Goal: Feedback & Contribution: Contribute content

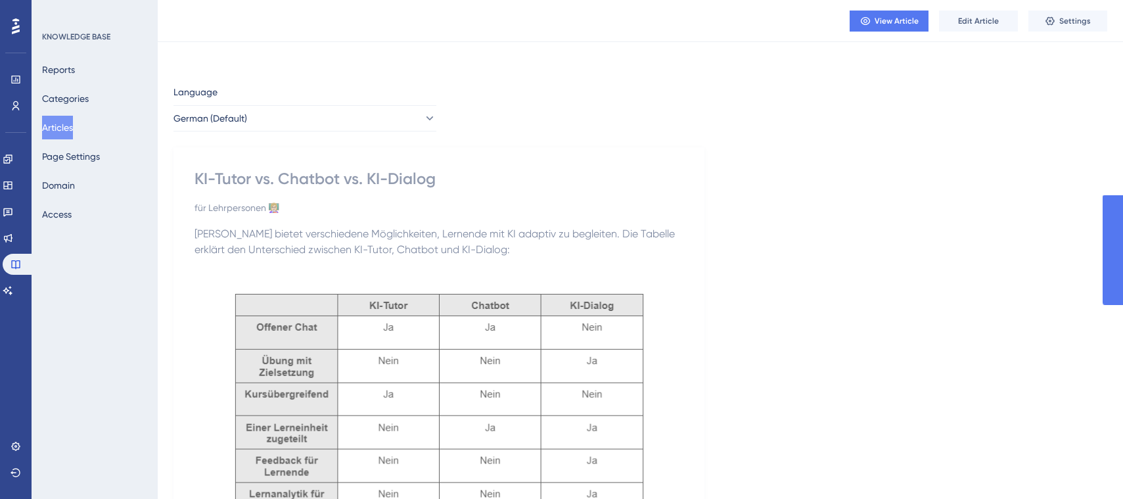
click at [990, 19] on span "Edit Article" at bounding box center [978, 21] width 41 height 11
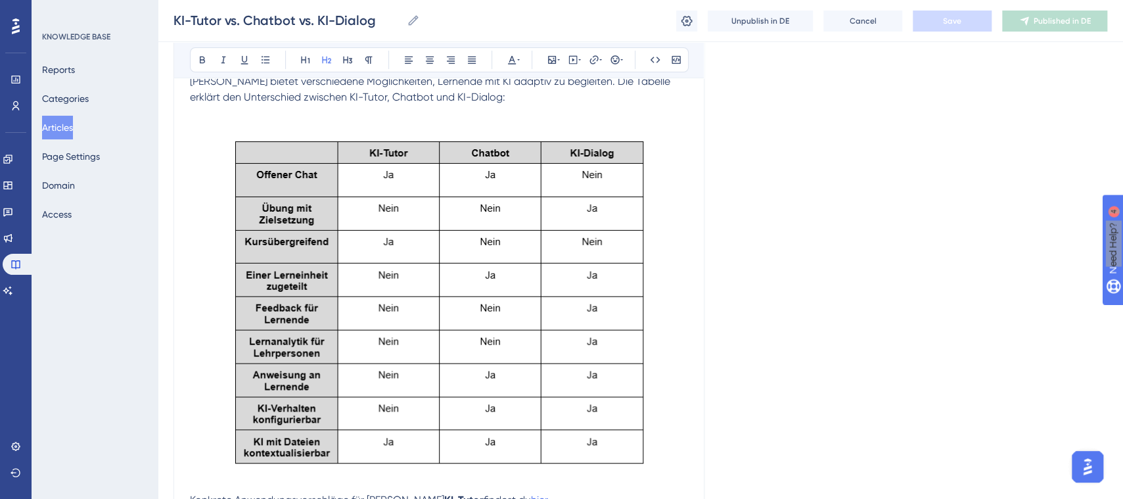
scroll to position [206, 0]
drag, startPoint x: 659, startPoint y: 443, endPoint x: 514, endPoint y: 362, distance: 166.6
click at [514, 362] on img at bounding box center [439, 304] width 473 height 367
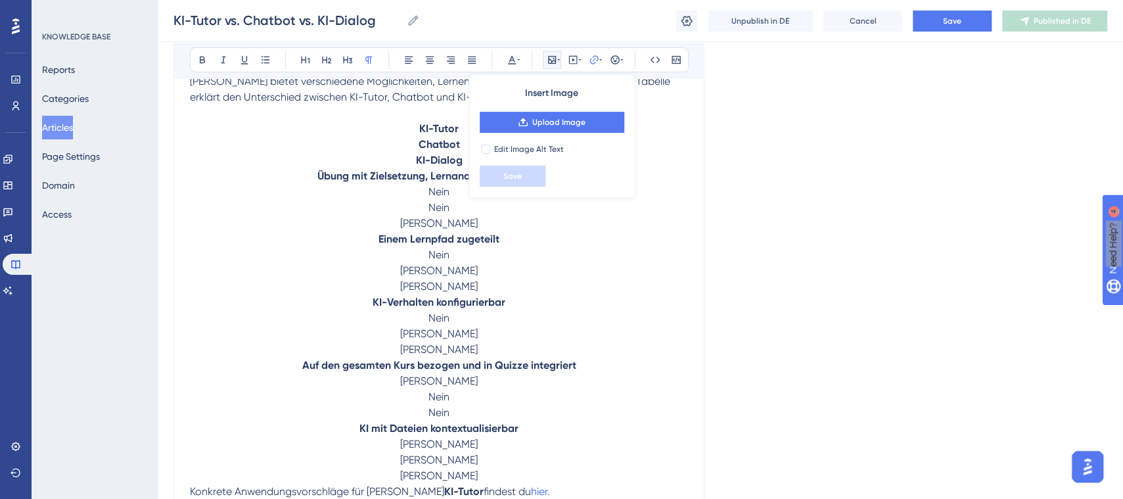
click at [516, 492] on p "Konkrete Anwendungsvorschläge für Brians KI-Tutor findest du hier." at bounding box center [439, 492] width 498 height 16
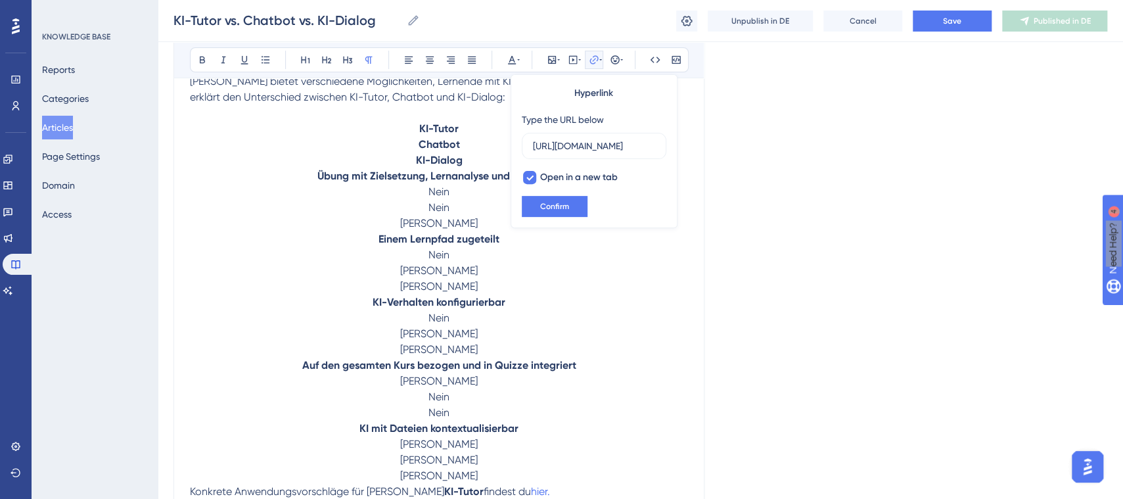
scroll to position [0, 87]
click at [481, 471] on p "[PERSON_NAME]" at bounding box center [439, 476] width 498 height 16
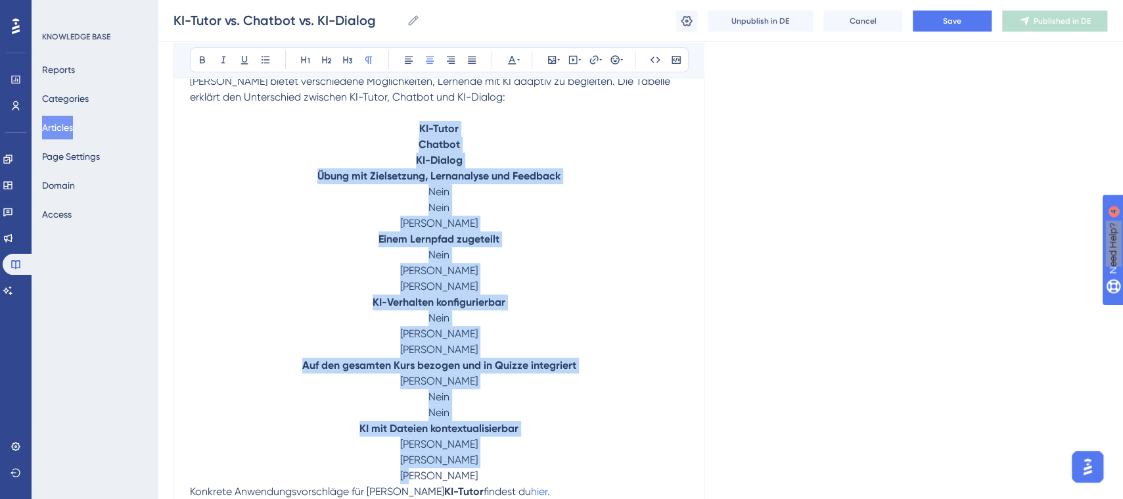
drag, startPoint x: 412, startPoint y: 463, endPoint x: 404, endPoint y: 124, distance: 338.6
click at [404, 124] on div "Brian bietet verschiedene Möglichkeiten, Lernende mit KI adaptiv zu begleiten. …" at bounding box center [439, 322] width 498 height 497
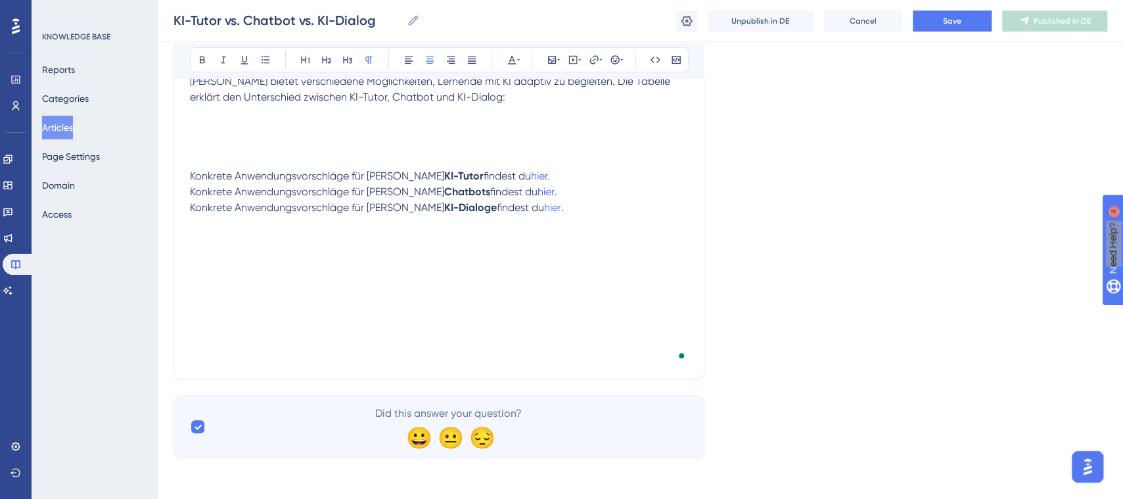
click at [393, 141] on p "To enrich screen reader interactions, please activate Accessibility in Grammarl…" at bounding box center [439, 145] width 498 height 16
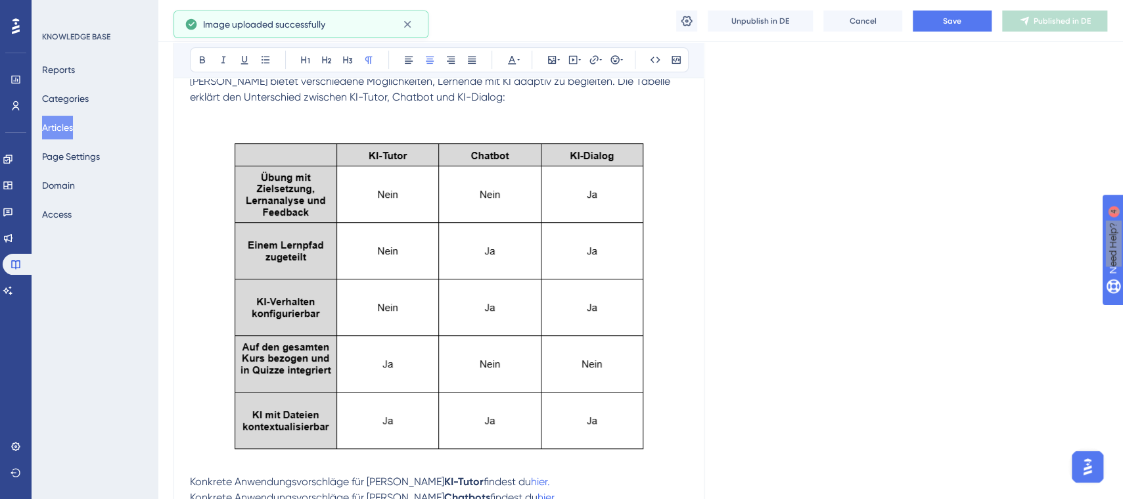
click at [590, 269] on img "To enrich screen reader interactions, please activate Accessibility in Grammarl…" at bounding box center [438, 295] width 427 height 317
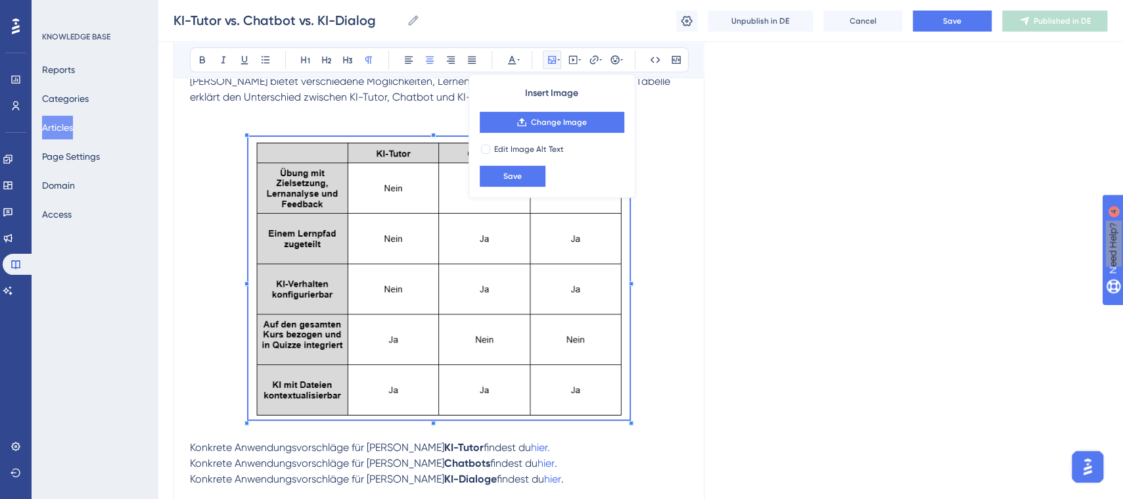
click at [608, 429] on div "Brian bietet verschiedene Möglichkeiten, Lernende mit KI adaptiv zu begleiten. …" at bounding box center [439, 300] width 498 height 453
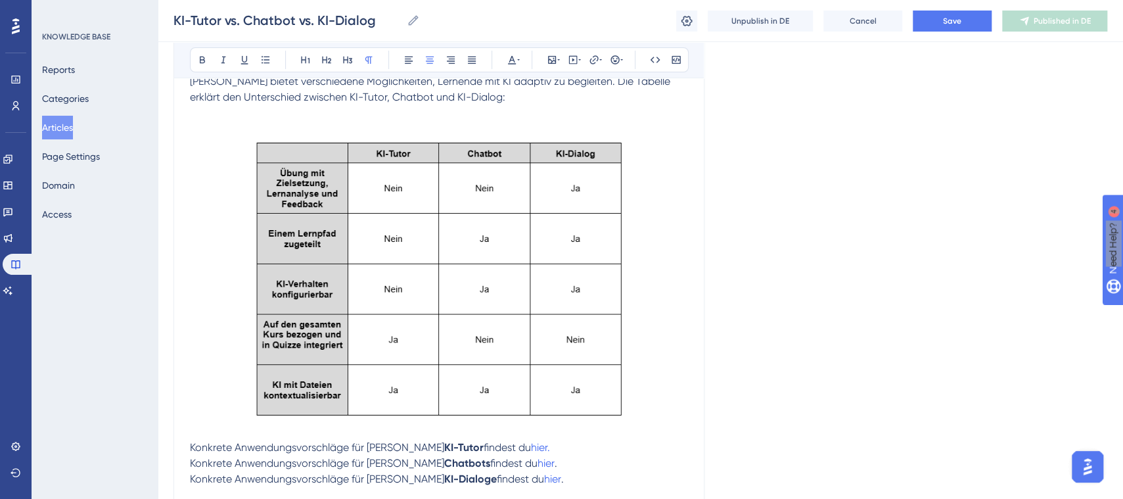
click at [349, 122] on p "To enrich screen reader interactions, please activate Accessibility in Grammarl…" at bounding box center [439, 129] width 498 height 16
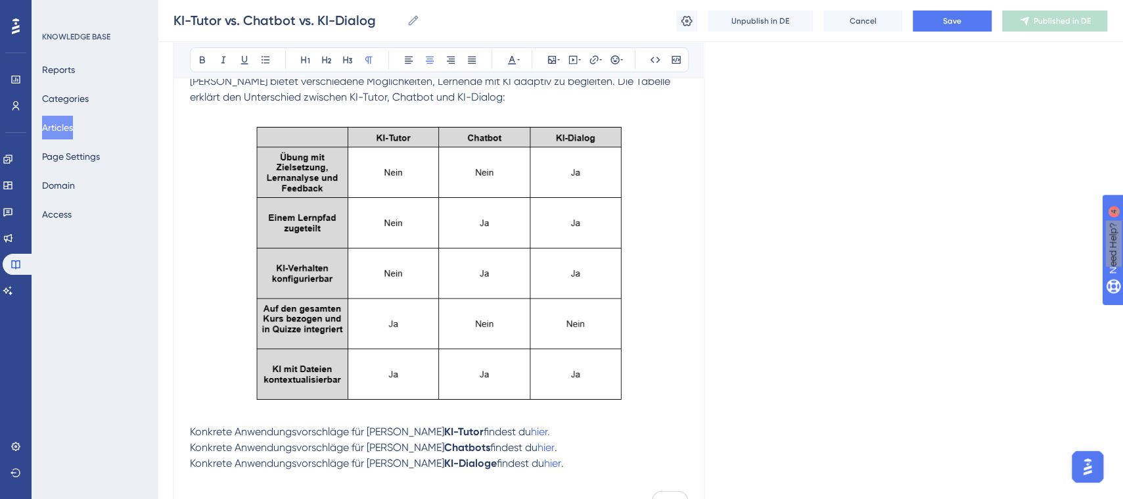
click at [421, 179] on img "To enrich screen reader interactions, please activate Accessibility in Grammarl…" at bounding box center [438, 262] width 381 height 283
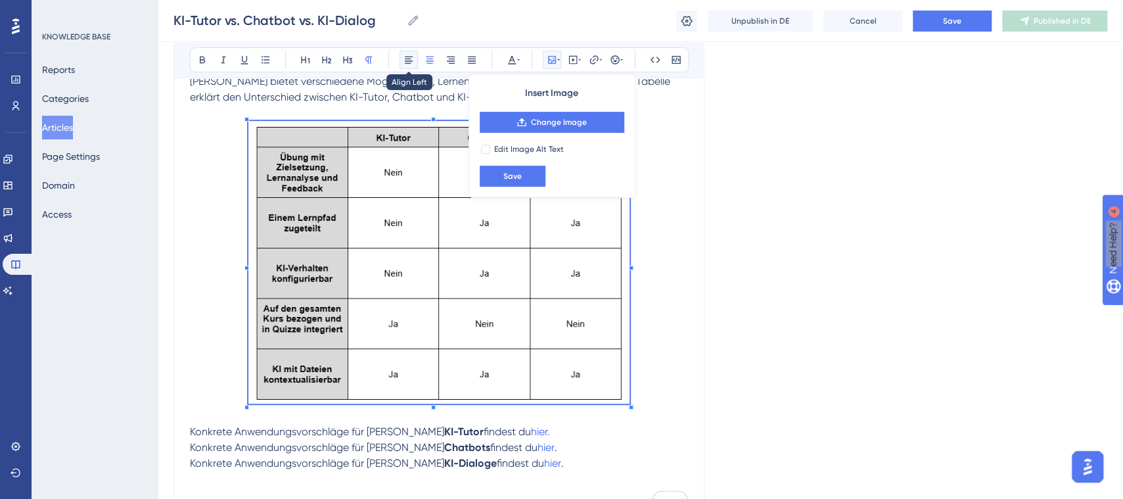
click at [406, 61] on icon at bounding box center [409, 60] width 8 height 7
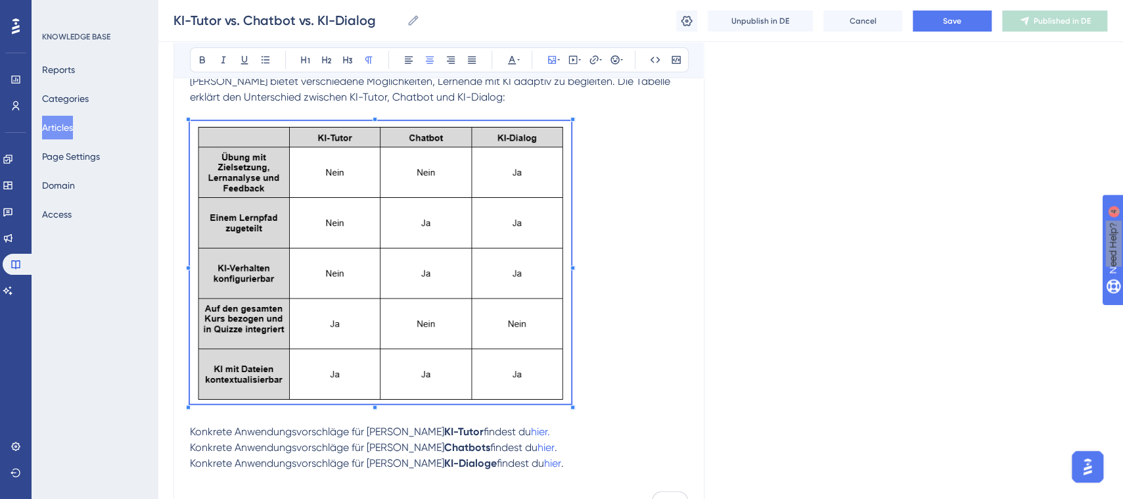
click at [597, 304] on p "To enrich screen reader interactions, please activate Accessibility in Grammarl…" at bounding box center [439, 264] width 498 height 287
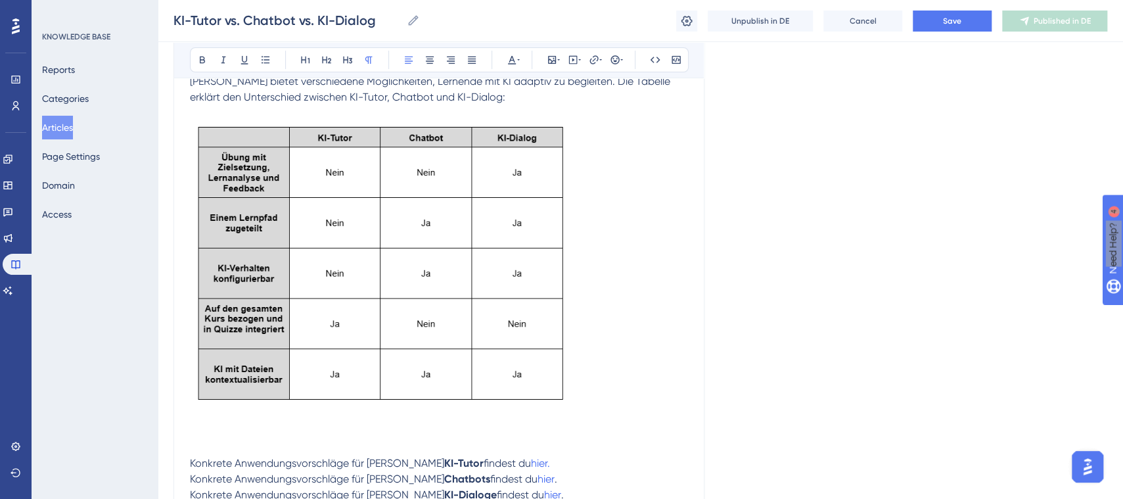
scroll to position [258, 0]
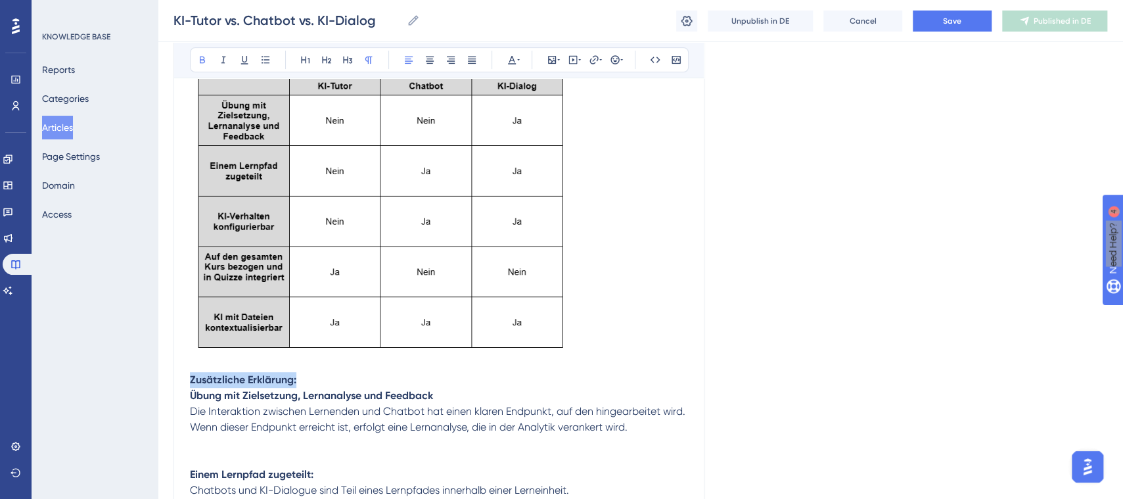
drag, startPoint x: 308, startPoint y: 379, endPoint x: 127, endPoint y: 386, distance: 181.5
click at [158, 386] on div "Performance Users Engagement Widgets Feedback Product Updates Knowledge Base AI…" at bounding box center [641, 237] width 966 height 991
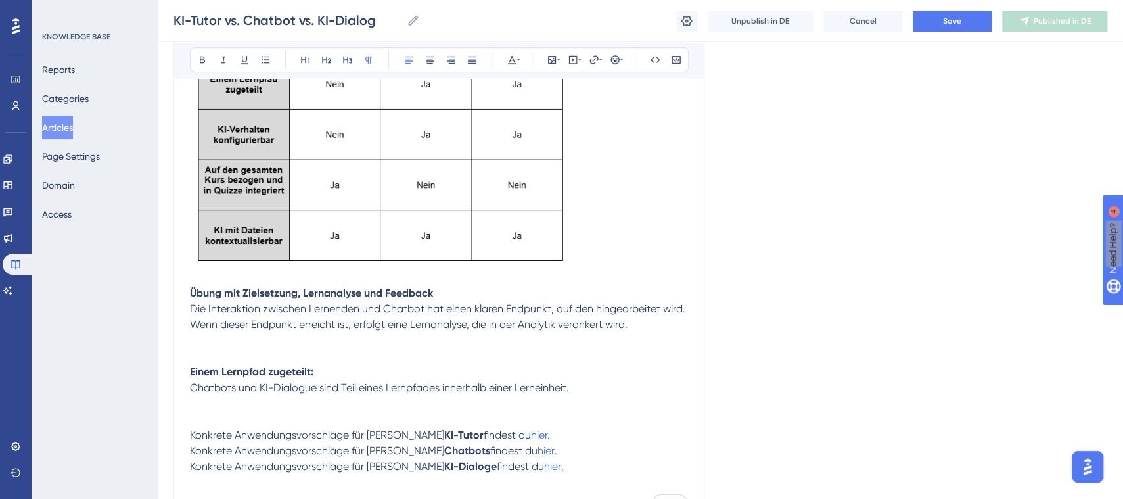
scroll to position [350, 0]
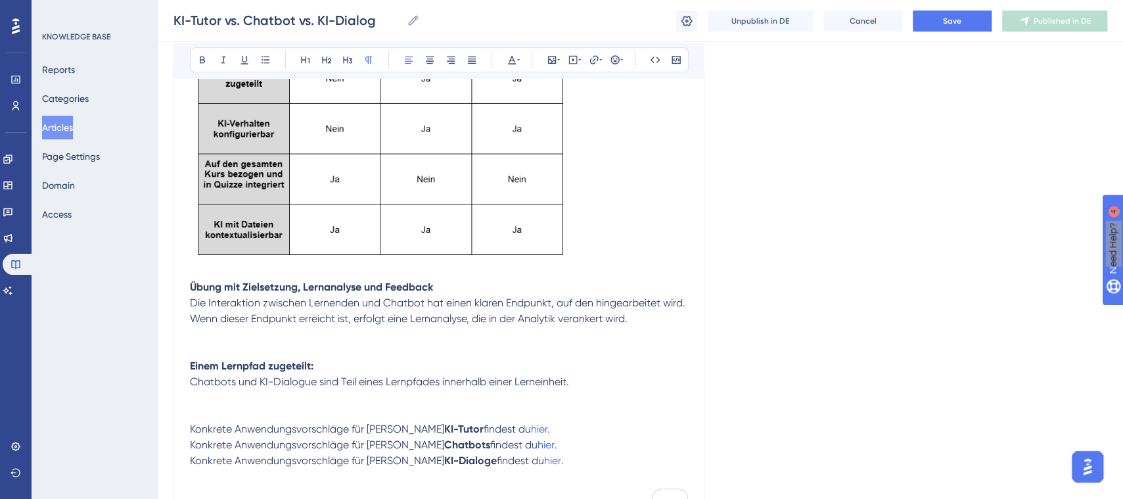
click at [215, 344] on p "To enrich screen reader interactions, please activate Accessibility in Grammarl…" at bounding box center [439, 343] width 498 height 32
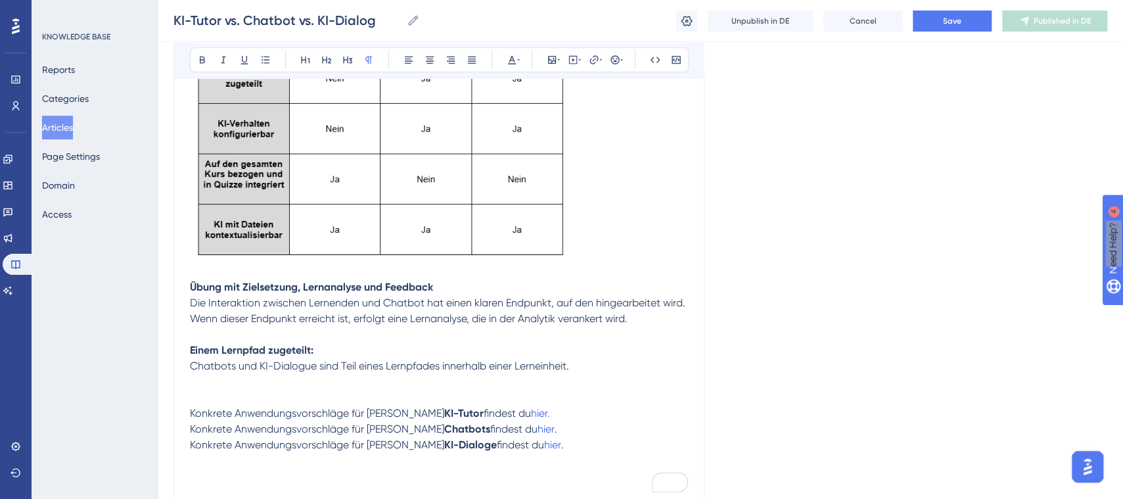
click at [325, 348] on p "Einem Lernpfad zugeteilt:" at bounding box center [439, 350] width 498 height 16
click at [397, 384] on p "To enrich screen reader interactions, please activate Accessibility in Grammarl…" at bounding box center [439, 382] width 498 height 16
click at [127, 337] on div "KNOWLEDGE BASE Reports Categories Articles Page Settings Domain Access" at bounding box center [95, 249] width 126 height 499
click at [306, 382] on p "To enrich screen reader interactions, please activate Accessibility in Grammarl…" at bounding box center [439, 382] width 498 height 16
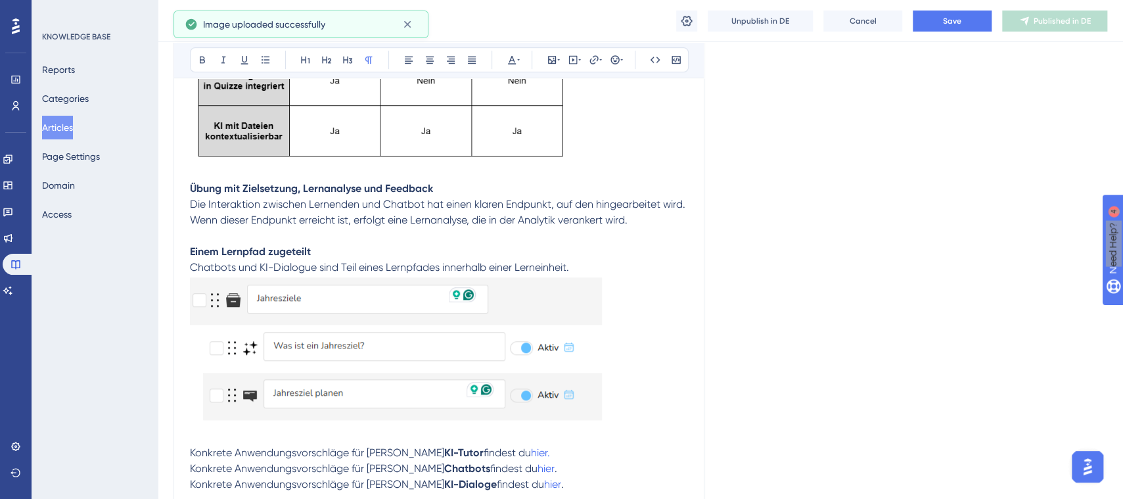
scroll to position [462, 0]
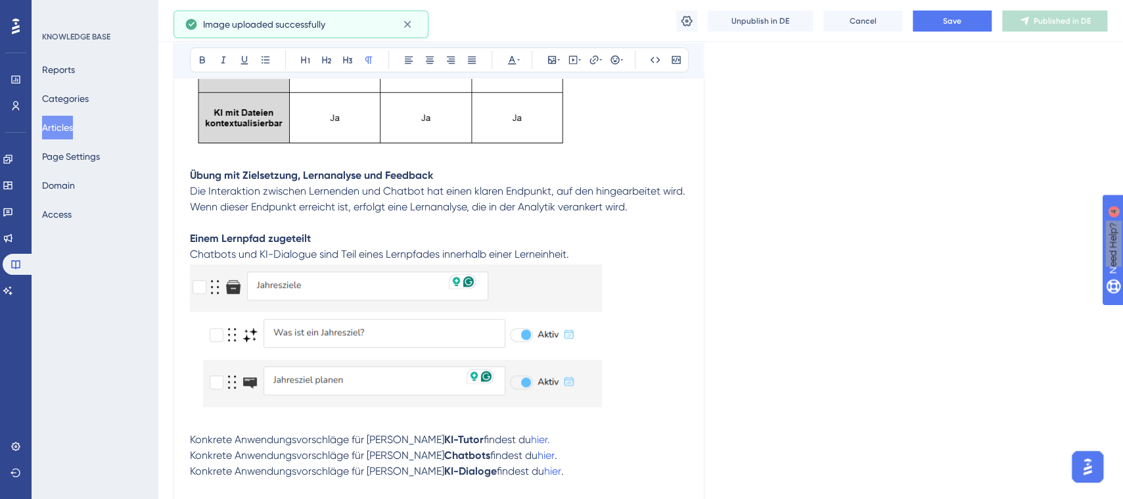
click at [435, 404] on img "To enrich screen reader interactions, please activate Accessibility in Grammarl…" at bounding box center [396, 336] width 412 height 149
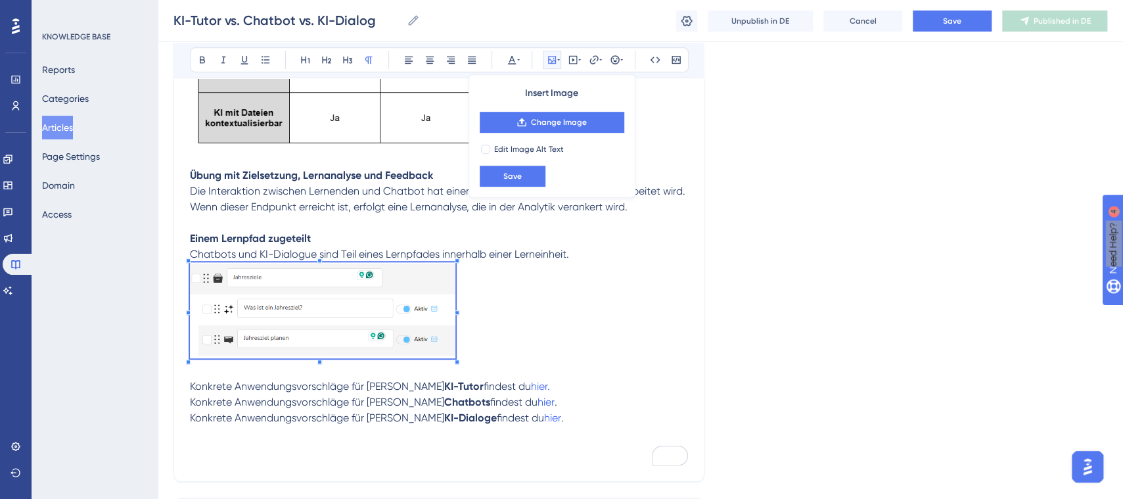
click at [457, 366] on div "Brian bietet verschiedene Möglichkeiten, Lernende mit KI adaptiv zu begleiten. …" at bounding box center [439, 141] width 498 height 648
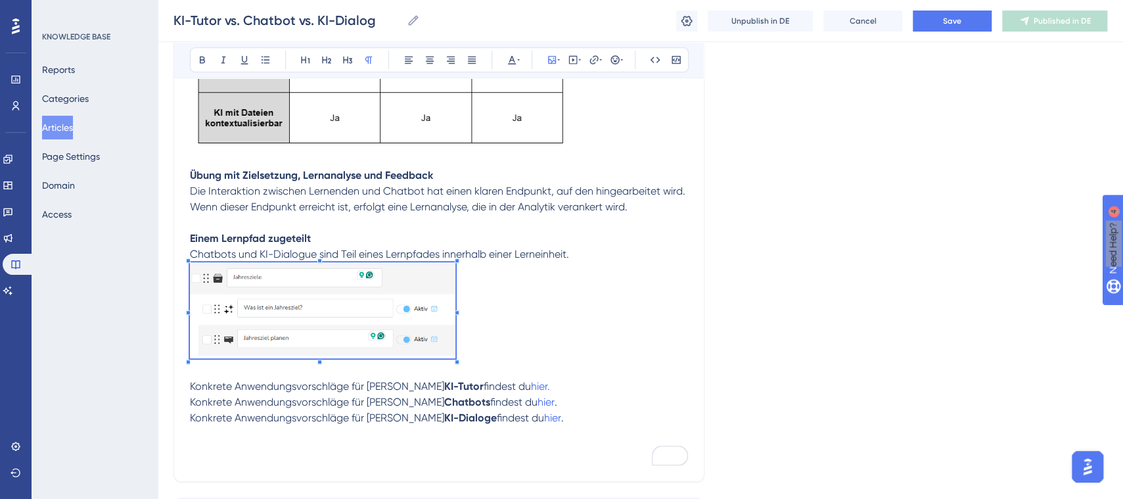
click at [505, 322] on p "To enrich screen reader interactions, please activate Accessibility in Grammarl…" at bounding box center [439, 312] width 498 height 101
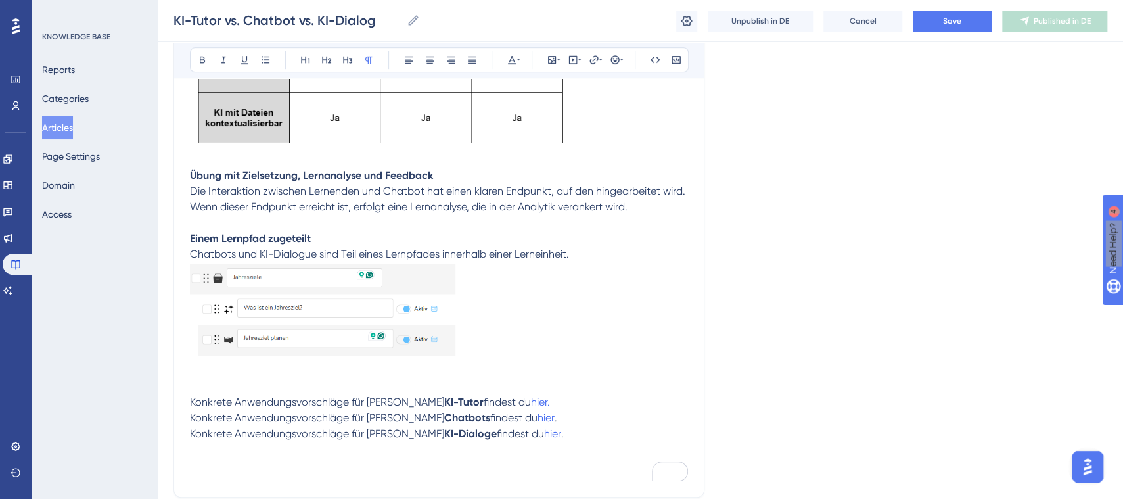
click at [176, 328] on div "KI-Tutor vs. Chatbot vs. KI-Dialog für Lehrpersonen 👩🏼‍🏫 Bold Italic Underline …" at bounding box center [439, 91] width 531 height 812
click at [352, 379] on p "To enrich screen reader interactions, please activate Accessibility in Grammarl…" at bounding box center [439, 387] width 498 height 16
click at [334, 369] on p "To enrich screen reader interactions, please activate Accessibility in Grammarl…" at bounding box center [439, 371] width 498 height 16
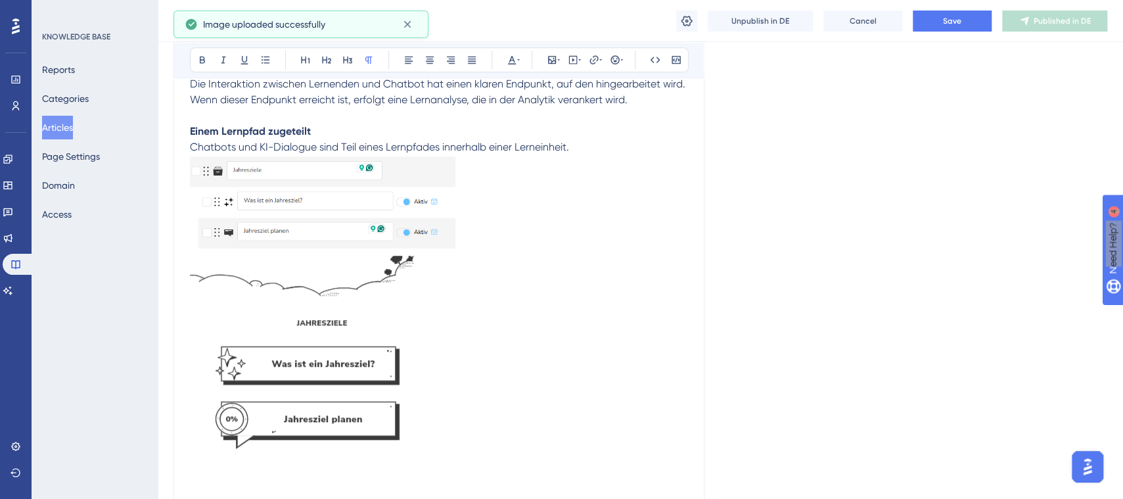
scroll to position [575, 0]
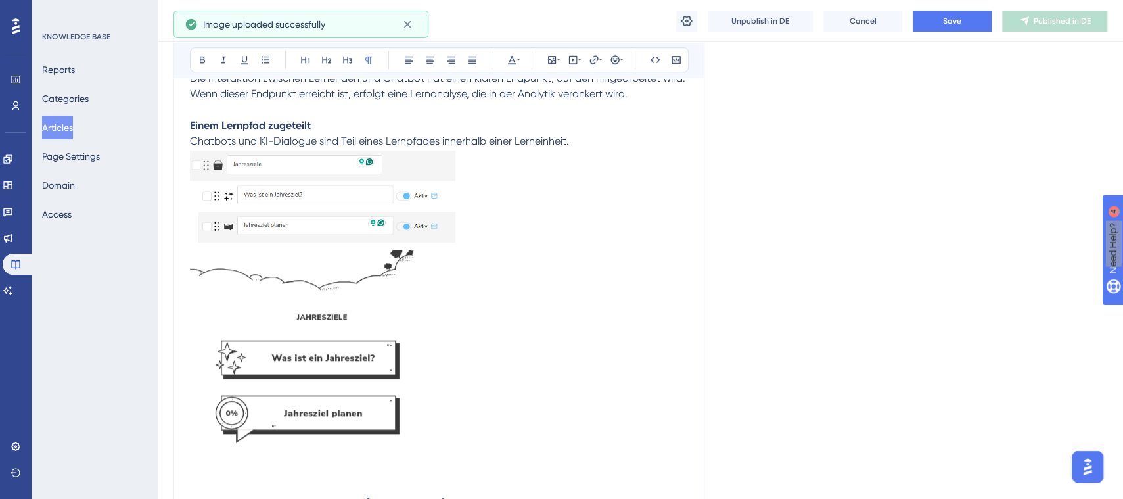
click at [373, 375] on img "To enrich screen reader interactions, please activate Accessibility in Grammarl…" at bounding box center [369, 362] width 358 height 225
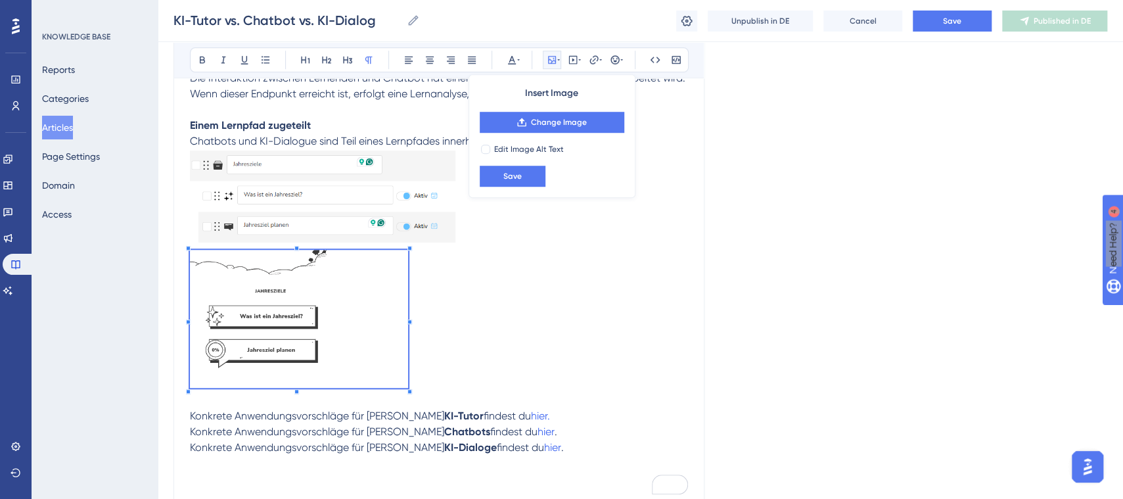
click at [410, 442] on div "Brian bietet verschiedene Möglichkeiten, Lernende mit KI adaptiv zu begleiten. …" at bounding box center [439, 99] width 498 height 791
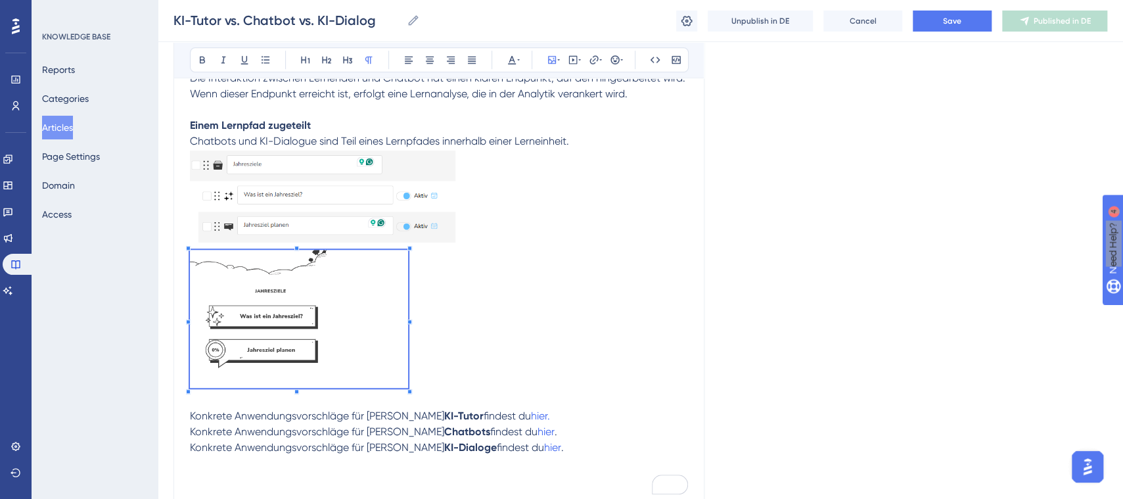
click at [498, 377] on p "To enrich screen reader interactions, please activate Accessibility in Grammarl…" at bounding box center [439, 321] width 498 height 142
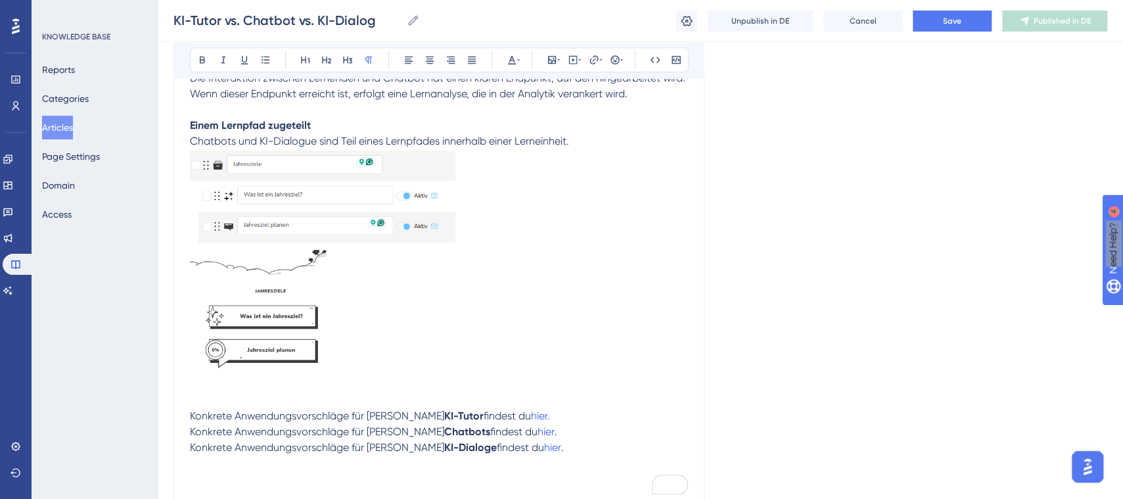
click at [235, 397] on p "To enrich screen reader interactions, please activate Accessibility in Grammarl…" at bounding box center [439, 400] width 498 height 16
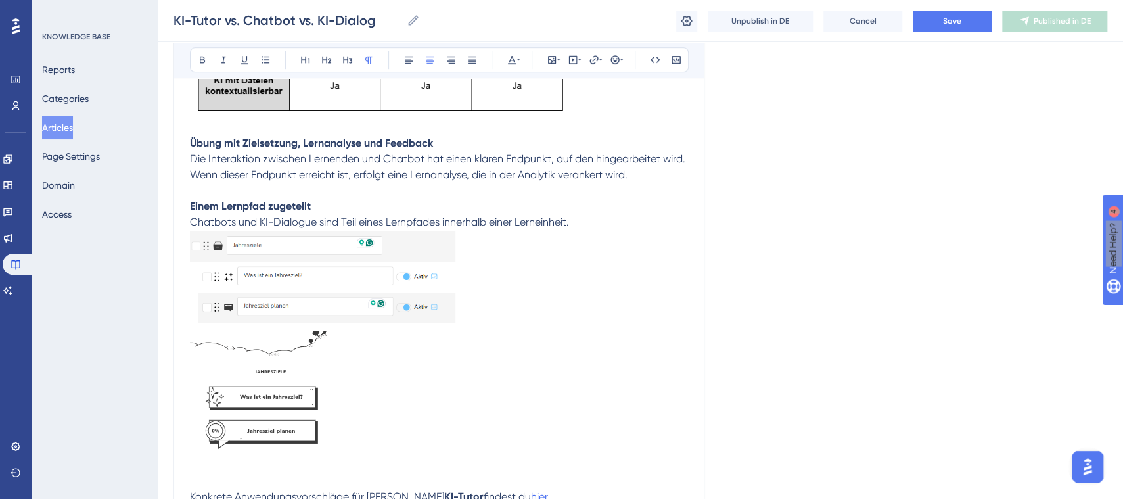
scroll to position [500, 0]
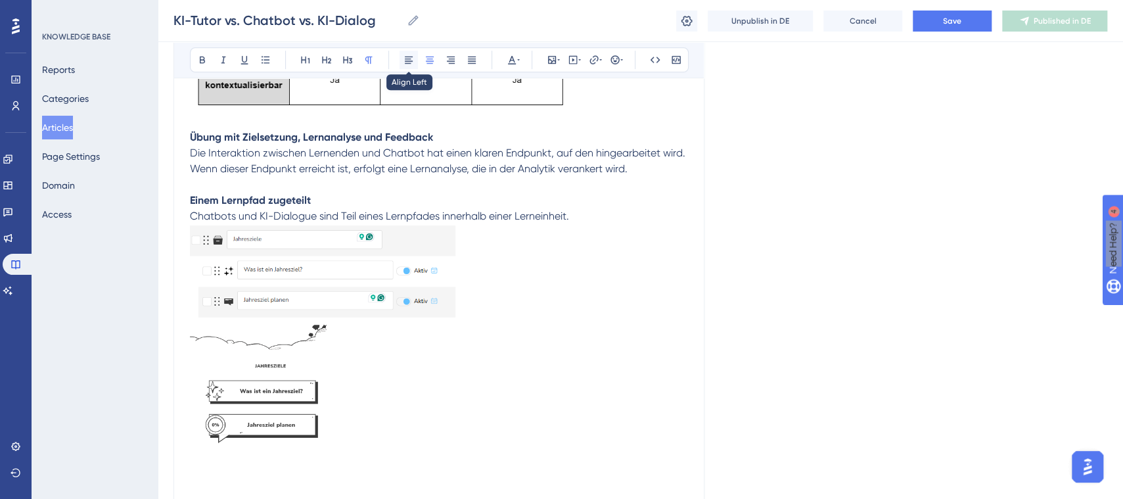
click at [408, 56] on icon at bounding box center [409, 60] width 11 height 11
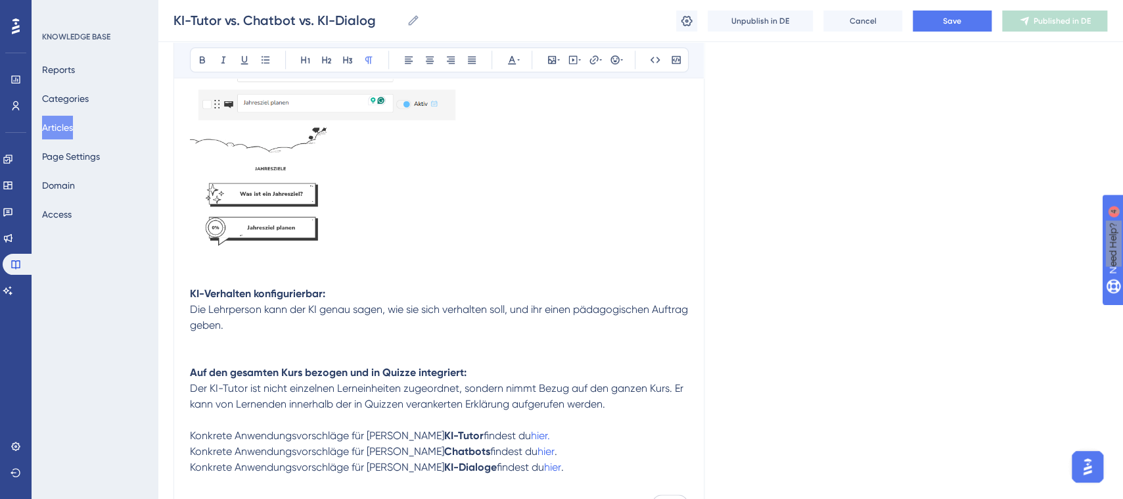
scroll to position [706, 0]
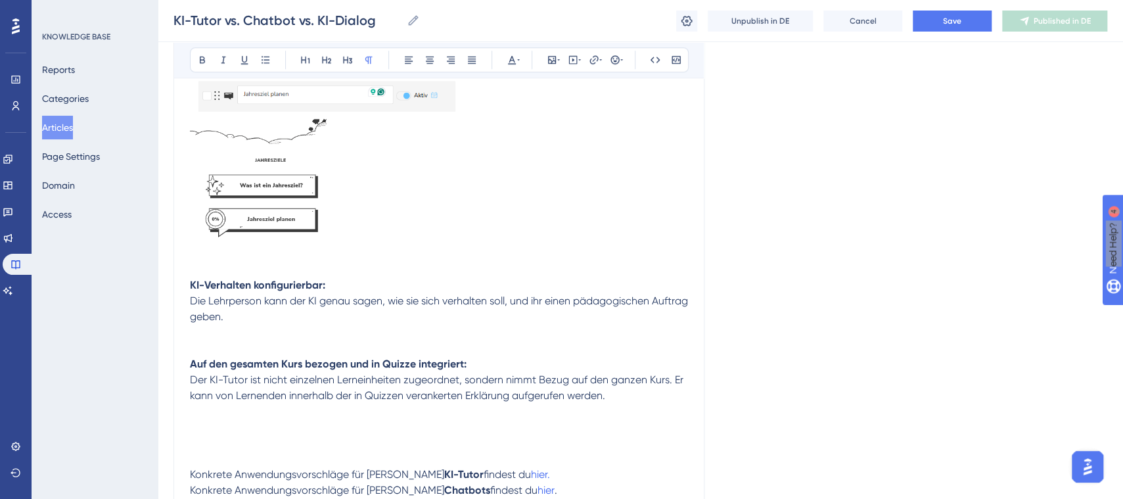
drag, startPoint x: 158, startPoint y: 408, endPoint x: 166, endPoint y: 410, distance: 7.3
click at [229, 410] on p "To enrich screen reader interactions, please activate Accessibility in Grammarl…" at bounding box center [439, 412] width 498 height 16
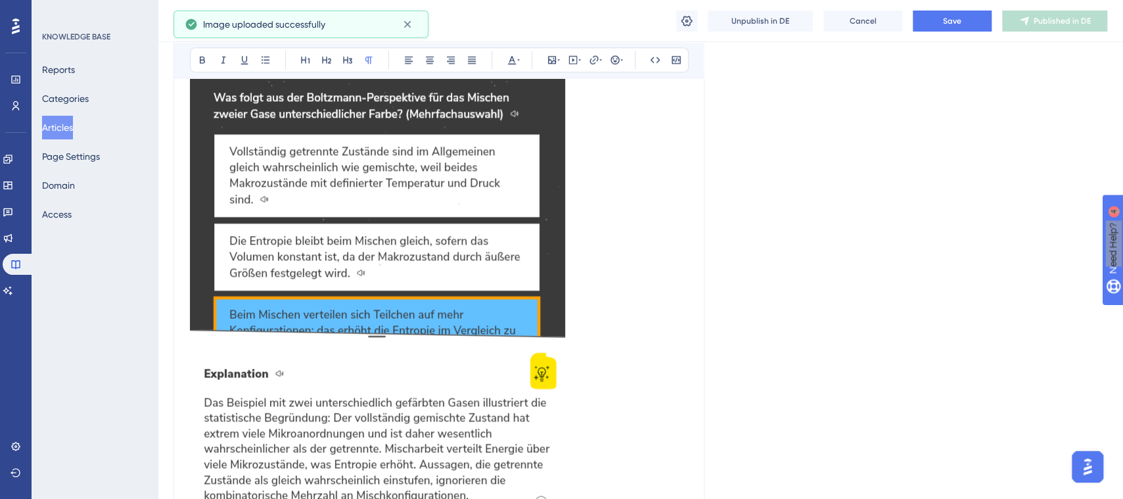
scroll to position [1032, 0]
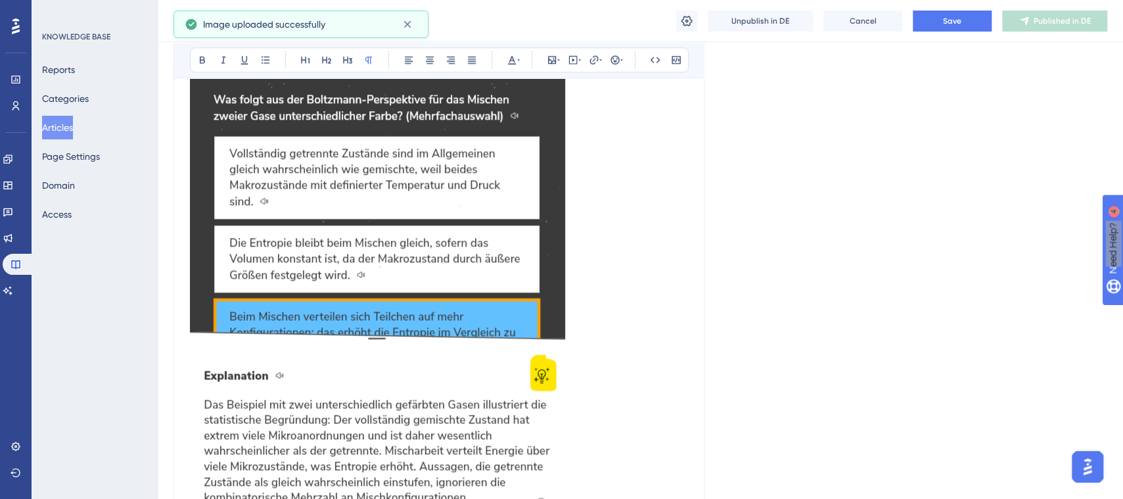
click at [546, 313] on img "To enrich screen reader interactions, please activate Accessibility in Grammarl…" at bounding box center [377, 321] width 375 height 487
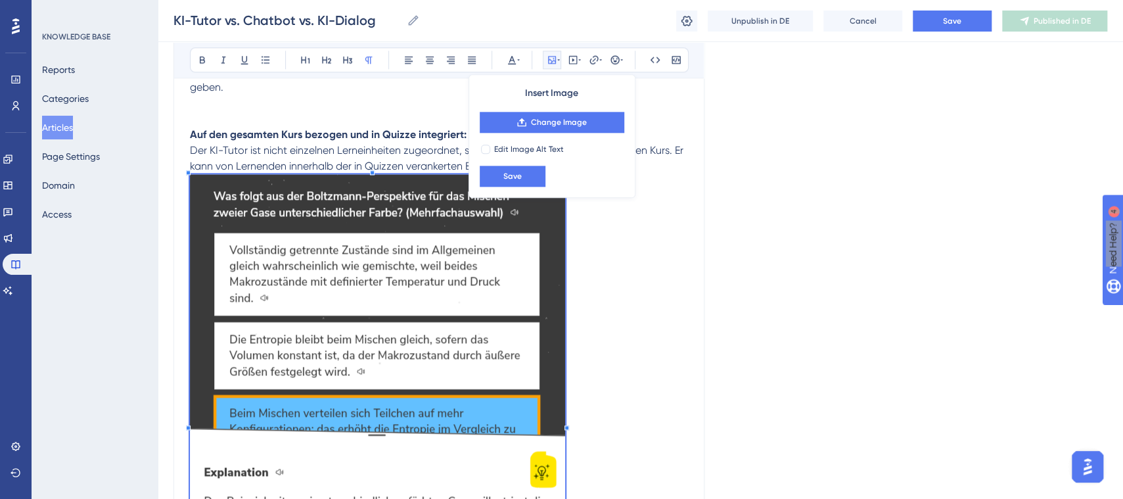
scroll to position [907, 0]
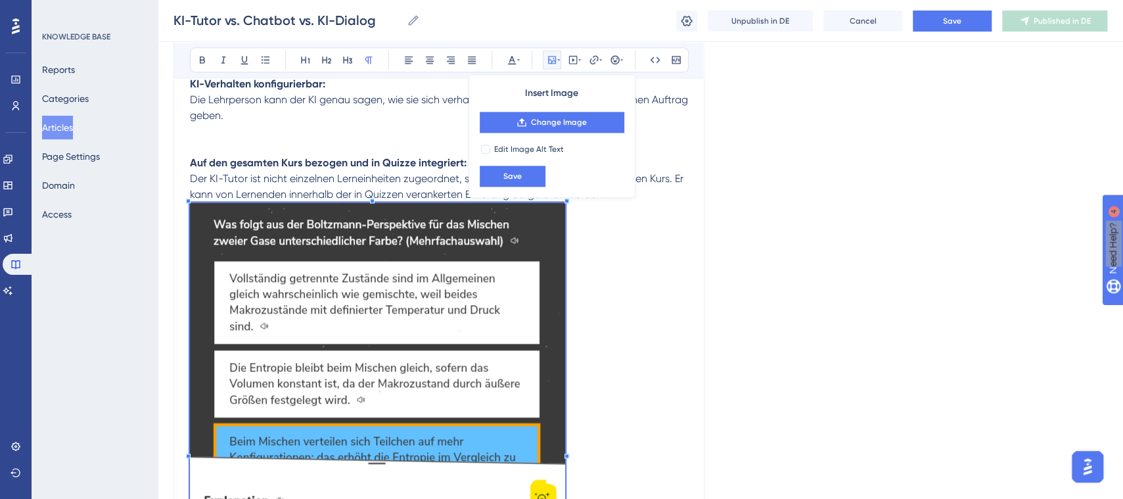
click at [550, 245] on img "To enrich screen reader interactions, please activate Accessibility in Grammarl…" at bounding box center [377, 445] width 375 height 487
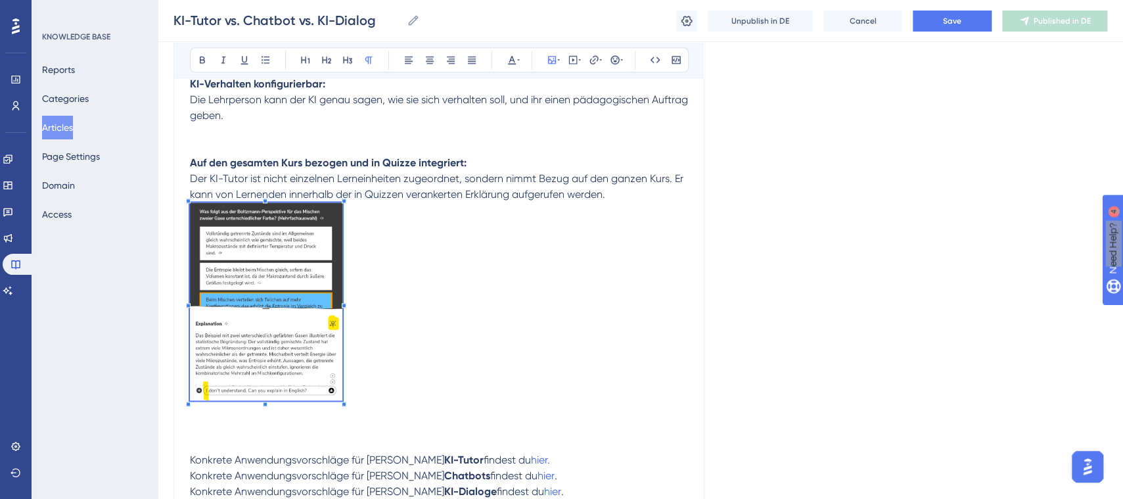
click at [344, 348] on p "To enrich screen reader interactions, please activate Accessibility in Grammarl…" at bounding box center [439, 303] width 498 height 202
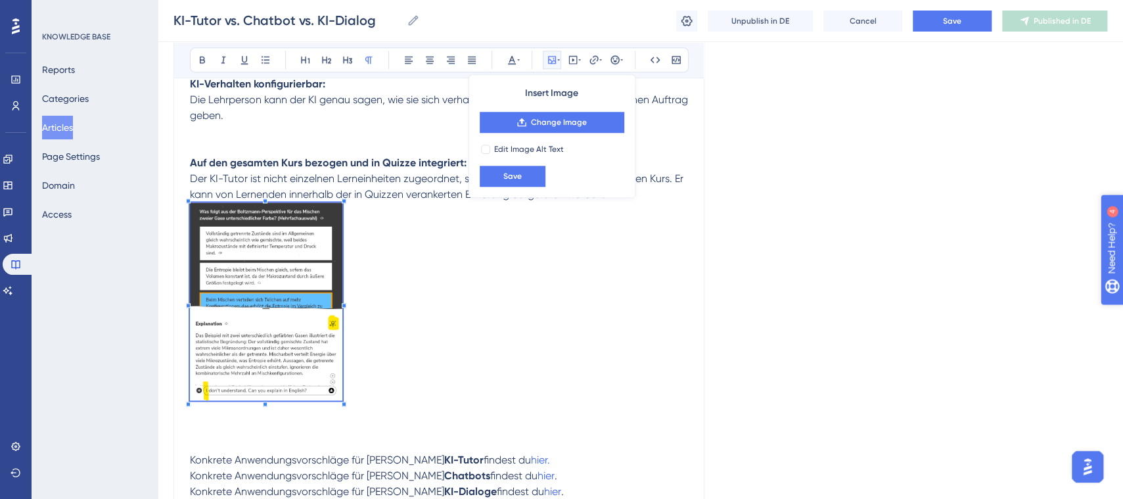
drag, startPoint x: 1108, startPoint y: 324, endPoint x: 1132, endPoint y: 329, distance: 24.1
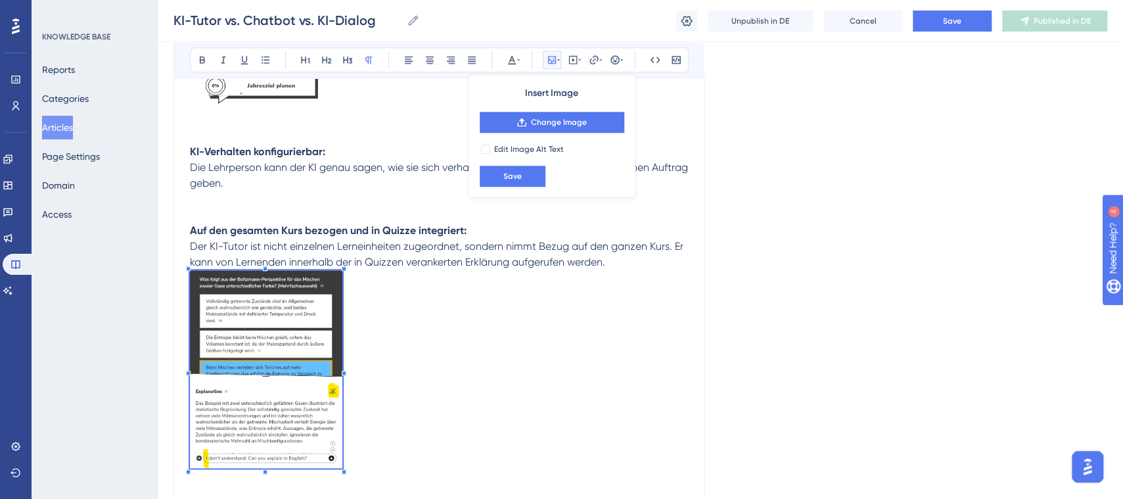
scroll to position [822, 0]
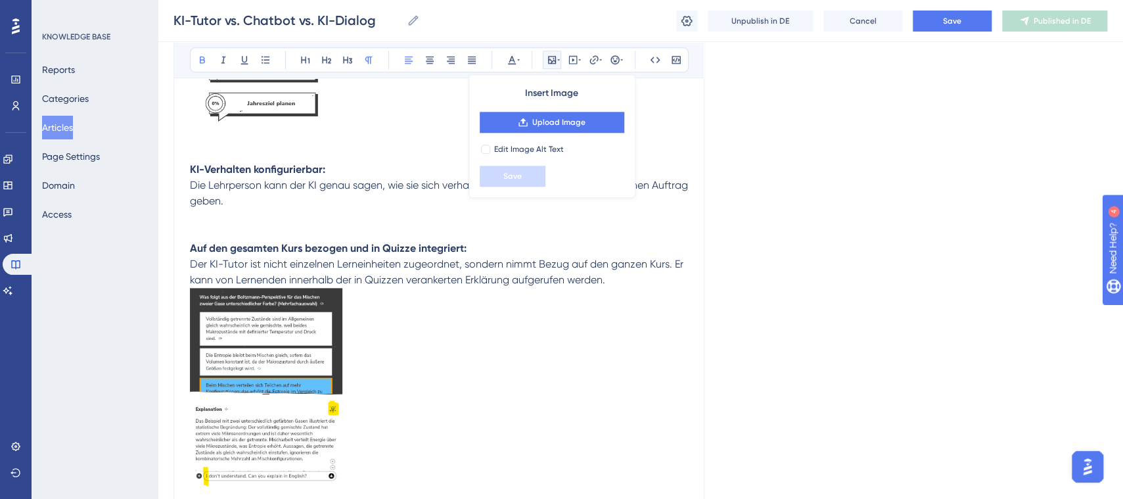
click at [487, 244] on p "Auf den gesamten Kurs bezogen und in Quizze integriert:" at bounding box center [439, 249] width 498 height 16
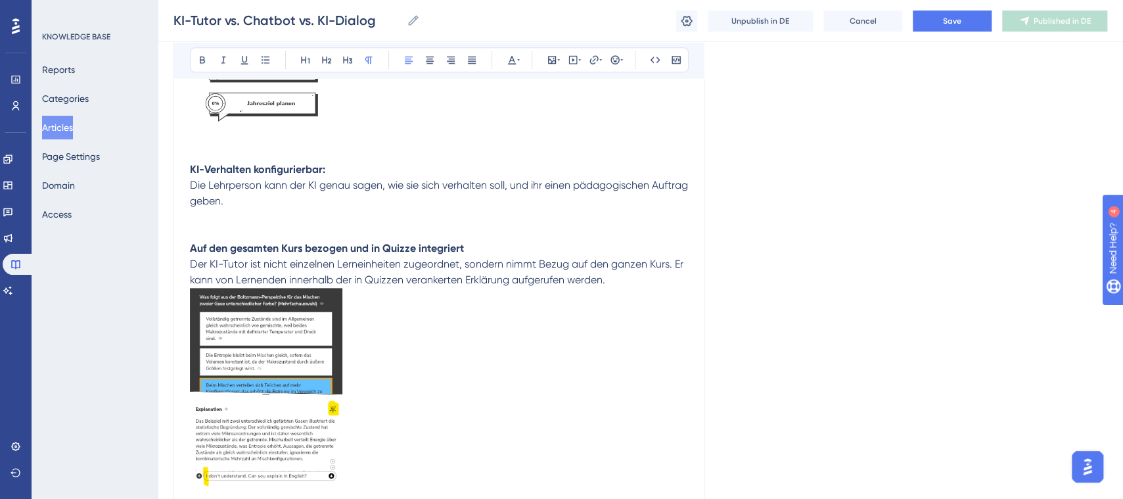
click at [657, 279] on p "Der KI-Tutor ist nicht einzelnen Lerneinheiten zugeordnet, sondern nimmt Bezug …" at bounding box center [439, 272] width 498 height 32
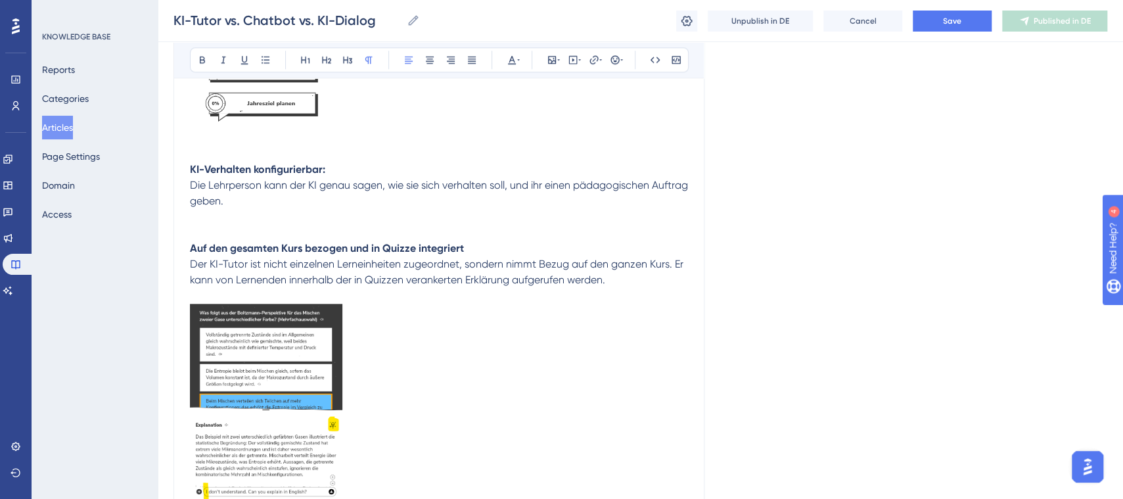
click at [285, 274] on span "Der KI-Tutor ist nicht einzelnen Lerneinheiten zugeordnet, sondern nimmt Bezug …" at bounding box center [438, 272] width 496 height 28
click at [434, 304] on p "To enrich screen reader interactions, please activate Accessibility in Grammarl…" at bounding box center [439, 405] width 498 height 202
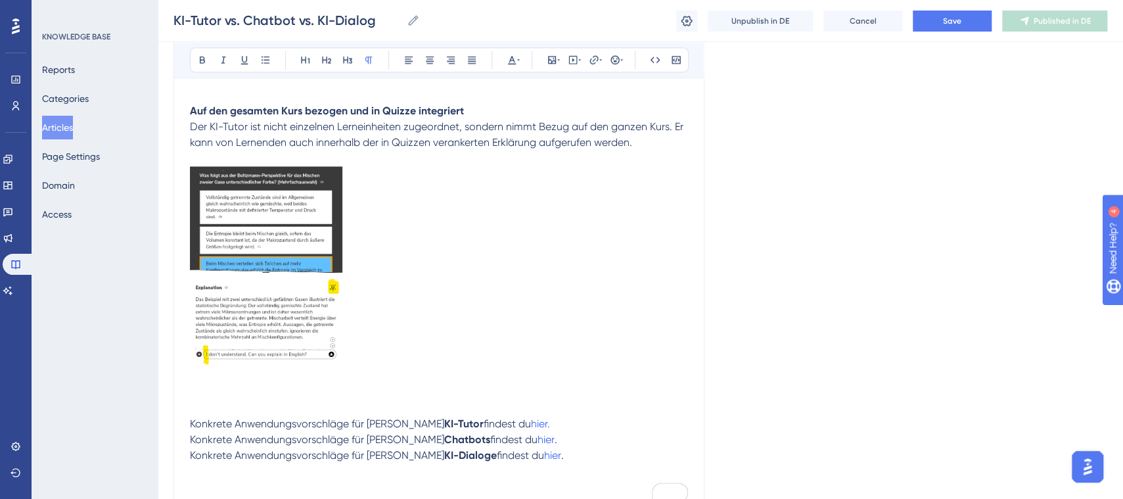
scroll to position [1002, 0]
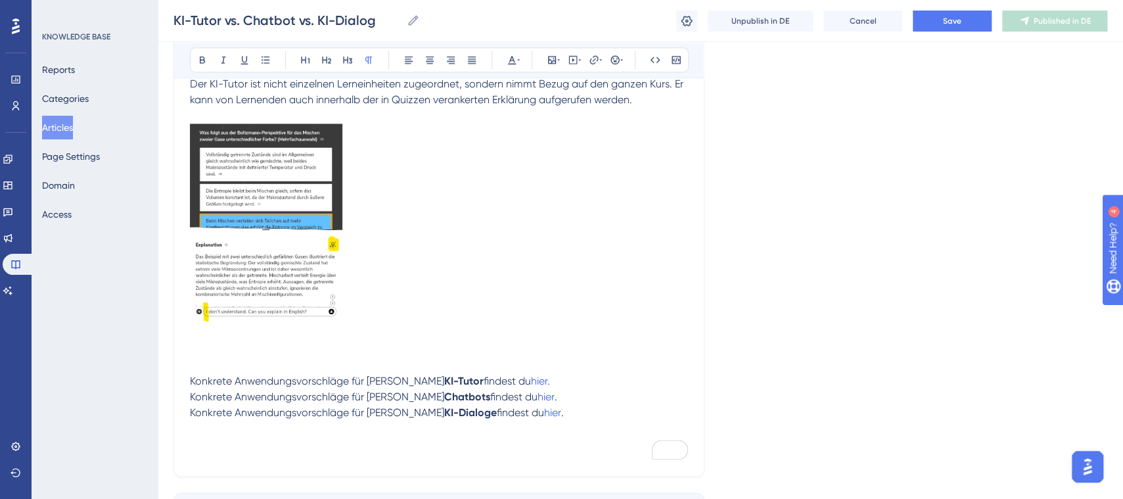
click at [256, 343] on p "To enrich screen reader interactions, please activate Accessibility in Grammarl…" at bounding box center [439, 350] width 498 height 16
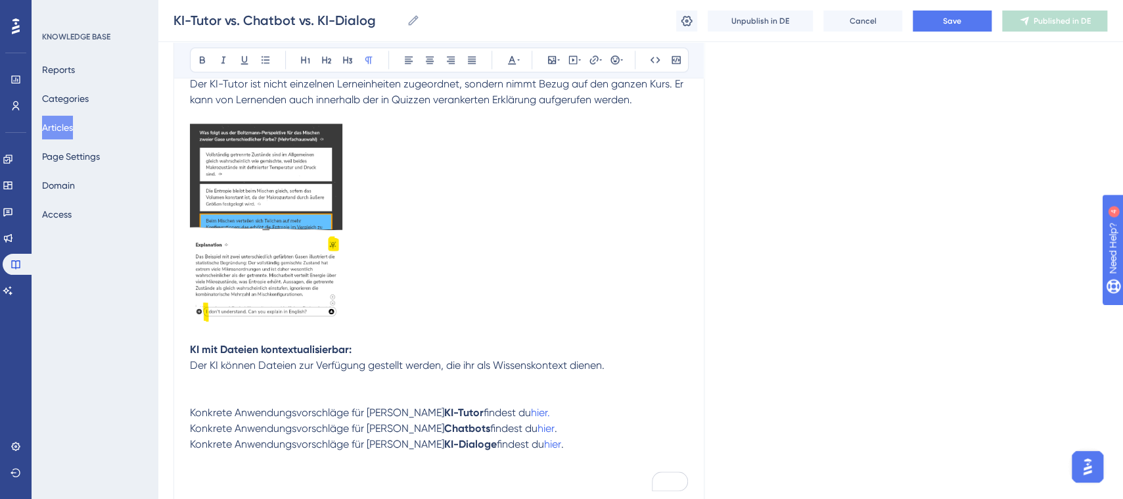
click at [361, 352] on p "KI mit Dateien kontextualisierbar:" at bounding box center [439, 350] width 498 height 16
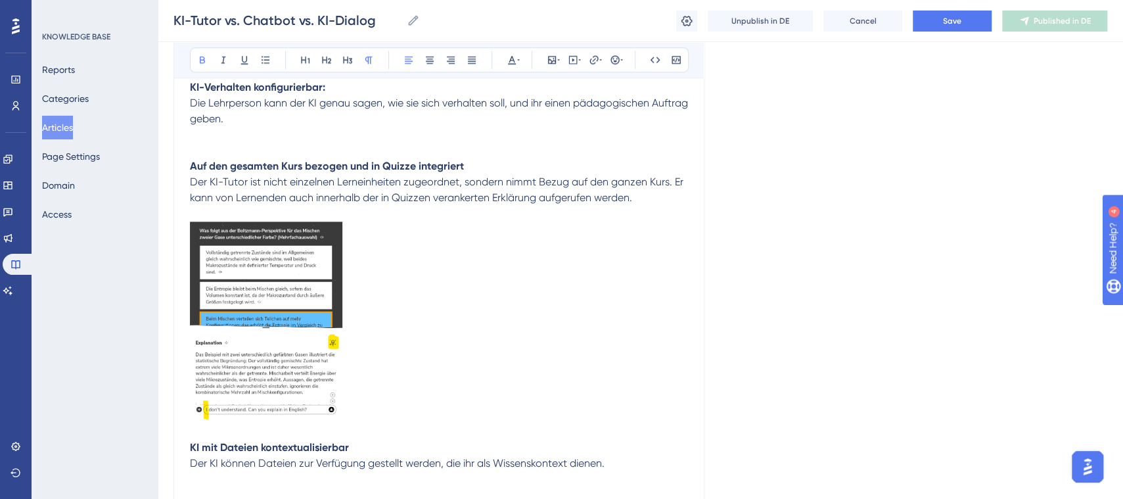
scroll to position [1131, 0]
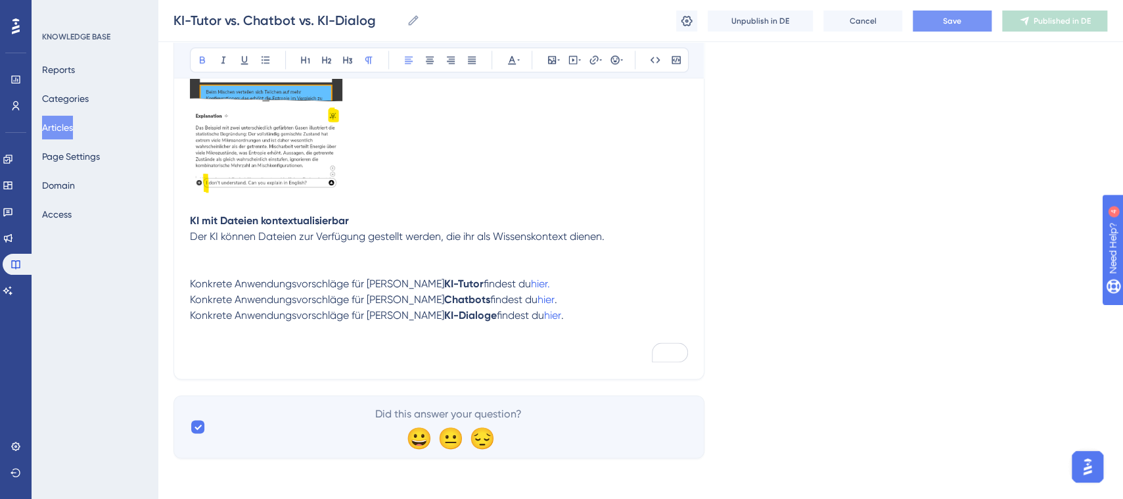
click at [962, 25] on button "Save" at bounding box center [952, 21] width 79 height 21
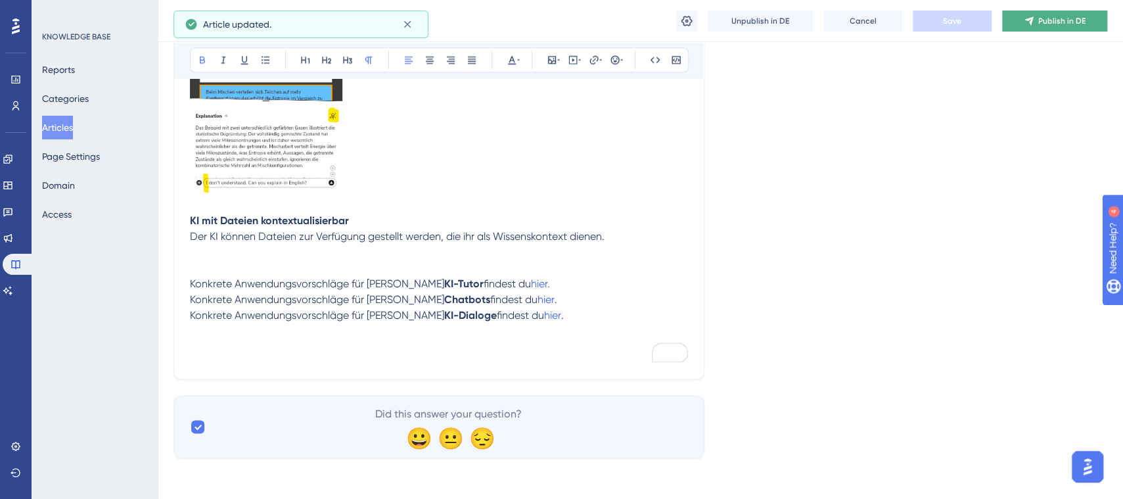
click at [1047, 24] on span "Publish in DE" at bounding box center [1062, 21] width 47 height 11
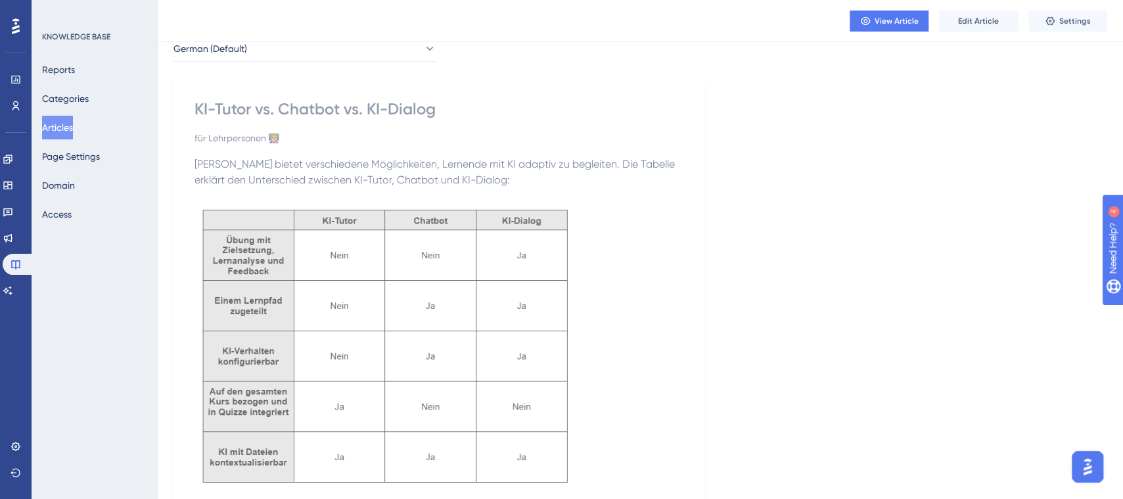
scroll to position [0, 0]
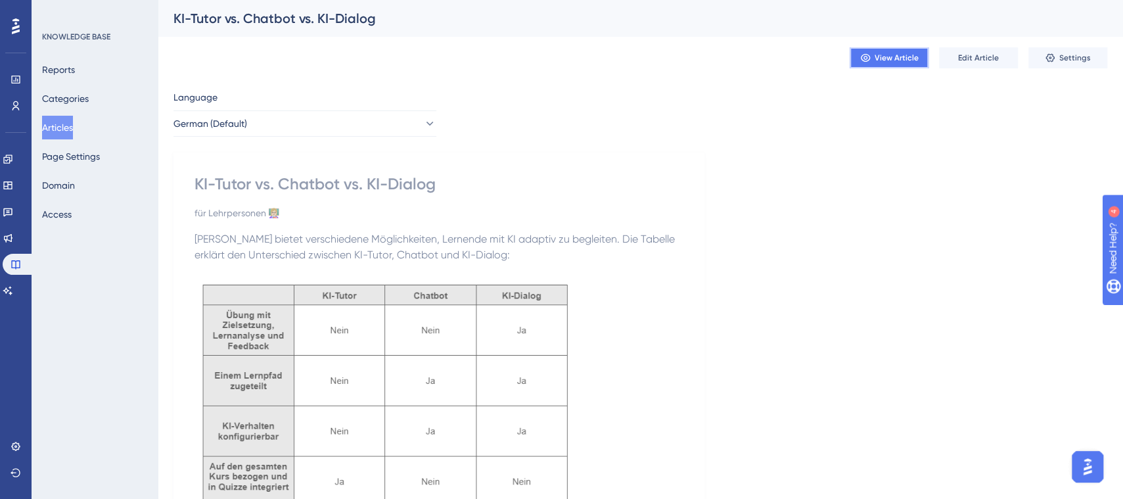
click at [893, 60] on span "View Article" at bounding box center [897, 58] width 44 height 11
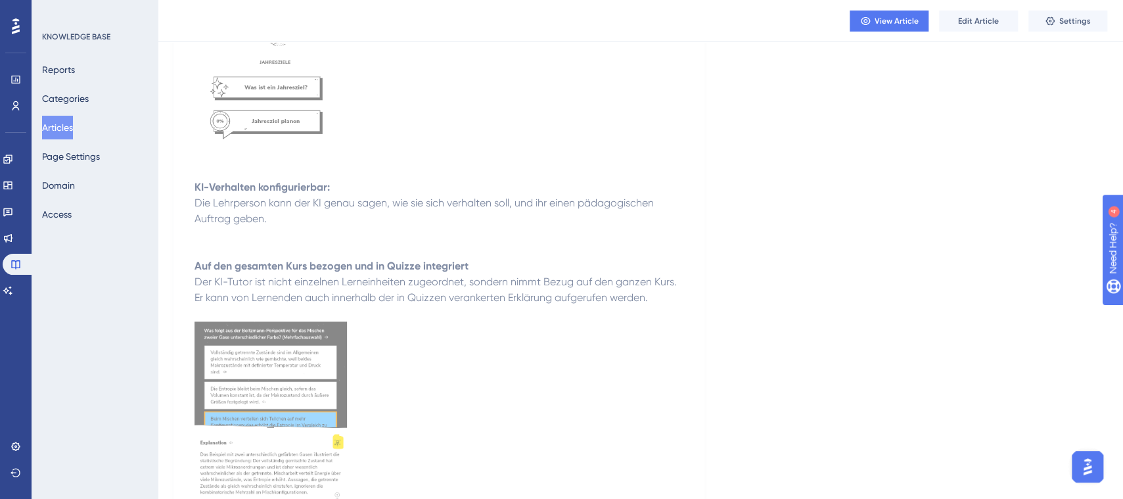
scroll to position [768, 0]
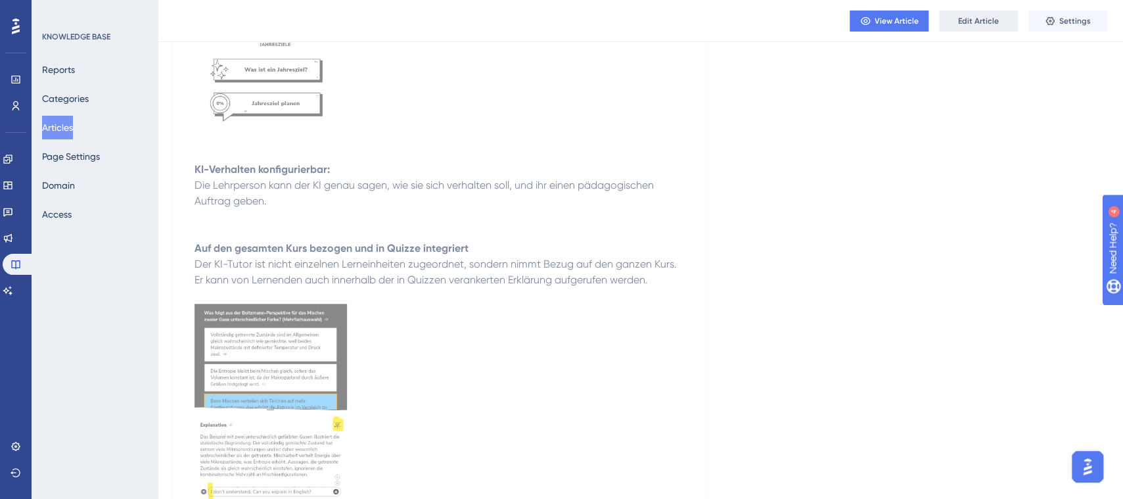
click at [969, 22] on span "Edit Article" at bounding box center [978, 21] width 41 height 11
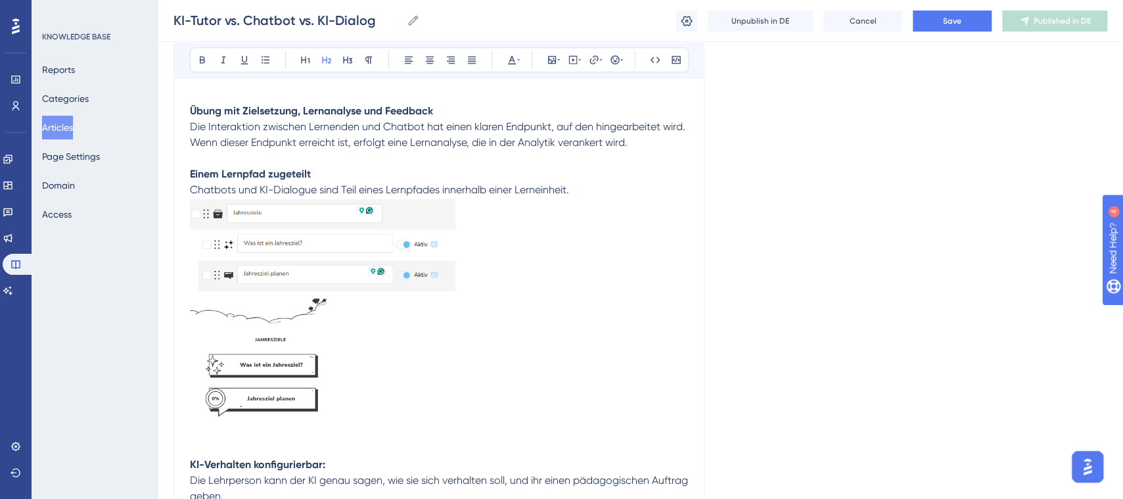
scroll to position [557, 0]
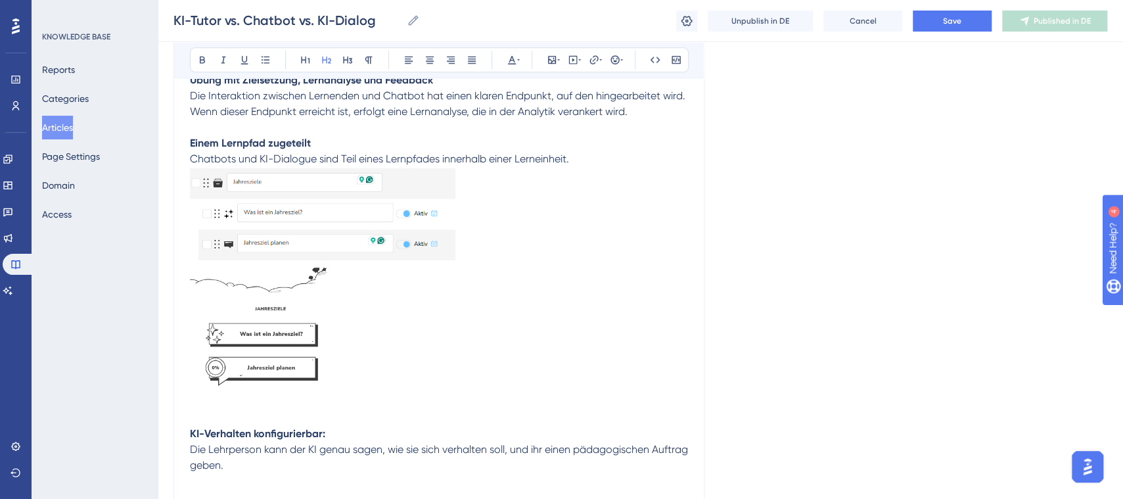
drag, startPoint x: 1133, startPoint y: 172, endPoint x: 59, endPoint y: 19, distance: 1085.6
click at [323, 431] on strong "KI-Verhalten konfigurierbar:" at bounding box center [257, 433] width 135 height 12
click at [323, 429] on strong "KI-Verhalten konfigurierbar:" at bounding box center [257, 433] width 135 height 12
click at [327, 431] on p "KI-Verhalten konfigurierbar:" at bounding box center [439, 434] width 498 height 16
click at [951, 21] on span "Save" at bounding box center [952, 21] width 18 height 11
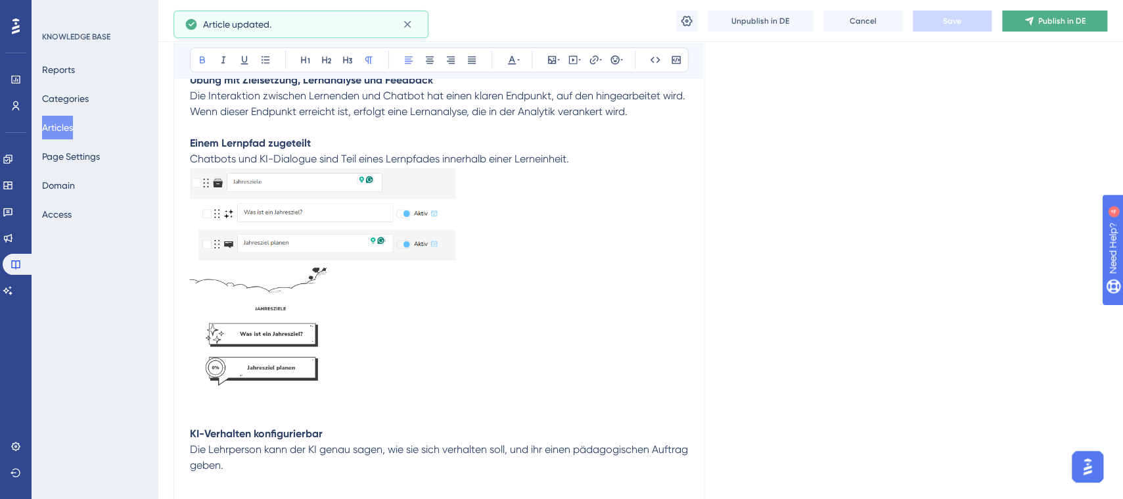
click at [1073, 23] on span "Publish in DE" at bounding box center [1062, 21] width 47 height 11
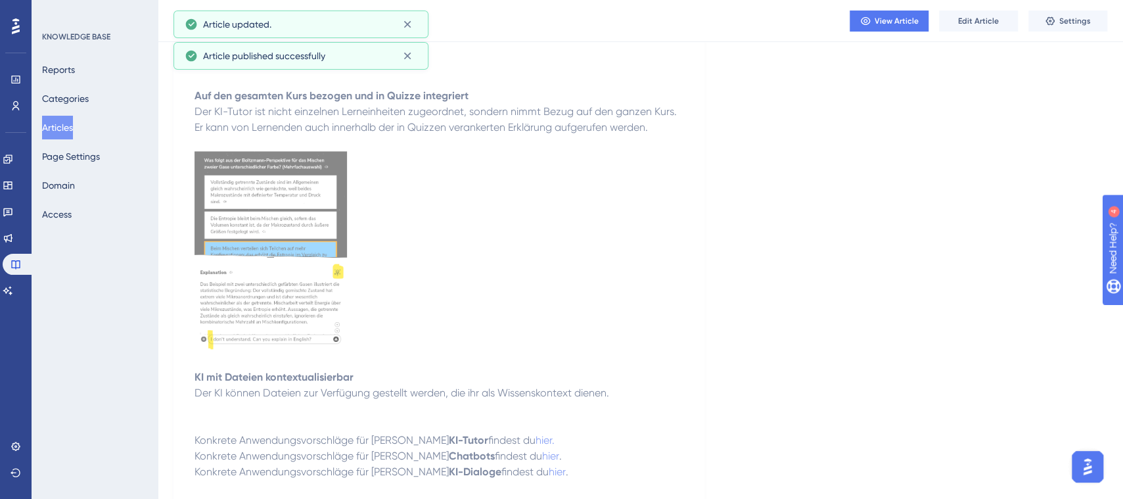
scroll to position [1079, 0]
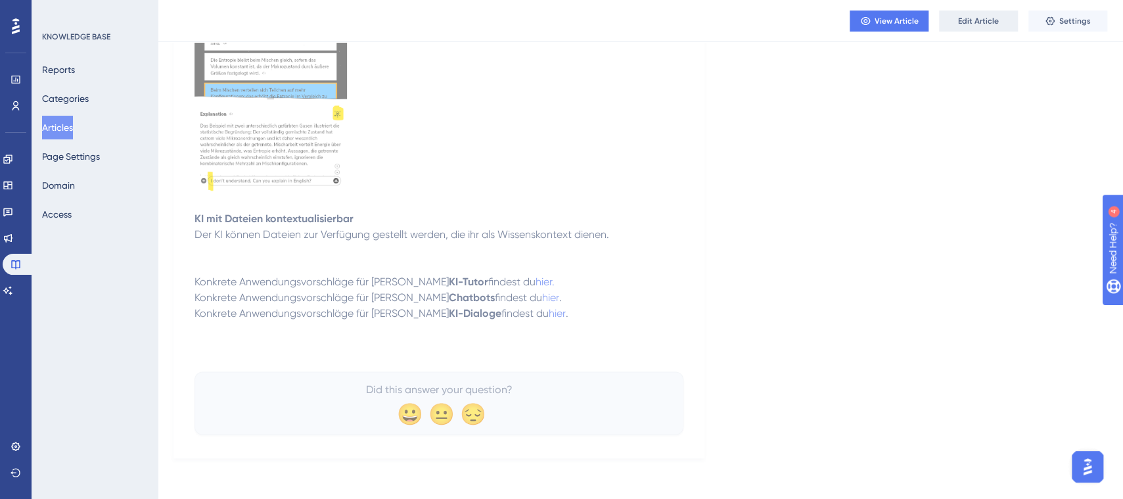
click at [976, 18] on span "Edit Article" at bounding box center [978, 21] width 41 height 11
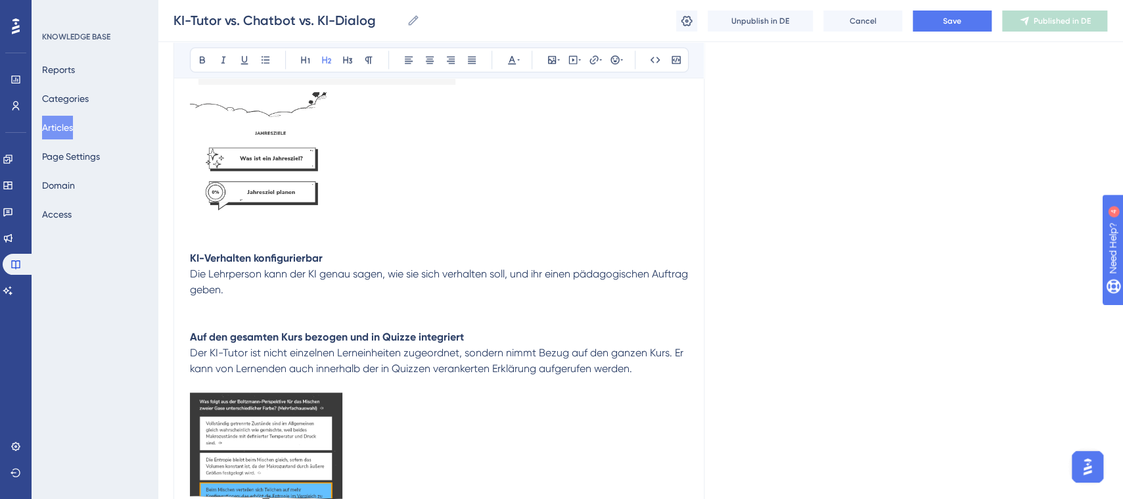
scroll to position [1131, 0]
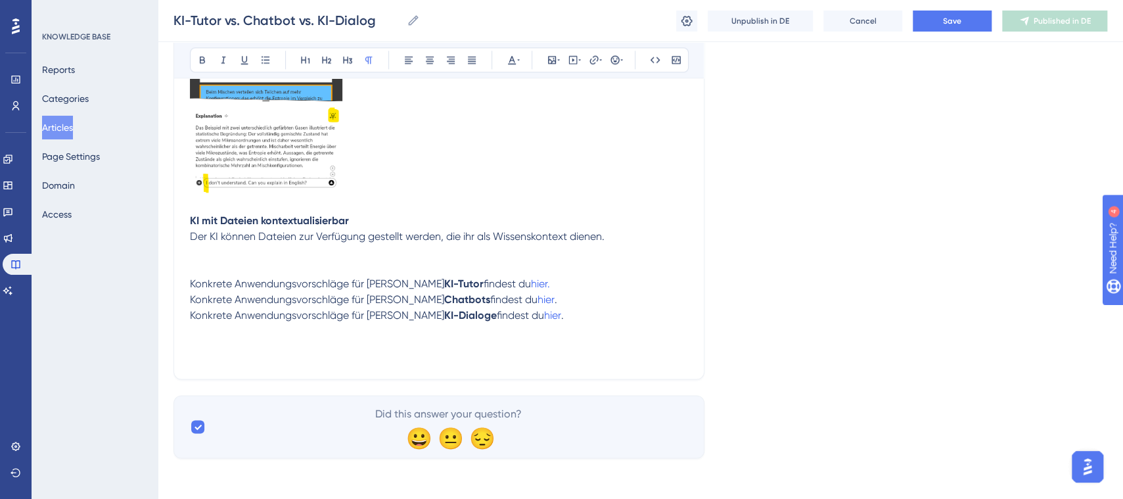
click at [214, 273] on p at bounding box center [439, 268] width 498 height 16
click at [296, 269] on span "Anwendungsvorschlaege" at bounding box center [250, 268] width 120 height 12
click at [0, 0] on lt-span "Anwendungsvorschläge" at bounding box center [0, 0] width 0 height 0
drag, startPoint x: 274, startPoint y: 270, endPoint x: 187, endPoint y: 274, distance: 87.5
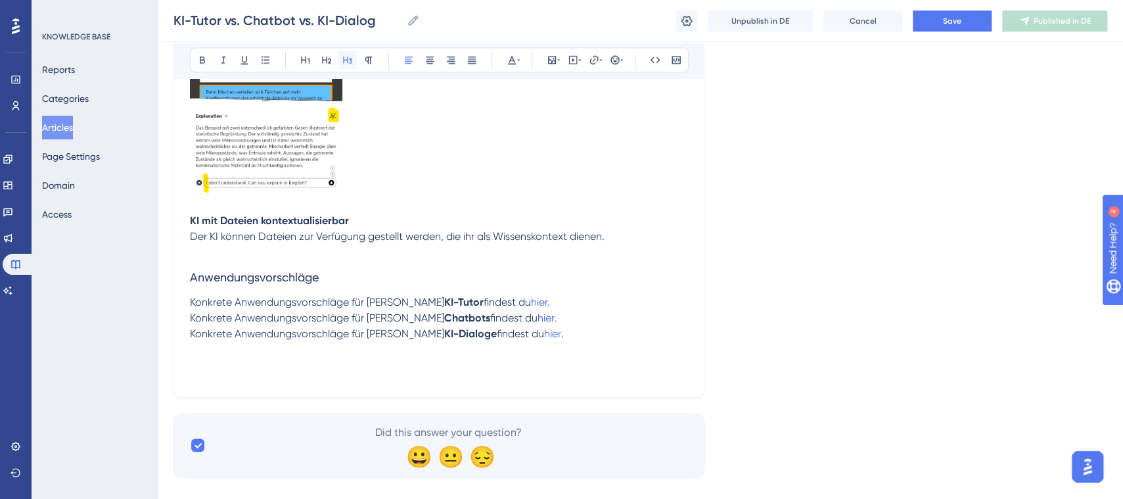
click at [348, 61] on icon at bounding box center [347, 60] width 11 height 11
click at [449, 270] on h3 "Anwendungsvorschläge" at bounding box center [439, 277] width 498 height 34
click at [956, 22] on span "Save" at bounding box center [952, 21] width 18 height 11
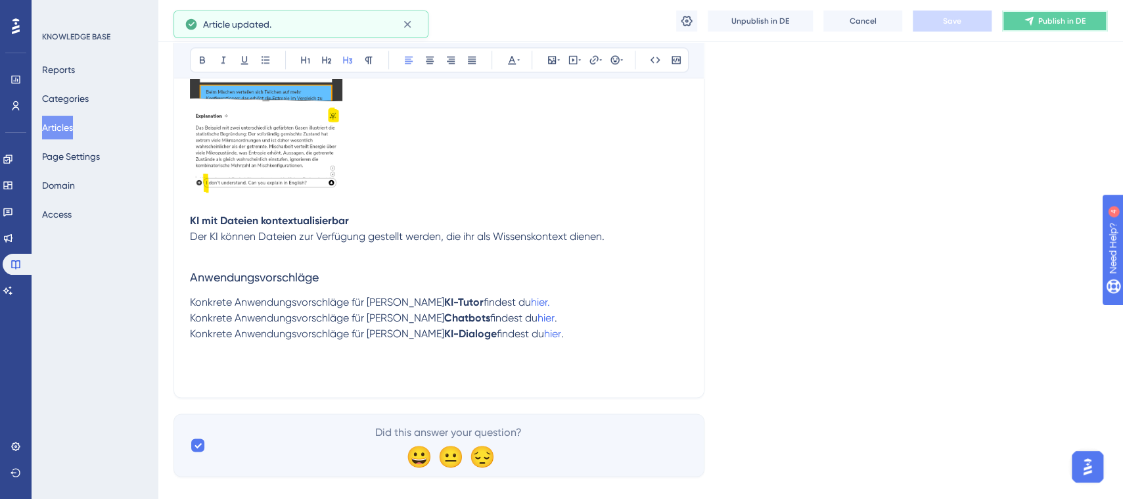
click at [1042, 24] on span "Publish in DE" at bounding box center [1062, 21] width 47 height 11
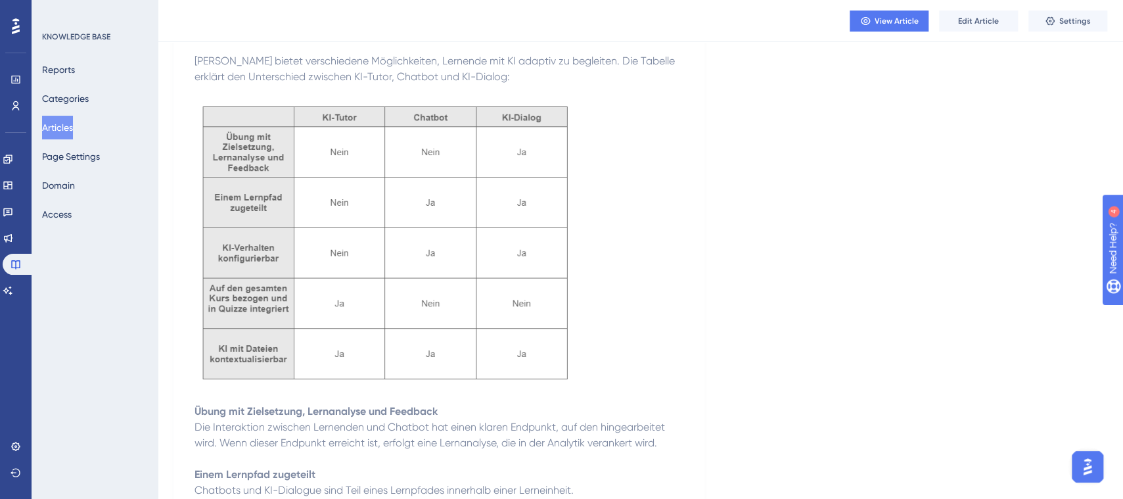
scroll to position [167, 0]
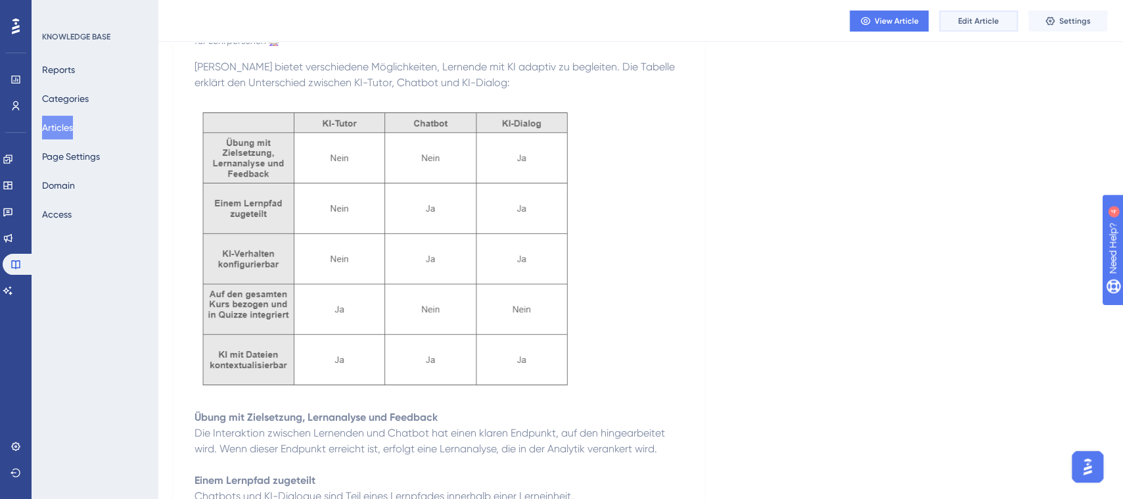
click at [974, 26] on span "Edit Article" at bounding box center [978, 21] width 41 height 11
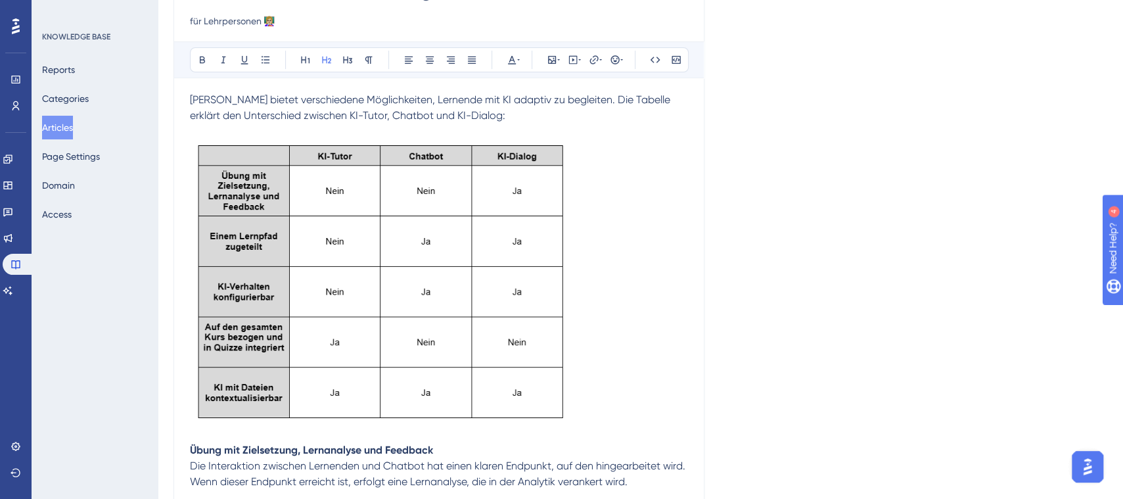
scroll to position [0, 0]
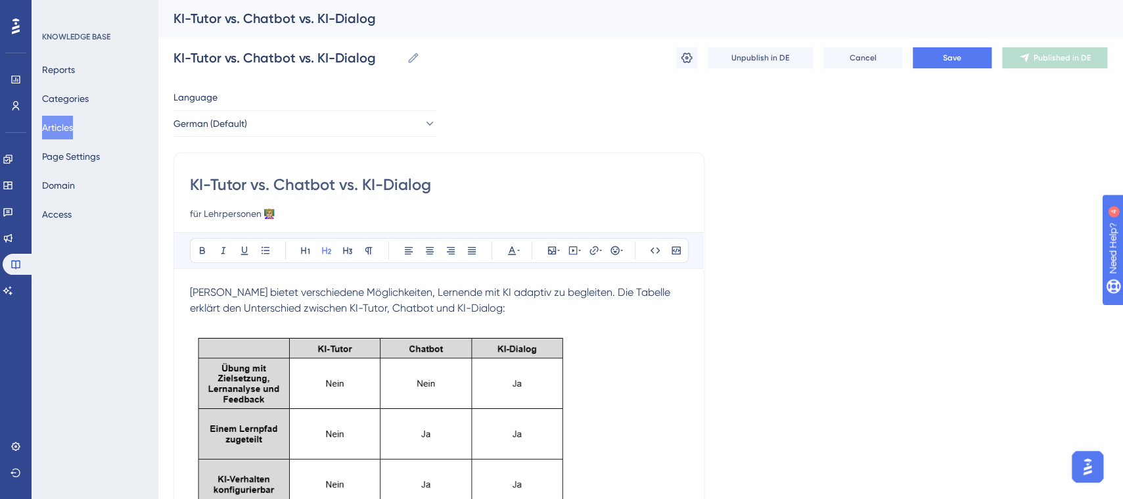
click at [268, 400] on img at bounding box center [380, 473] width 381 height 283
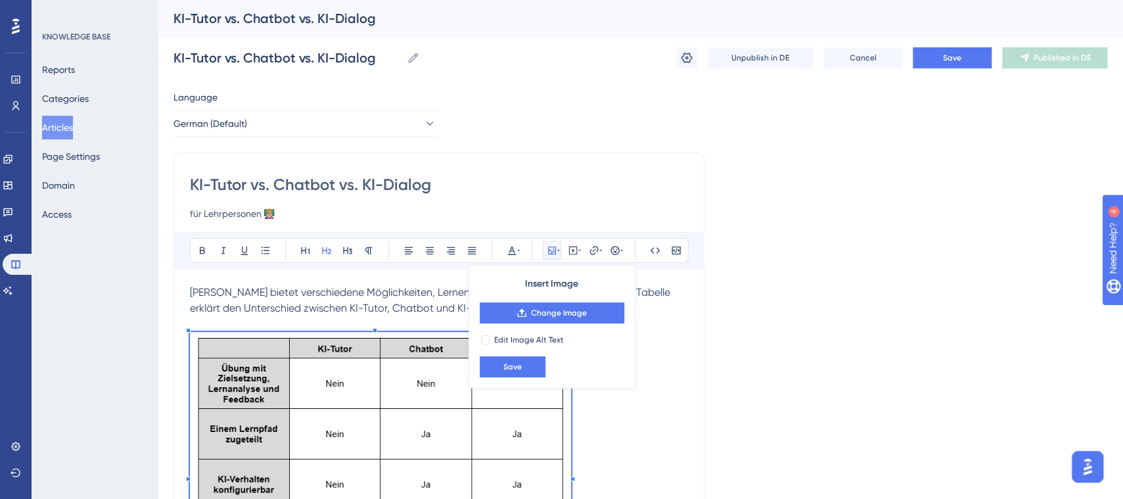
click at [655, 419] on p at bounding box center [439, 475] width 498 height 287
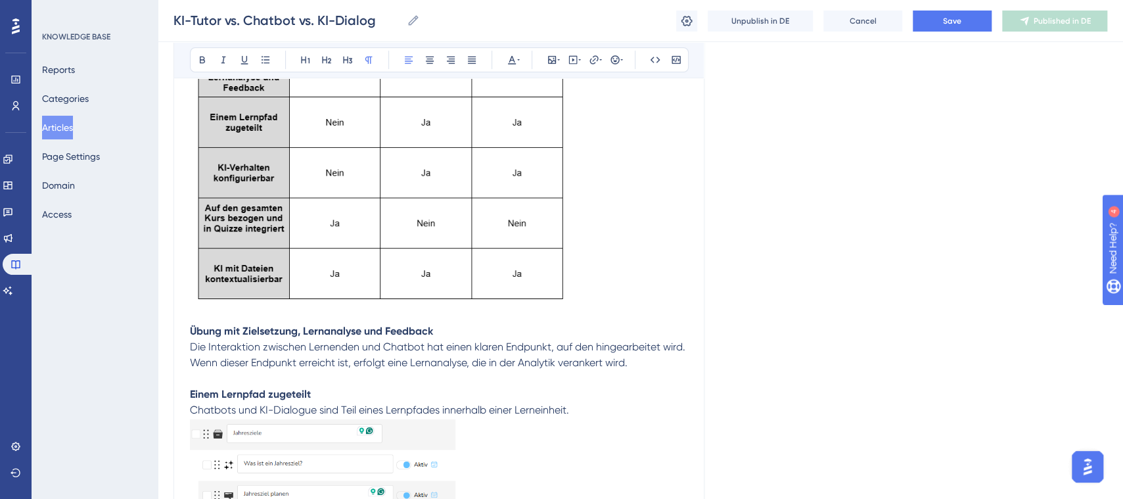
scroll to position [298, 0]
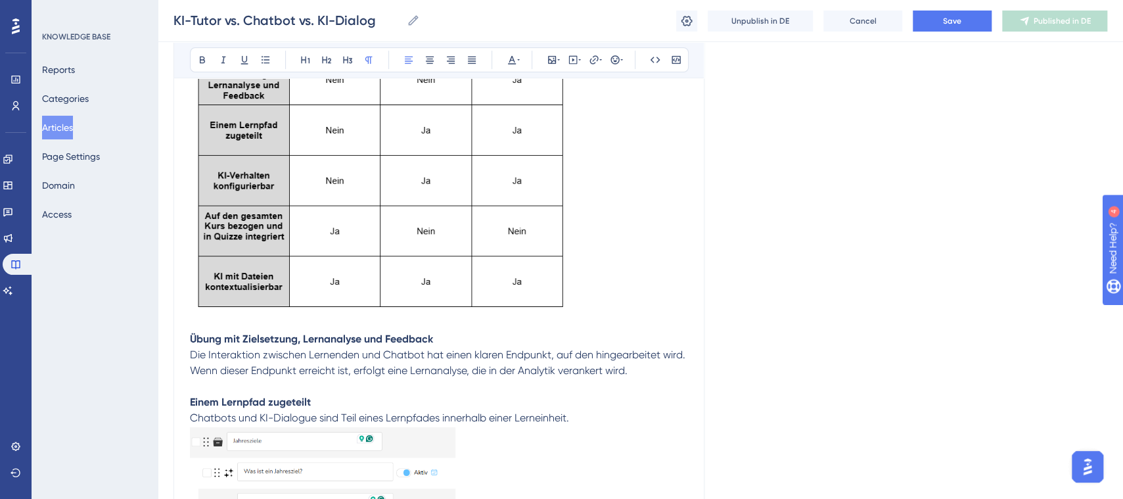
click at [233, 321] on p at bounding box center [439, 324] width 498 height 16
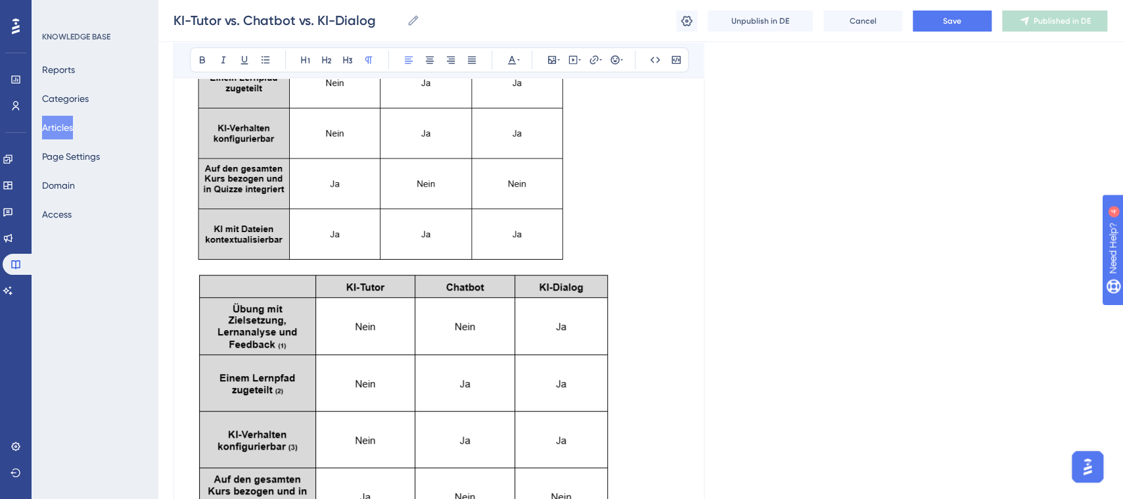
scroll to position [336, 0]
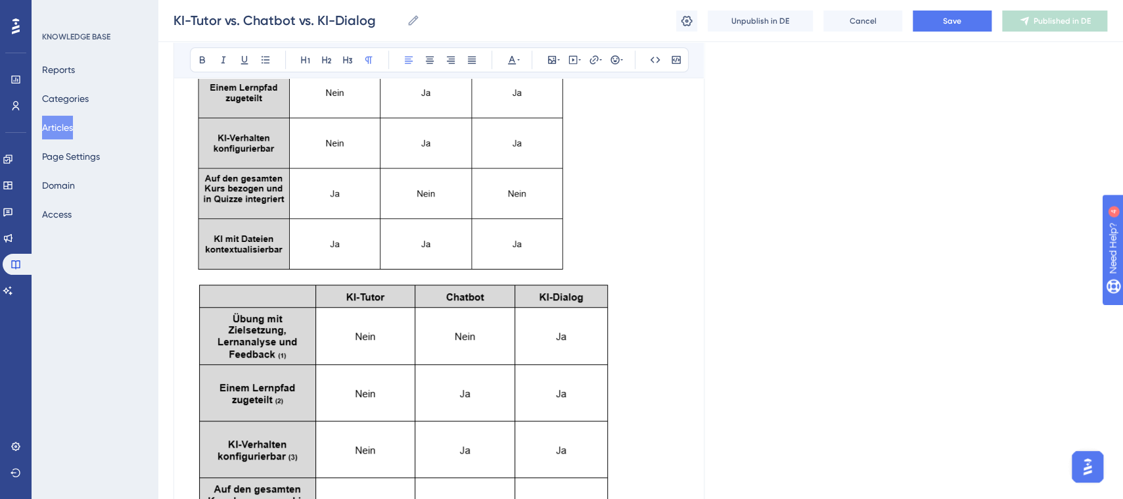
click at [530, 220] on img at bounding box center [380, 132] width 381 height 283
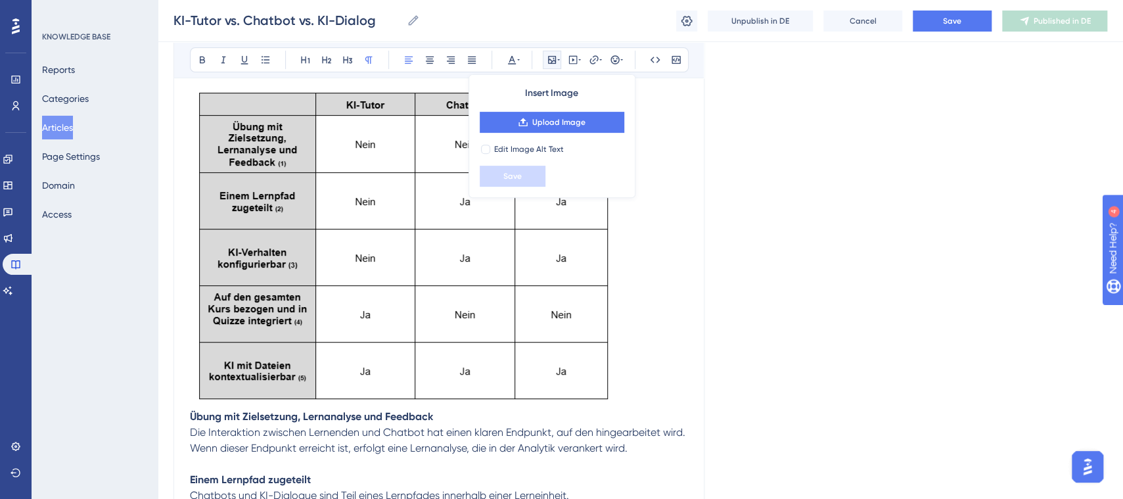
scroll to position [272, 0]
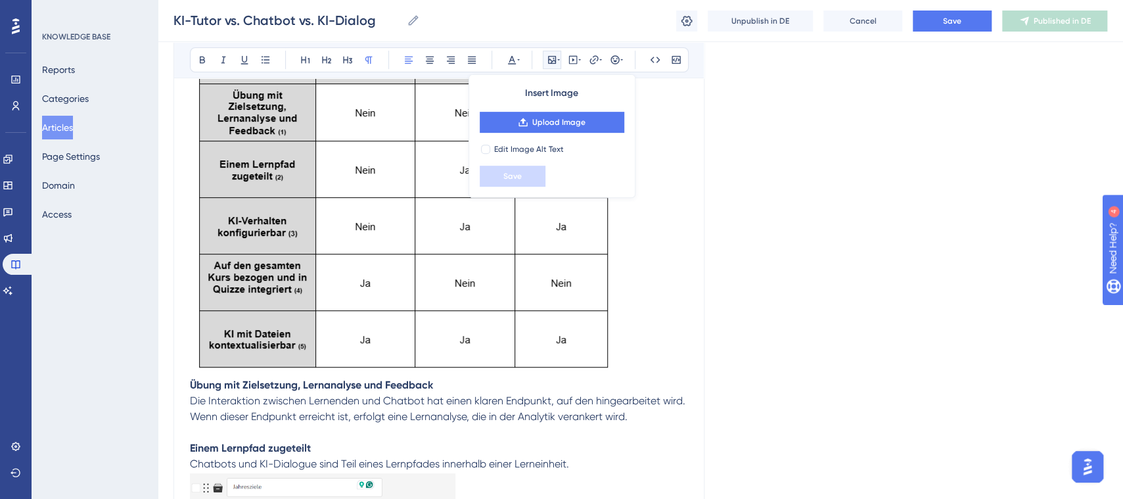
click at [511, 294] on img at bounding box center [407, 214] width 435 height 318
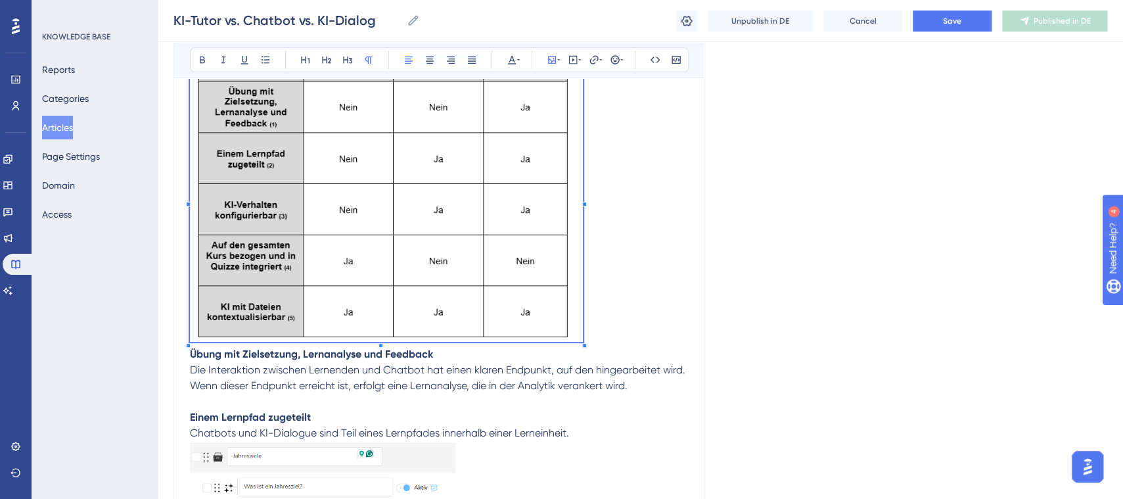
click at [584, 331] on p at bounding box center [439, 201] width 498 height 292
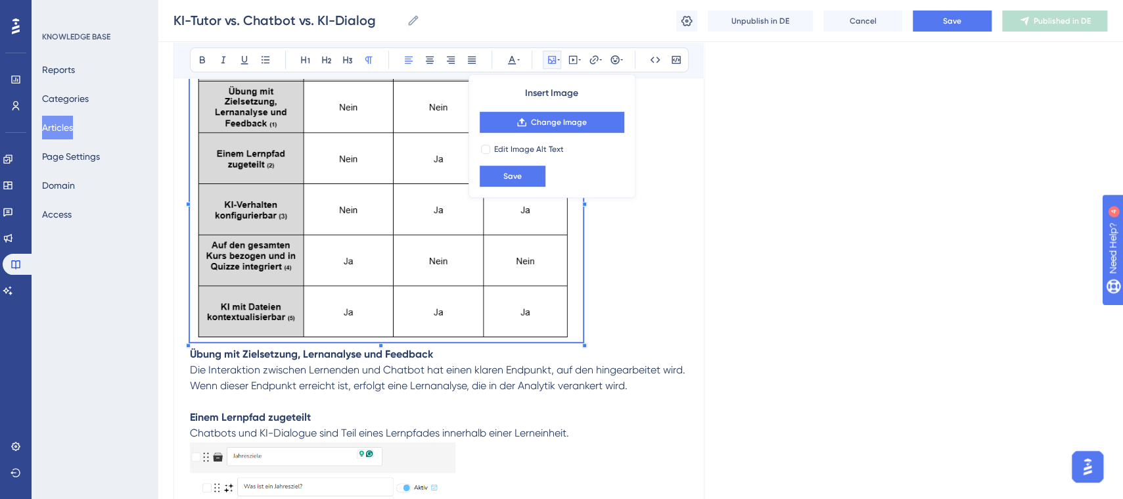
click at [454, 398] on p at bounding box center [439, 402] width 498 height 16
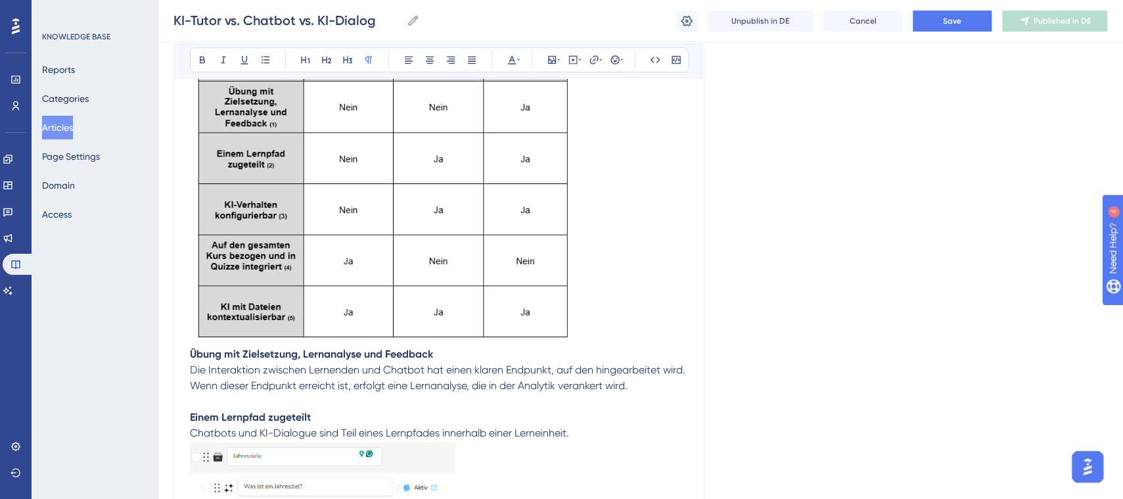
click at [191, 351] on strong "Übung mit Zielsetzung, Lernanalyse und Feedback" at bounding box center [311, 354] width 243 height 12
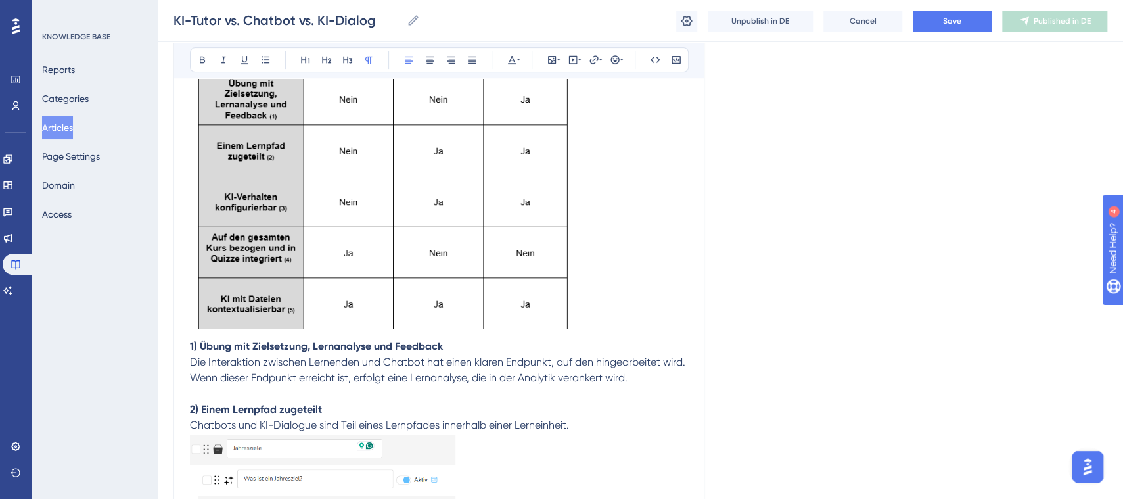
scroll to position [502, 0]
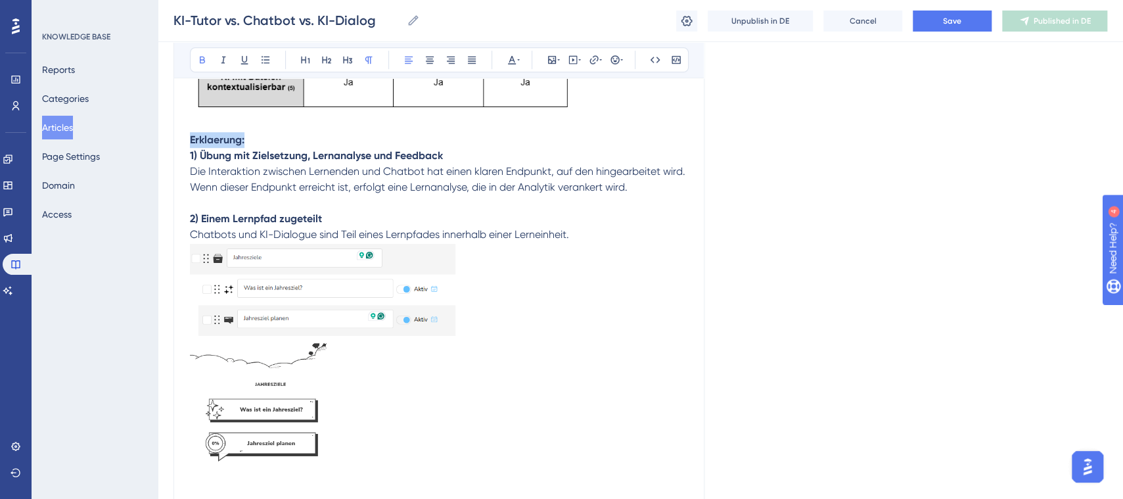
drag, startPoint x: 231, startPoint y: 137, endPoint x: 182, endPoint y: 137, distance: 48.6
click at [182, 137] on div "KI-Tutor vs. Chatbot vs. KI-Dialog für Lehrpersonen 👩🏼‍🏫 Bold Italic Underline …" at bounding box center [439, 345] width 531 height 1401
click at [344, 61] on icon at bounding box center [347, 60] width 11 height 11
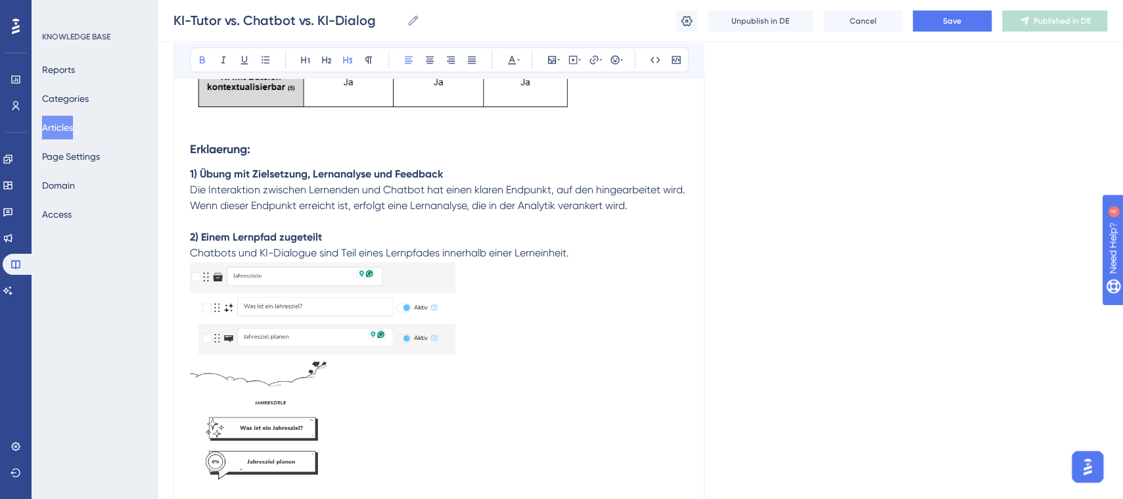
click at [229, 150] on strong "Erklaerung:" at bounding box center [220, 149] width 60 height 14
click at [216, 151] on strong "Erklaerung:" at bounding box center [220, 149] width 60 height 14
click at [0, 0] on lt-strong "ä" at bounding box center [0, 0] width 0 height 0
click at [370, 149] on h3 "Erklärung:" at bounding box center [439, 149] width 498 height 34
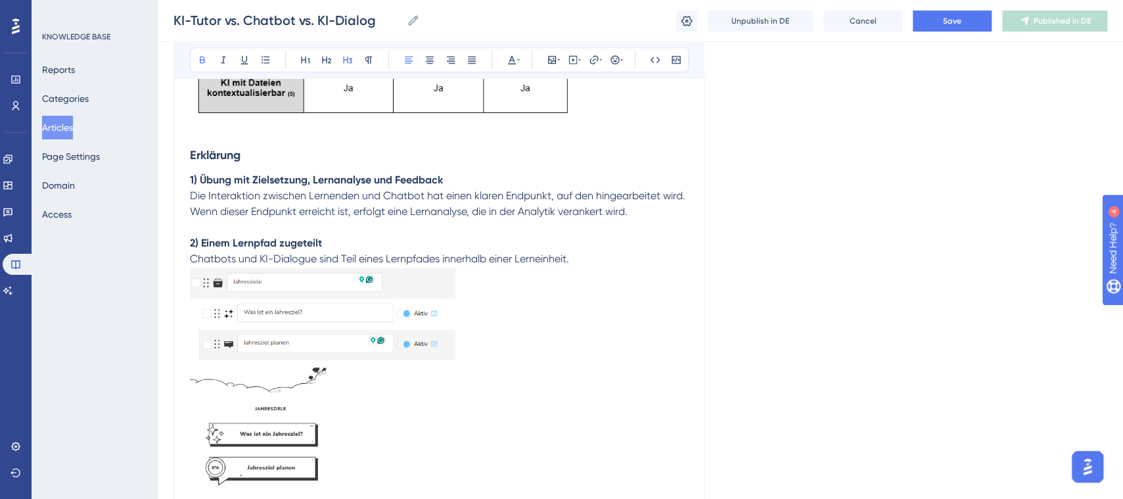
scroll to position [463, 0]
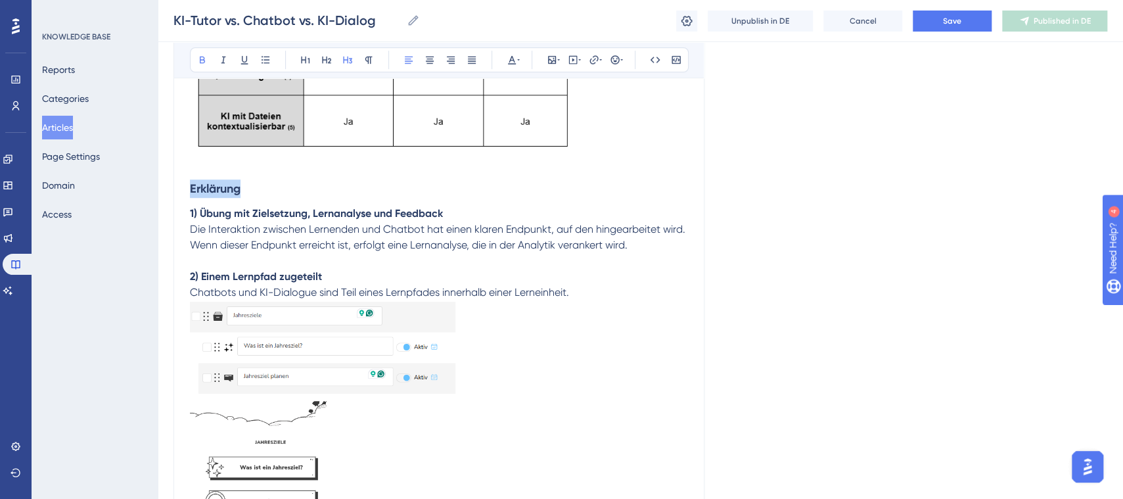
drag, startPoint x: 245, startPoint y: 191, endPoint x: 188, endPoint y: 187, distance: 56.7
click at [188, 187] on div "KI-Tutor vs. Chatbot vs. KI-Dialog für Lehrpersonen 👩🏼‍🏫 Bold Italic Underline …" at bounding box center [439, 394] width 531 height 1420
click at [197, 56] on icon at bounding box center [202, 60] width 11 height 11
click at [412, 215] on strong "1) Übung mit Zielsetzung, Lernanalyse und Feedback" at bounding box center [316, 213] width 253 height 12
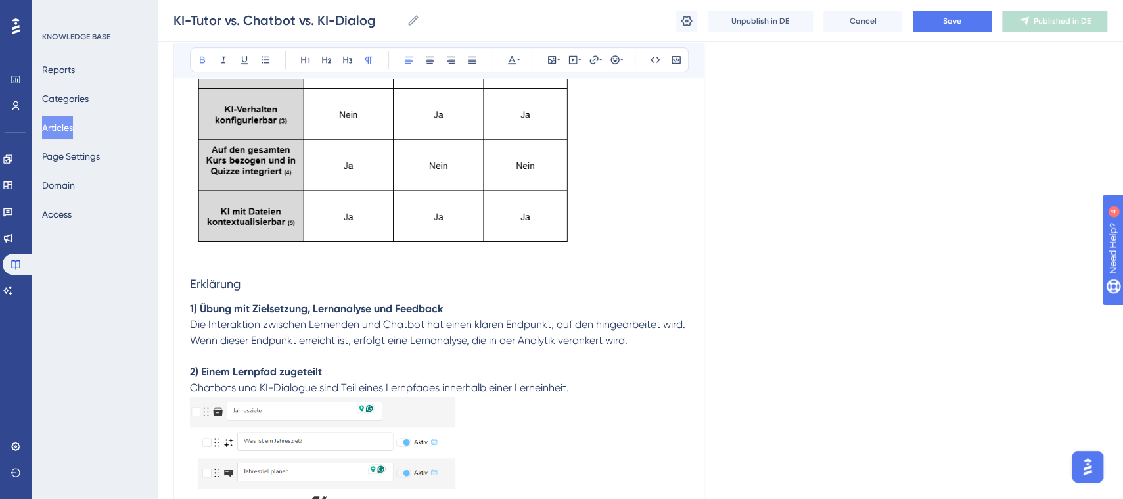
scroll to position [551, 0]
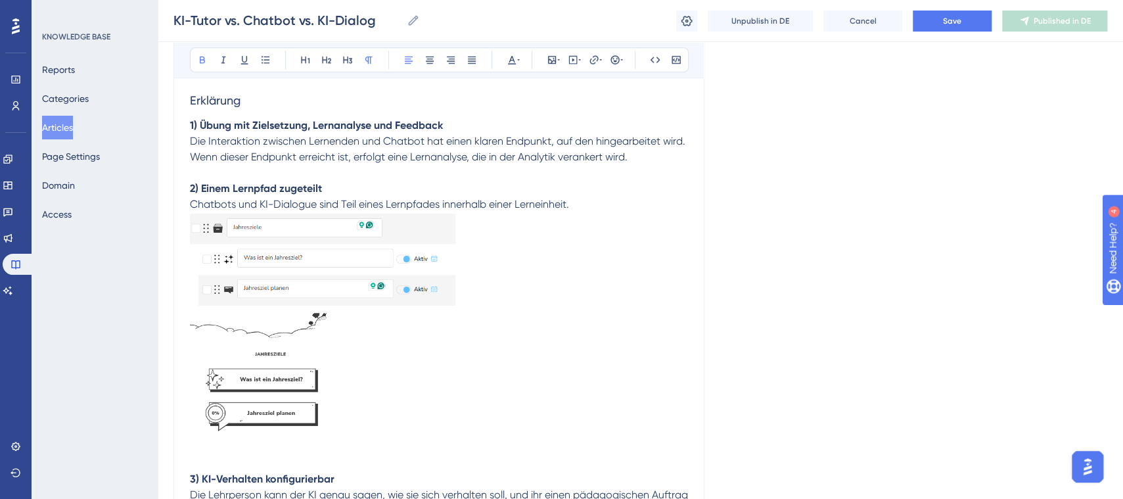
click at [308, 200] on span "Chatbots und KI-Dialogue sind Teil eines Lernpfades innerhalb einer Lerneinheit." at bounding box center [379, 204] width 379 height 12
click at [522, 222] on p at bounding box center [439, 262] width 498 height 101
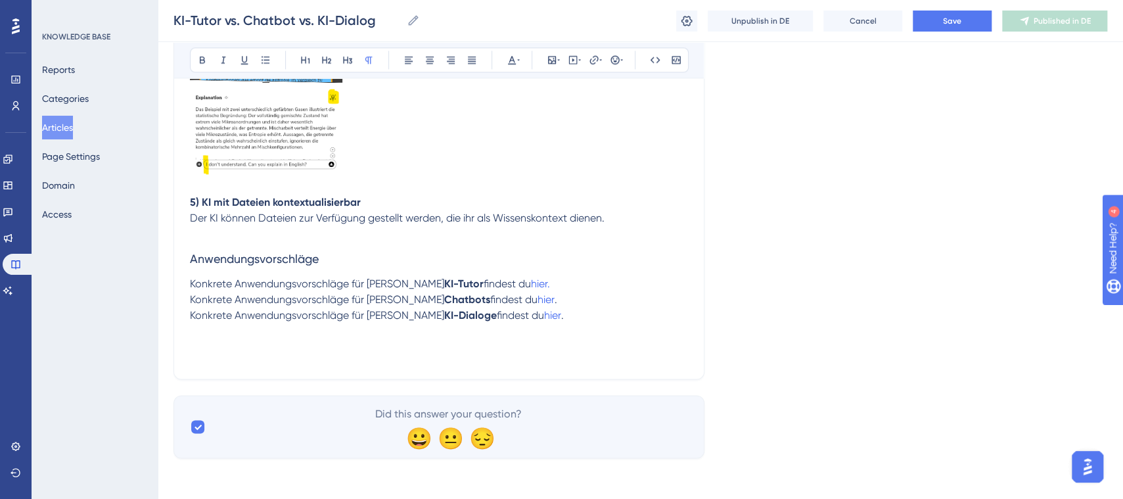
scroll to position [1178, 0]
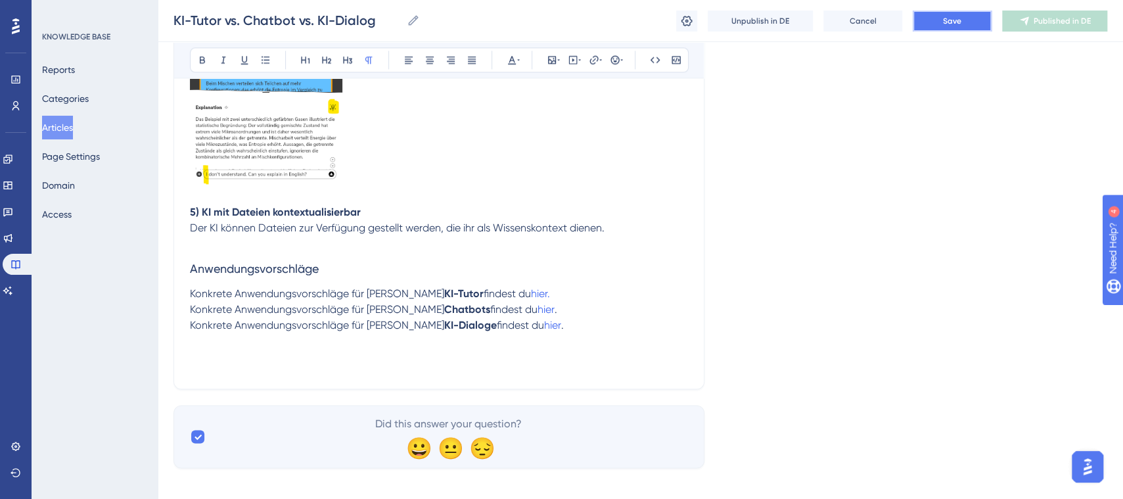
click at [945, 11] on button "Save" at bounding box center [952, 21] width 79 height 21
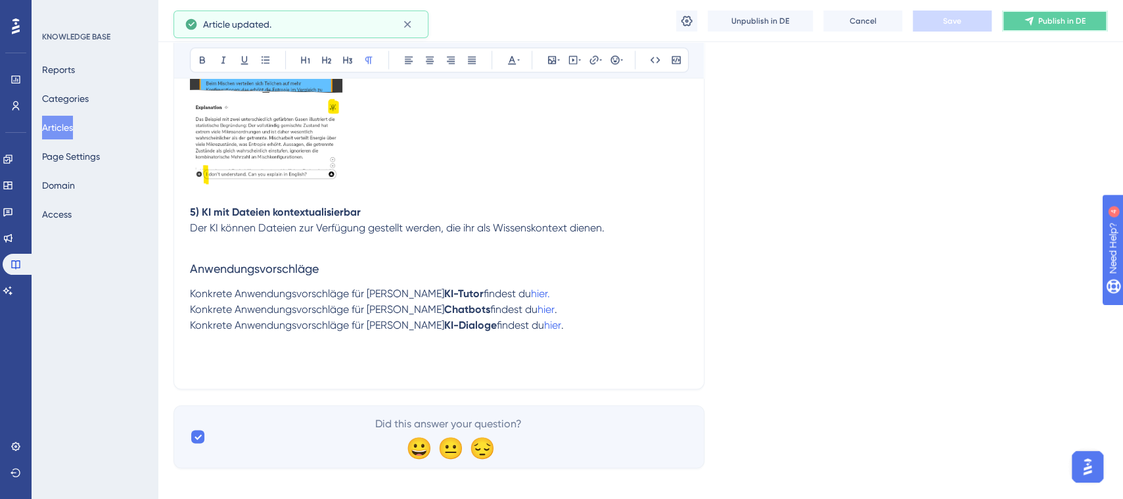
click at [1039, 22] on span "Publish in DE" at bounding box center [1062, 21] width 47 height 11
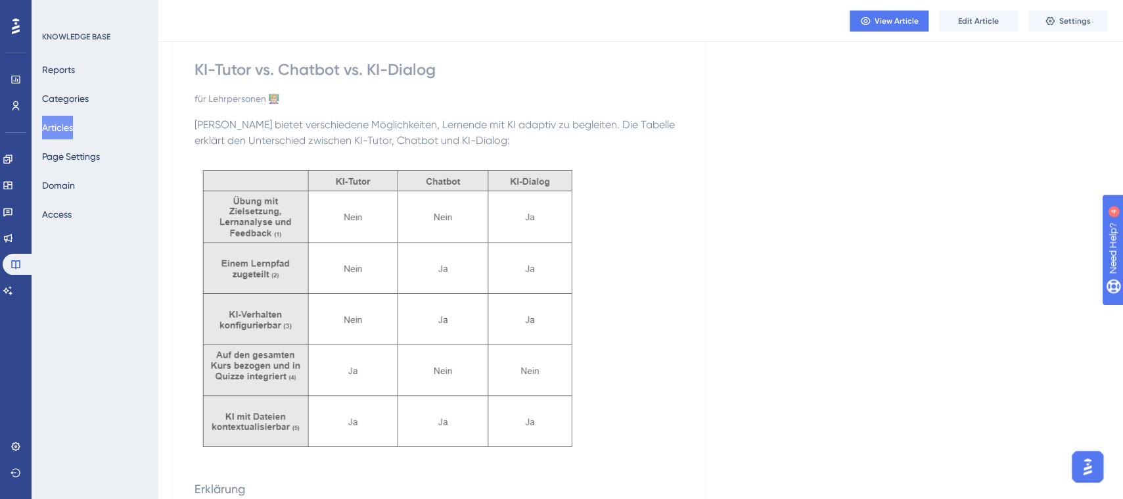
scroll to position [107, 0]
click at [669, 214] on p at bounding box center [439, 312] width 489 height 292
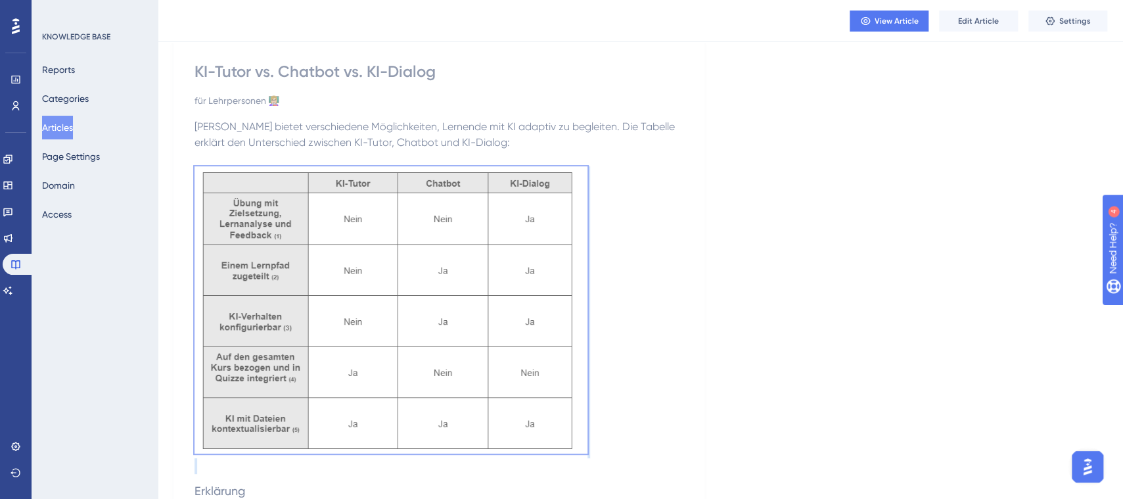
click at [669, 214] on p at bounding box center [439, 312] width 489 height 292
click at [887, 16] on span "View Article" at bounding box center [897, 21] width 44 height 11
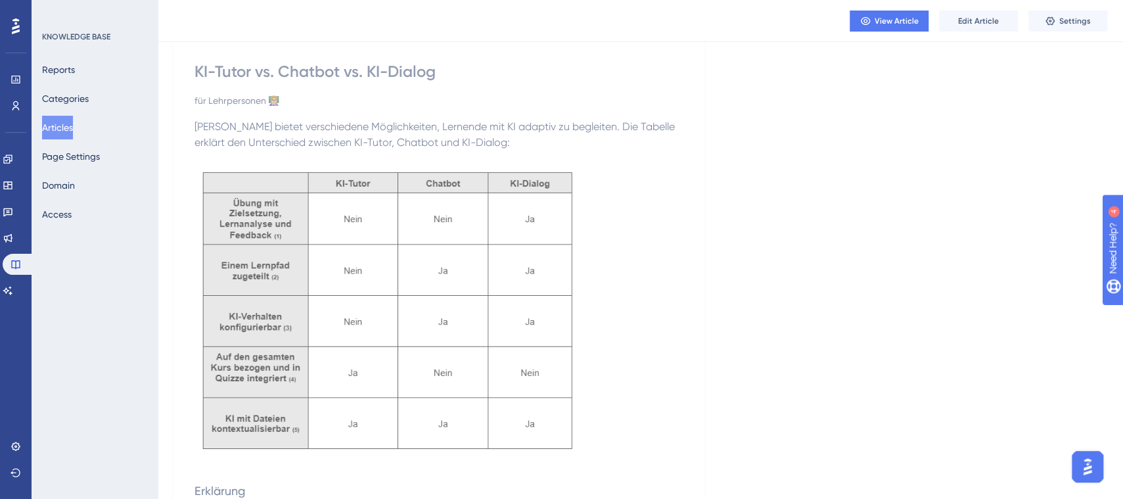
click at [527, 151] on p at bounding box center [439, 159] width 489 height 16
click at [964, 27] on button "Edit Article" at bounding box center [978, 21] width 79 height 21
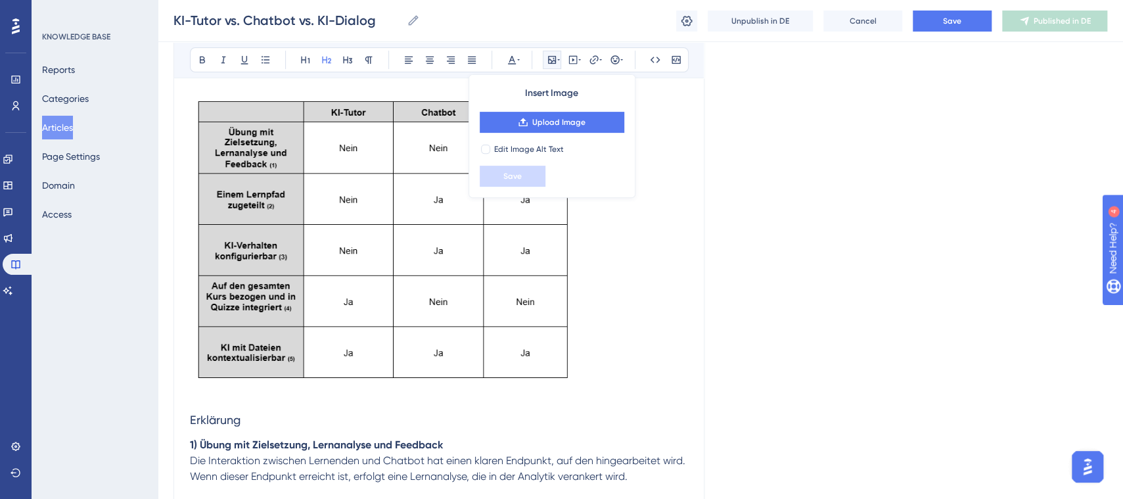
scroll to position [110, 0]
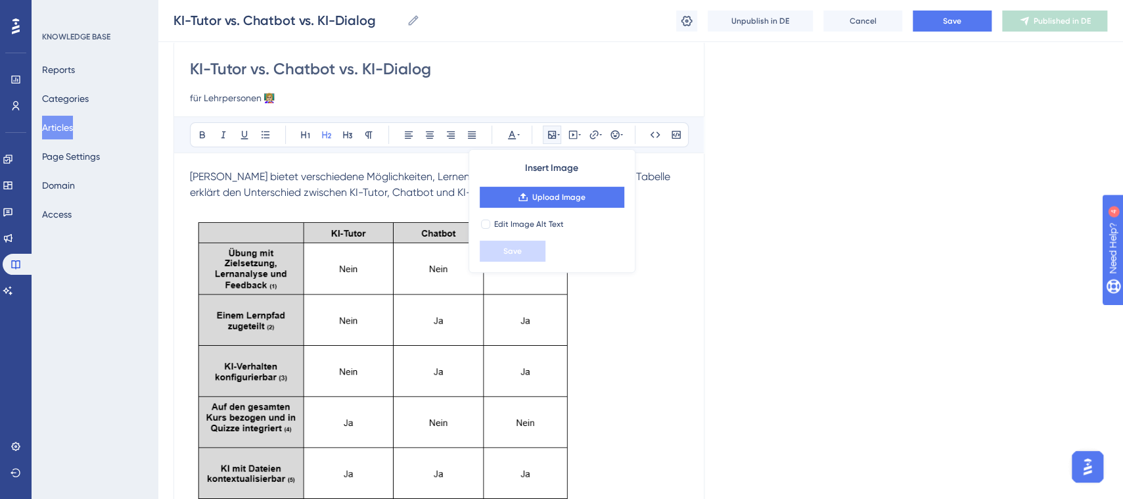
click at [279, 201] on p at bounding box center [439, 208] width 498 height 16
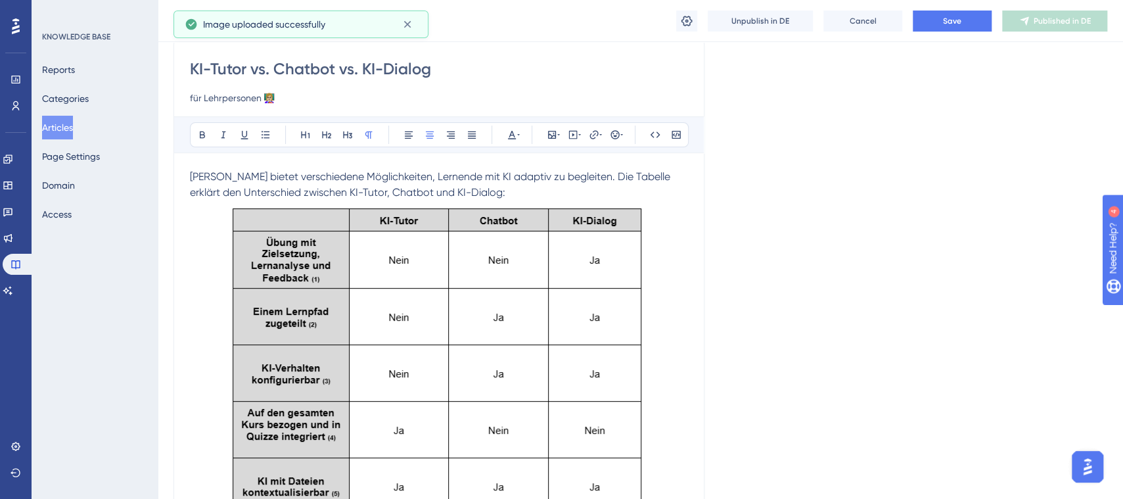
click at [423, 337] on img at bounding box center [439, 360] width 426 height 320
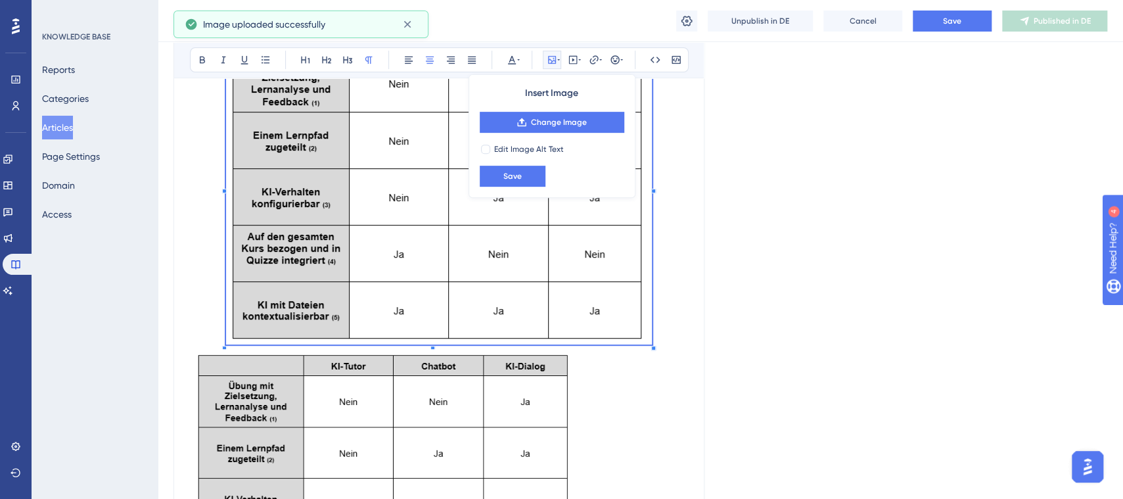
scroll to position [362, 0]
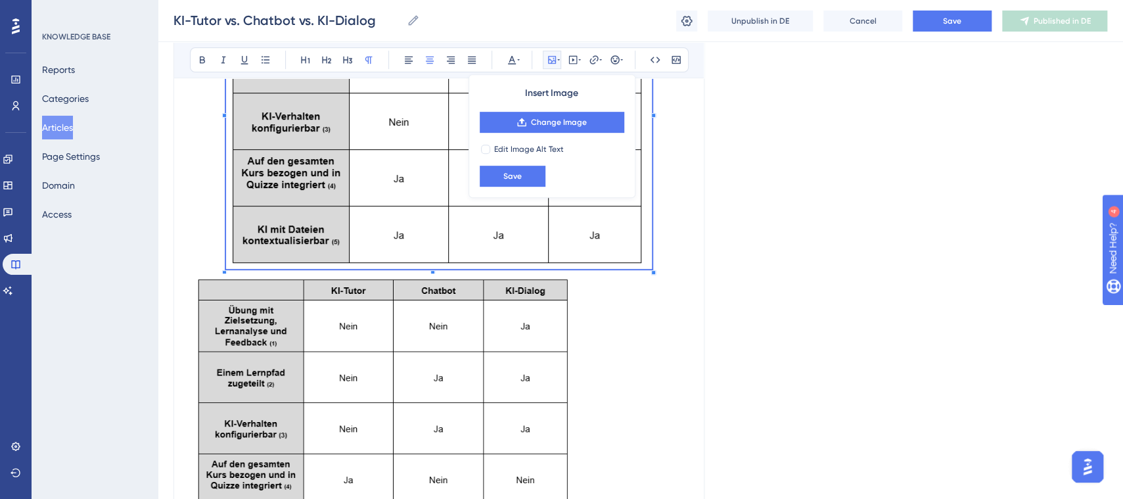
click at [402, 429] on img at bounding box center [386, 416] width 393 height 287
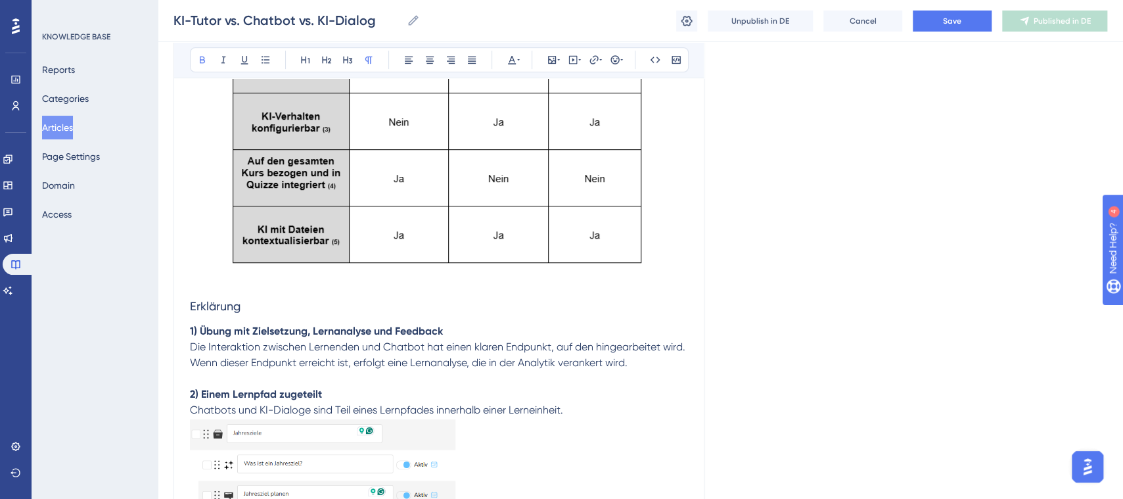
click at [504, 229] on img at bounding box center [439, 109] width 426 height 320
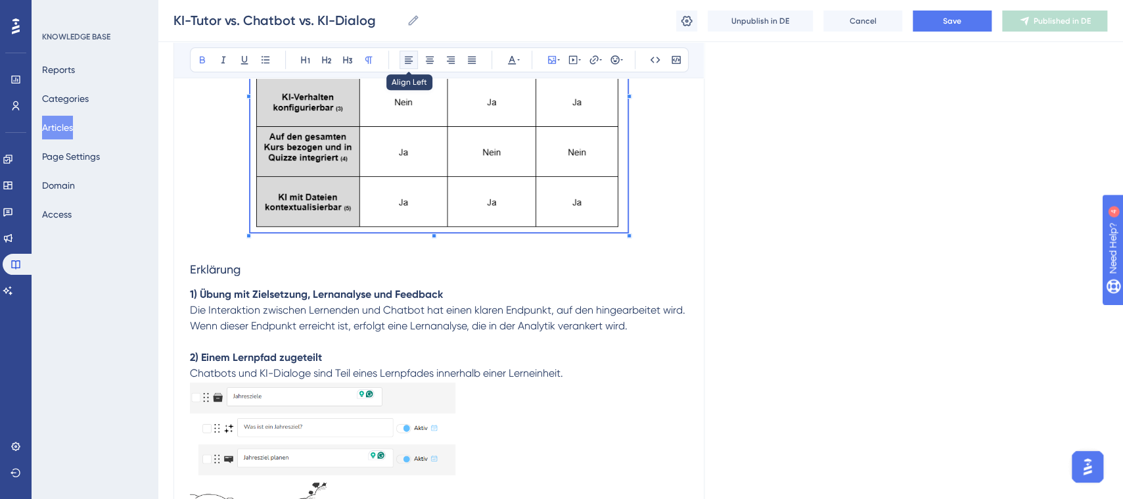
click at [405, 62] on icon at bounding box center [409, 60] width 11 height 11
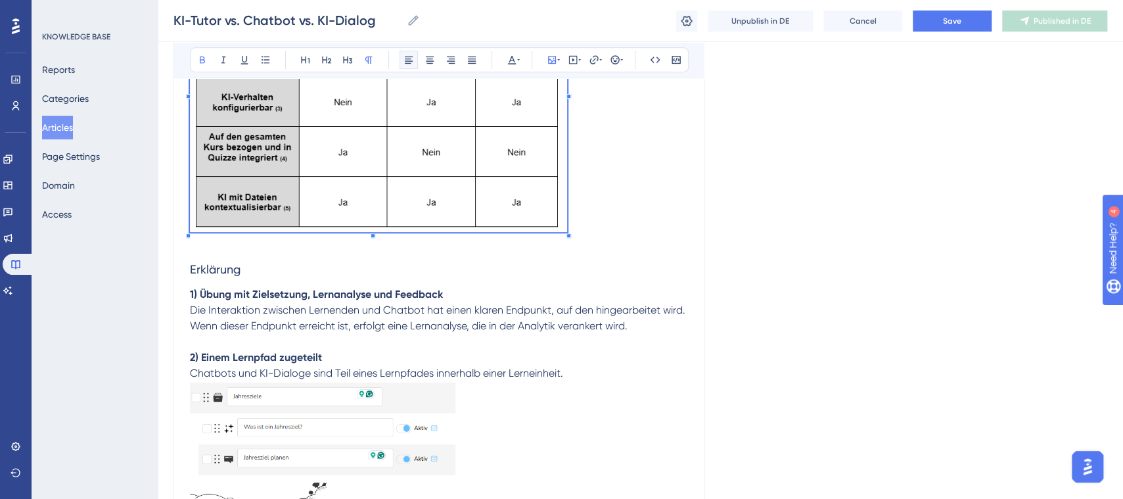
scroll to position [117, 0]
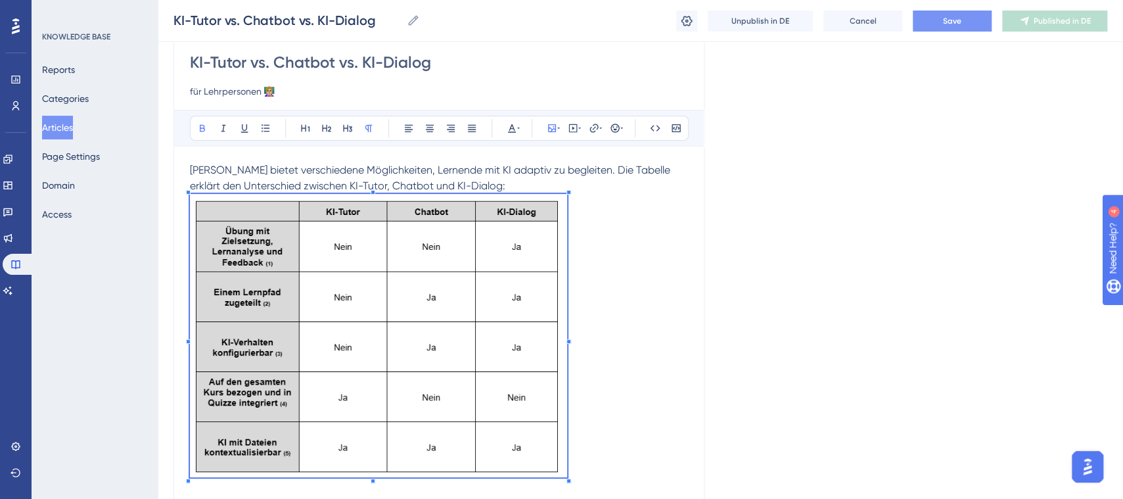
click at [966, 22] on button "Save" at bounding box center [952, 21] width 79 height 21
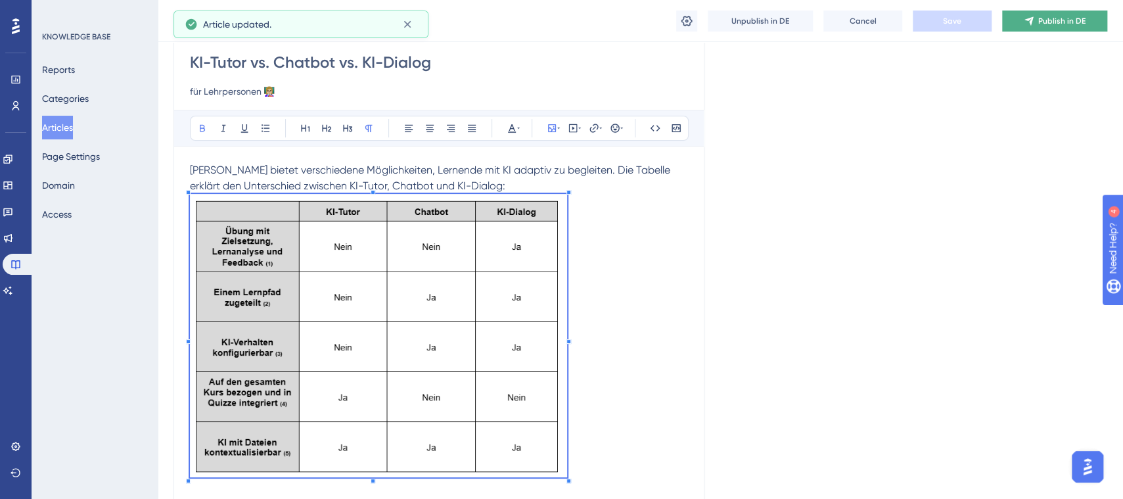
click at [1058, 22] on span "Publish in DE" at bounding box center [1062, 21] width 47 height 11
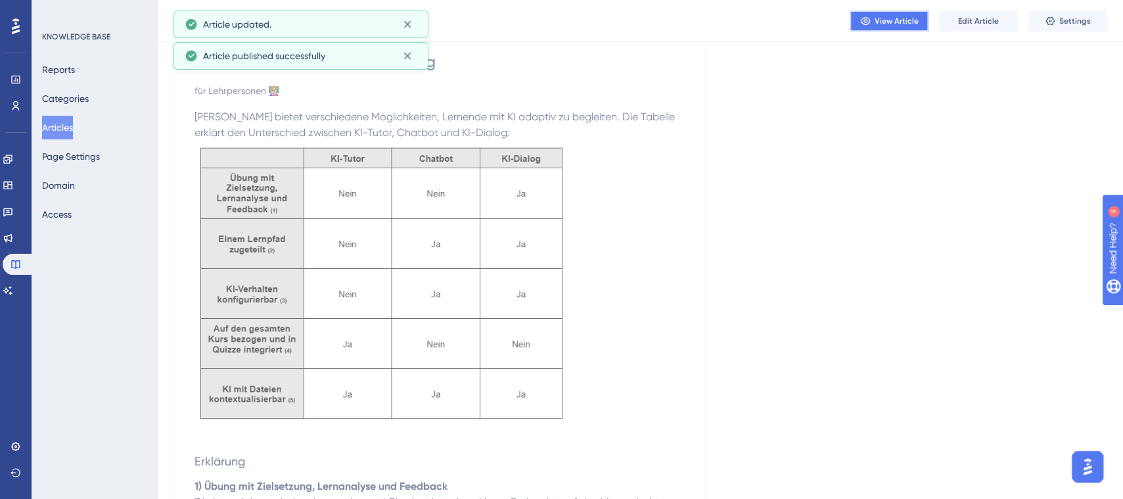
click at [909, 17] on span "View Article" at bounding box center [897, 21] width 44 height 11
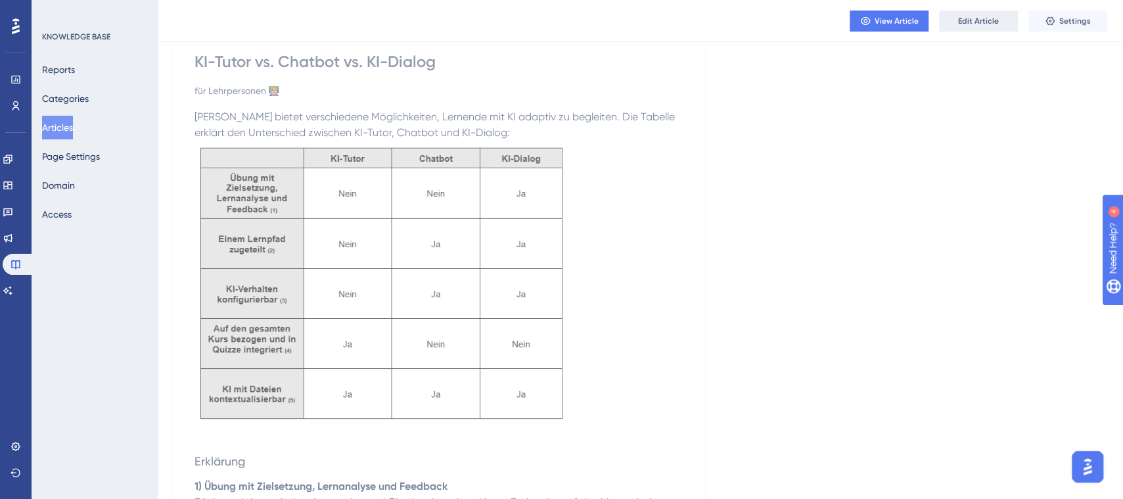
click at [976, 24] on span "Edit Article" at bounding box center [978, 21] width 41 height 11
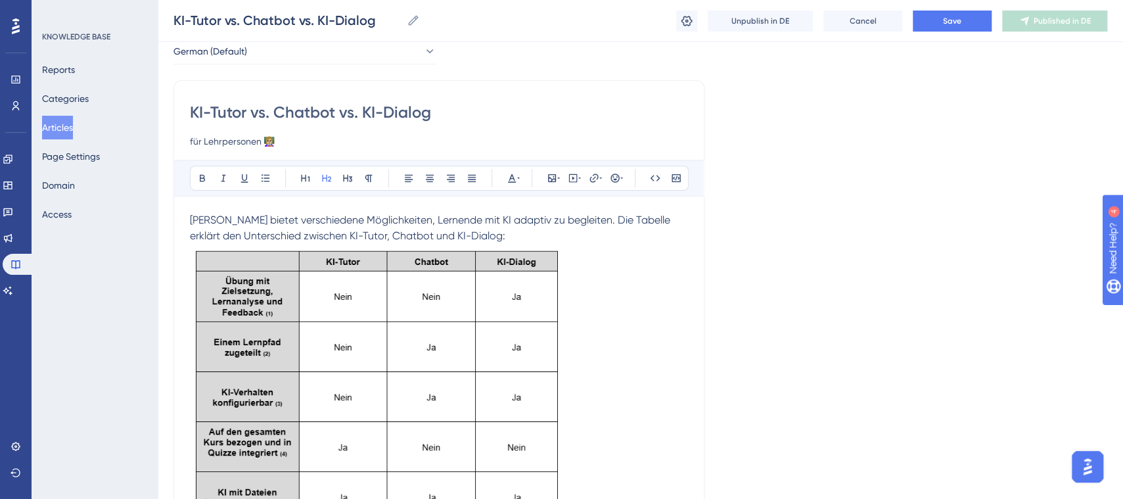
scroll to position [63, 0]
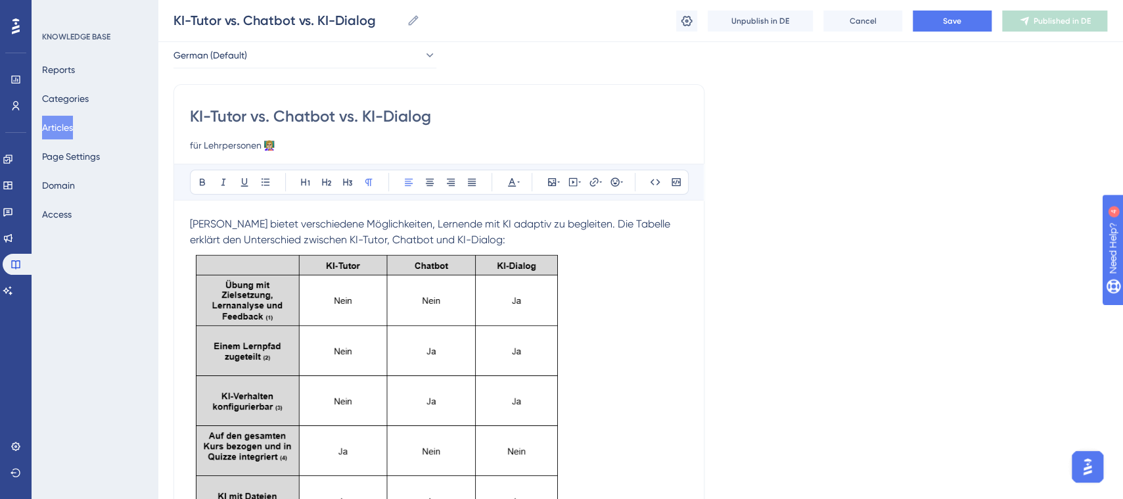
click at [546, 238] on p "Brian bietet verschiedene Möglichkeiten, Lernende mit KI adaptiv zu begleiten. …" at bounding box center [439, 232] width 498 height 32
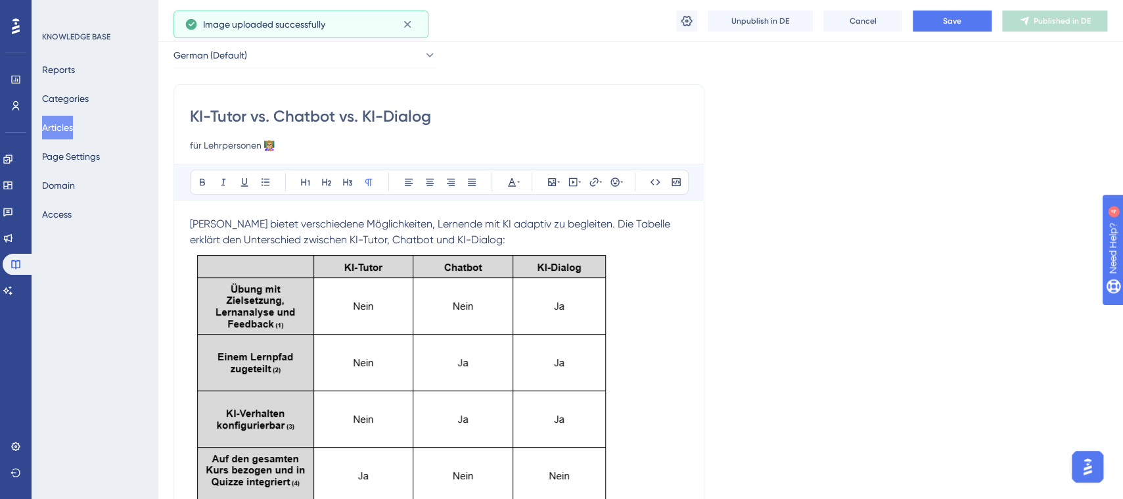
click at [391, 277] on img at bounding box center [402, 407] width 425 height 319
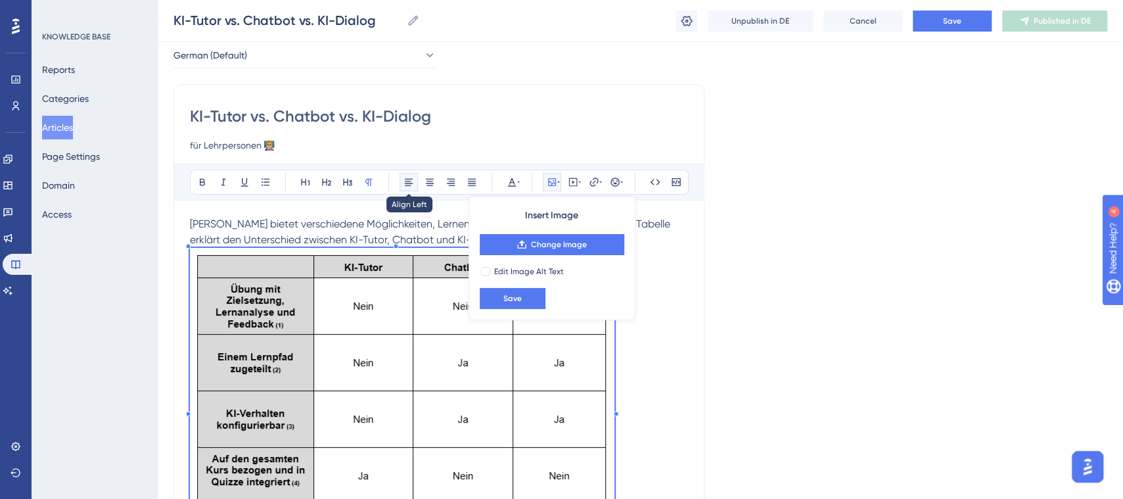
click at [404, 179] on icon at bounding box center [409, 182] width 11 height 11
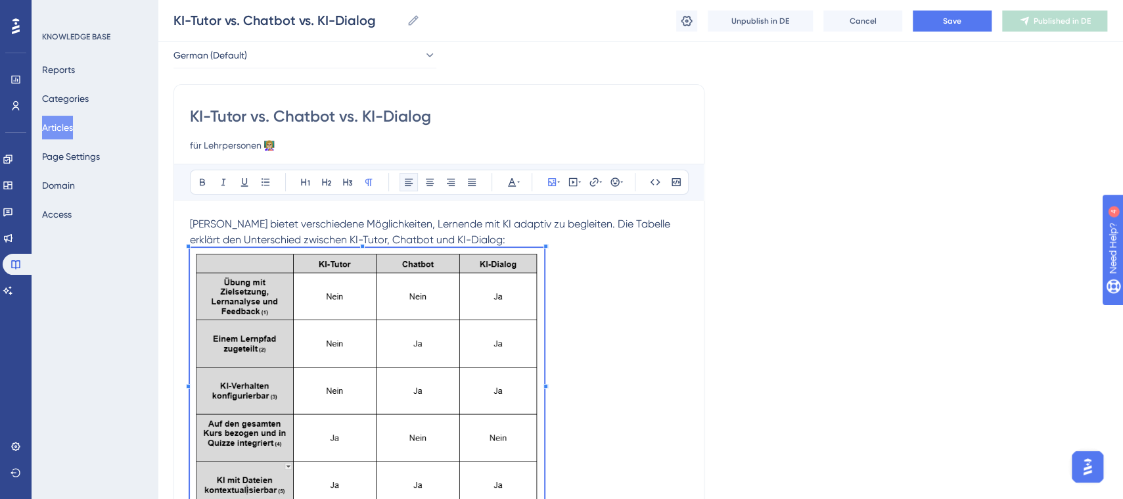
click at [546, 278] on p at bounding box center [439, 383] width 498 height 271
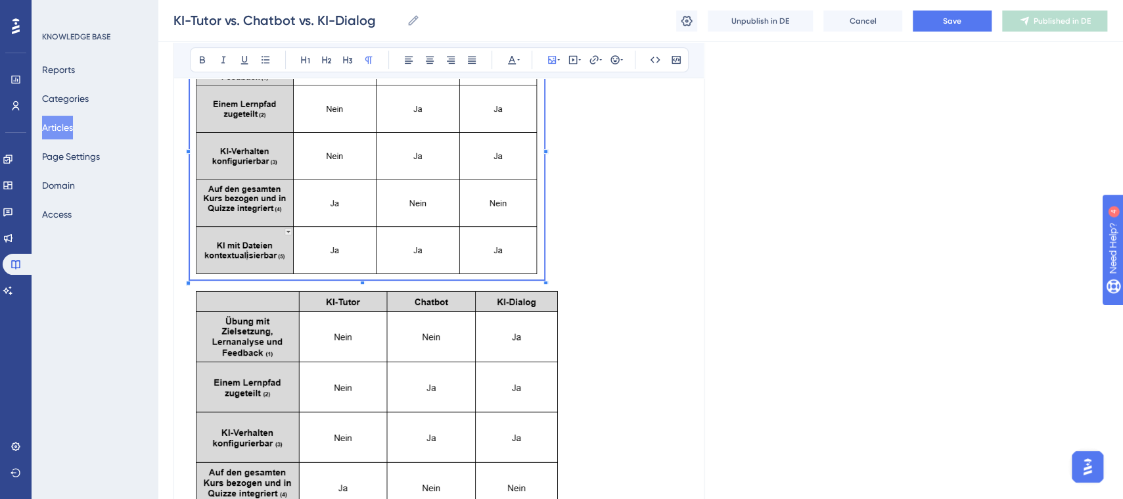
scroll to position [354, 0]
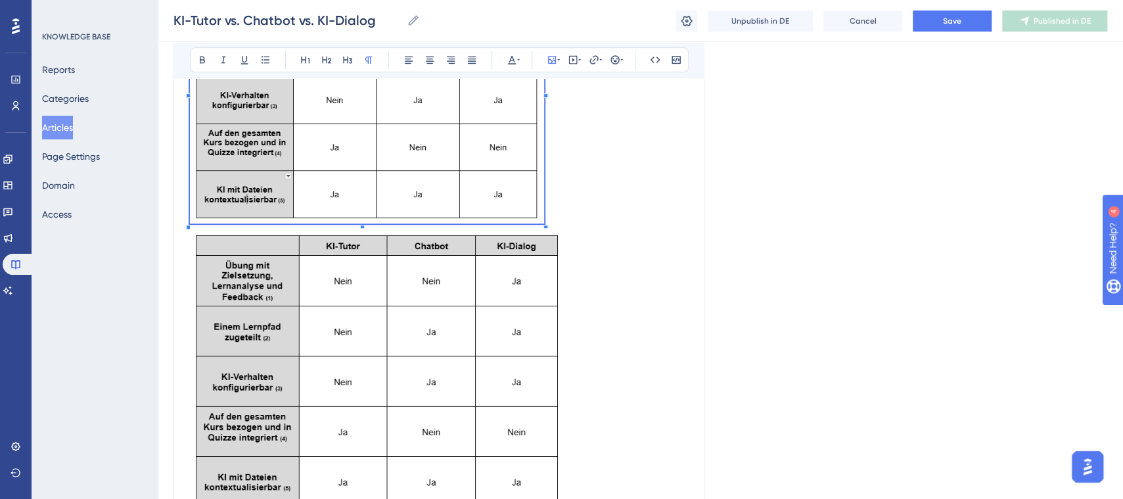
click at [469, 362] on img at bounding box center [378, 369] width 377 height 283
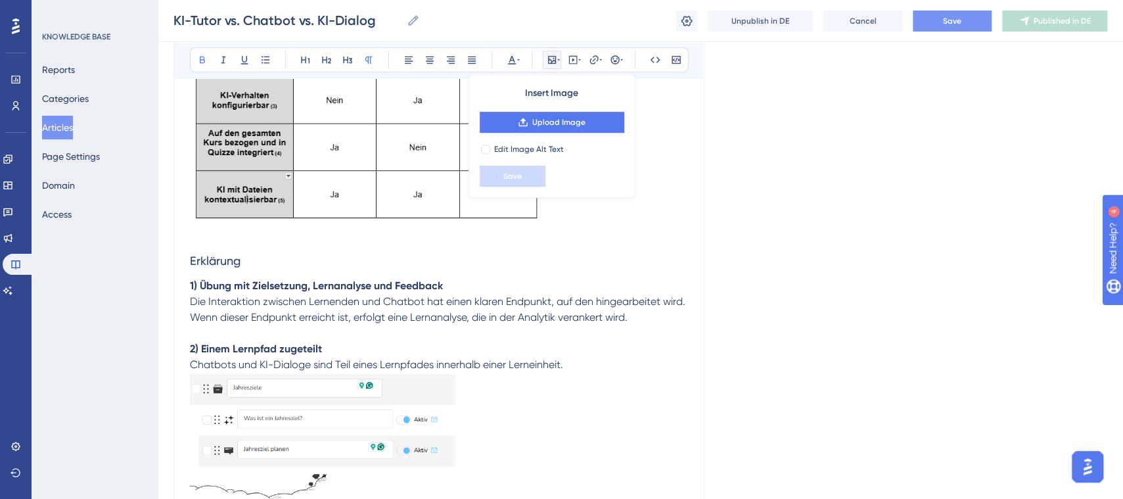
click at [972, 23] on button "Save" at bounding box center [952, 21] width 79 height 21
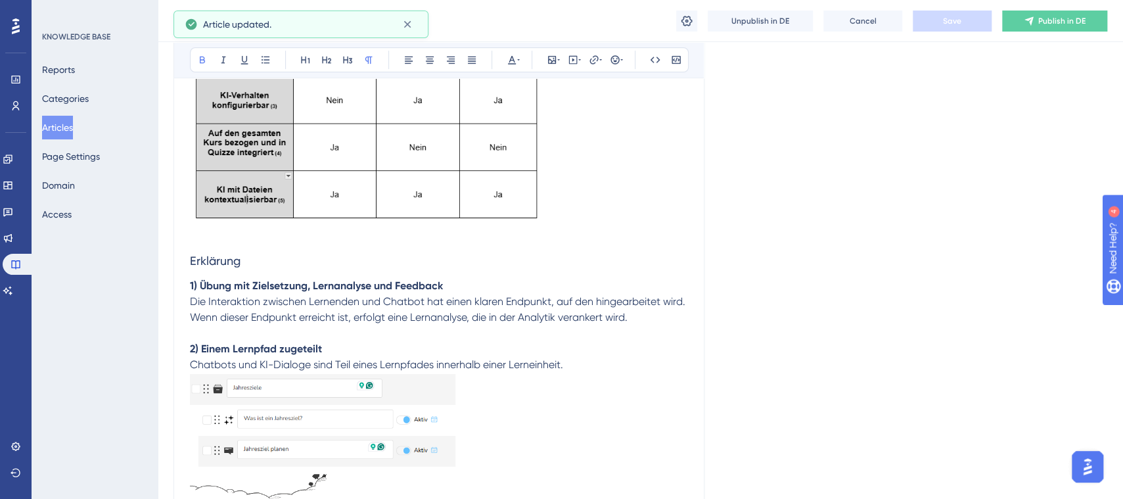
click at [1027, 20] on icon at bounding box center [1029, 20] width 9 height 9
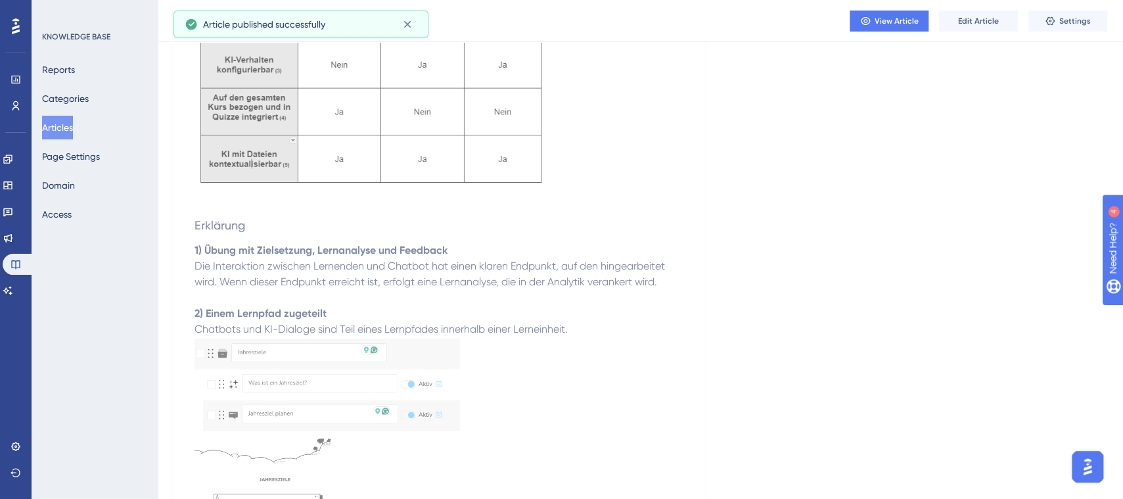
scroll to position [90, 0]
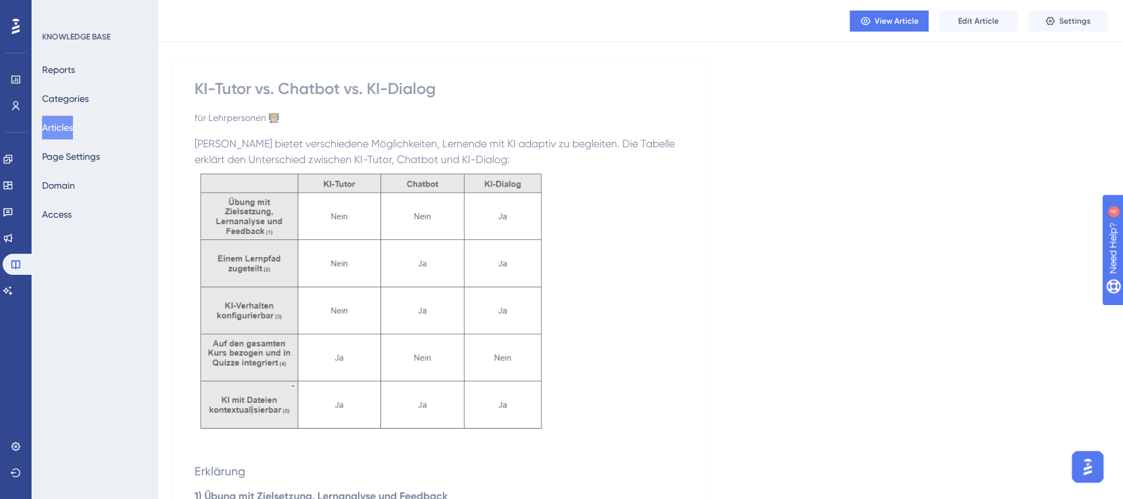
click at [916, 20] on span "View Article" at bounding box center [897, 21] width 44 height 11
click at [971, 20] on span "Edit Article" at bounding box center [978, 21] width 41 height 11
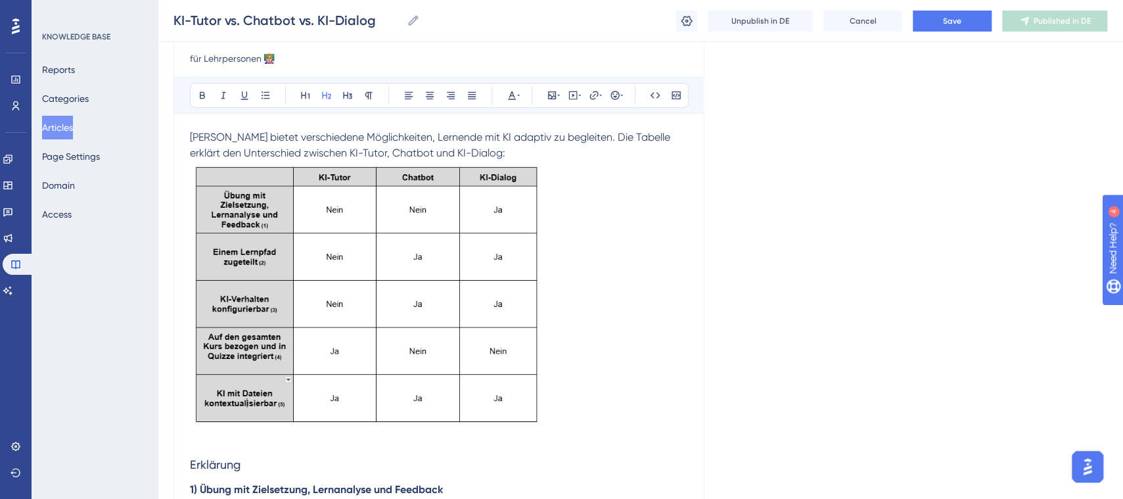
scroll to position [147, 0]
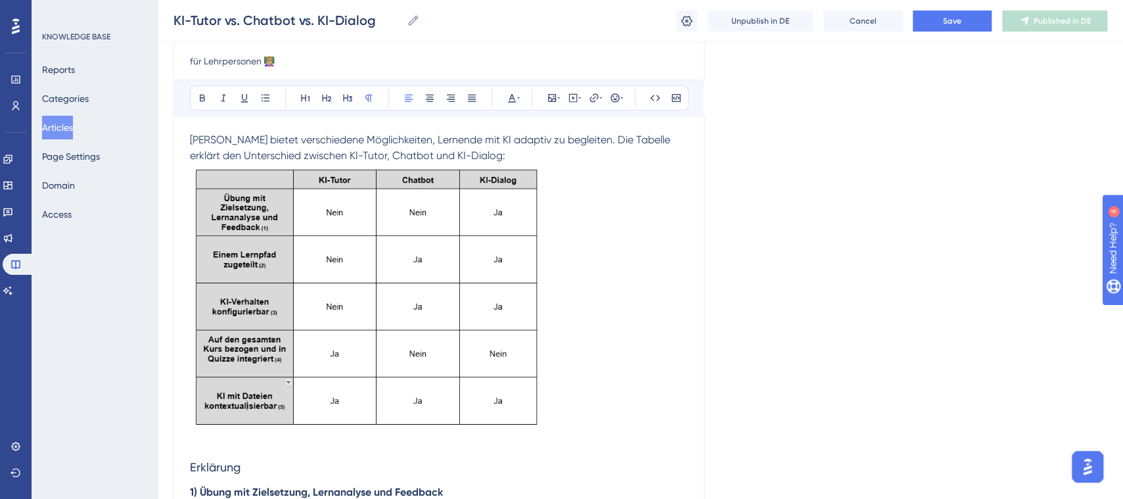
click at [486, 152] on p "Brian bietet verschiedene Möglichkeiten, Lernende mit KI adaptiv zu begleiten. …" at bounding box center [439, 148] width 498 height 32
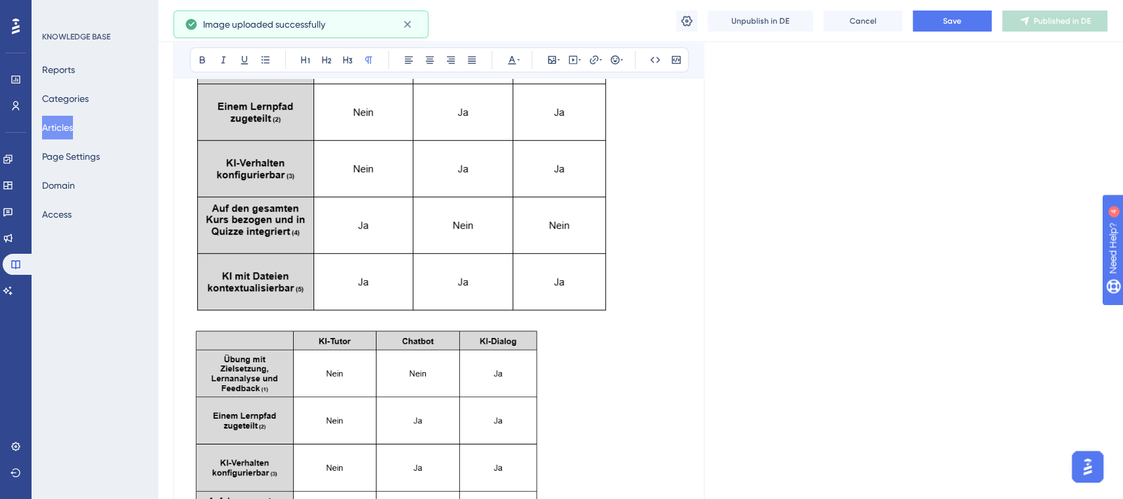
scroll to position [354, 0]
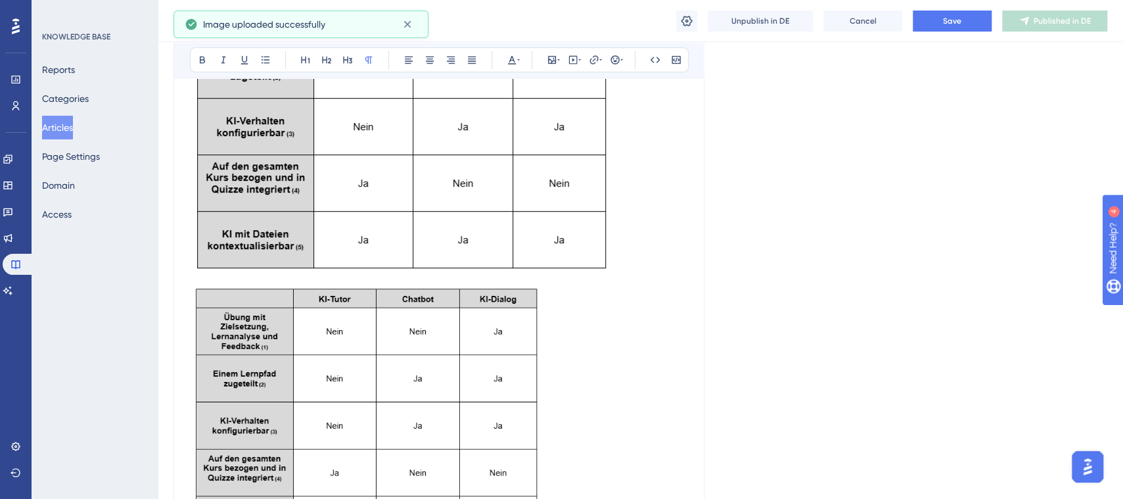
click at [469, 362] on img at bounding box center [367, 416] width 354 height 266
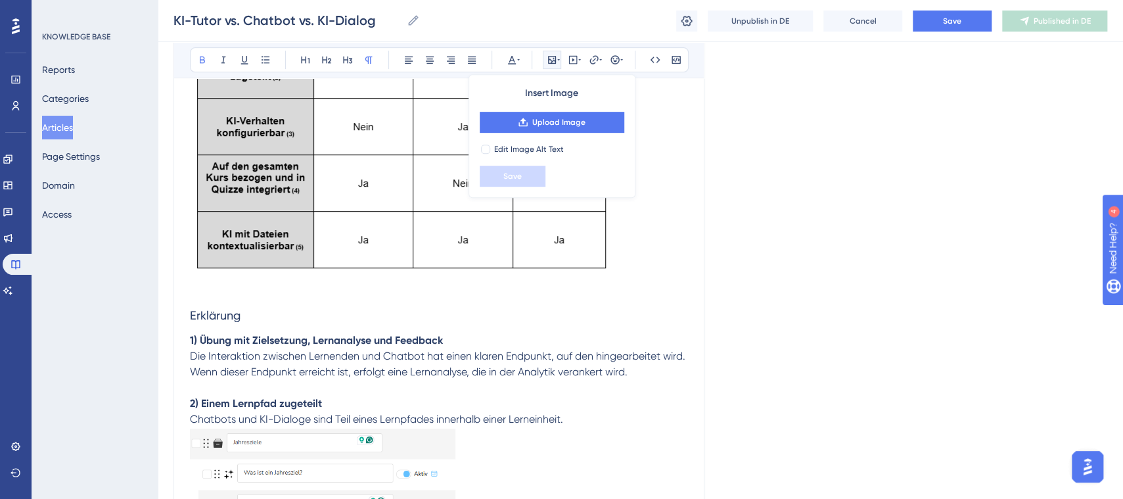
click at [519, 239] on img at bounding box center [402, 117] width 425 height 321
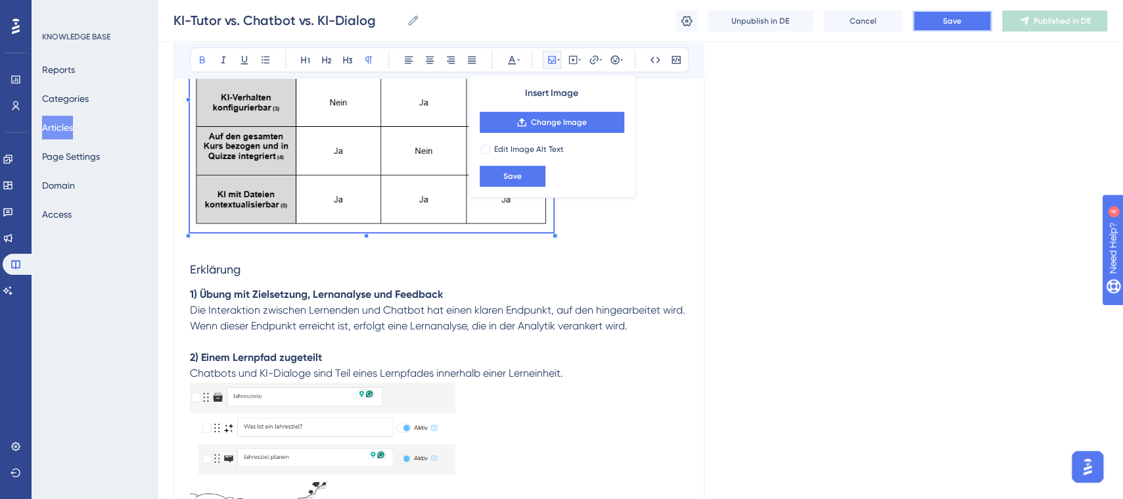
click at [947, 16] on span "Save" at bounding box center [952, 21] width 18 height 11
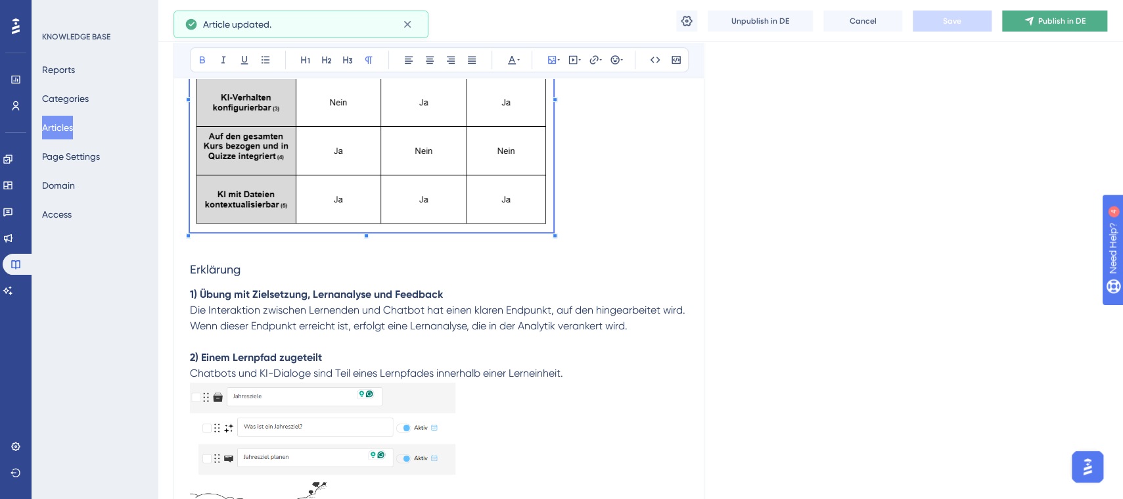
click at [1041, 24] on span "Publish in DE" at bounding box center [1062, 21] width 47 height 11
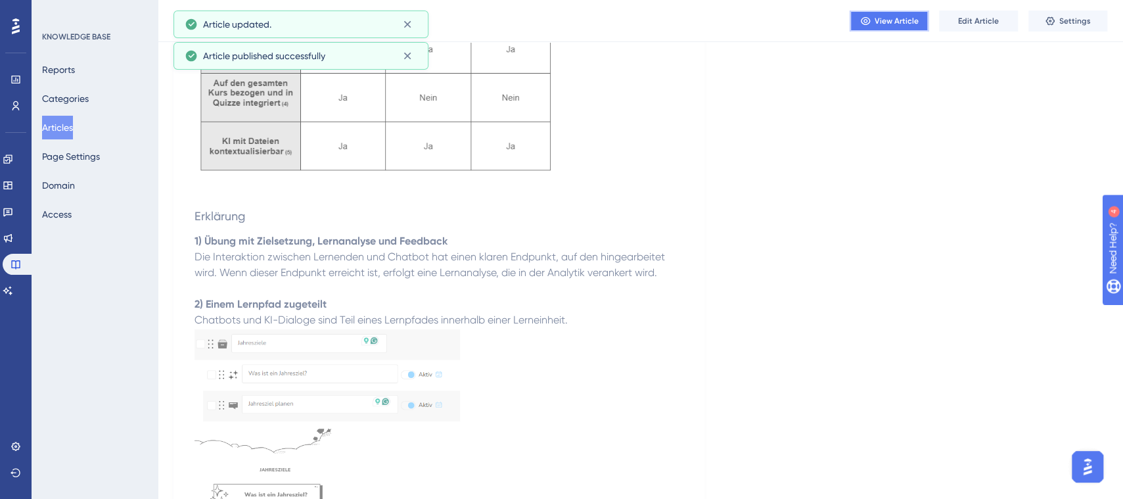
click at [893, 16] on span "View Article" at bounding box center [897, 21] width 44 height 11
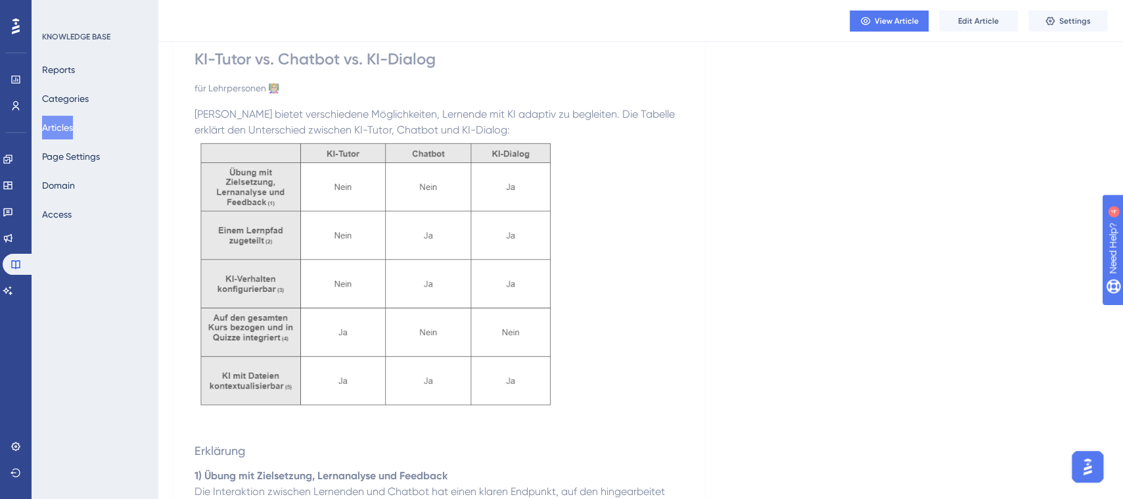
scroll to position [0, 0]
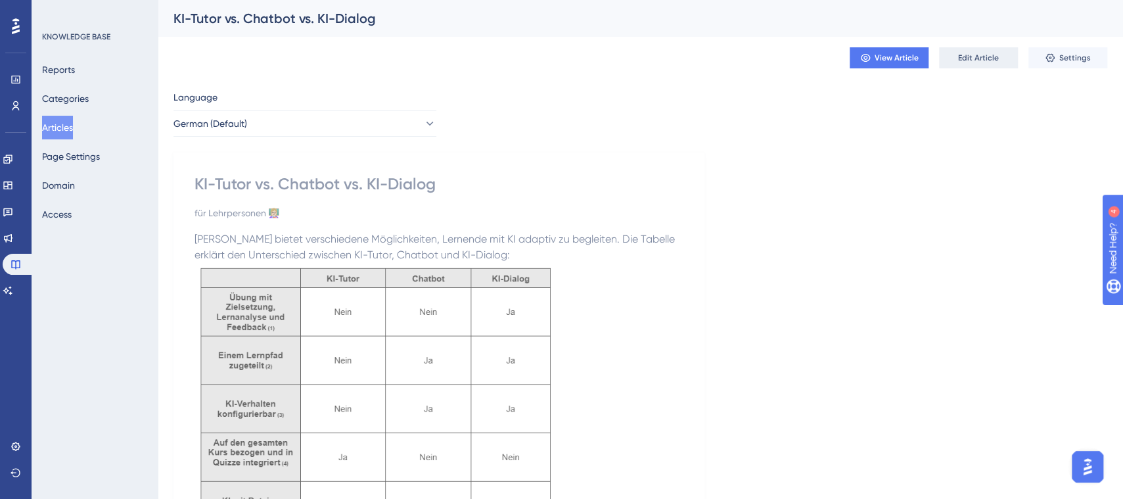
click at [999, 55] on button "Edit Article" at bounding box center [978, 57] width 79 height 21
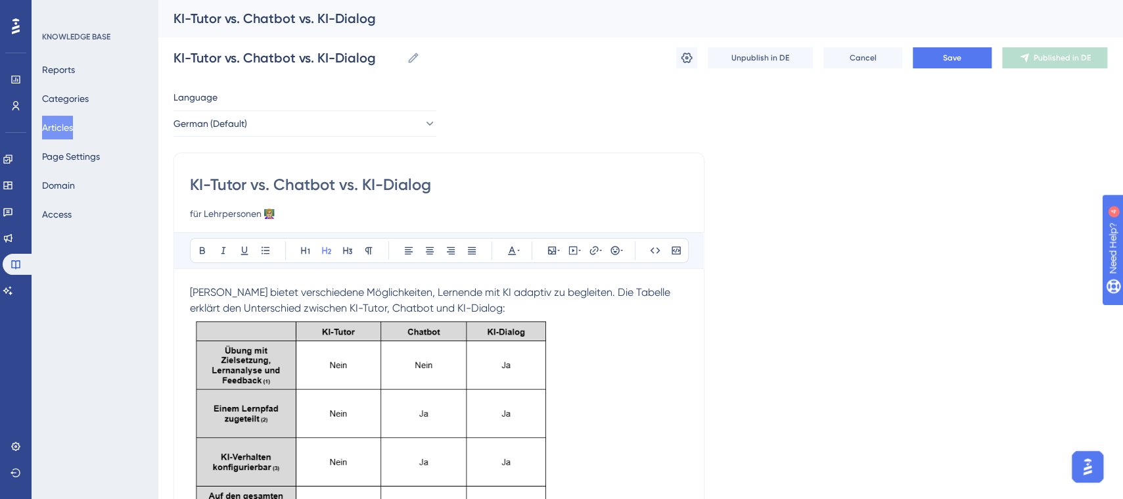
drag, startPoint x: 314, startPoint y: 210, endPoint x: 142, endPoint y: 212, distance: 172.2
click at [63, 125] on button "Articles" at bounding box center [57, 128] width 31 height 24
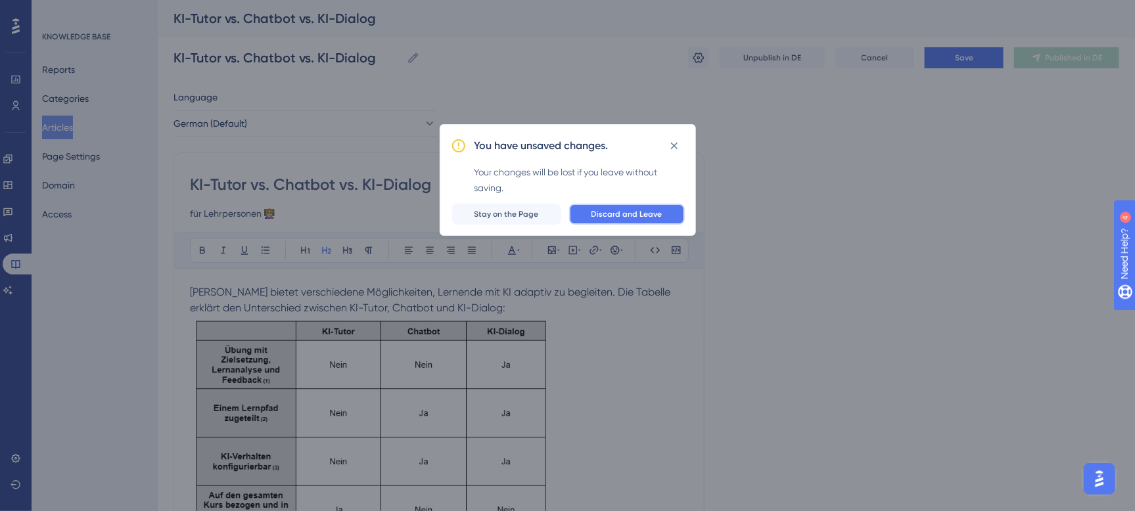
click at [647, 214] on span "Discard and Leave" at bounding box center [627, 214] width 71 height 11
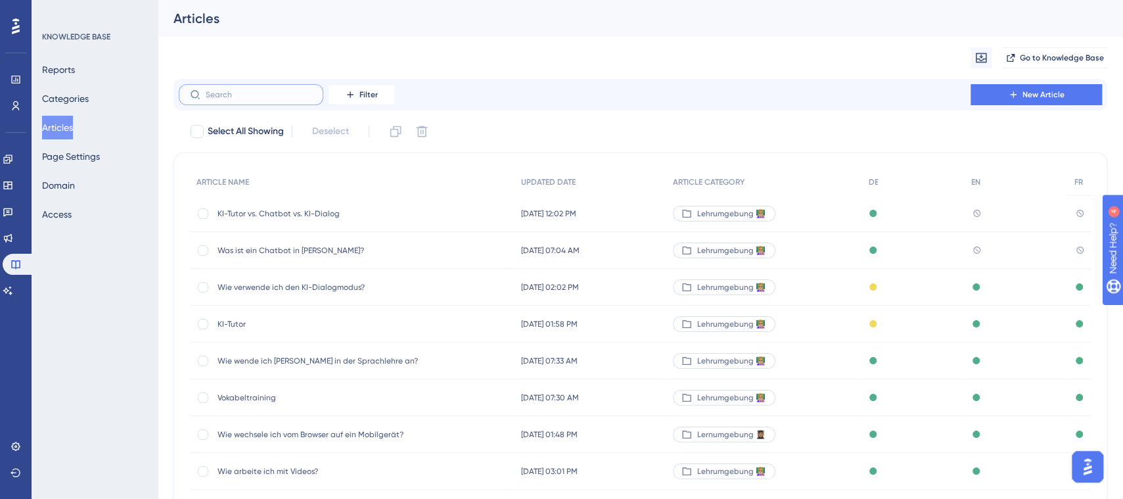
click at [293, 97] on input "text" at bounding box center [259, 94] width 106 height 9
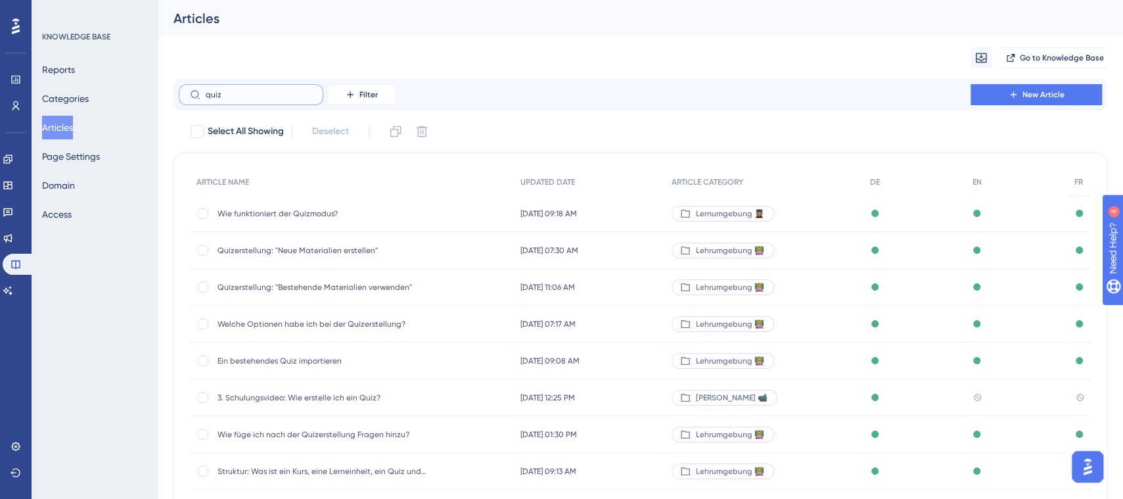
type input "quiz"
click at [310, 250] on span "Quizerstellung: "Neue Materialien erstellen"" at bounding box center [323, 250] width 210 height 11
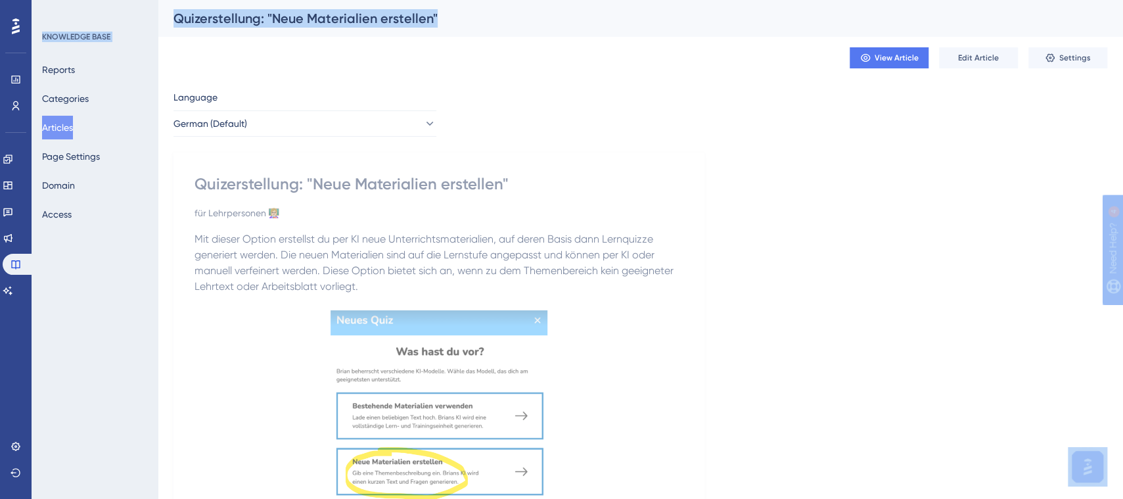
scroll to position [0, 12]
drag, startPoint x: 1127, startPoint y: 99, endPoint x: 1134, endPoint y: 157, distance: 58.9
click at [1123, 0] on html "Performance Users Engagement Widgets Feedback Product Updates Knowledge Base AI…" at bounding box center [561, 0] width 1123 height 0
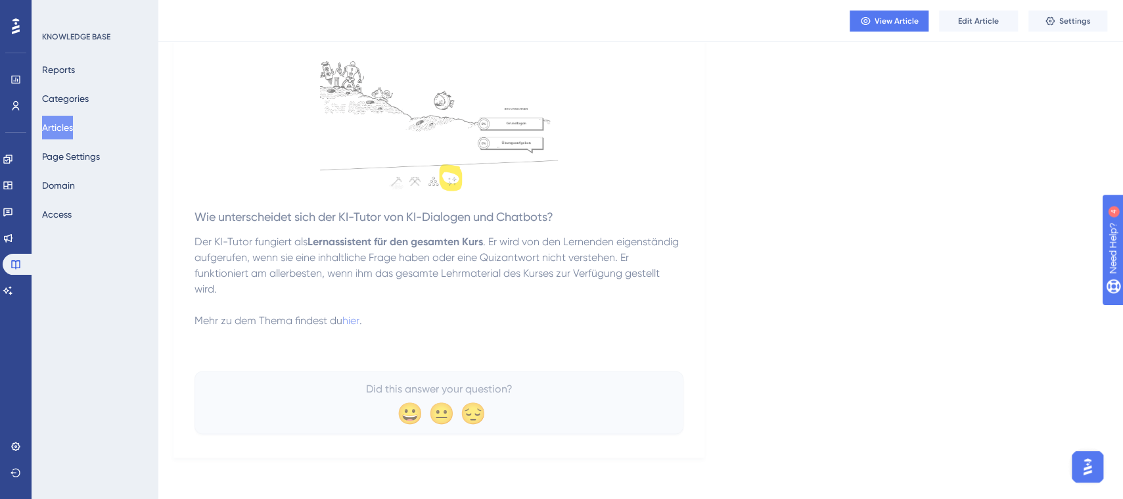
click at [64, 124] on button "Articles" at bounding box center [57, 128] width 31 height 24
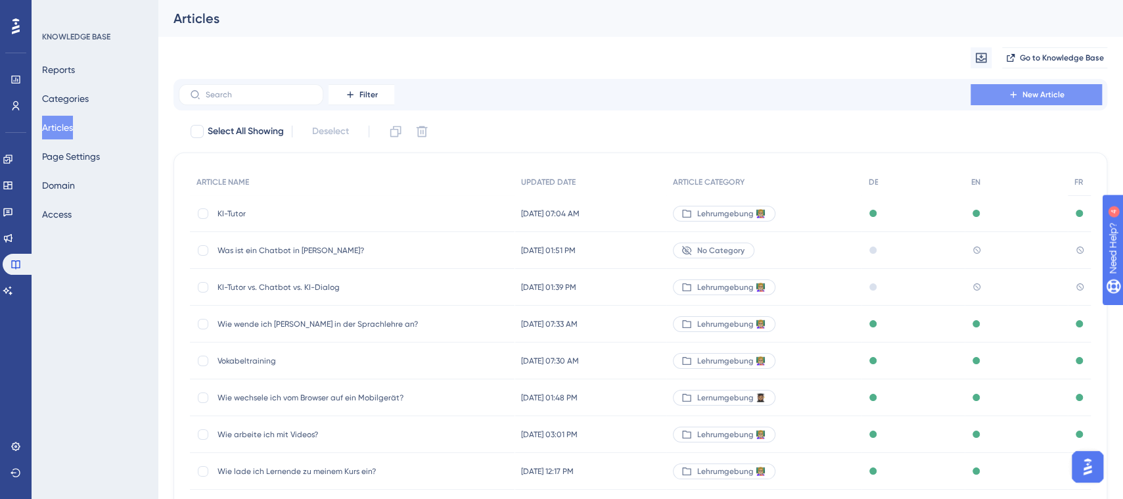
click at [1043, 93] on span "New Article" at bounding box center [1044, 94] width 42 height 11
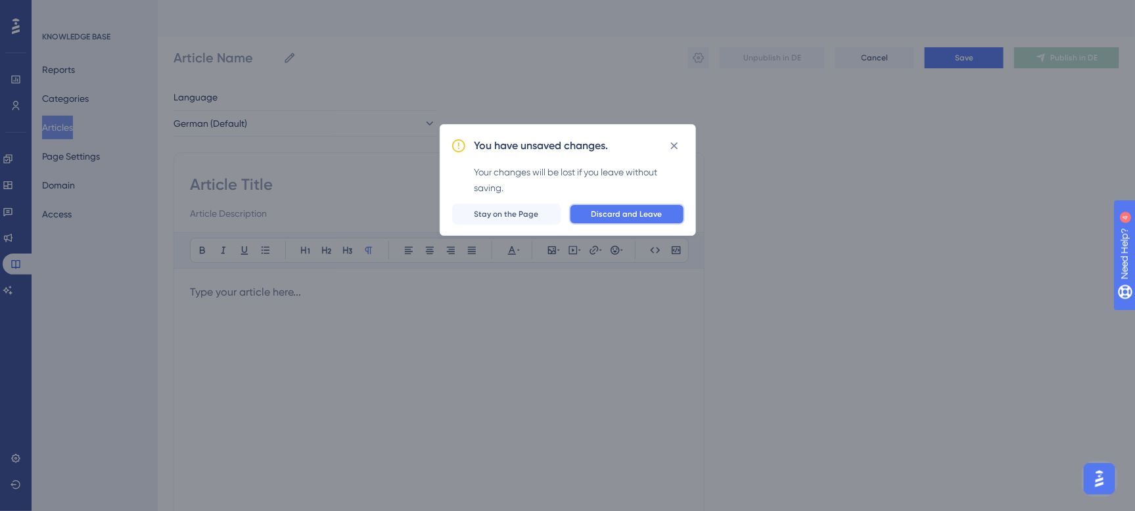
click at [623, 216] on span "Discard and Leave" at bounding box center [627, 214] width 71 height 11
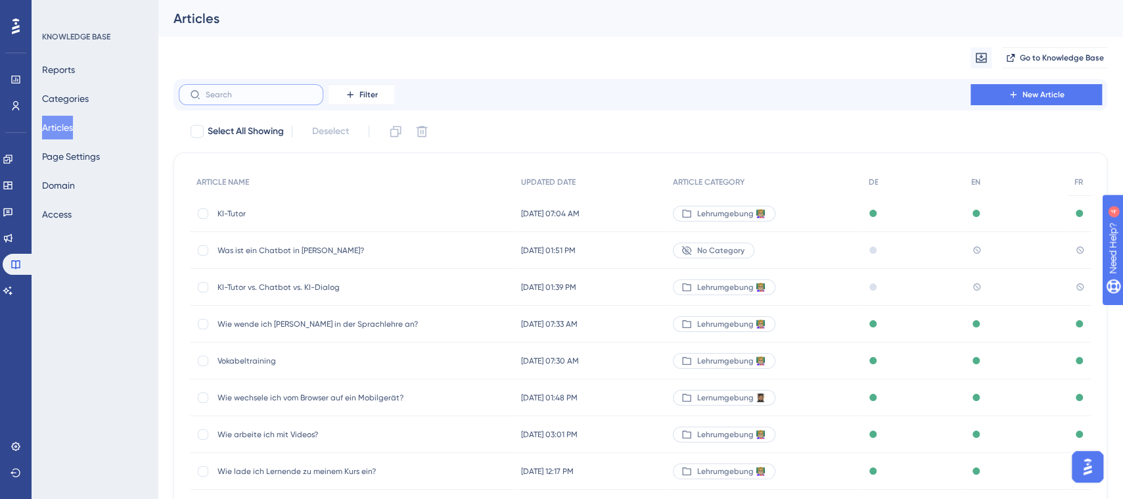
click at [269, 98] on input "text" at bounding box center [259, 94] width 106 height 9
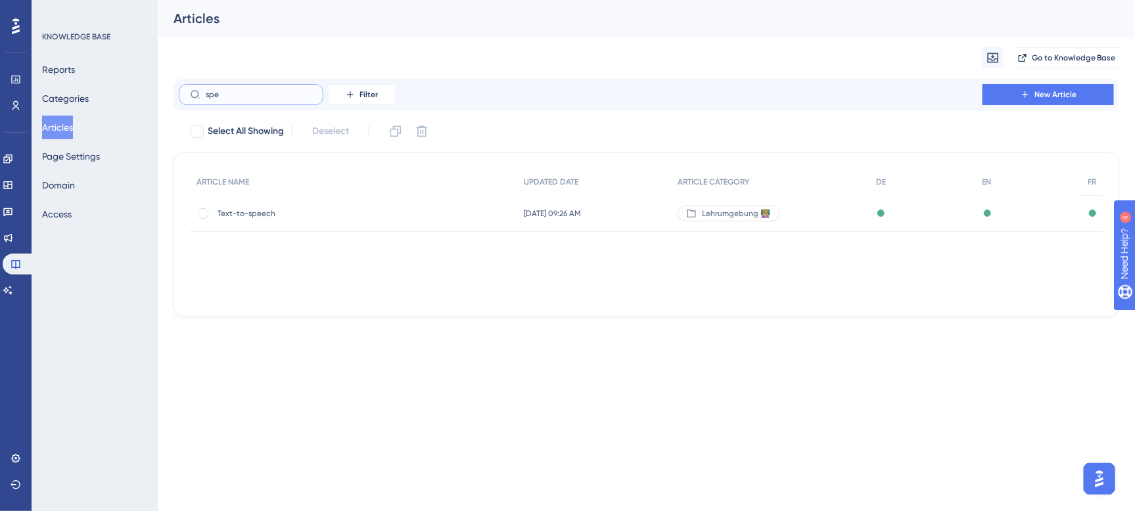
type input "spec"
checkbox input "true"
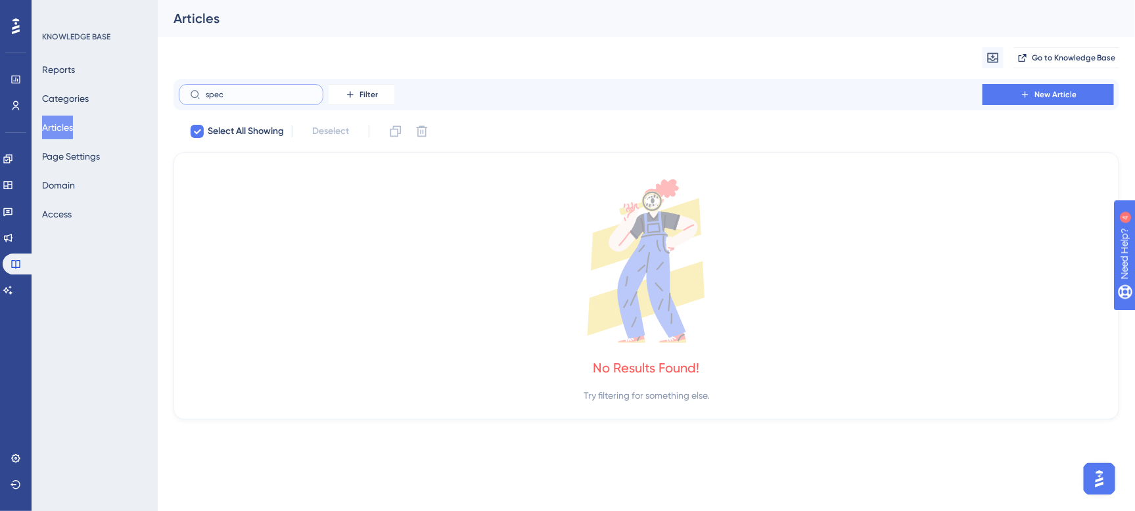
type input "spe"
checkbox input "false"
type input "s"
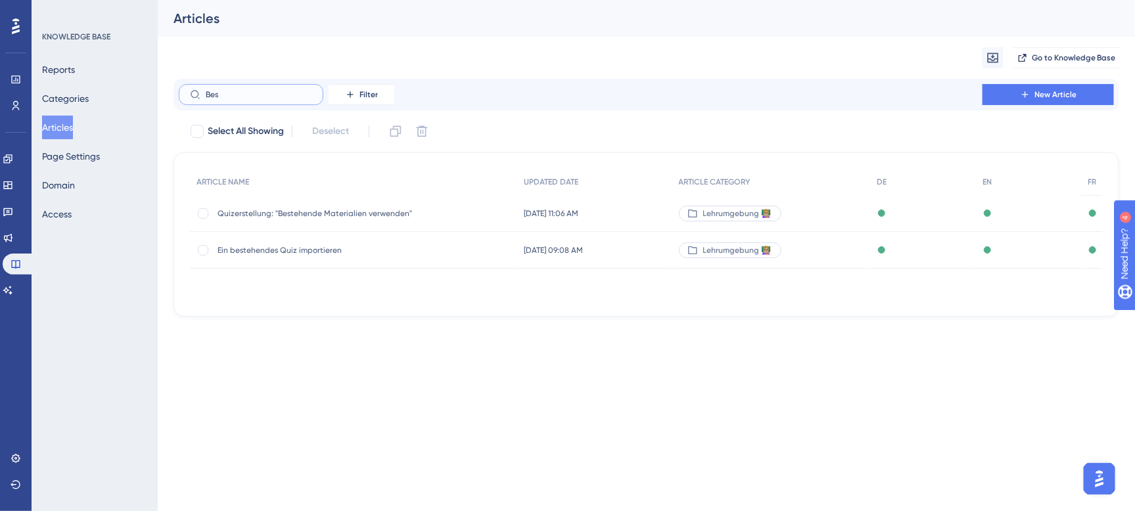
type input "Beso"
checkbox input "true"
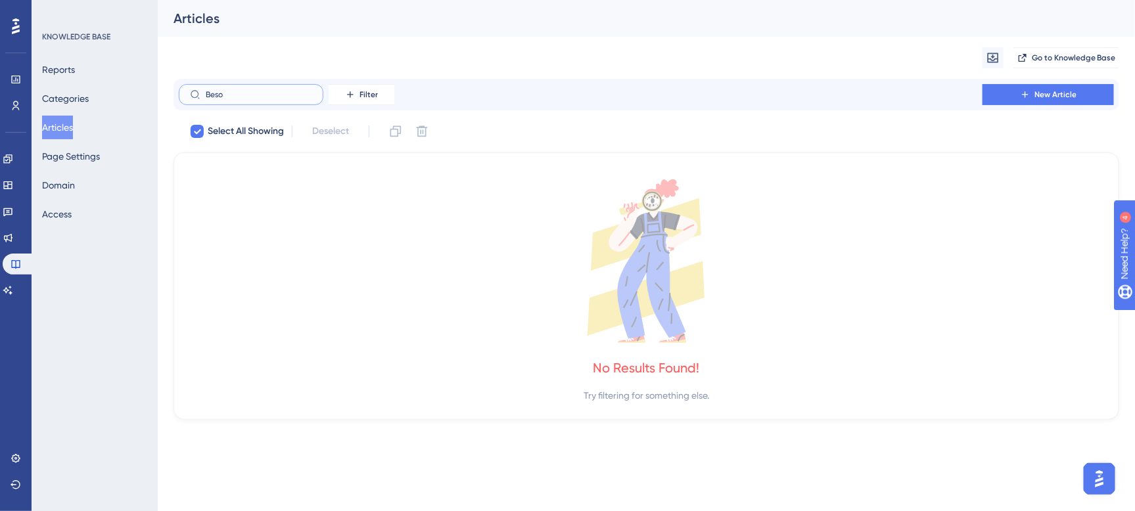
type input "Bes"
checkbox input "false"
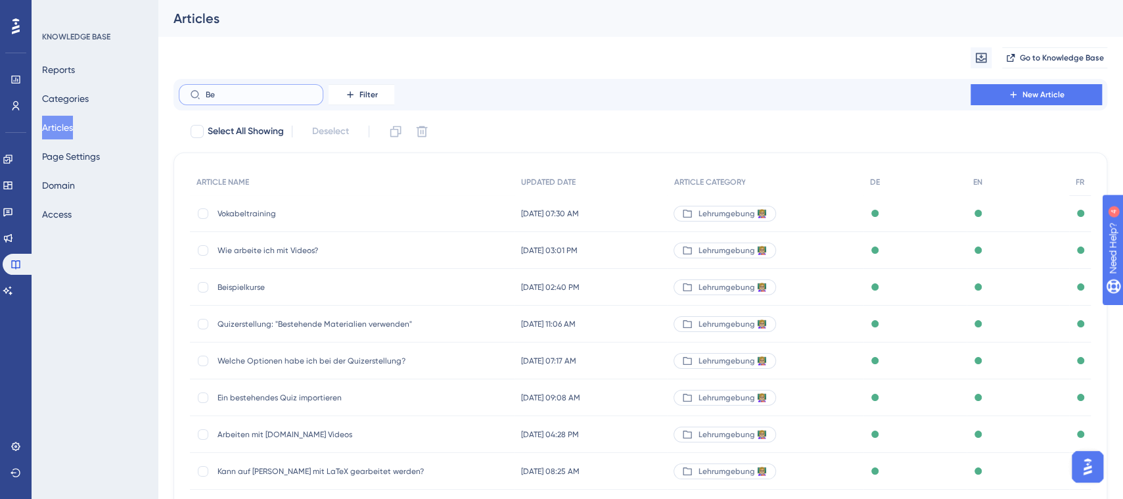
type input "B"
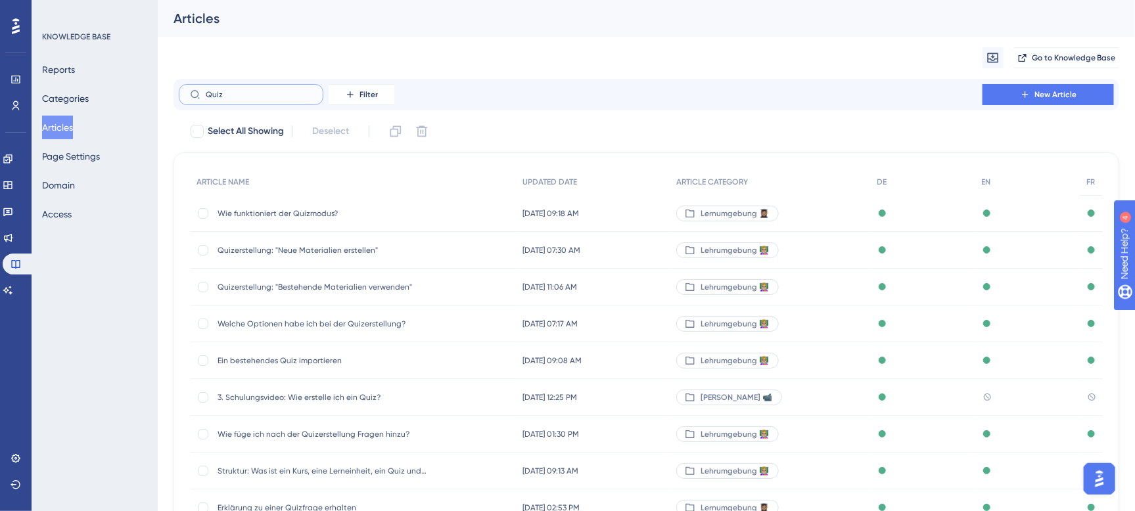
type input "Quiz P"
checkbox input "true"
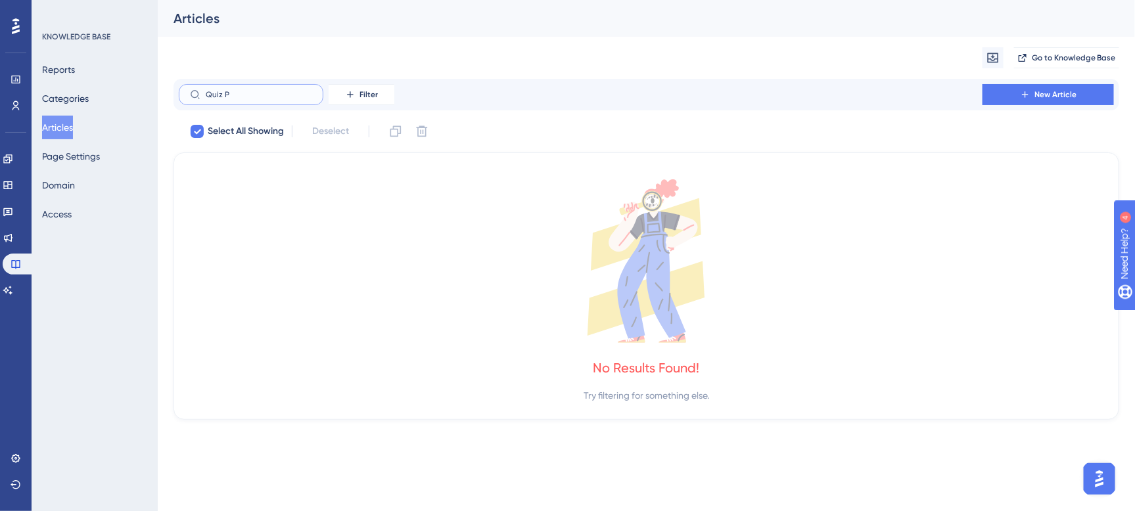
type input "Quiz"
checkbox input "false"
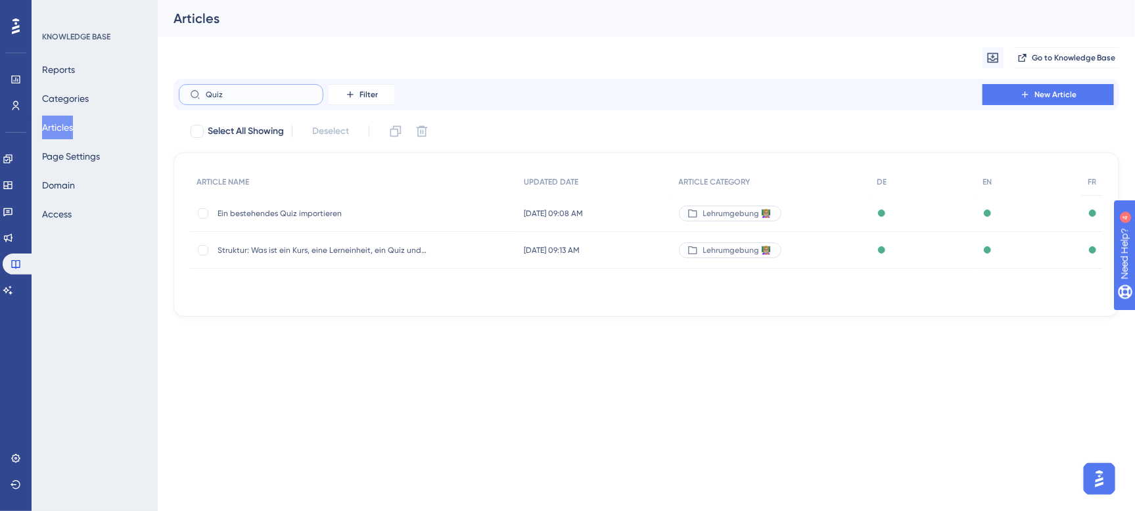
type input "Quiz B"
checkbox input "true"
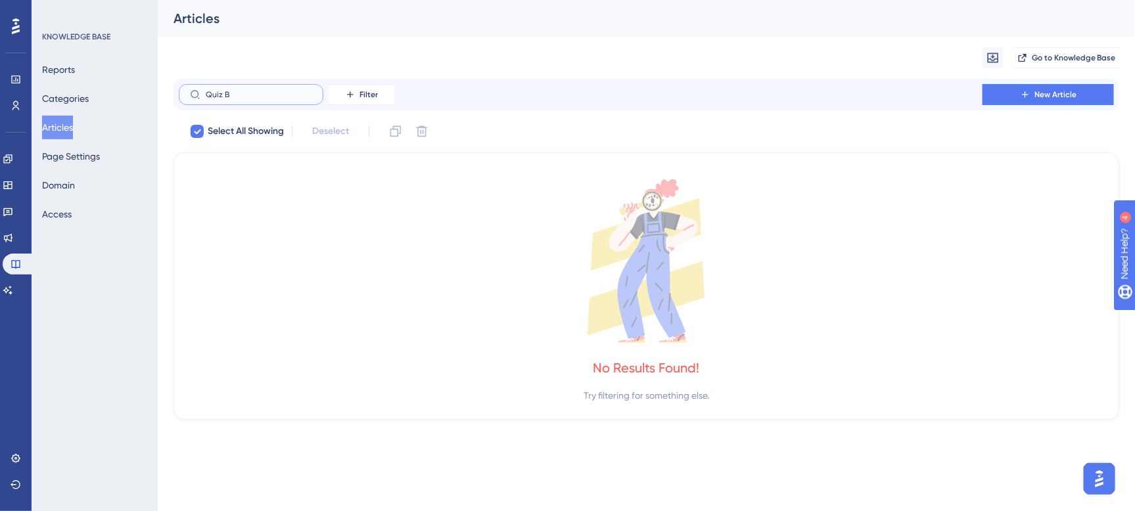
type input "Quiz"
checkbox input "false"
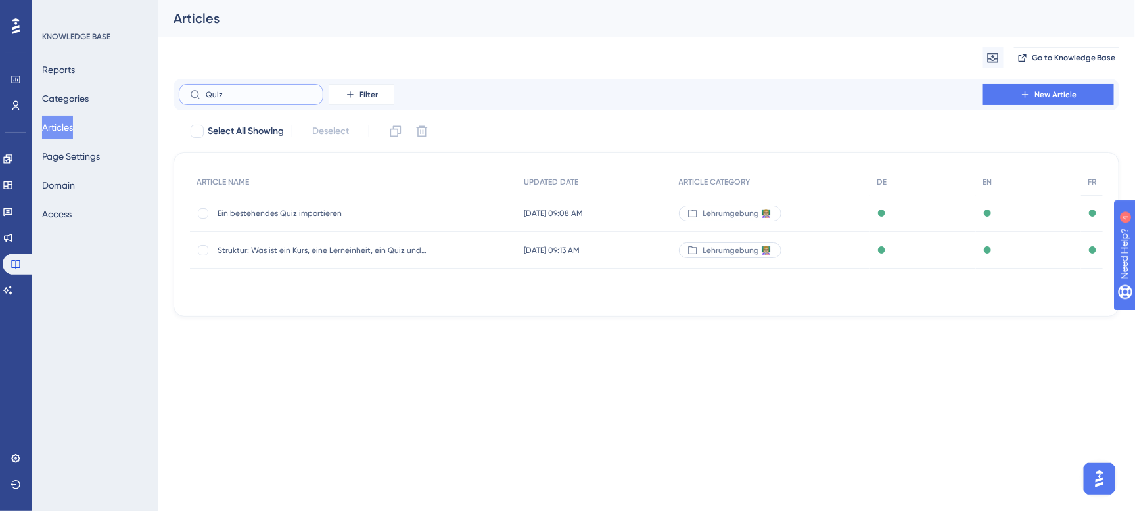
type input "Quiz P"
checkbox input "true"
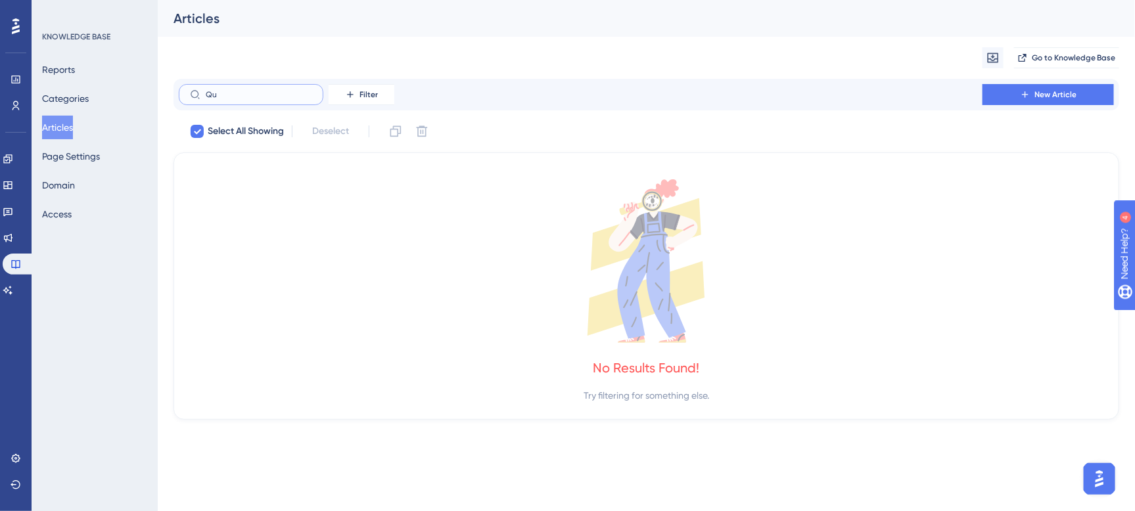
type input "Q"
checkbox input "false"
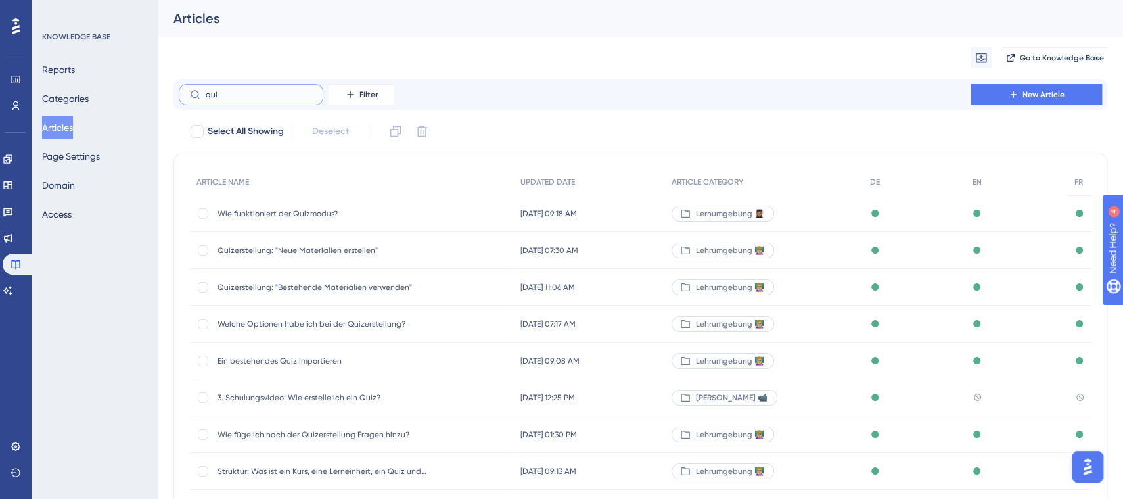
type input "quiy"
checkbox input "true"
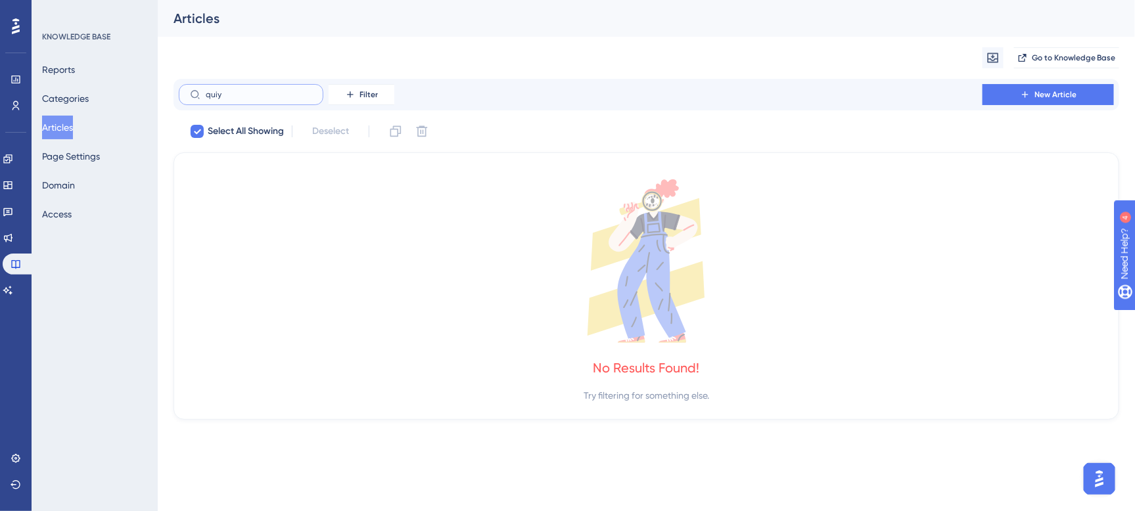
type input "qui"
checkbox input "false"
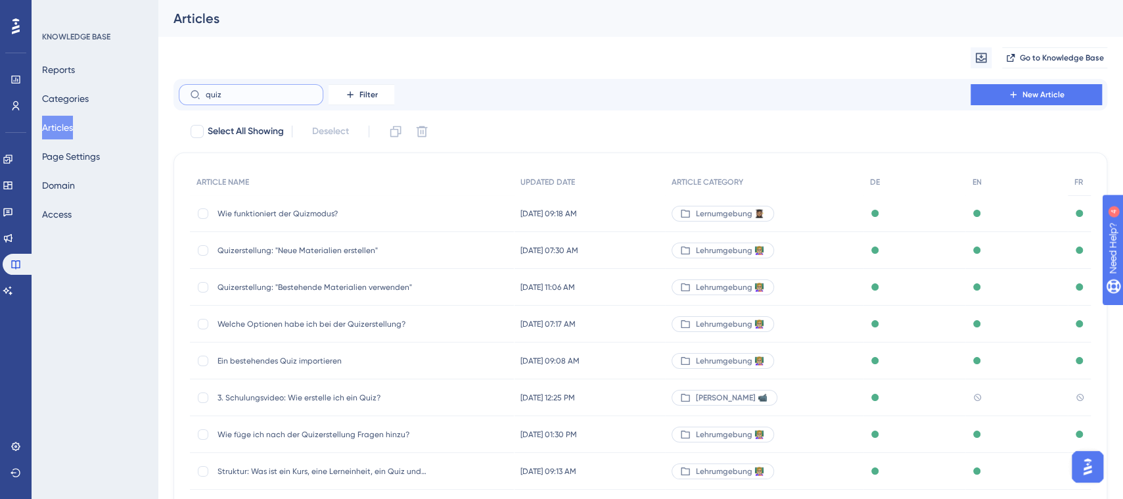
type input "quiz"
click at [262, 210] on span "Wie funktioniert der Quizmodus?" at bounding box center [323, 213] width 210 height 11
click at [228, 85] on label at bounding box center [251, 94] width 145 height 21
click at [228, 90] on input "text" at bounding box center [259, 94] width 106 height 9
type input "quiy"
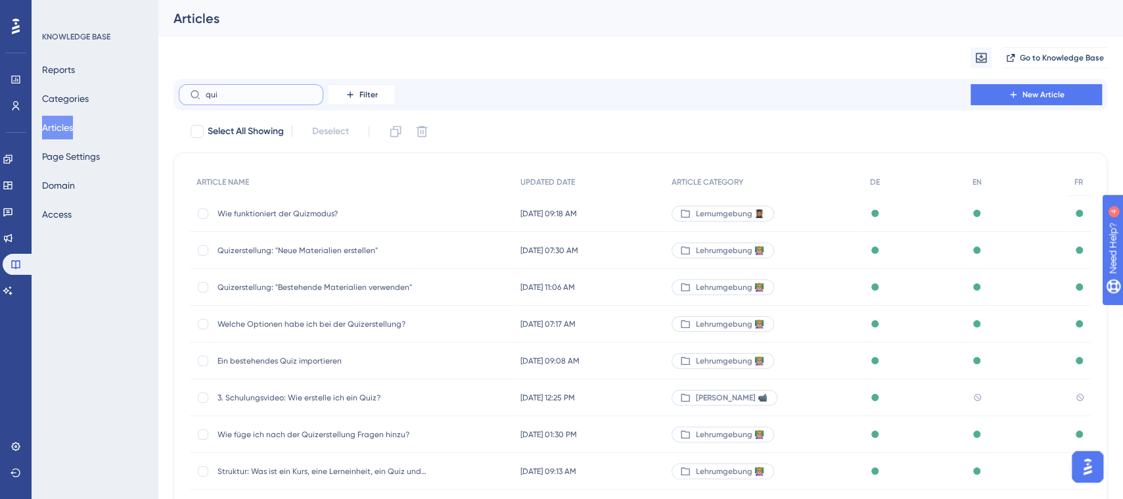
checkbox input "true"
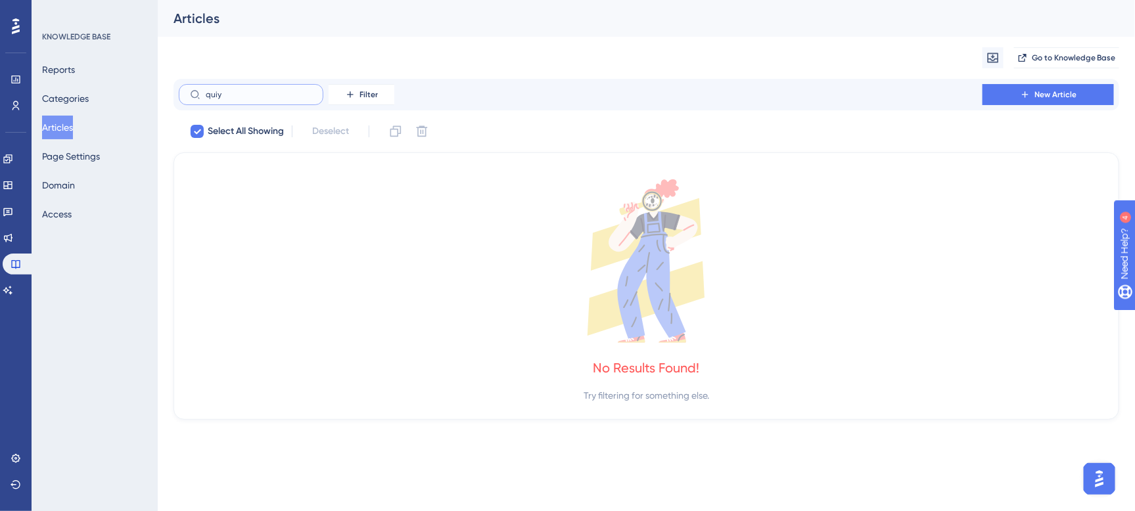
type input "qui"
checkbox input "false"
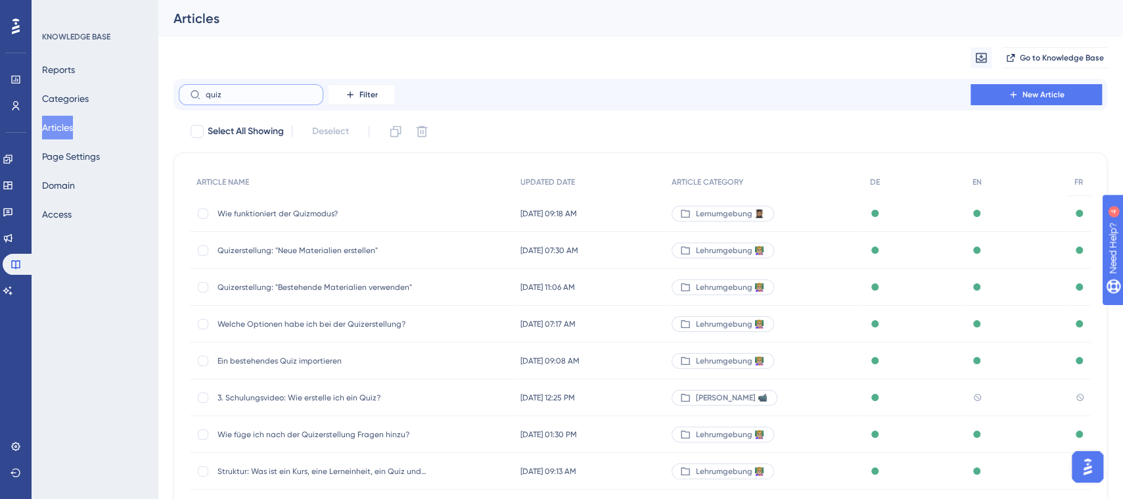
type input "quiz"
click at [1041, 101] on button "New Article" at bounding box center [1036, 94] width 131 height 21
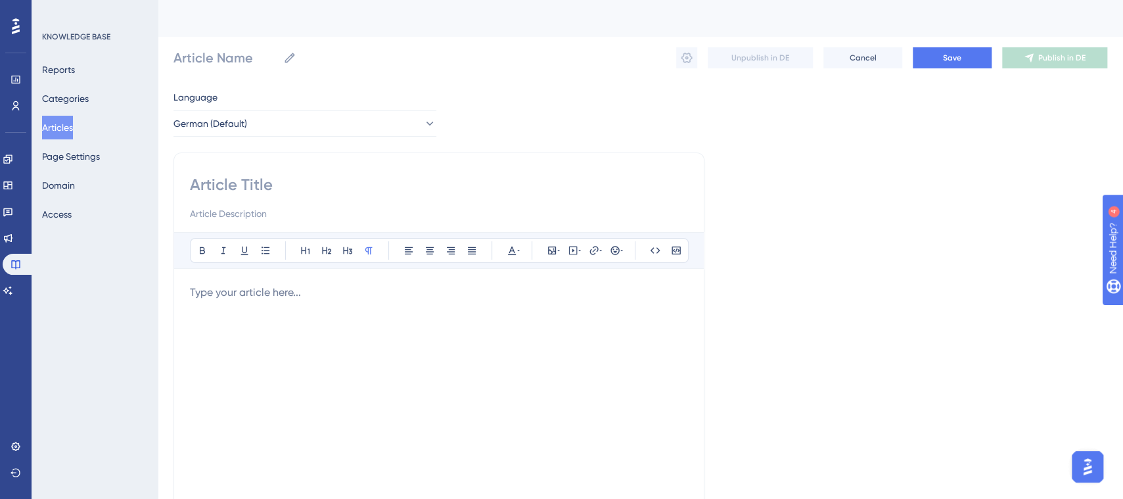
click at [279, 185] on input at bounding box center [439, 184] width 498 height 21
type input "Quiz Pro-"
type input "Quiz Pro-Mo"
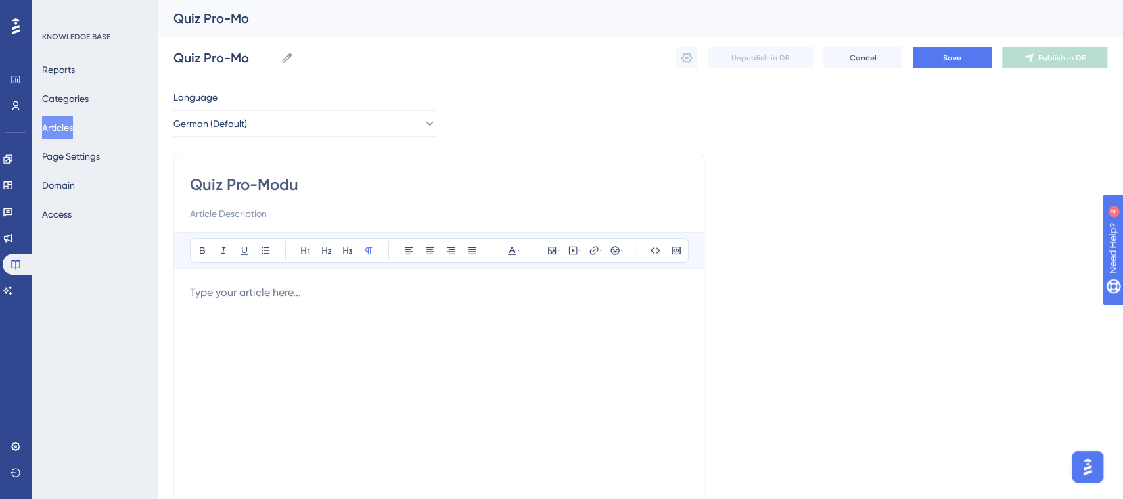
type input "Quiz Pro-Modus"
click at [252, 214] on input at bounding box center [439, 214] width 498 height 16
paste input "für Lehrpersonen 👩🏼‍🏫"
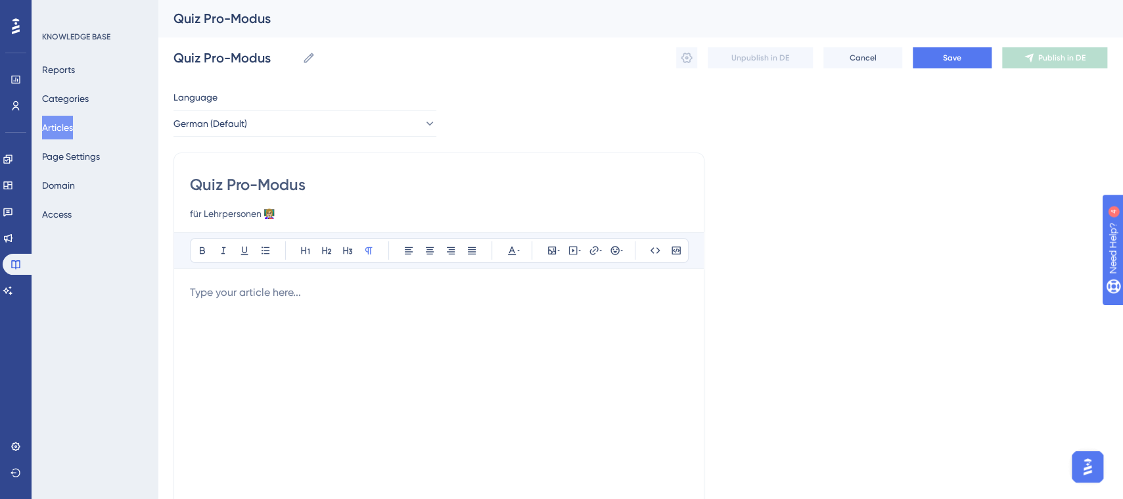
type input "für Lehrpersonen 👩🏼‍🏫"
click at [302, 306] on div at bounding box center [439, 429] width 498 height 289
click at [325, 185] on input "Quiz Pro-Modus" at bounding box center [439, 184] width 498 height 21
type input "Quiz Pro-Modusé"
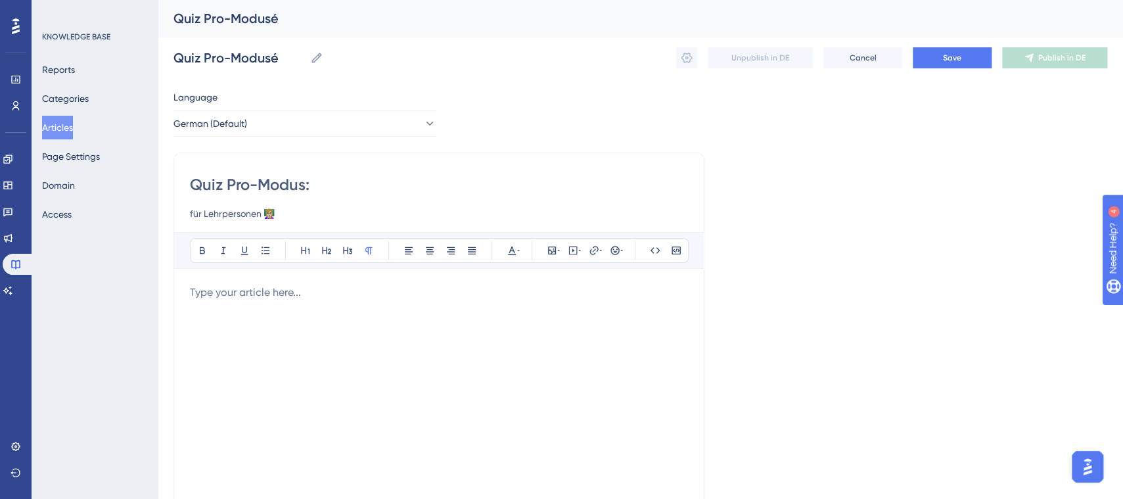
type input "Quiz Pro-Modus:"
type input "Quiz Pro-Modus: Lernziele und besondere Wö"
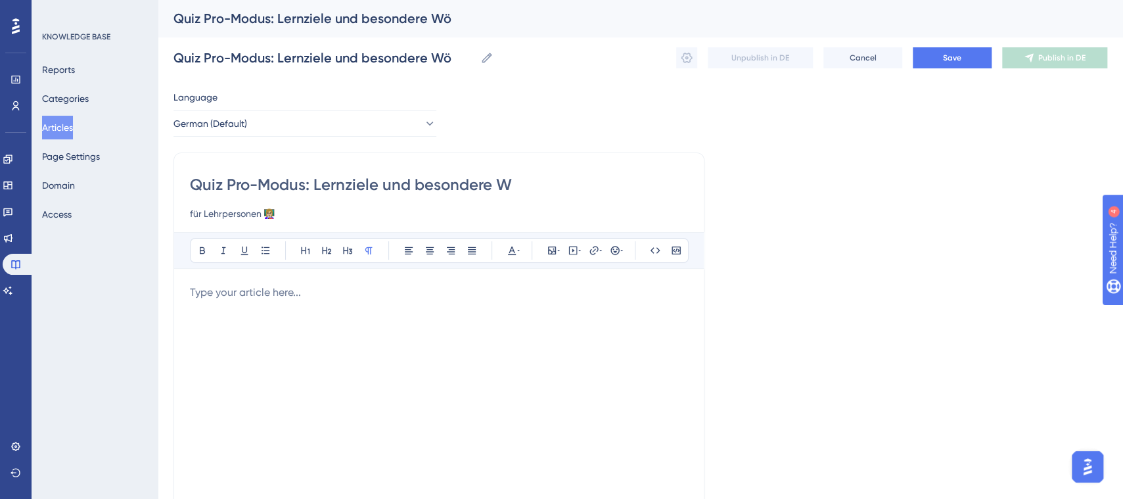
type input "Quiz Pro-Modus: Lernziele und besondere Wü"
type input "Quiz Pro-Modus: Lernziele und besondere Wünsche"
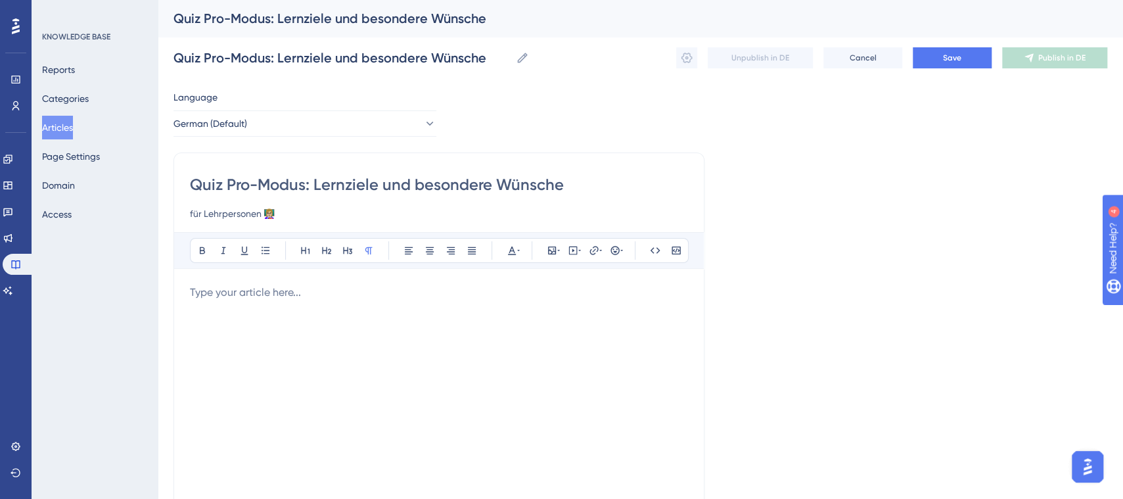
click at [331, 300] on div at bounding box center [439, 429] width 498 height 289
drag, startPoint x: 440, startPoint y: 293, endPoint x: 162, endPoint y: 298, distance: 278.1
click at [162, 298] on div "Performance Users Engagement Widgets Feedback Product Updates Knowledge Base AI…" at bounding box center [641, 345] width 966 height 690
click at [470, 300] on div "Bei der Quizerstellung mit bestehenden Materialien" at bounding box center [439, 429] width 498 height 289
drag, startPoint x: 226, startPoint y: 287, endPoint x: 170, endPoint y: 286, distance: 56.5
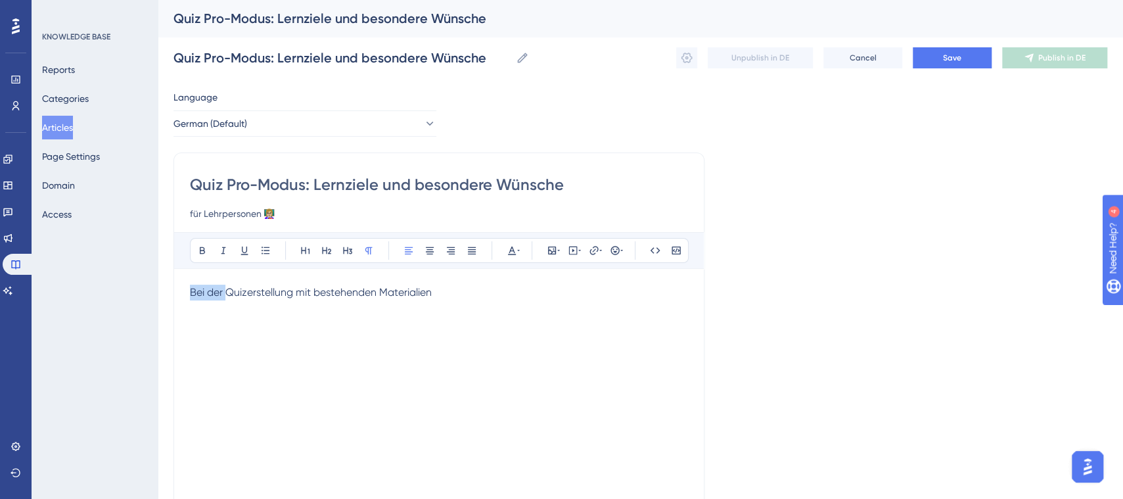
click at [170, 286] on div "Performance Users Engagement Widgets Feedback Product Updates Knowledge Base AI…" at bounding box center [641, 345] width 966 height 690
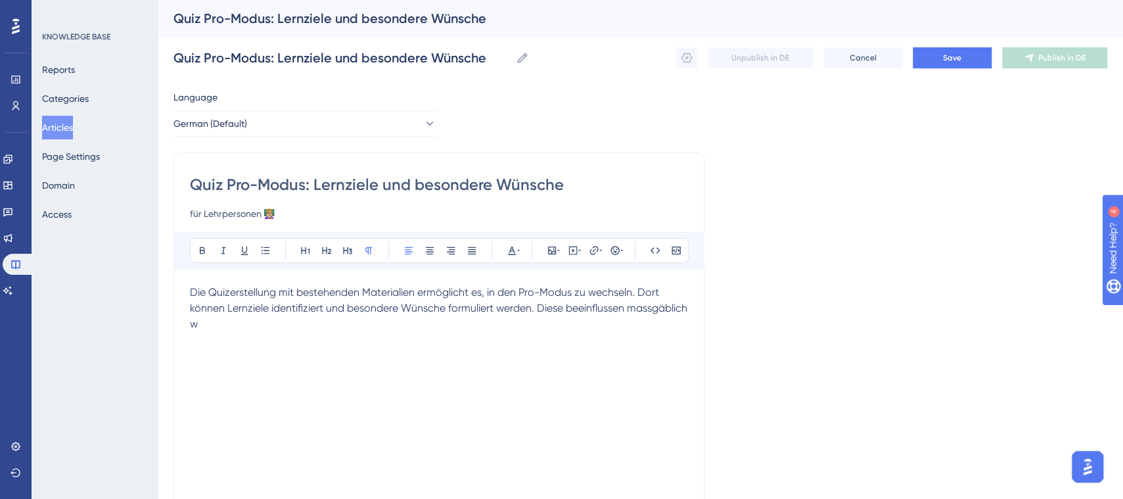
click at [229, 326] on span "Die Quizerstellung mit bestehenden Materialien ermöglicht es, in den Pro-Modus …" at bounding box center [440, 308] width 500 height 44
click at [0, 0] on lt-strong "ßgeblich" at bounding box center [0, 0] width 0 height 0
click at [264, 328] on p "Die Quizerstellung mit bestehenden Materialien ermöglicht es, in den Pro-Modus …" at bounding box center [439, 308] width 498 height 47
click at [650, 300] on p "Die Quizerstellung mit bestehenden Materialien ermöglicht es, in den Pro-Modus …" at bounding box center [439, 308] width 498 height 47
click at [356, 323] on span "Die Quizerstellung mit bestehenden Materialien ermöglicht es, in den Pro-Modus …" at bounding box center [440, 308] width 500 height 44
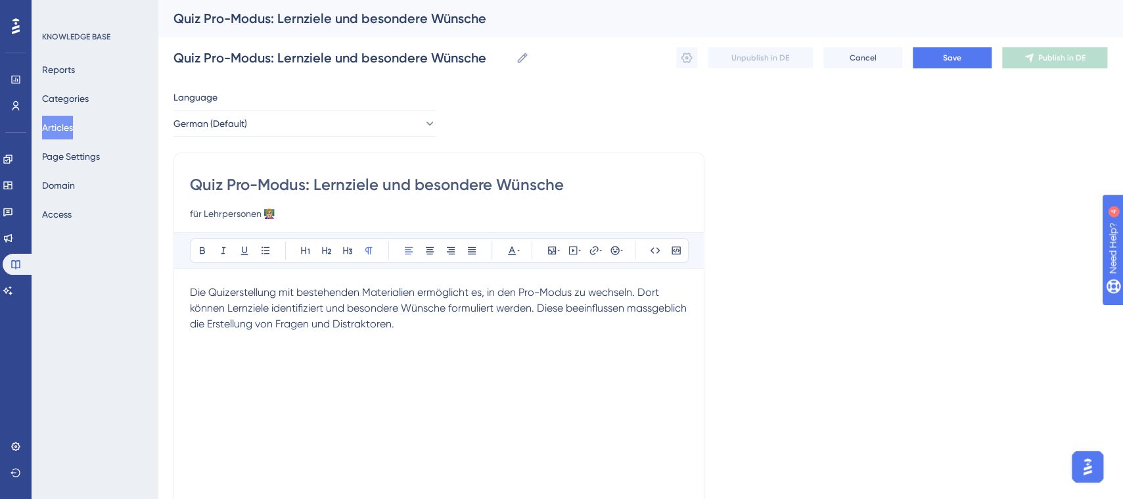
click at [565, 319] on p "Die Quizerstellung mit bestehenden Materialien ermöglicht es, in den Pro-Modus …" at bounding box center [439, 308] width 498 height 47
click at [953, 59] on span "Save" at bounding box center [952, 58] width 18 height 11
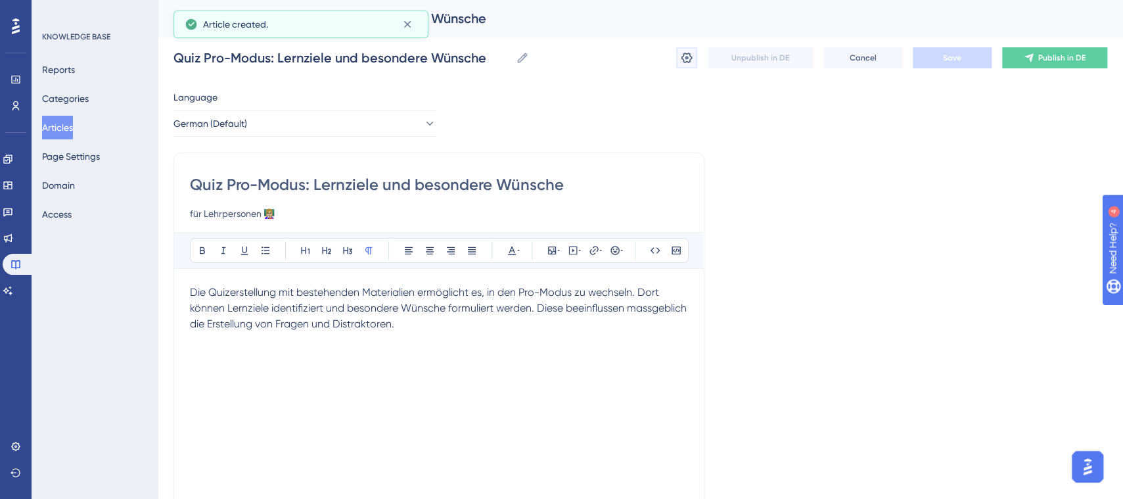
click at [687, 57] on icon at bounding box center [687, 58] width 11 height 11
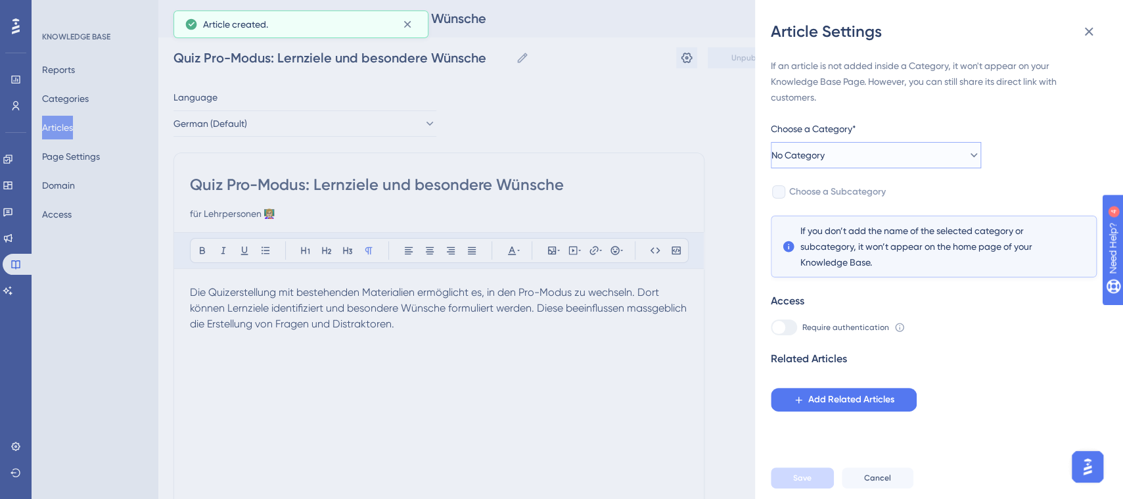
click at [903, 160] on button "No Category" at bounding box center [876, 155] width 210 height 26
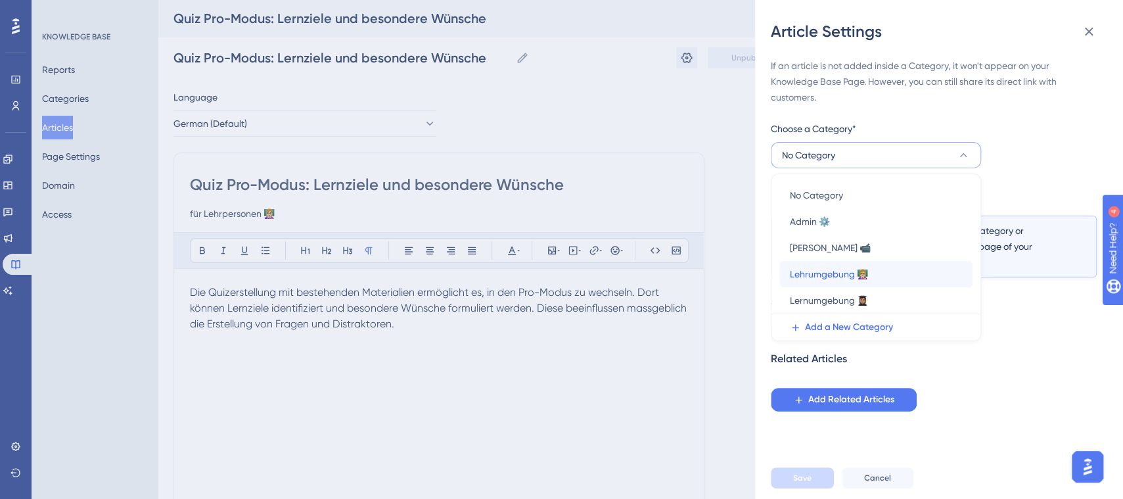
click at [844, 271] on span "Lehrumgebung 👩🏼‍🏫" at bounding box center [829, 274] width 78 height 16
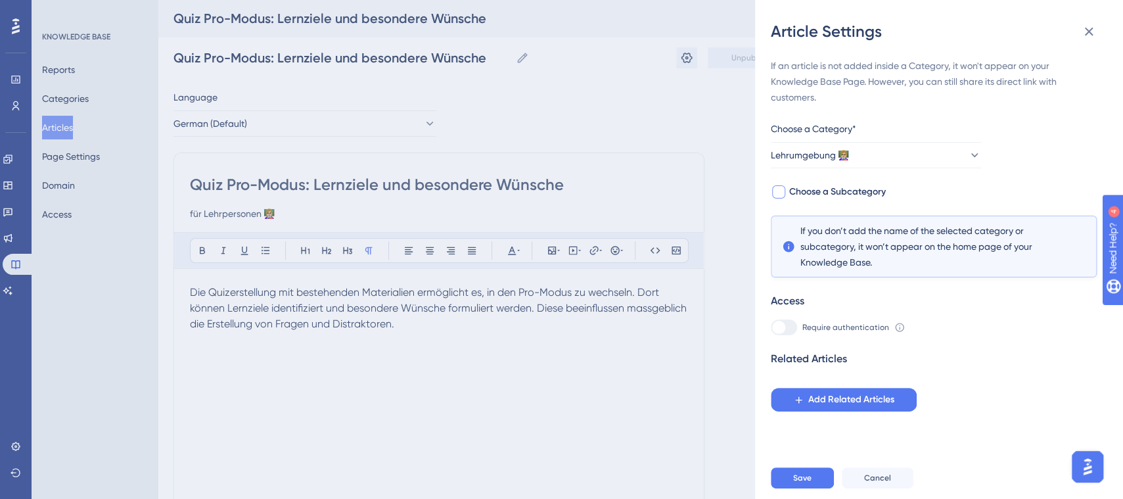
click at [782, 191] on div at bounding box center [778, 191] width 13 height 13
checkbox input "true"
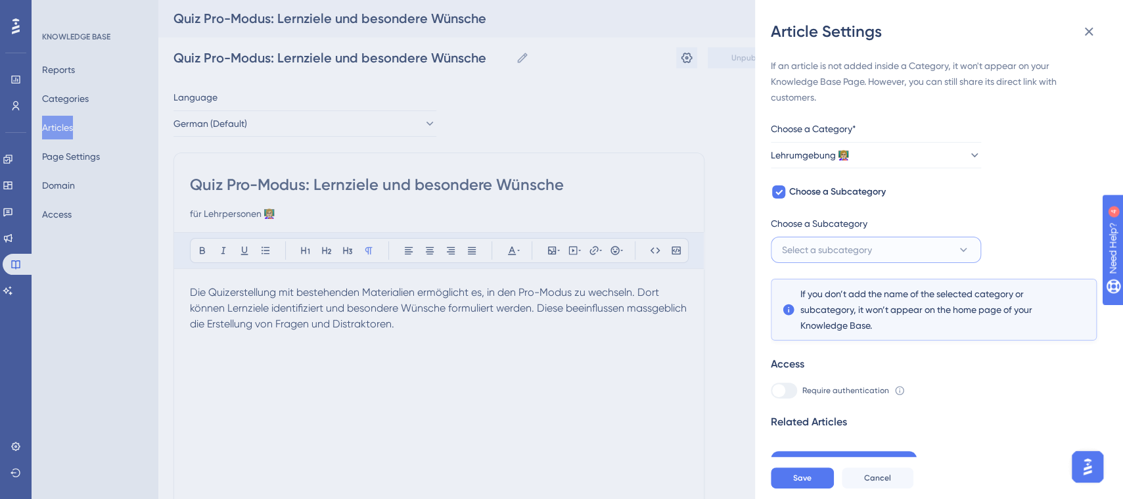
click at [892, 238] on button "Select a subcategory" at bounding box center [876, 250] width 210 height 26
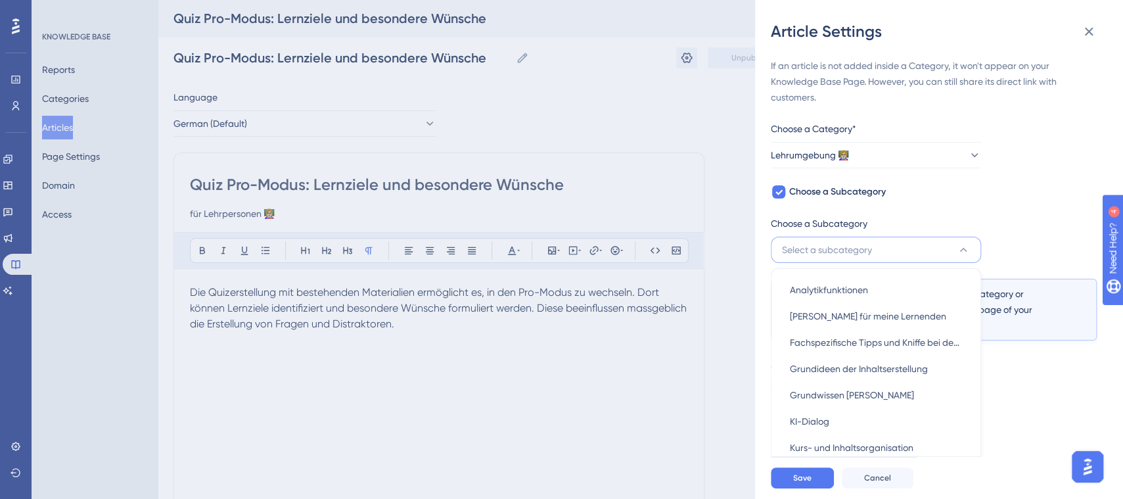
scroll to position [52, 0]
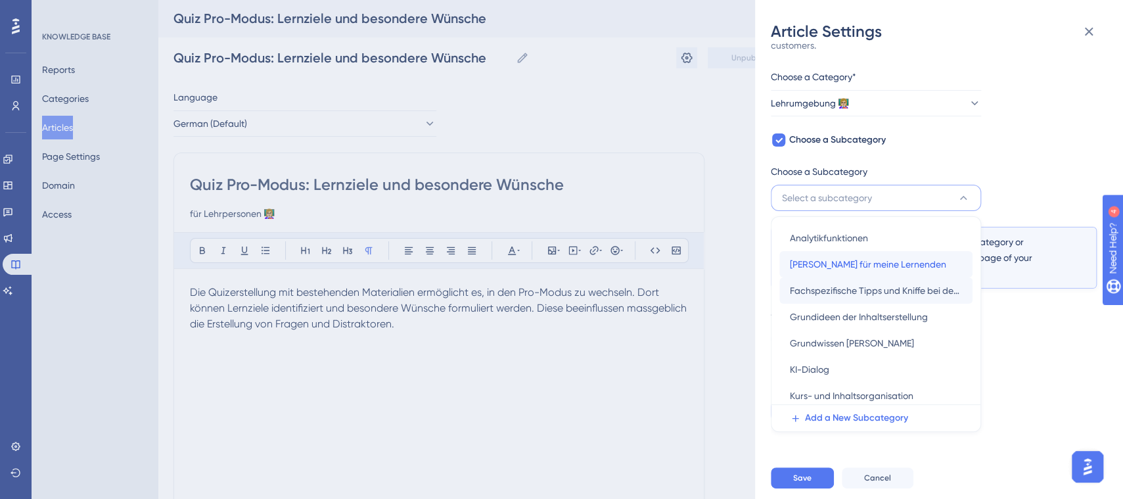
click at [966, 280] on div "Analytikfunktionen Analytikfunktionen Brian für meine Lernenden Brian für meine…" at bounding box center [876, 343] width 193 height 237
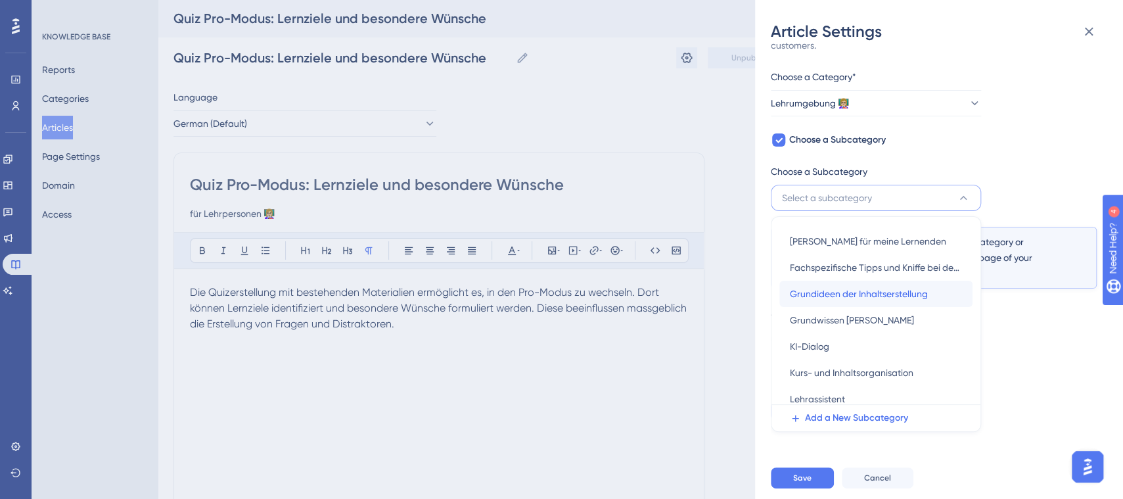
click at [887, 294] on span "Grundideen der Inhaltserstellung" at bounding box center [859, 294] width 138 height 16
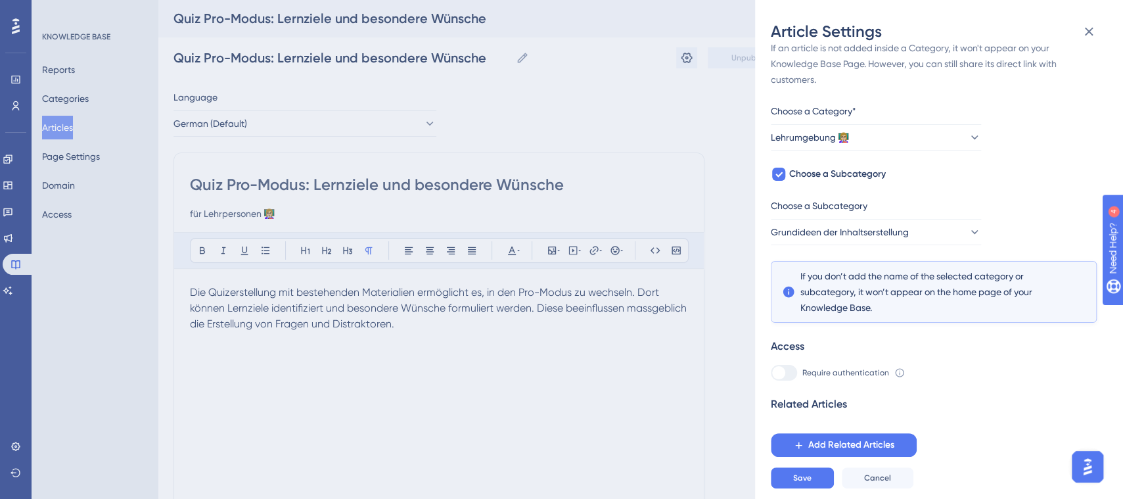
scroll to position [5, 0]
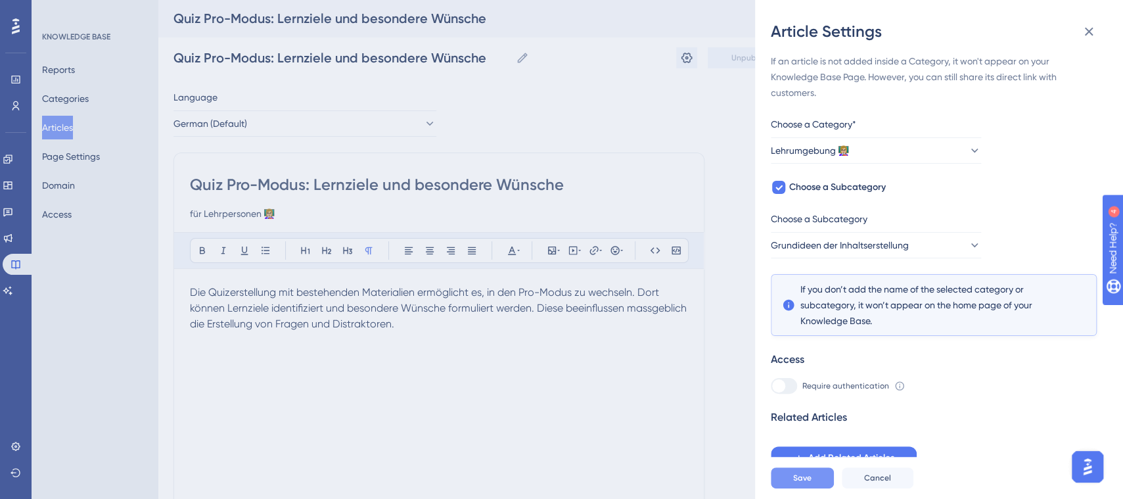
click at [811, 485] on button "Save" at bounding box center [802, 477] width 63 height 21
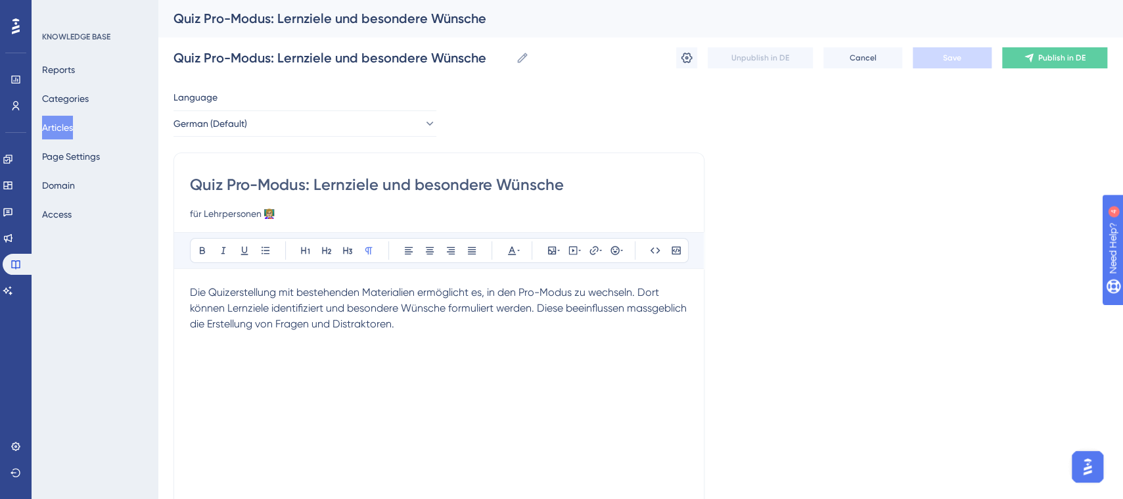
click at [518, 331] on p "Die Quizerstellung mit bestehenden Materialien ermöglicht es, in den Pro-Modus …" at bounding box center [439, 308] width 498 height 47
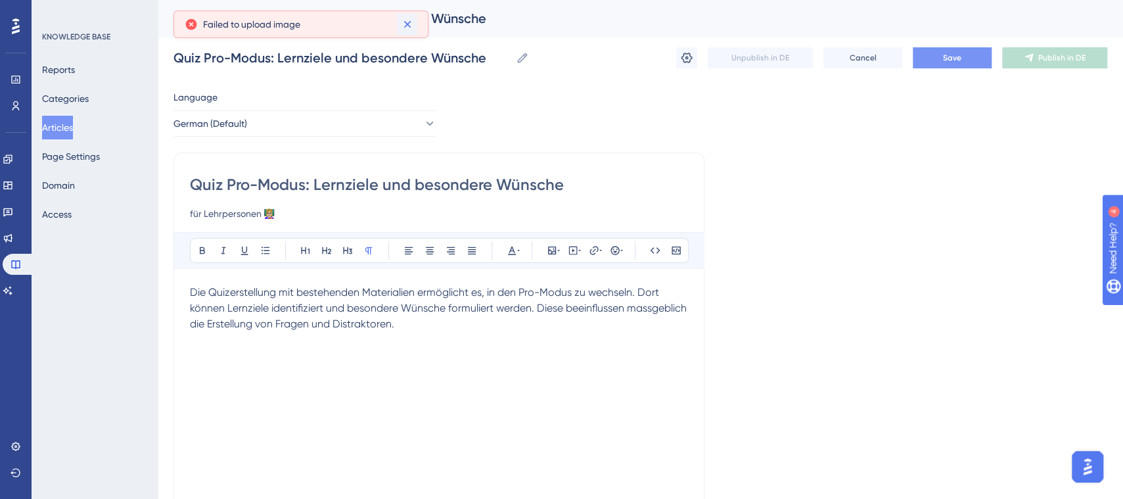
click at [410, 25] on icon at bounding box center [407, 24] width 13 height 13
click at [458, 433] on p at bounding box center [439, 435] width 498 height 16
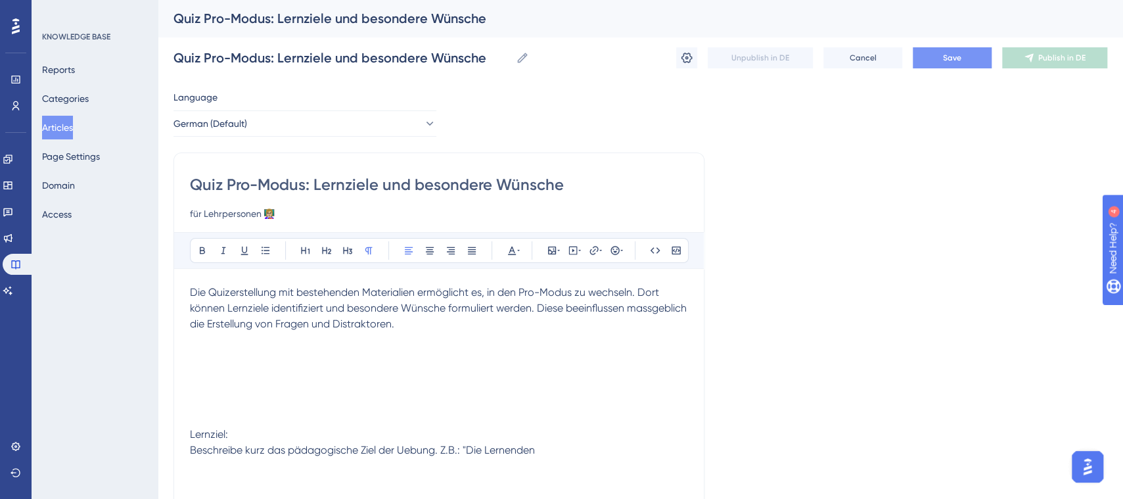
click at [601, 420] on p at bounding box center [439, 419] width 498 height 16
click at [544, 448] on p "Beschreibe kurz das pädagogische Ziel der Uebung. Z.B.: "Die Lernenden" at bounding box center [439, 450] width 498 height 16
click at [229, 465] on span "Beschreibe kurz das pädagogische Ziel der Uebung. Z.B.: "Die Lernenden sollen e…" at bounding box center [427, 458] width 475 height 28
click at [226, 473] on p "Beschreibe kurz das pädagogische Ziel der Uebung. Z.B.: "Die Lernenden sollen e…" at bounding box center [439, 458] width 498 height 32
click at [274, 463] on span "Beschreibe kurz das pädagogische Ziel der Uebung. Z.B.: "Die Lernenden sollen e…" at bounding box center [427, 458] width 475 height 28
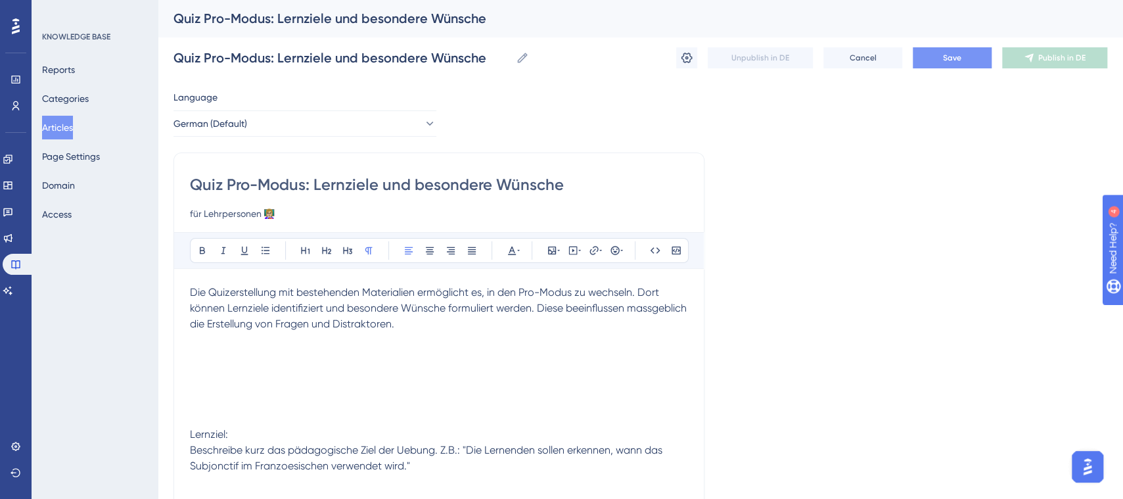
click at [0, 0] on lt-span "Französischen" at bounding box center [0, 0] width 0 height 0
click at [412, 444] on span "Beschreibe kurz das pädagogische Ziel der Uebung. Z.B.: "Die Lernenden sollen e…" at bounding box center [427, 458] width 475 height 28
click at [0, 0] on lt-span "Übung" at bounding box center [0, 0] width 0 height 0
click at [461, 450] on span "Beschreibe kurz das pädagogische Ziel der Übung. Z.B.: "Die Lernenden sollen er…" at bounding box center [424, 458] width 469 height 28
click at [534, 459] on p "Beschreibe kurz das pädagogische Ziel der Übung. Z.B.: ,,Die Lernenden sollen e…" at bounding box center [439, 458] width 498 height 32
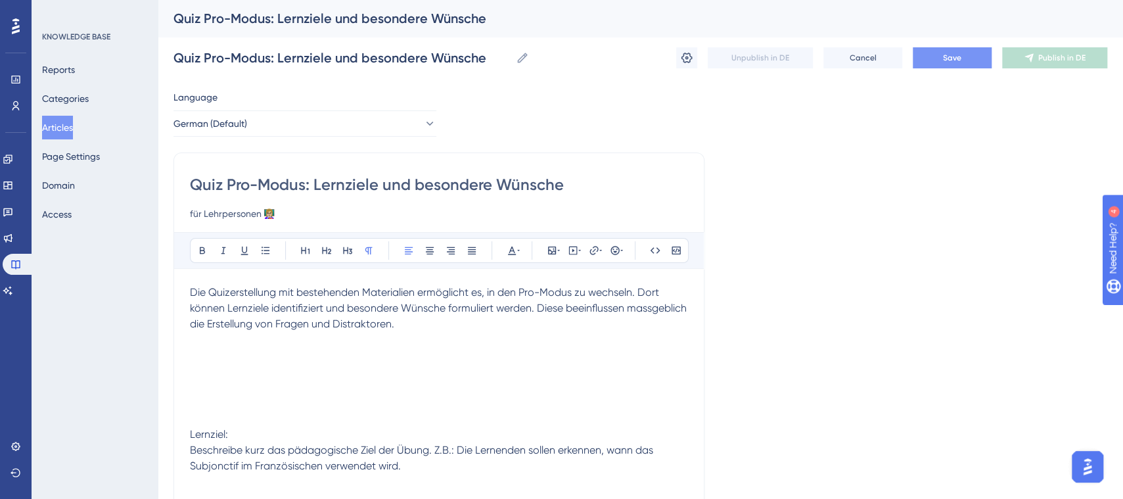
click at [528, 288] on span "Die Quizerstellung mit bestehenden Materialien ermöglicht es, in den Pro-Modus …" at bounding box center [440, 308] width 500 height 44
click at [639, 293] on span "Die Quizerstellung mit bestehenden Materialien ermöglicht es, in den Pro-Modus …" at bounding box center [440, 308] width 500 height 44
click at [272, 362] on p at bounding box center [439, 356] width 498 height 16
click at [553, 250] on icon at bounding box center [552, 251] width 8 height 8
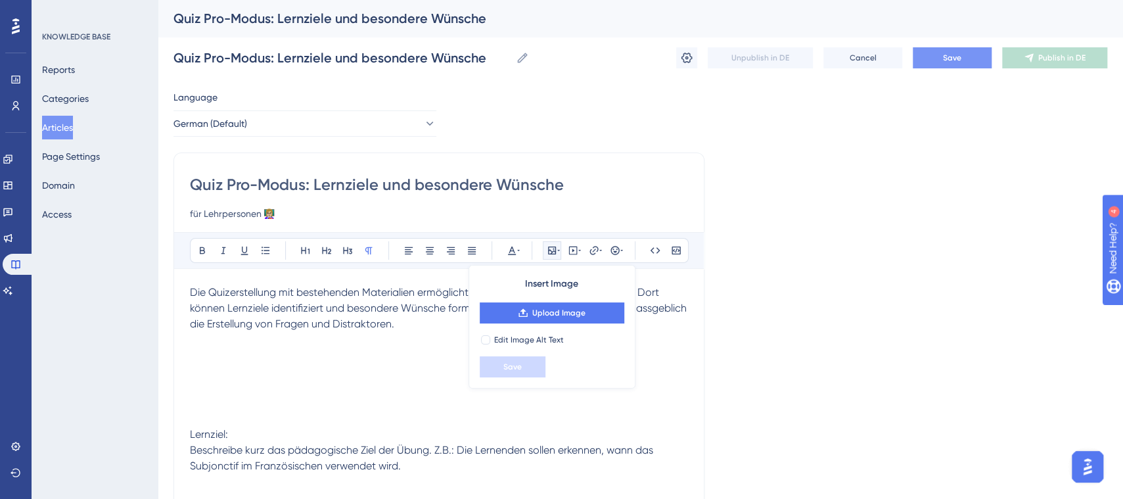
click at [690, 321] on div "Quiz Pro-Modus: Lernziele und besondere Wünsche für Lehrpersonen 👩🏼‍🏫 Bold Ital…" at bounding box center [439, 372] width 531 height 438
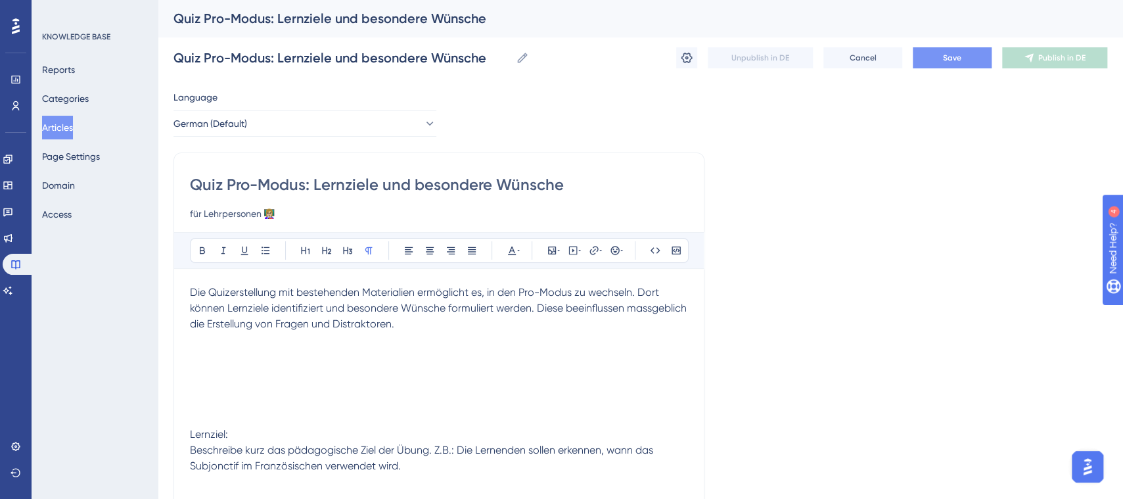
click at [314, 364] on p at bounding box center [439, 372] width 498 height 16
click at [355, 424] on p at bounding box center [439, 419] width 498 height 16
click at [314, 356] on p at bounding box center [439, 356] width 498 height 16
click at [407, 24] on icon at bounding box center [407, 24] width 7 height 7
click at [559, 424] on p at bounding box center [439, 419] width 498 height 16
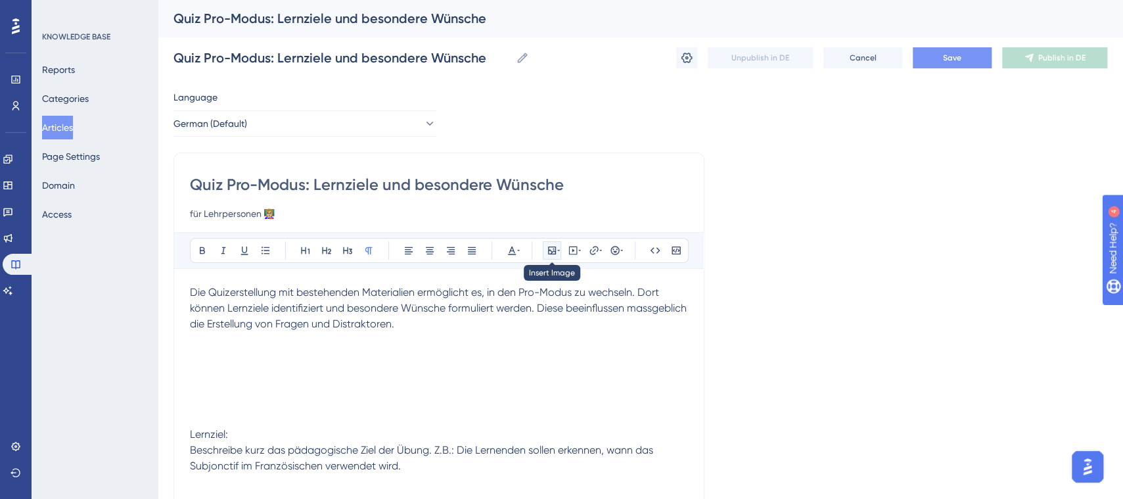
click at [552, 250] on icon at bounding box center [552, 250] width 11 height 11
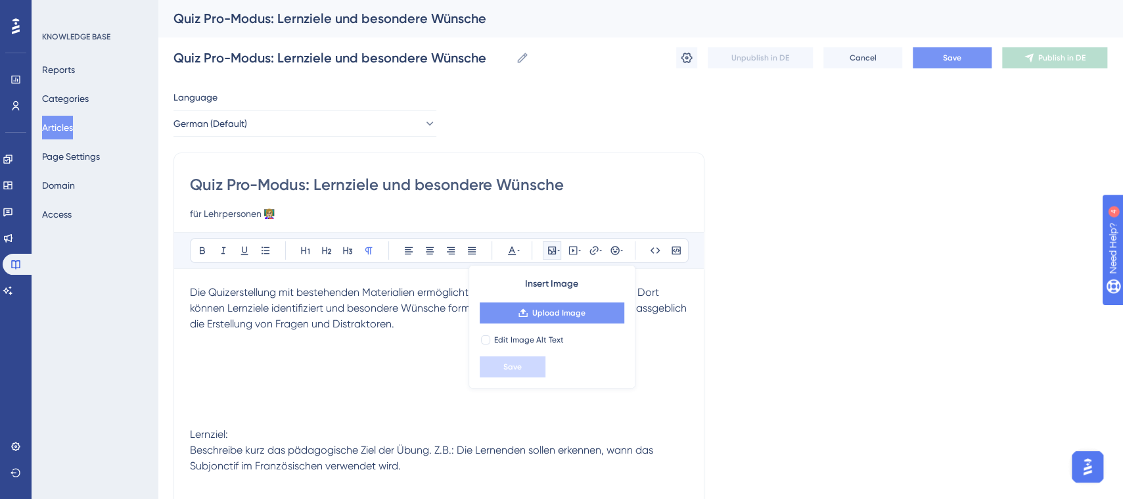
click at [554, 310] on span "Upload Image" at bounding box center [558, 313] width 53 height 11
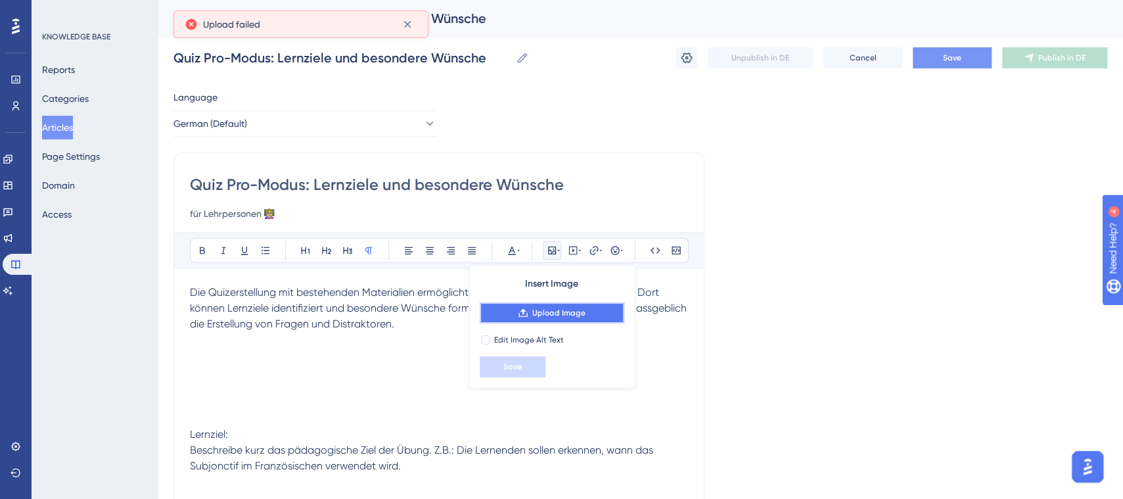
click at [534, 308] on span "Upload Image" at bounding box center [558, 313] width 53 height 11
click at [950, 54] on span "Save" at bounding box center [952, 58] width 18 height 11
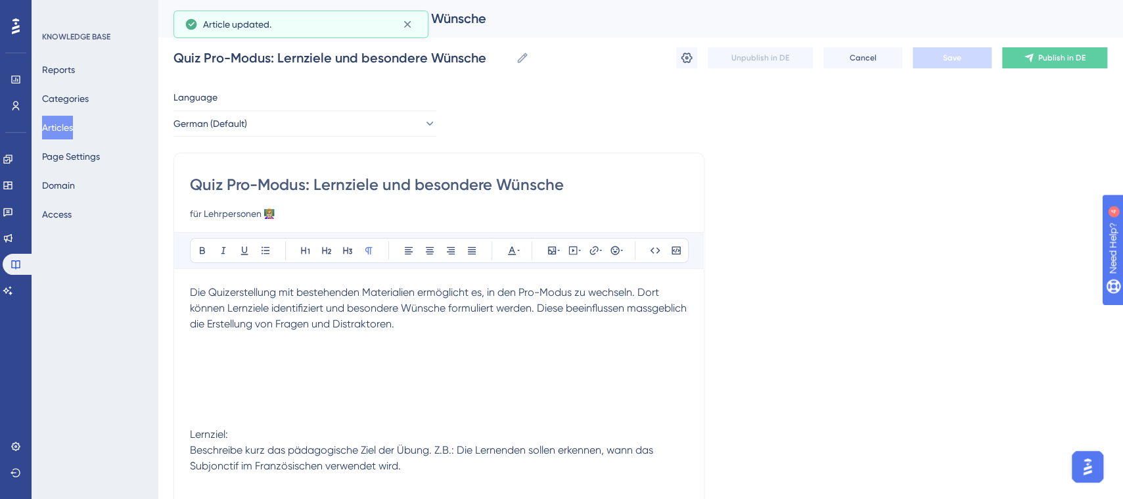
click at [223, 345] on p at bounding box center [439, 340] width 498 height 16
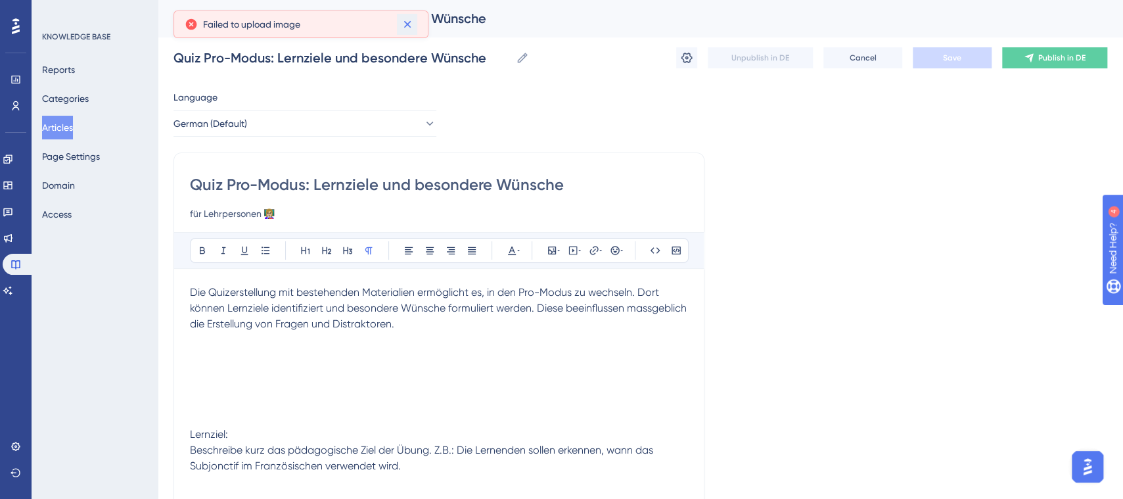
click at [410, 15] on button at bounding box center [407, 24] width 20 height 21
click at [440, 361] on p at bounding box center [439, 356] width 498 height 16
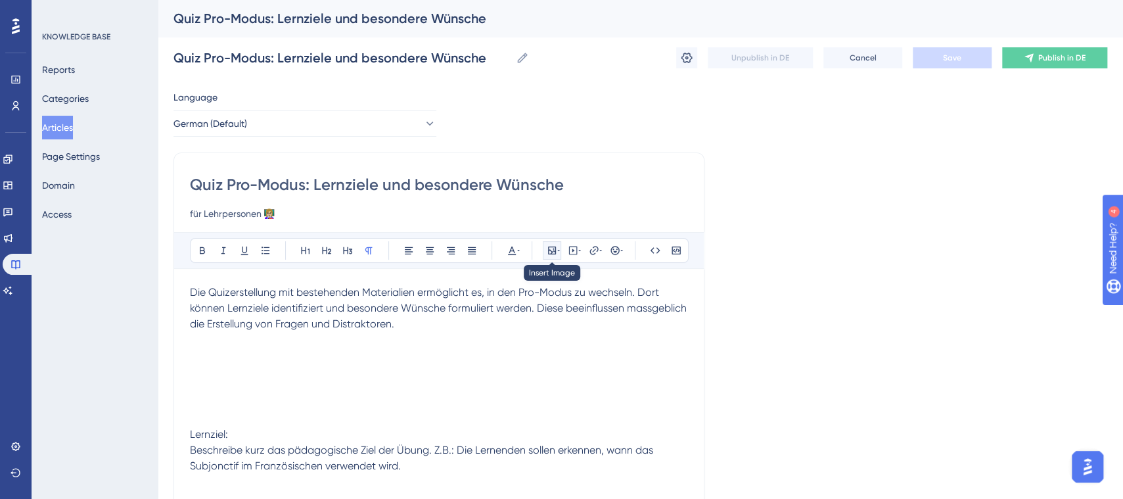
click at [556, 249] on icon at bounding box center [552, 250] width 11 height 11
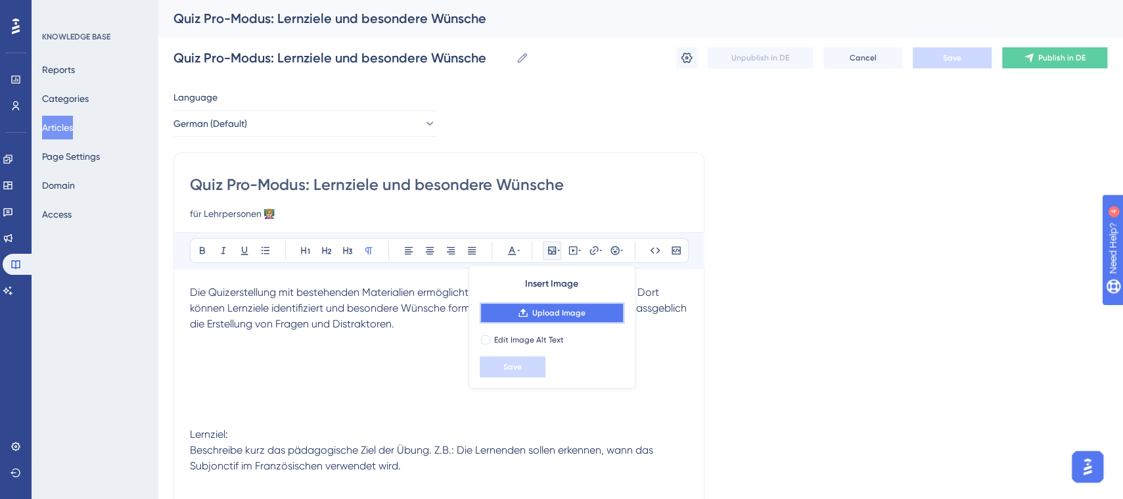
click at [547, 313] on span "Upload Image" at bounding box center [558, 313] width 53 height 11
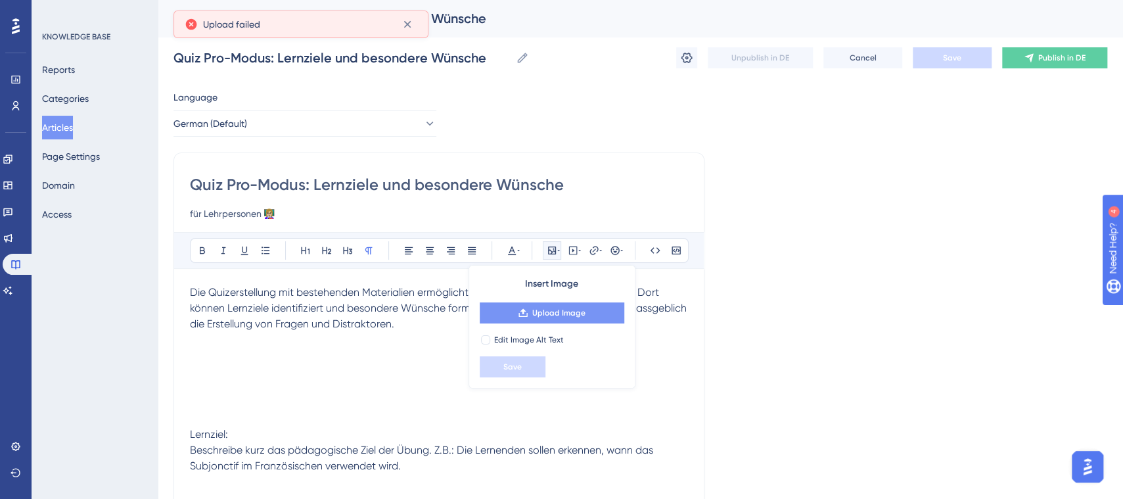
click at [189, 22] on icon at bounding box center [191, 24] width 13 height 13
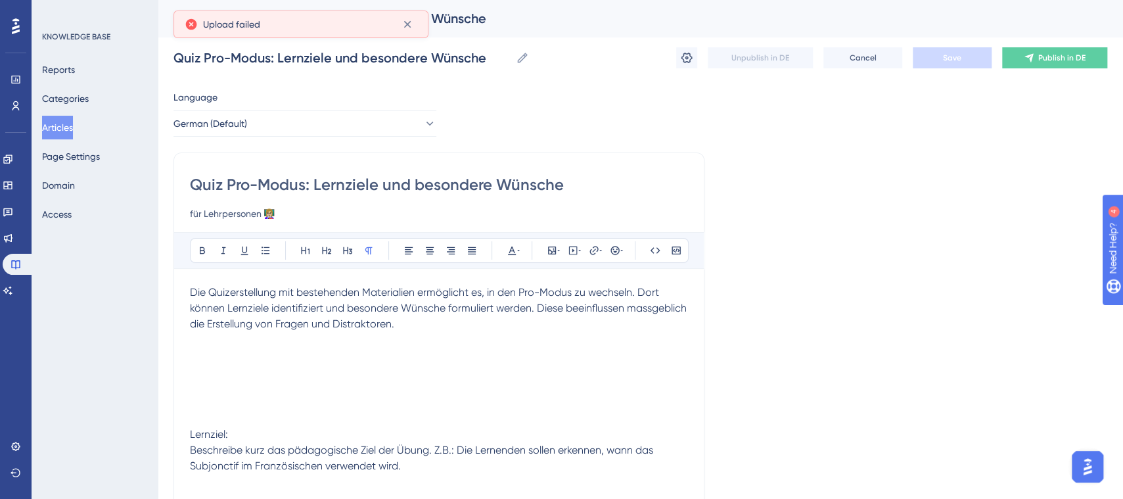
click at [364, 357] on p at bounding box center [439, 356] width 498 height 16
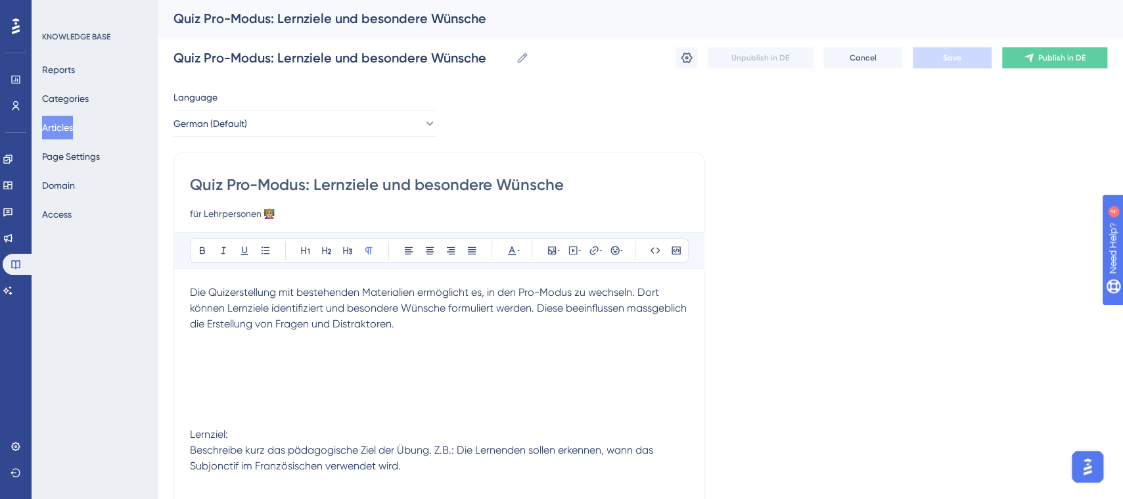
click at [73, 132] on button "Articles" at bounding box center [57, 128] width 31 height 24
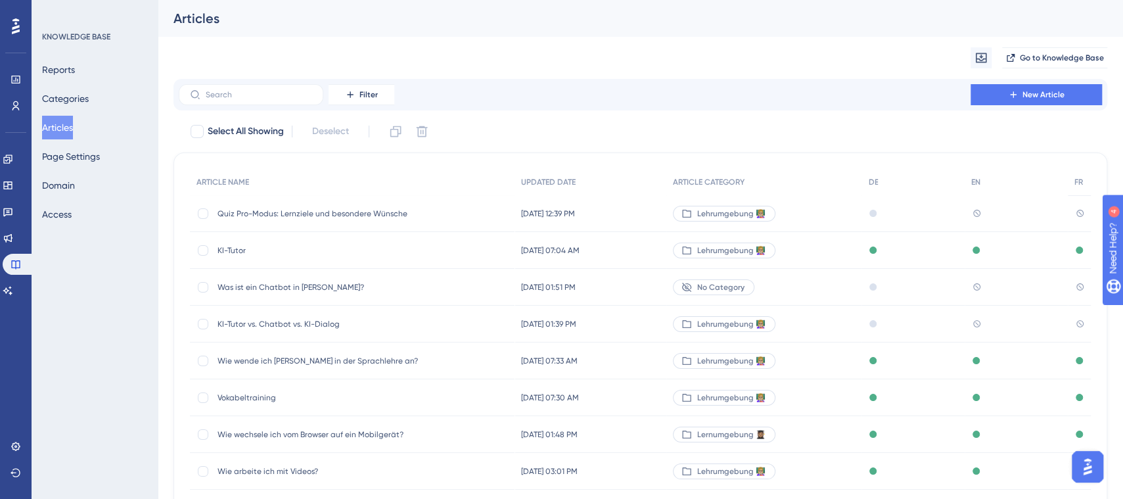
click at [276, 208] on span "Quiz Pro-Modus: Lernziele und besondere Wünsche" at bounding box center [323, 213] width 210 height 11
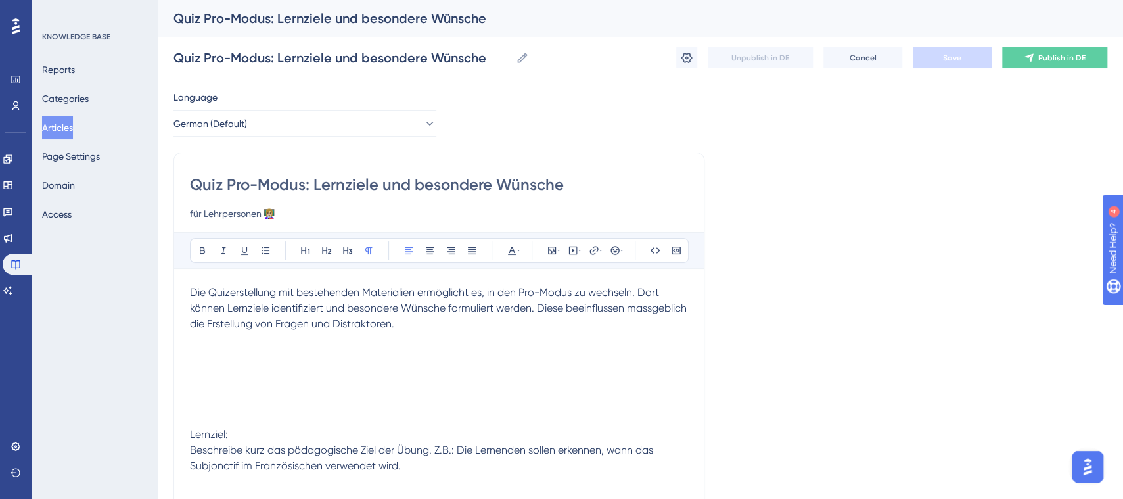
click at [306, 360] on p at bounding box center [439, 356] width 498 height 16
click at [553, 250] on icon at bounding box center [552, 250] width 11 height 11
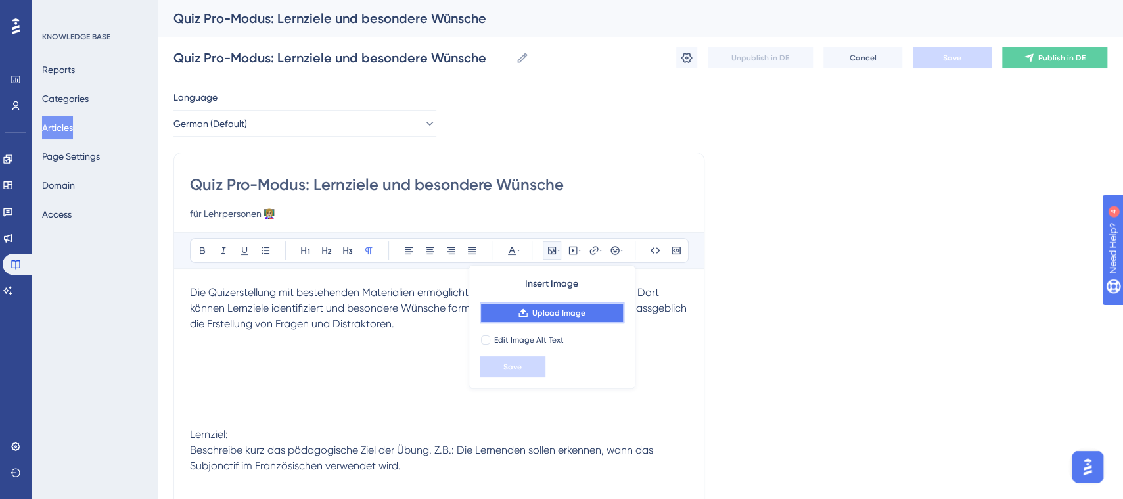
click at [544, 316] on span "Upload Image" at bounding box center [558, 313] width 53 height 11
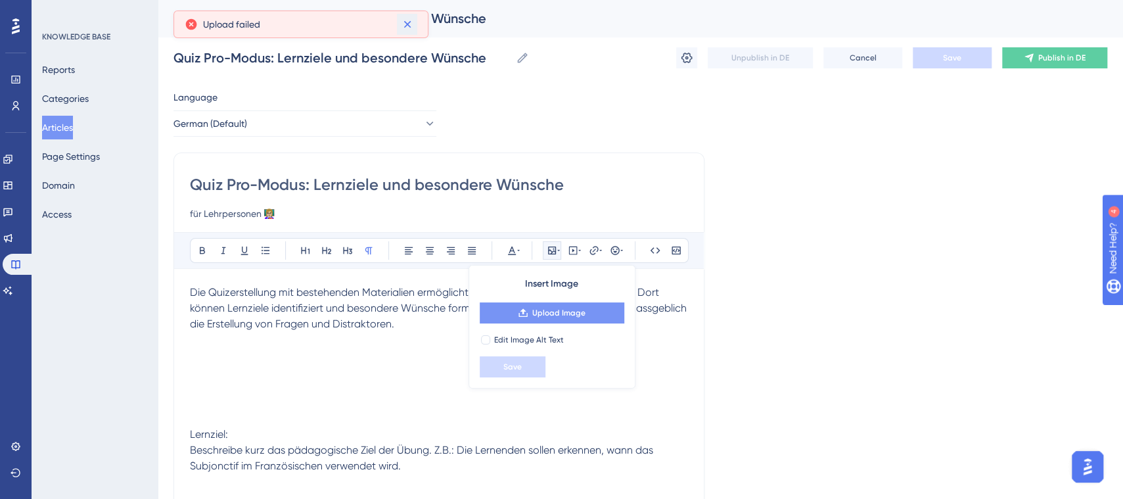
click at [408, 29] on icon at bounding box center [407, 24] width 13 height 13
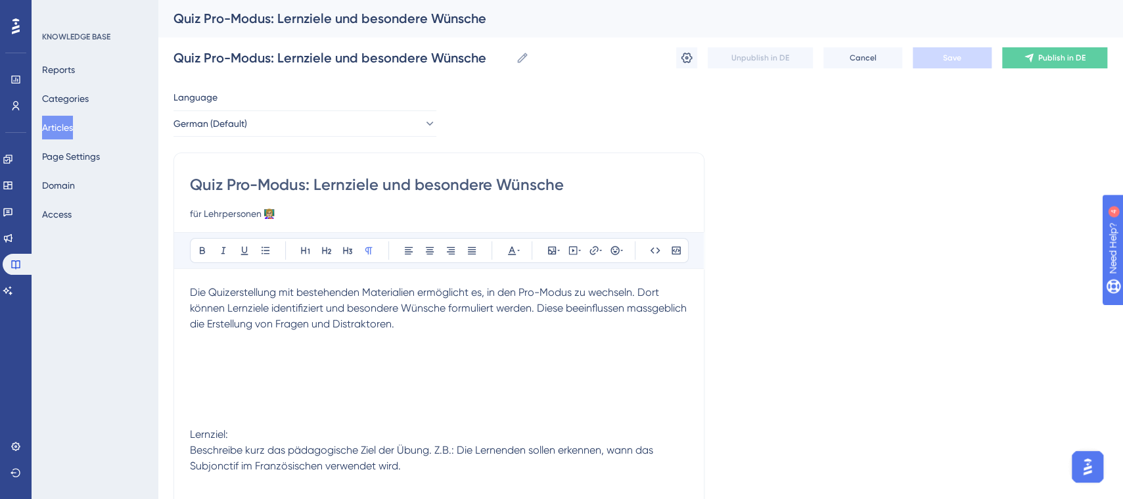
click at [66, 129] on button "Articles" at bounding box center [57, 128] width 31 height 24
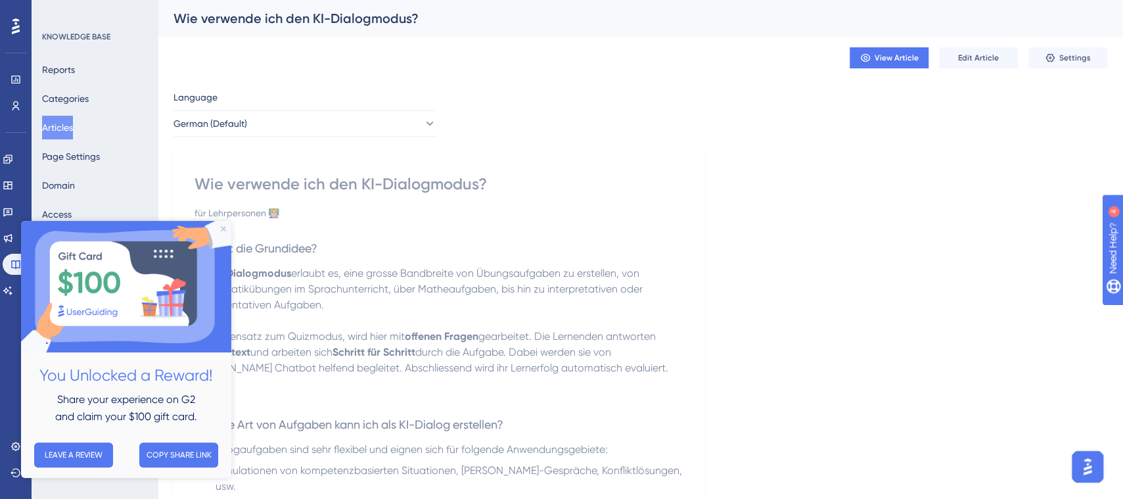
click at [73, 128] on button "Articles" at bounding box center [57, 128] width 31 height 24
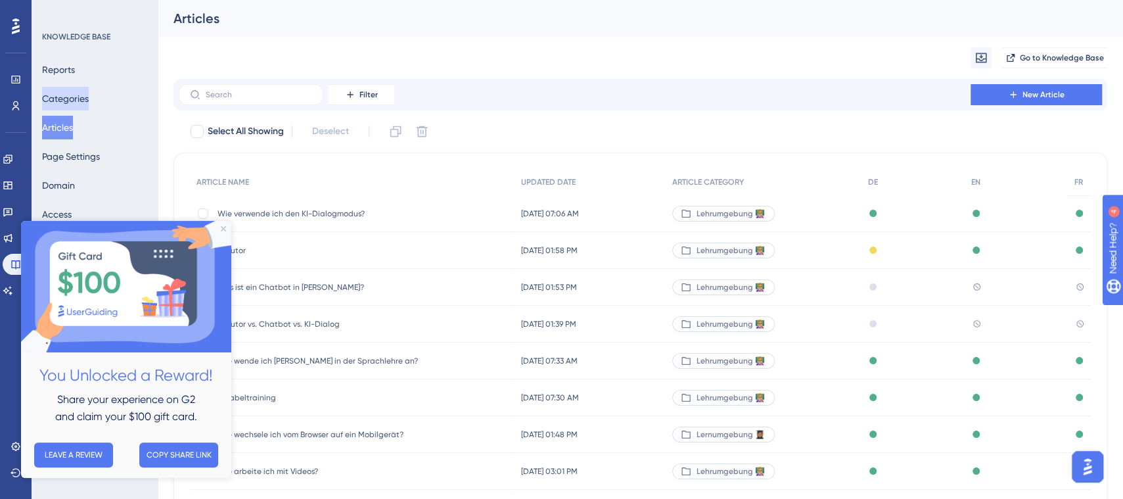
click at [89, 98] on button "Categories" at bounding box center [65, 99] width 47 height 24
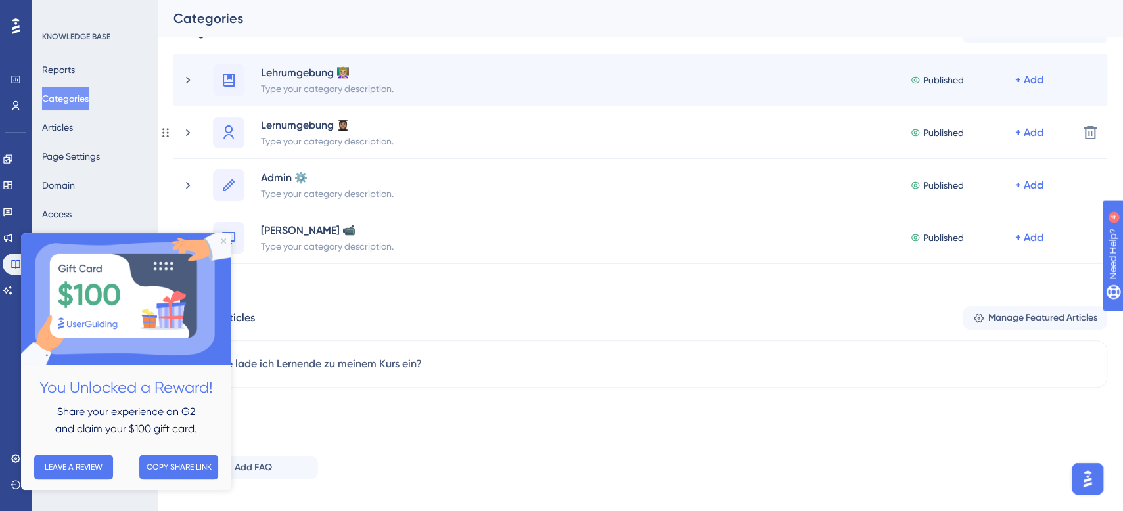
scroll to position [82, 0]
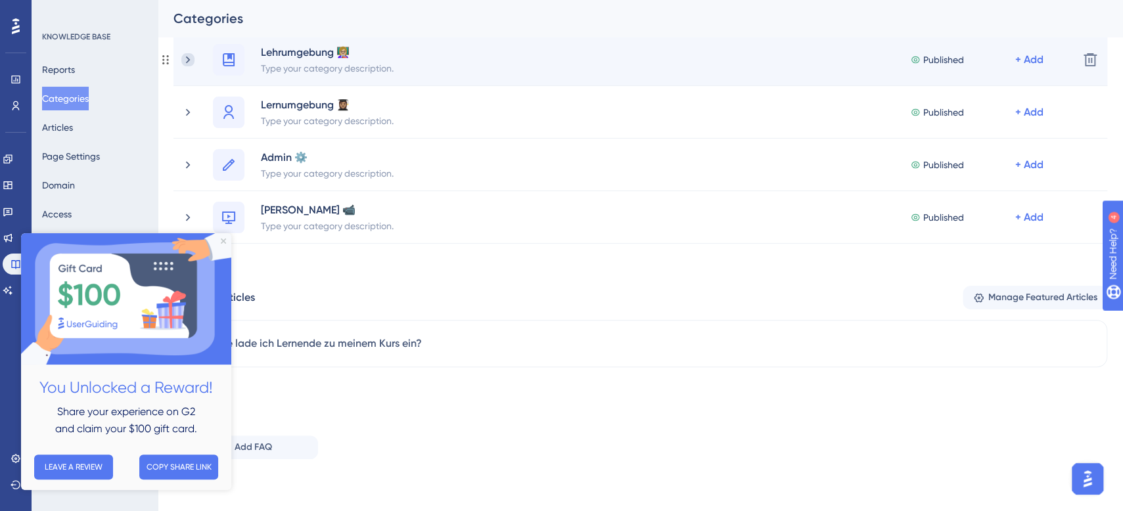
click at [193, 64] on icon at bounding box center [187, 59] width 13 height 13
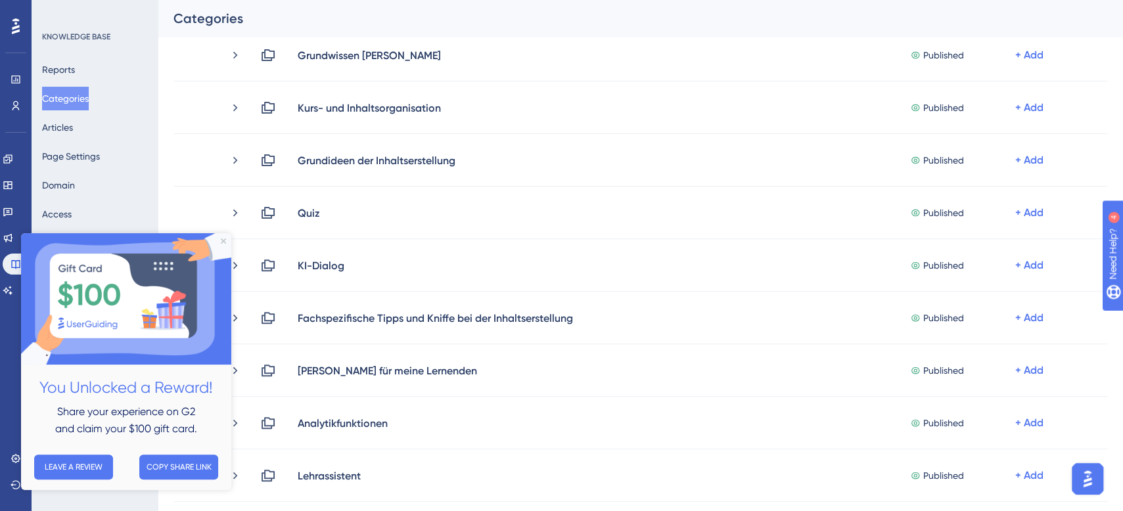
scroll to position [224, 0]
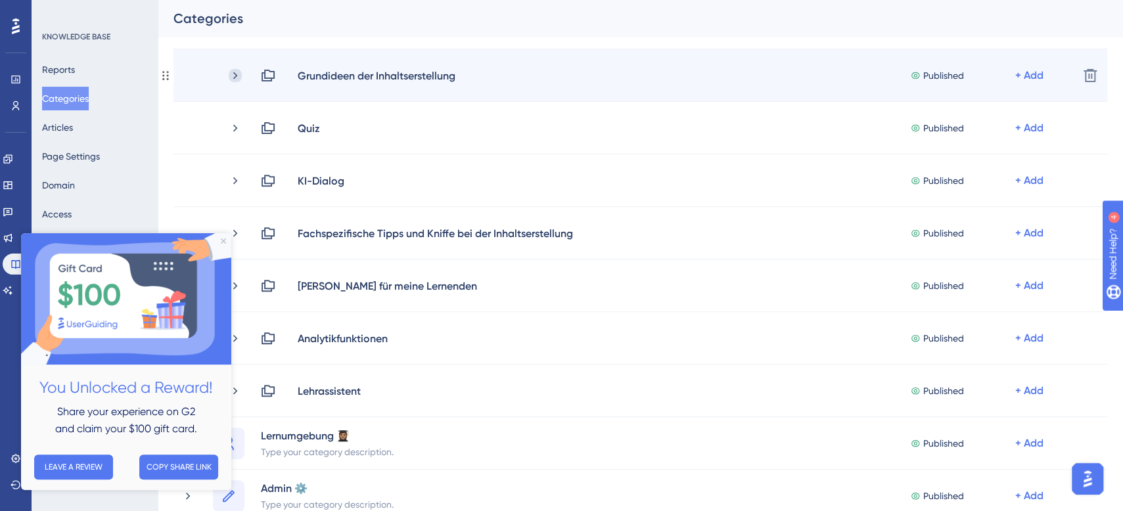
click at [239, 76] on icon at bounding box center [235, 75] width 13 height 13
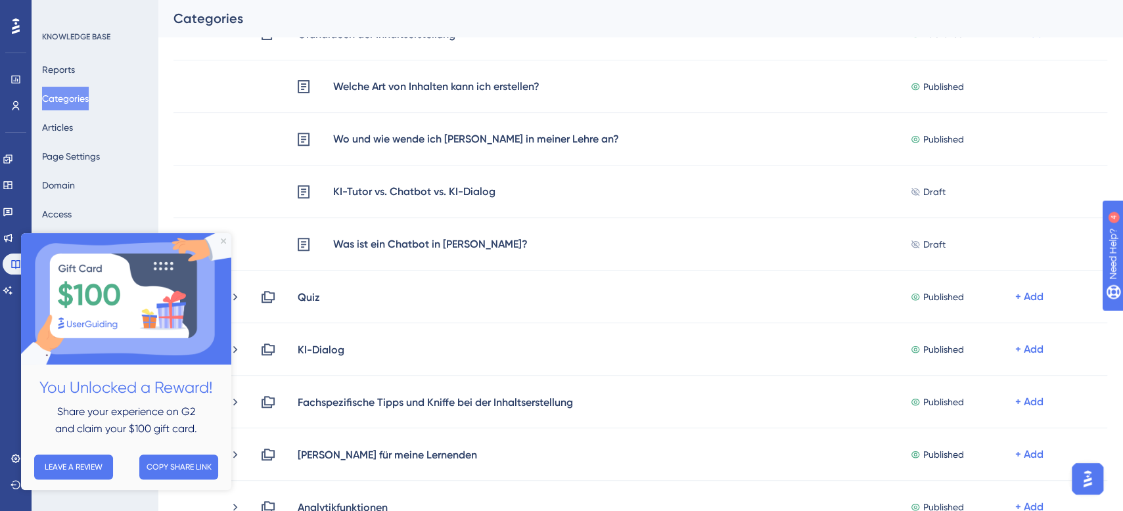
scroll to position [270, 0]
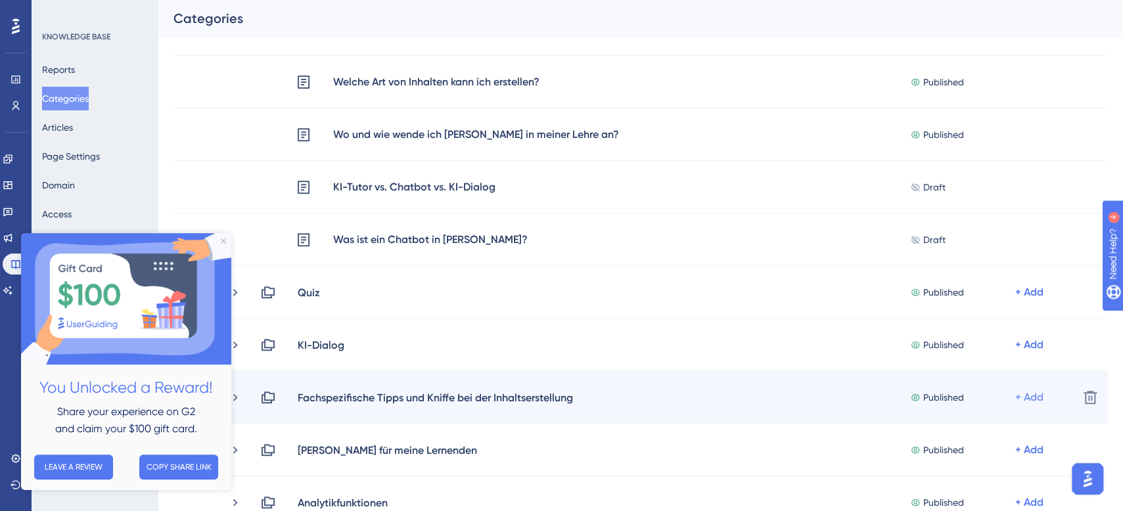
click at [1036, 399] on div "+ Add" at bounding box center [1030, 398] width 28 height 16
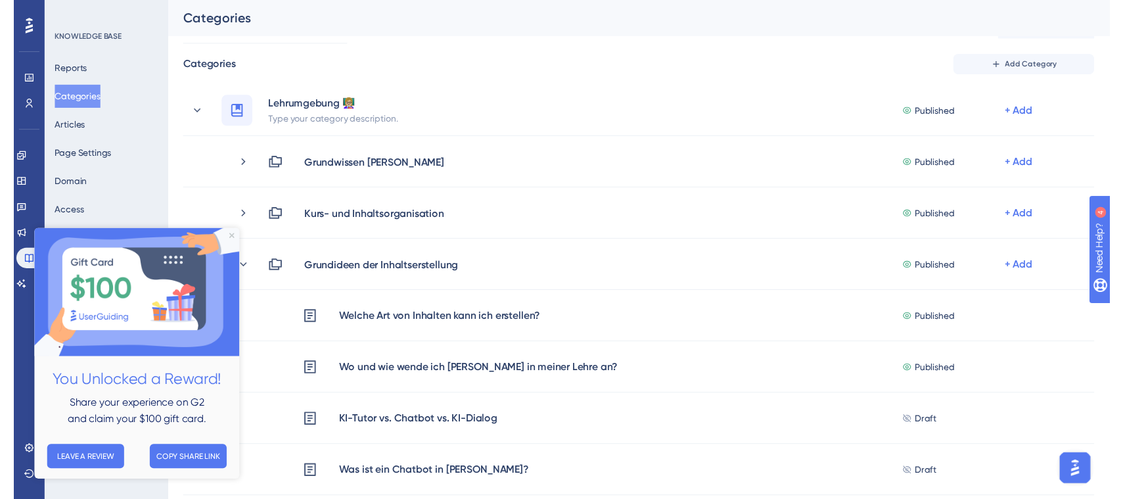
scroll to position [13, 0]
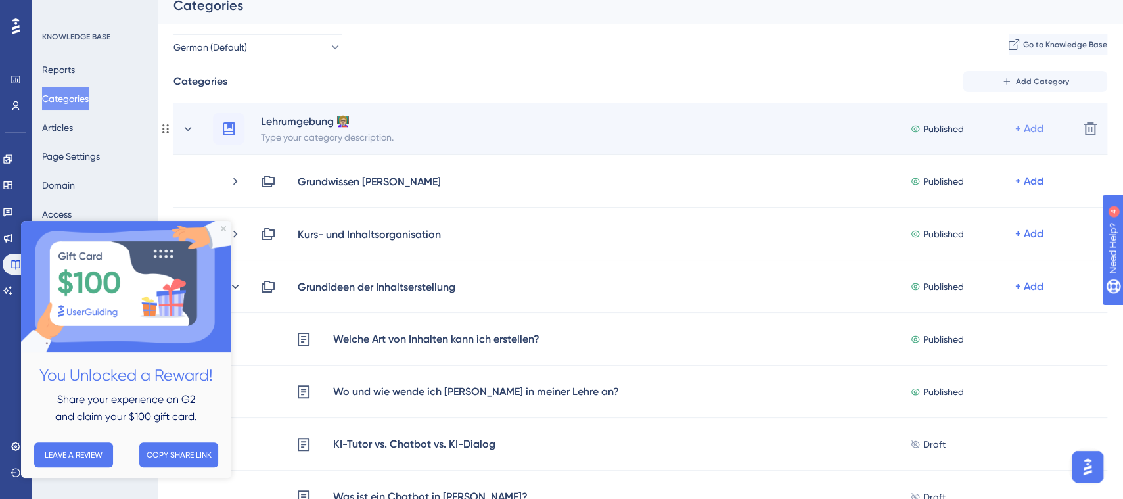
click at [1024, 126] on div "+ Add" at bounding box center [1030, 129] width 28 height 16
click at [1009, 162] on span "Add a Subcategory" at bounding box center [972, 164] width 83 height 16
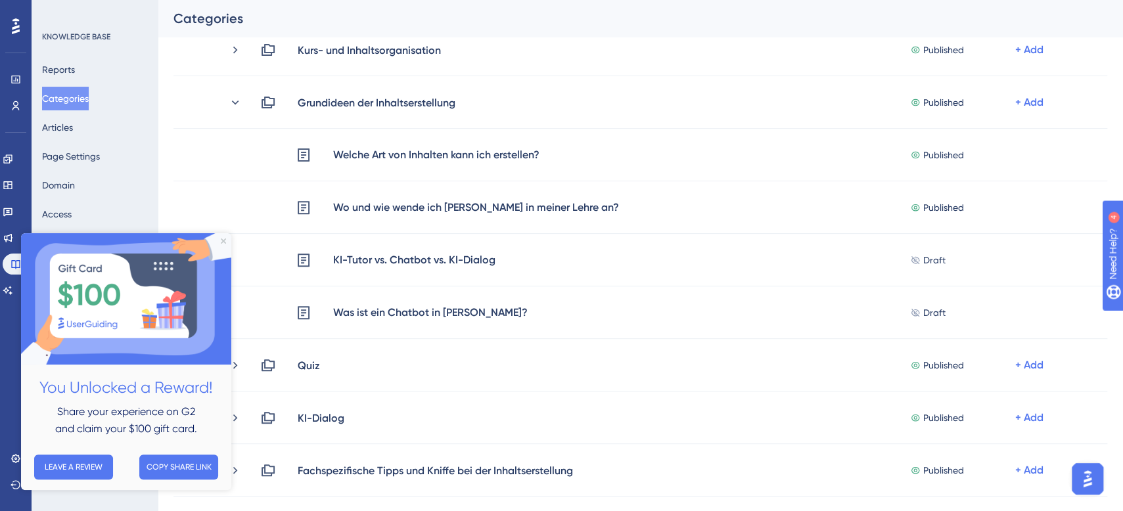
scroll to position [817, 0]
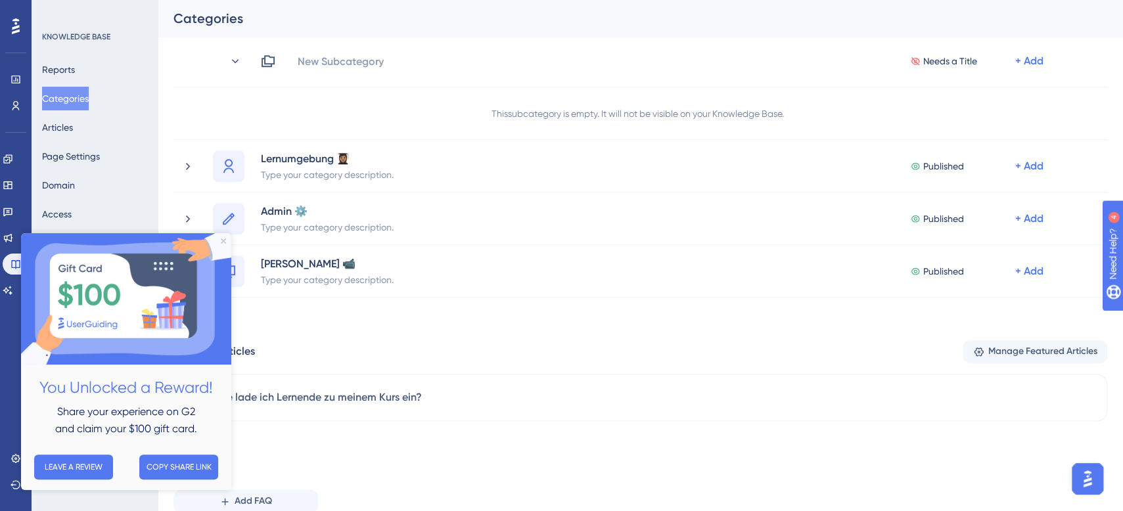
click at [225, 239] on icon "Close Preview" at bounding box center [223, 241] width 5 height 5
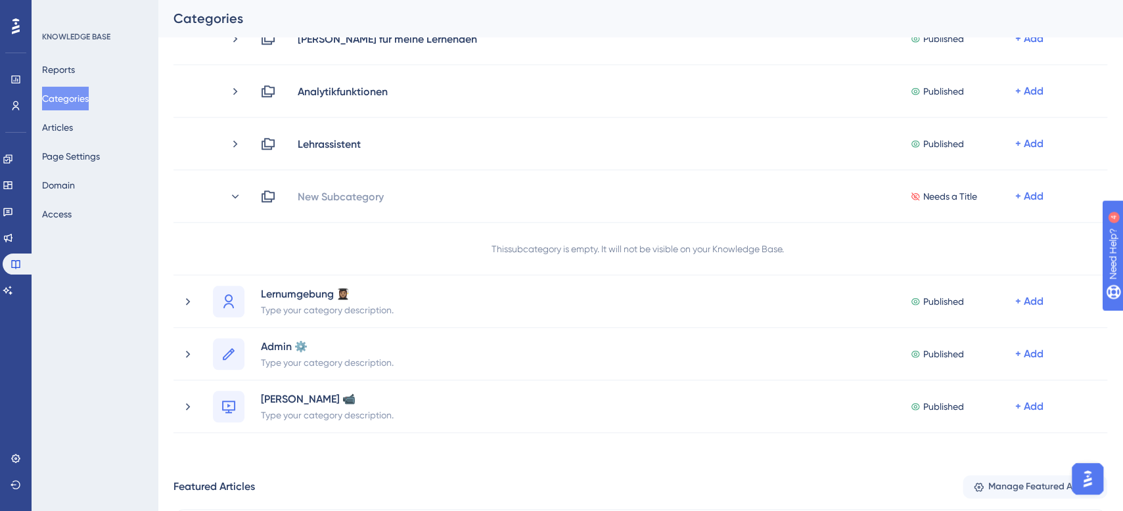
scroll to position [612, 0]
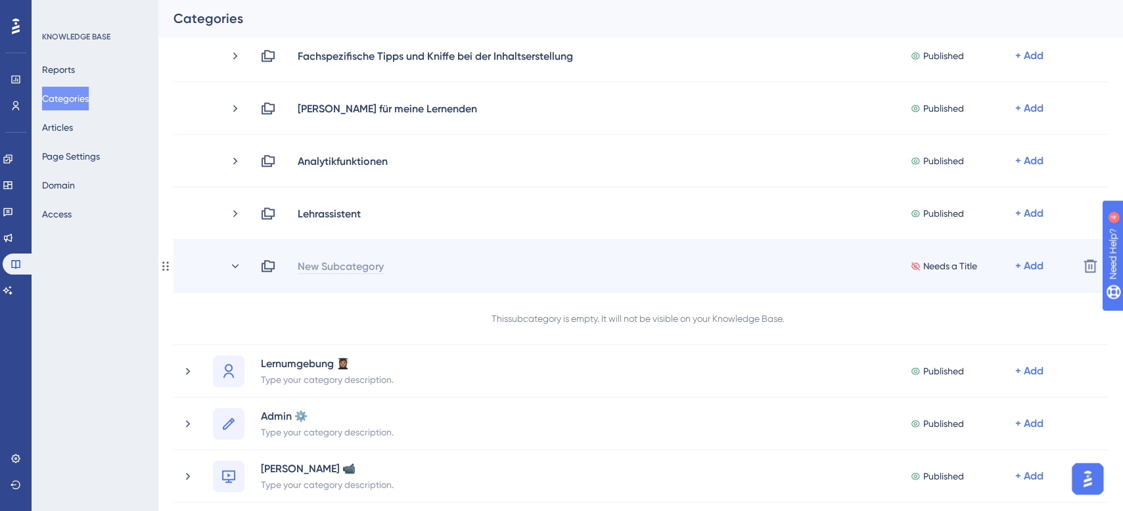
click at [332, 266] on div "New Subcategory" at bounding box center [340, 266] width 87 height 16
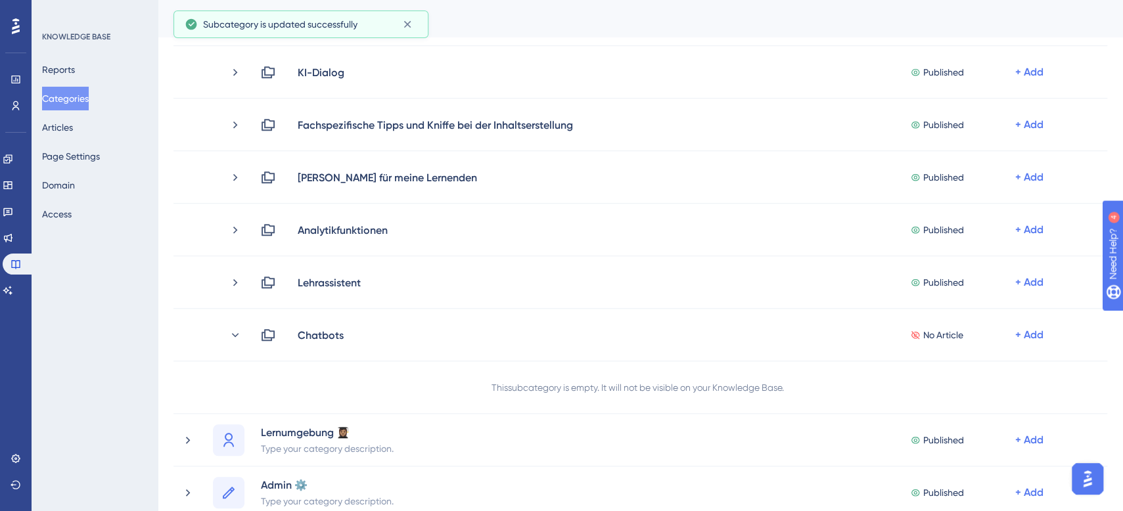
scroll to position [516, 0]
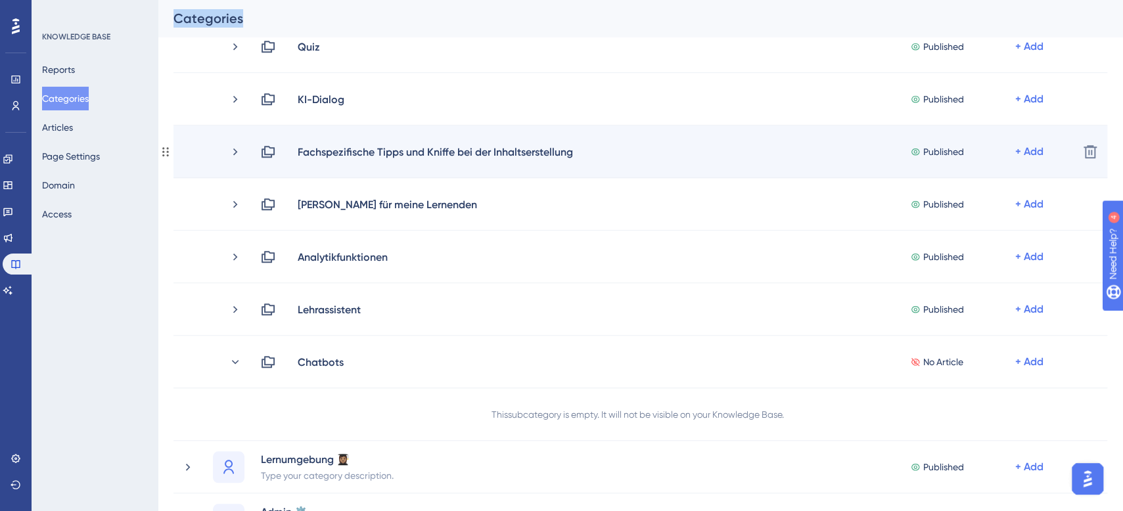
drag, startPoint x: 156, startPoint y: 363, endPoint x: 193, endPoint y: 128, distance: 237.6
click at [193, 128] on div "Performance Users Engagement Widgets Feedback Product Updates Knowledge Base AI…" at bounding box center [641, 188] width 966 height 1315
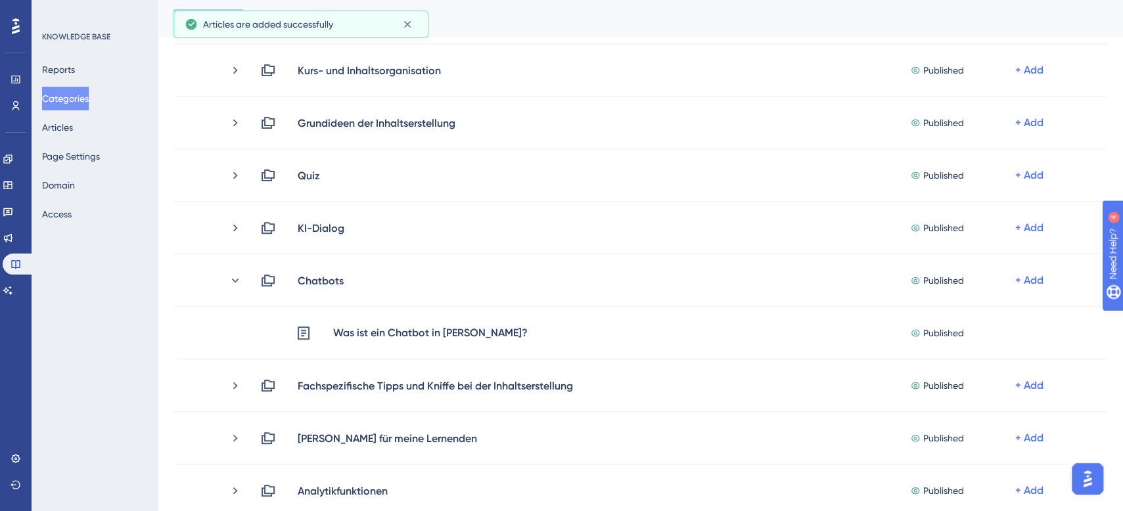
scroll to position [160, 0]
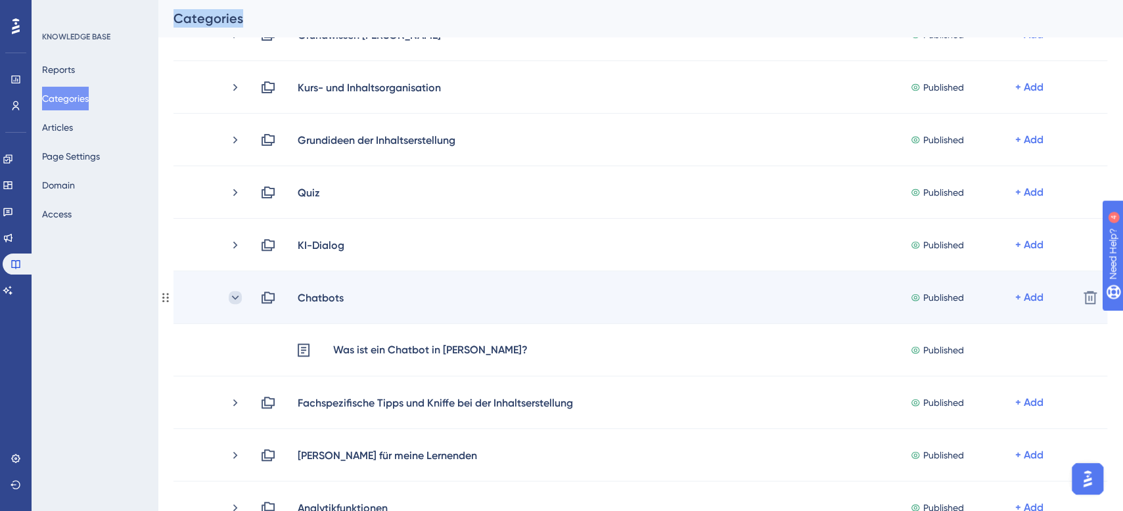
click at [231, 296] on icon at bounding box center [235, 297] width 13 height 13
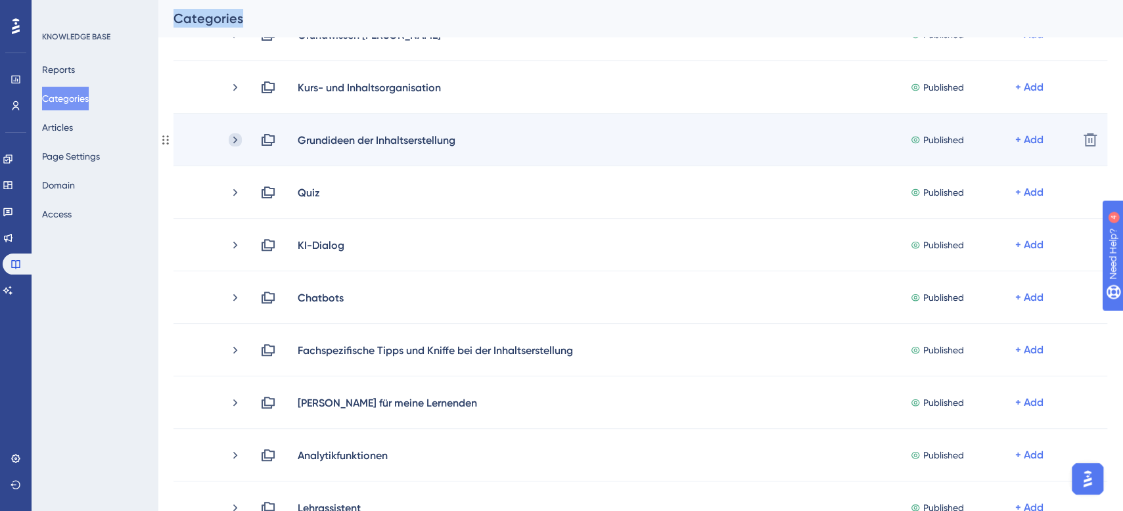
click at [240, 139] on icon at bounding box center [235, 139] width 13 height 13
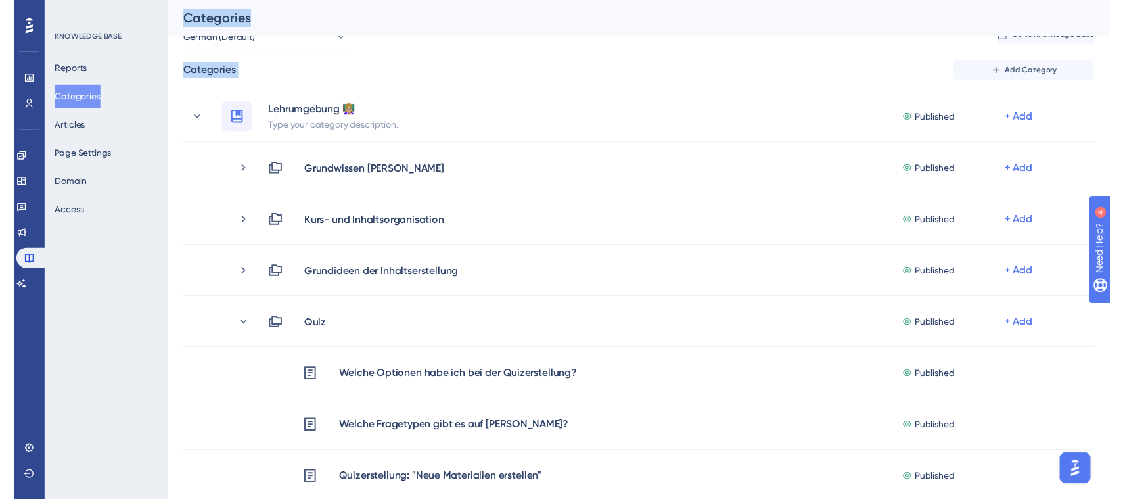
scroll to position [0, 0]
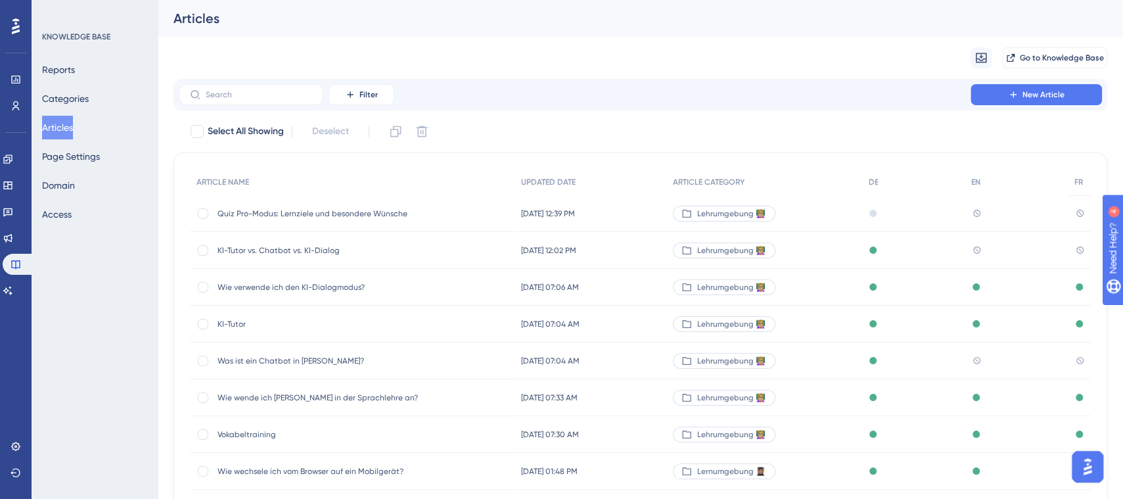
click at [299, 217] on span "Quiz Pro-Modus: Lernziele und besondere Wünsche" at bounding box center [323, 213] width 210 height 11
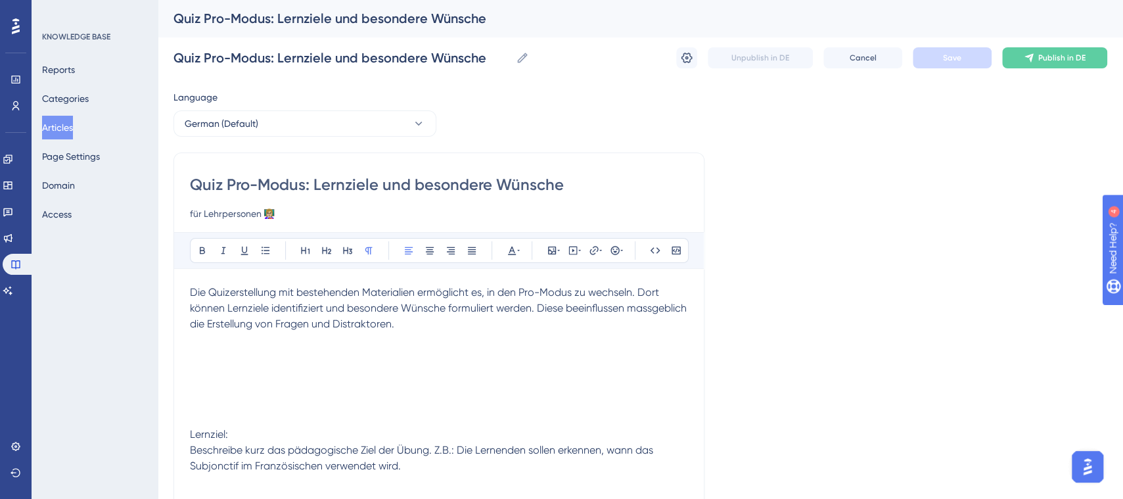
click at [252, 367] on p at bounding box center [439, 372] width 498 height 16
click at [552, 251] on icon at bounding box center [552, 251] width 8 height 8
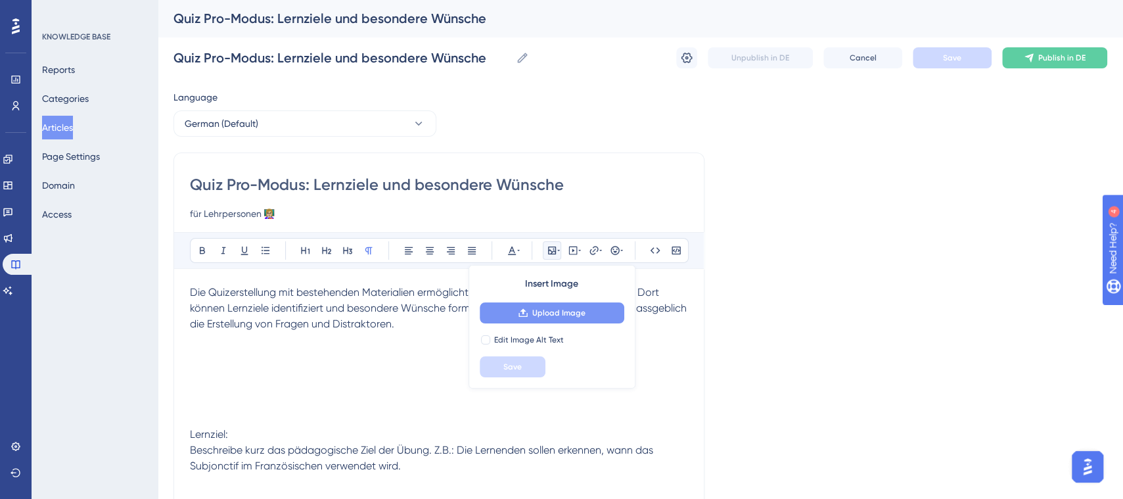
click at [546, 310] on span "Upload Image" at bounding box center [558, 313] width 53 height 11
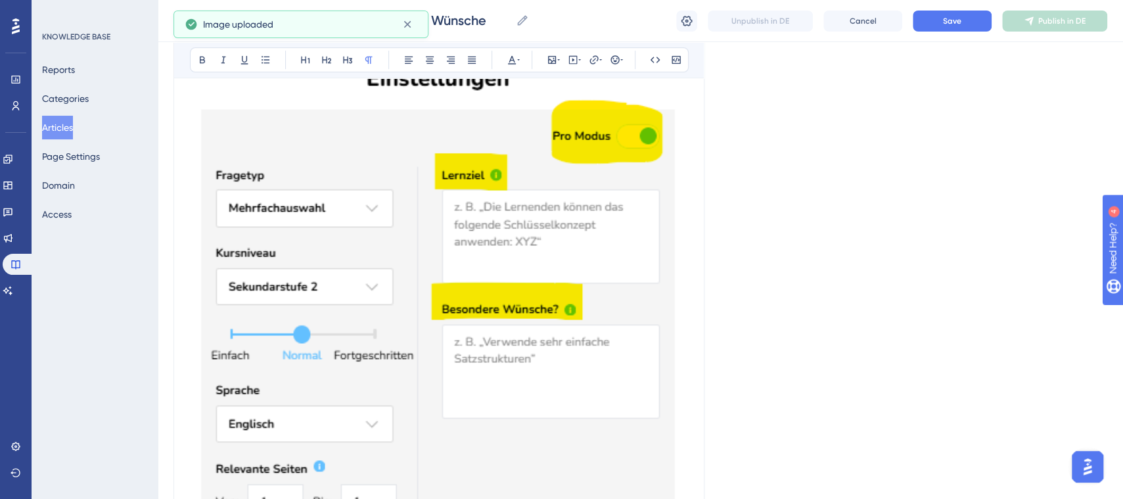
scroll to position [375, 0]
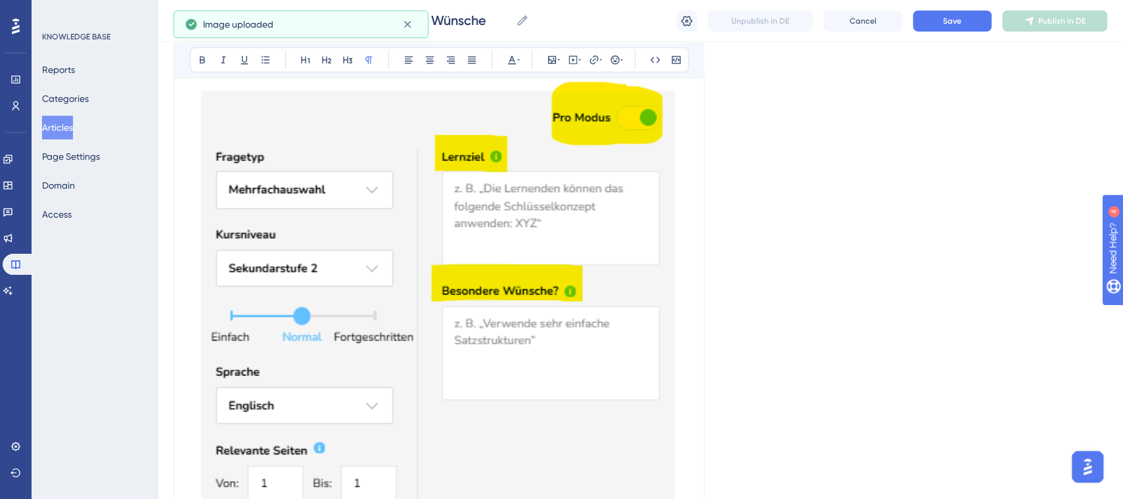
click at [521, 416] on img "To enrich screen reader interactions, please activate Accessibility in Grammarl…" at bounding box center [439, 283] width 498 height 600
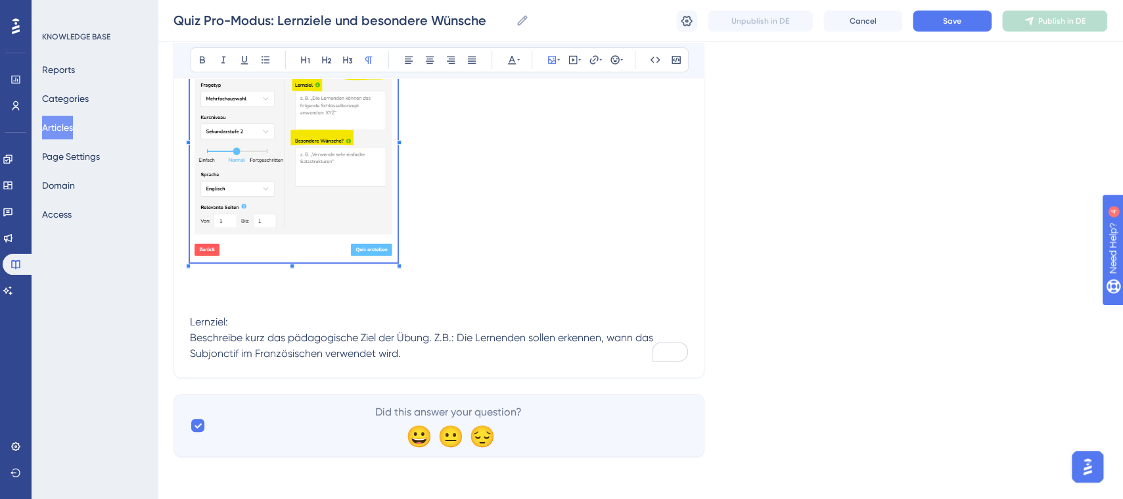
scroll to position [321, 0]
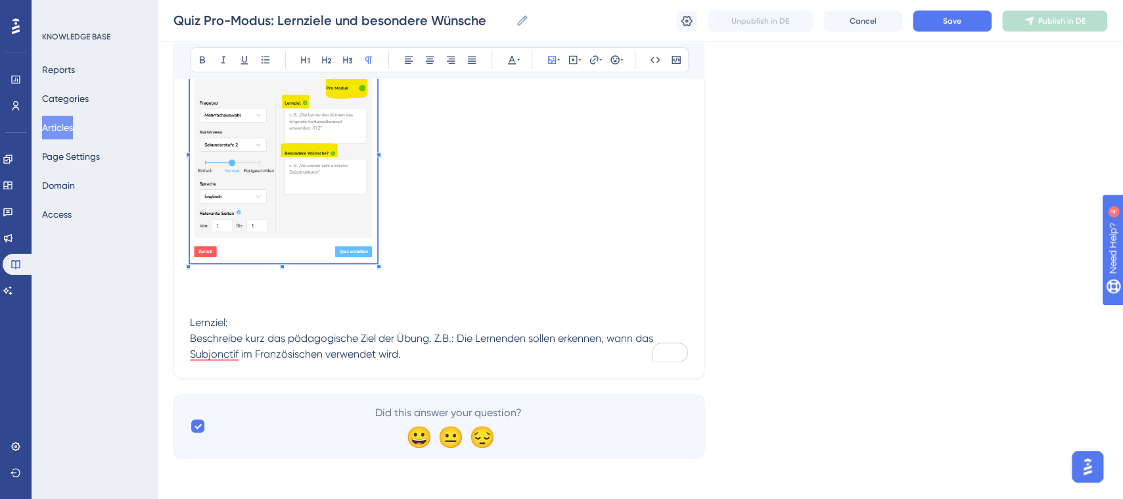
click at [379, 159] on p "To enrich screen reader interactions, please activate Accessibility in Grammarl…" at bounding box center [439, 152] width 498 height 230
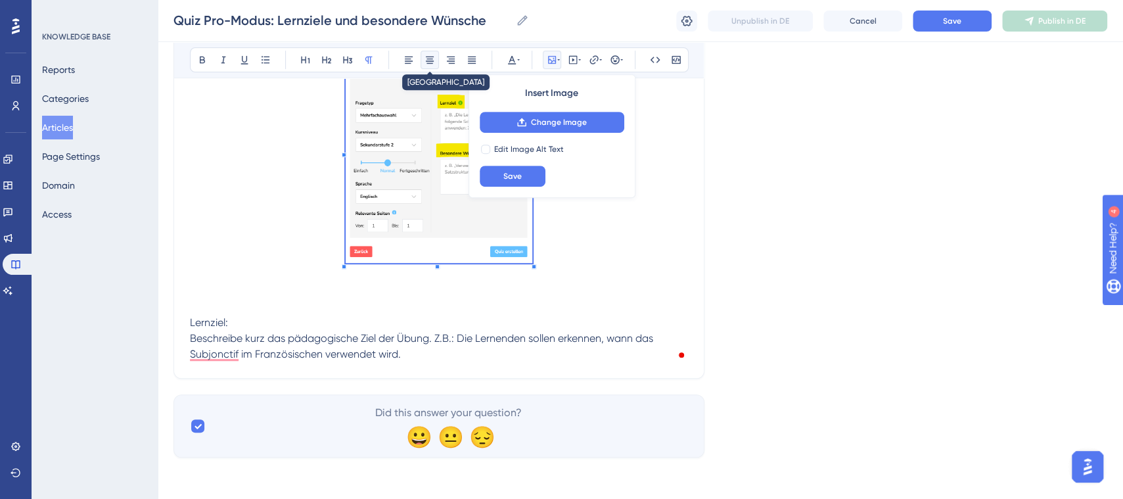
click at [427, 53] on button at bounding box center [430, 60] width 18 height 18
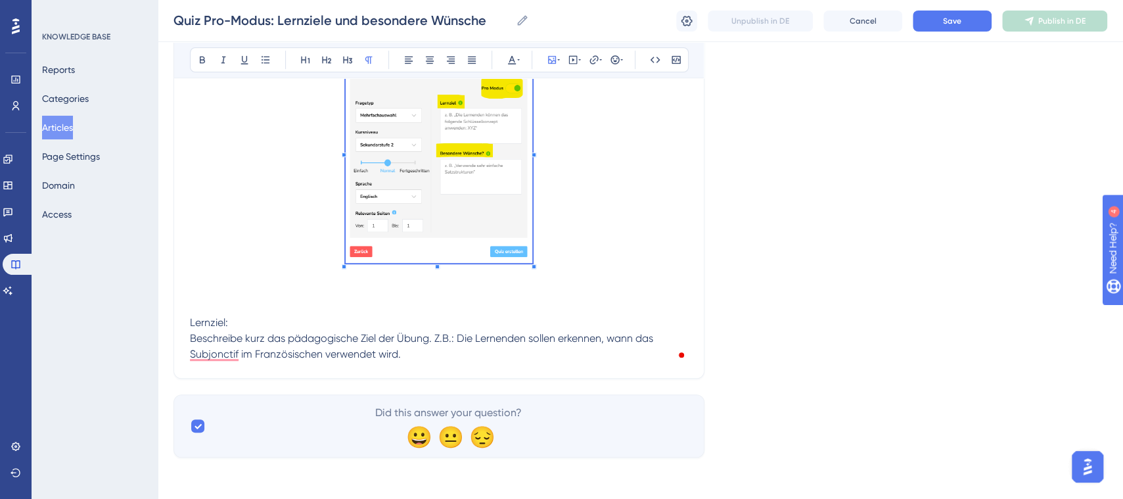
click at [664, 284] on p "To enrich screen reader interactions, please activate Accessibility in Grammarl…" at bounding box center [439, 291] width 498 height 16
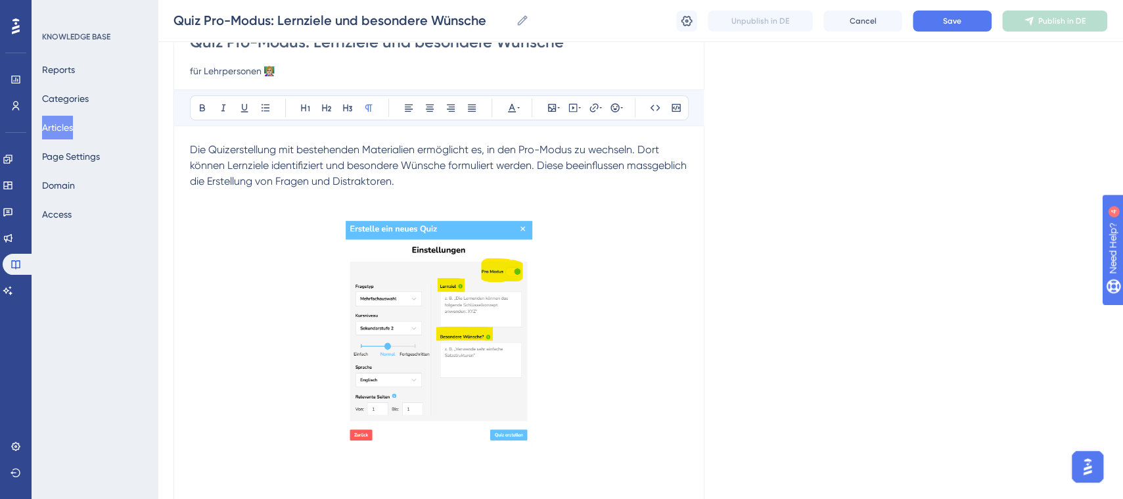
scroll to position [183, 0]
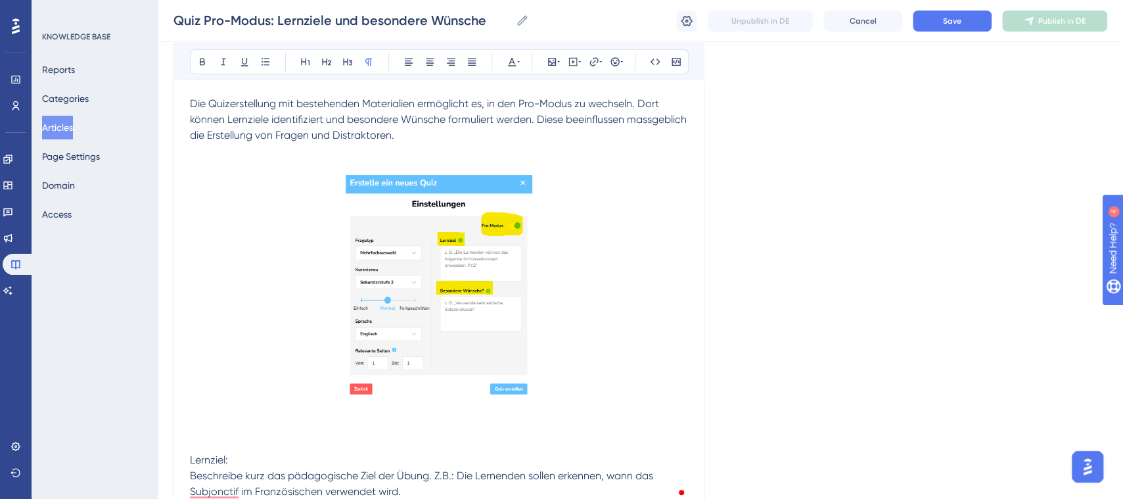
click at [269, 430] on p "To enrich screen reader interactions, please activate Accessibility in Grammarl…" at bounding box center [439, 429] width 498 height 16
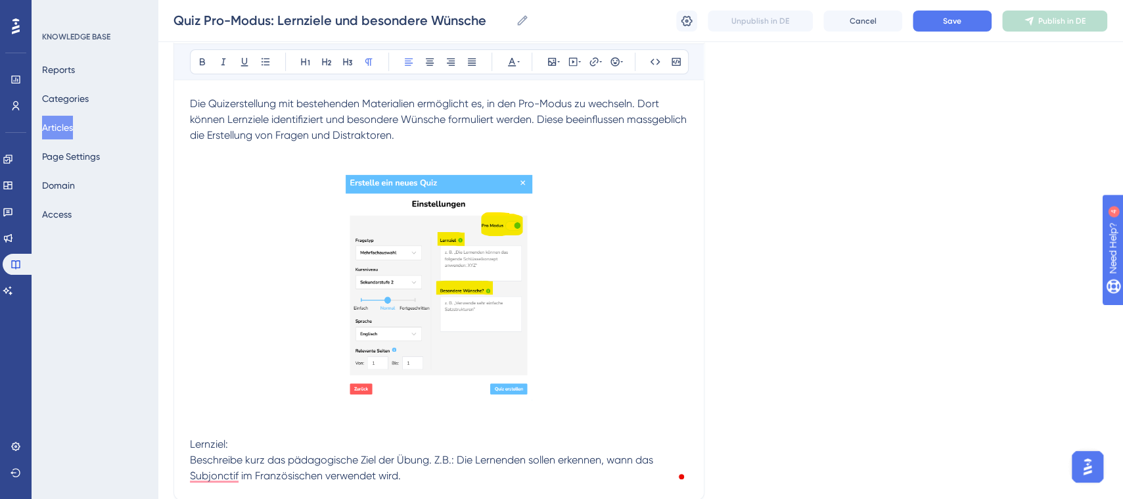
click at [634, 101] on span "Die Quizerstellung mit bestehenden Materialien ermöglicht es, in den Pro-Modus …" at bounding box center [440, 119] width 500 height 44
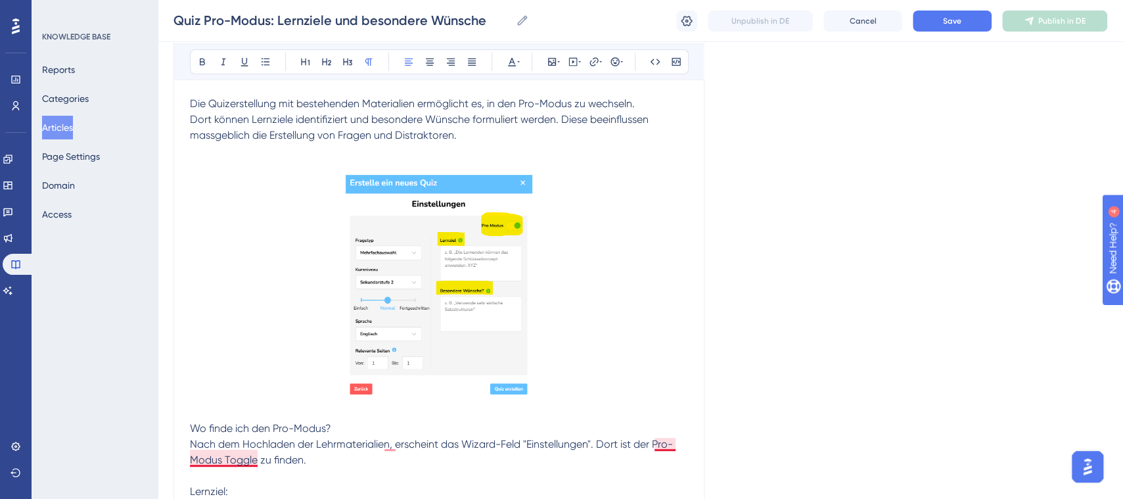
click at [241, 458] on span "Nach dem Hochladen der Lehrmaterialien, erscheint das Wizard-Feld "Einstellunge…" at bounding box center [431, 452] width 483 height 28
click at [312, 466] on p "Nach dem Hochladen der Lehrmaterialien, erscheint das Wizard-Feld "Einstellunge…" at bounding box center [439, 452] width 498 height 32
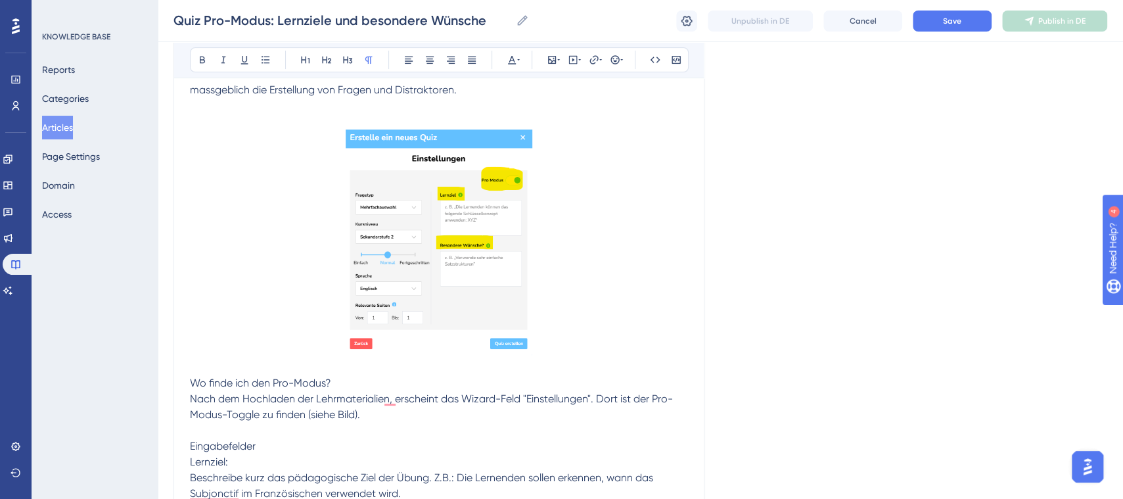
scroll to position [231, 0]
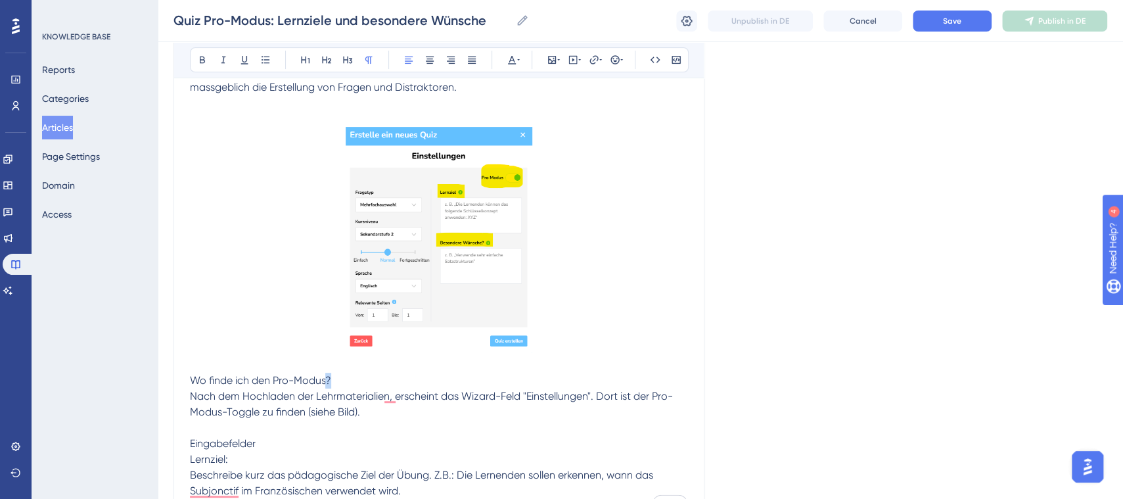
click at [328, 375] on span "Wo finde ich den Pro-Modus?" at bounding box center [260, 380] width 141 height 12
drag, startPoint x: 271, startPoint y: 379, endPoint x: 250, endPoint y: 379, distance: 21.0
click at [270, 379] on span "Wo finde ich den Pro-Modus?" at bounding box center [260, 380] width 141 height 12
drag, startPoint x: 189, startPoint y: 380, endPoint x: 377, endPoint y: 375, distance: 188.1
click at [377, 375] on p "Wo finde ich den Pro-Modus?" at bounding box center [439, 381] width 498 height 16
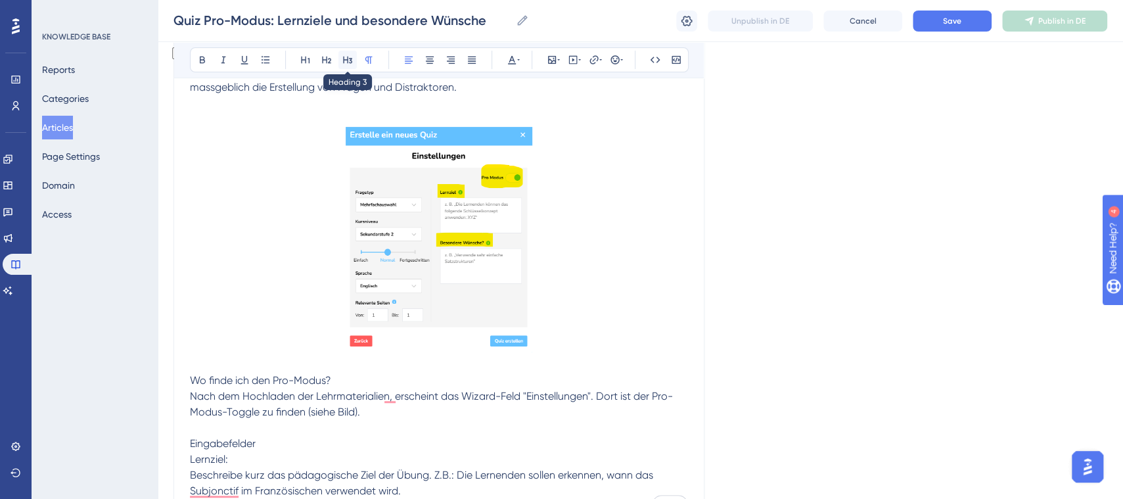
click at [350, 59] on icon at bounding box center [347, 60] width 11 height 11
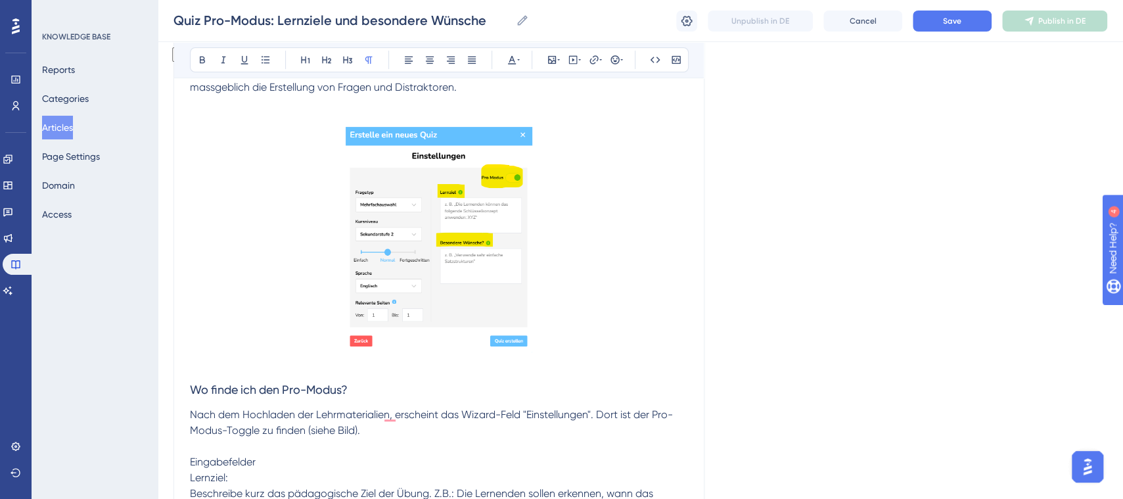
drag, startPoint x: 390, startPoint y: 443, endPoint x: 312, endPoint y: 469, distance: 82.5
click at [390, 443] on p "To enrich screen reader interactions, please activate Accessibility in Grammarl…" at bounding box center [439, 446] width 498 height 16
drag, startPoint x: 275, startPoint y: 466, endPoint x: 189, endPoint y: 465, distance: 85.5
click at [190, 465] on p "Eingabefelder" at bounding box center [439, 462] width 498 height 16
click at [346, 63] on icon at bounding box center [347, 60] width 11 height 11
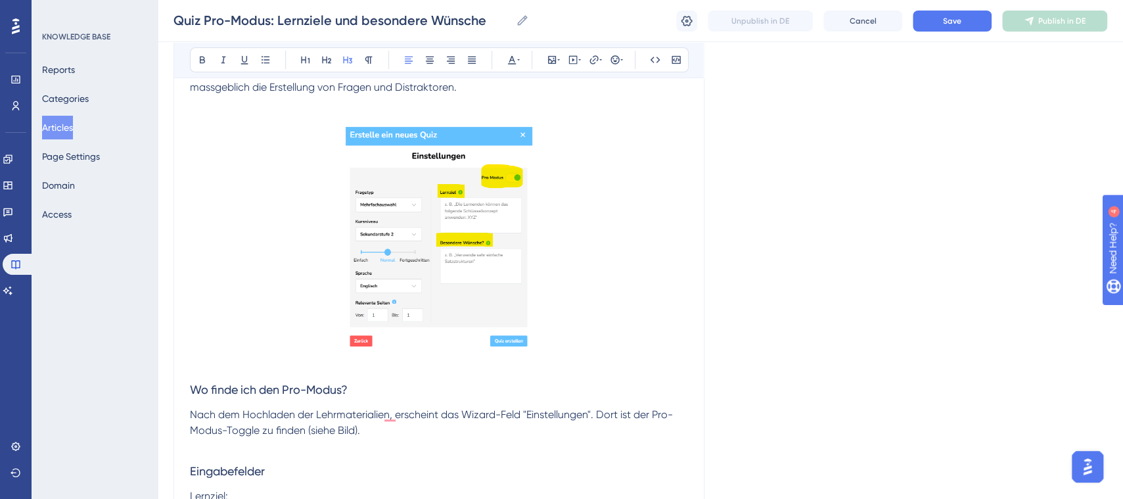
drag, startPoint x: 494, startPoint y: 467, endPoint x: 720, endPoint y: 339, distance: 259.9
click at [494, 466] on h3 "Eingabefelder" at bounding box center [439, 471] width 498 height 34
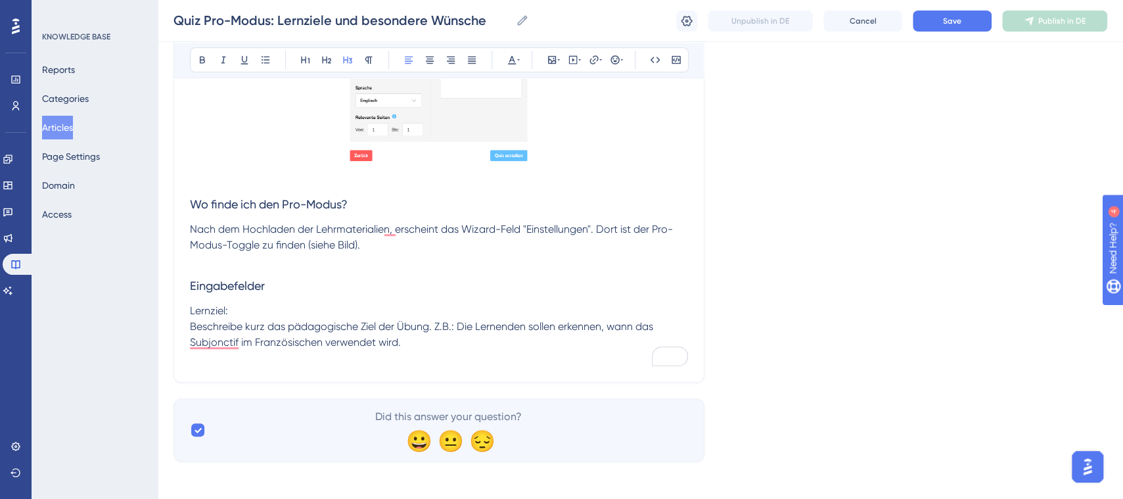
scroll to position [421, 0]
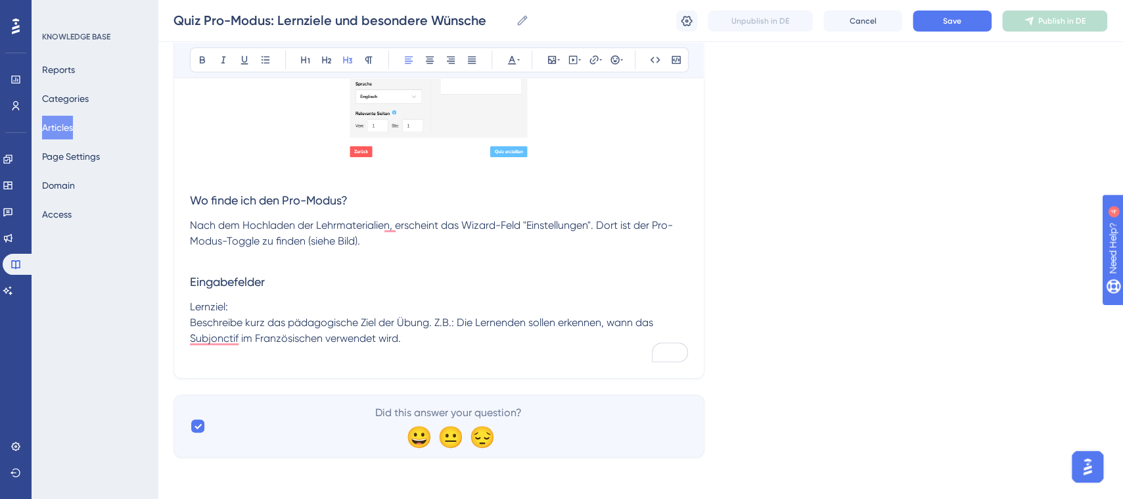
click at [496, 316] on span "Beschreibe kurz das pädagogische Ziel der Übung. Z.B.: Die Lernenden sollen erk…" at bounding box center [423, 330] width 466 height 28
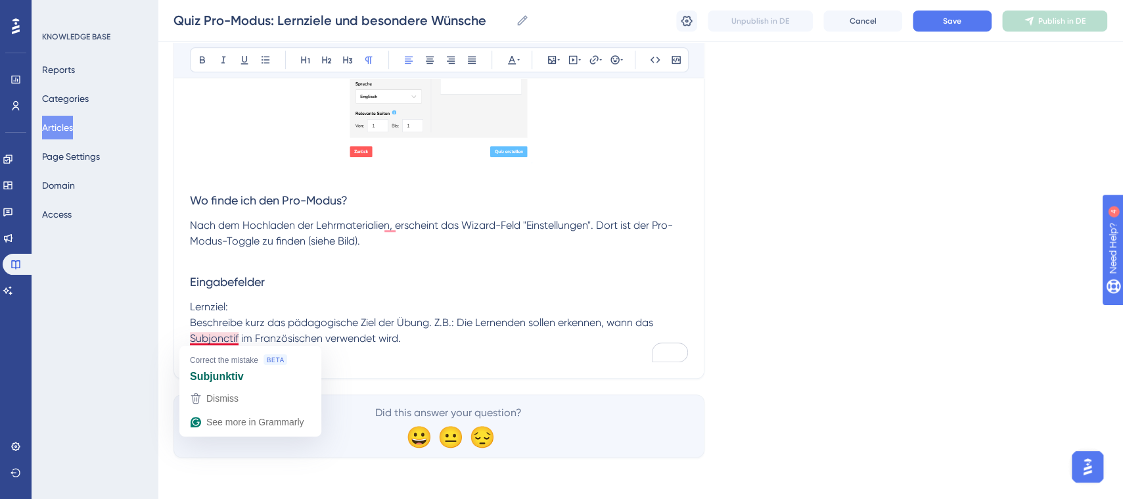
click at [500, 335] on p "Beschreibe kurz das pädagogische Ziel der Übung. Z.B.: Die Lernenden sollen erk…" at bounding box center [439, 331] width 498 height 32
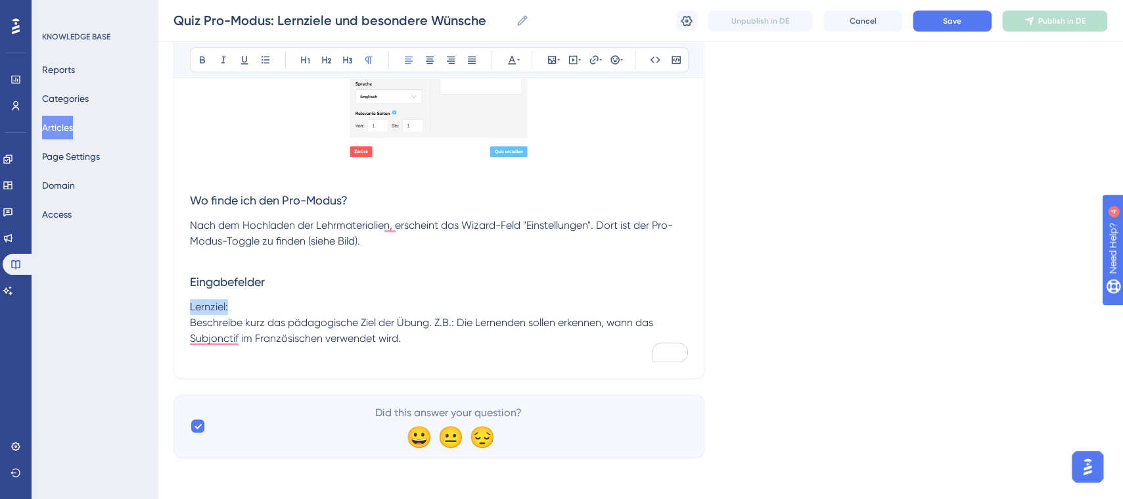
drag, startPoint x: 268, startPoint y: 308, endPoint x: 336, endPoint y: 87, distance: 230.4
click at [170, 306] on div "Performance Users Engagement Widgets Feedback Product Updates Knowledge Base AI…" at bounding box center [641, 28] width 966 height 899
drag, startPoint x: 208, startPoint y: 63, endPoint x: 236, endPoint y: 115, distance: 58.8
click at [208, 64] on button at bounding box center [202, 60] width 18 height 18
click at [463, 348] on p "To enrich screen reader interactions, please activate Accessibility in Grammarl…" at bounding box center [439, 354] width 498 height 16
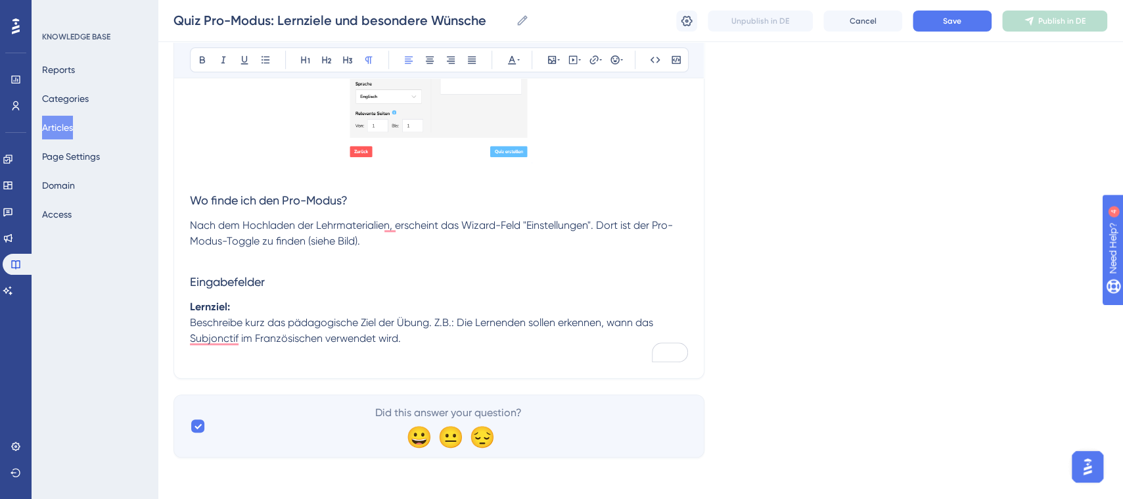
click at [466, 343] on p "Beschreibe kurz das pädagogische Ziel der Übung. Z.B.: Die Lernenden sollen erk…" at bounding box center [439, 331] width 498 height 32
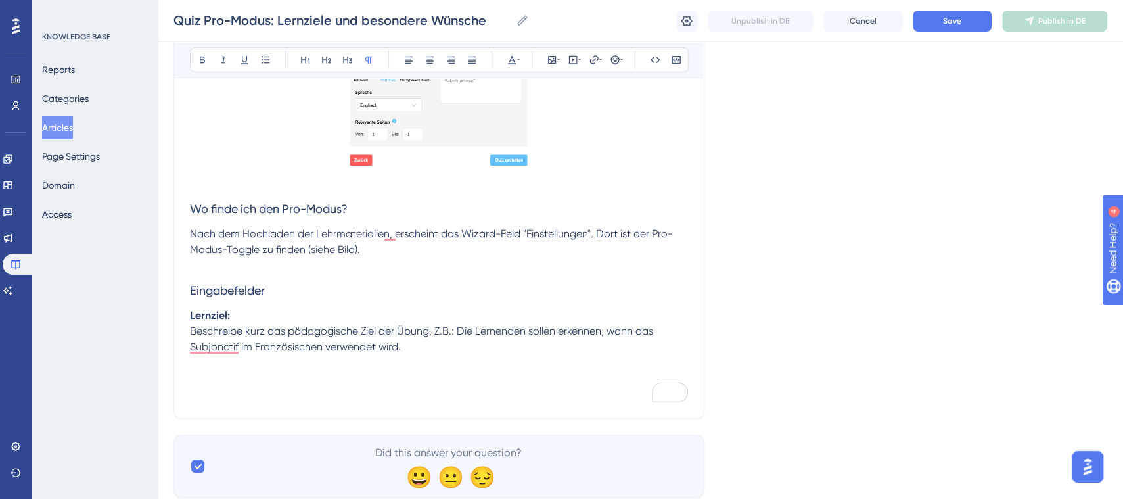
scroll to position [431, 0]
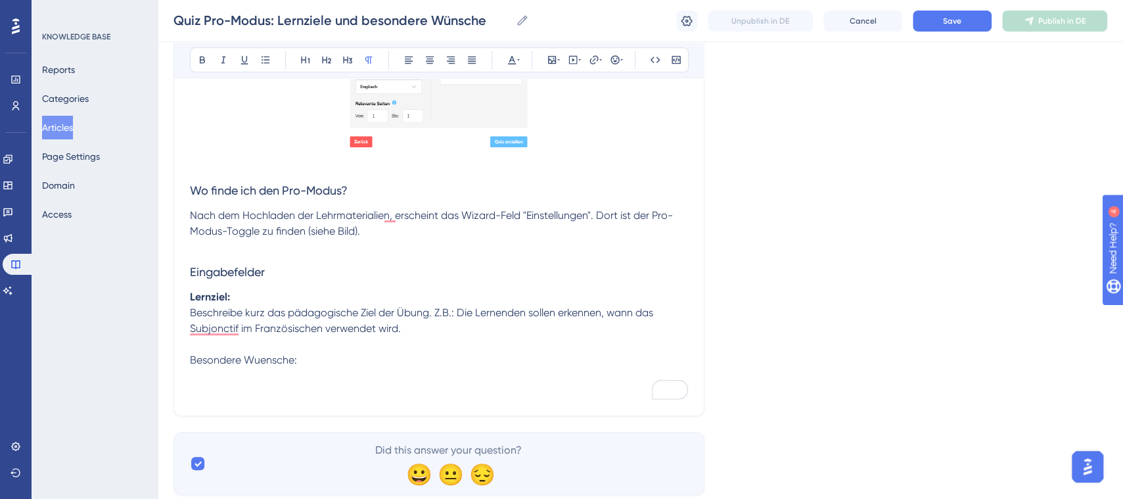
click at [271, 362] on span "Besondere Wuensche:" at bounding box center [243, 360] width 107 height 12
click at [259, 368] on p "To enrich screen reader interactions, please activate Accessibility in Grammarl…" at bounding box center [439, 376] width 498 height 16
drag, startPoint x: 264, startPoint y: 362, endPoint x: 256, endPoint y: 362, distance: 8.5
click at [256, 362] on span "Besondere Wuensche:" at bounding box center [243, 360] width 107 height 12
drag, startPoint x: 319, startPoint y: 359, endPoint x: 168, endPoint y: 355, distance: 151.2
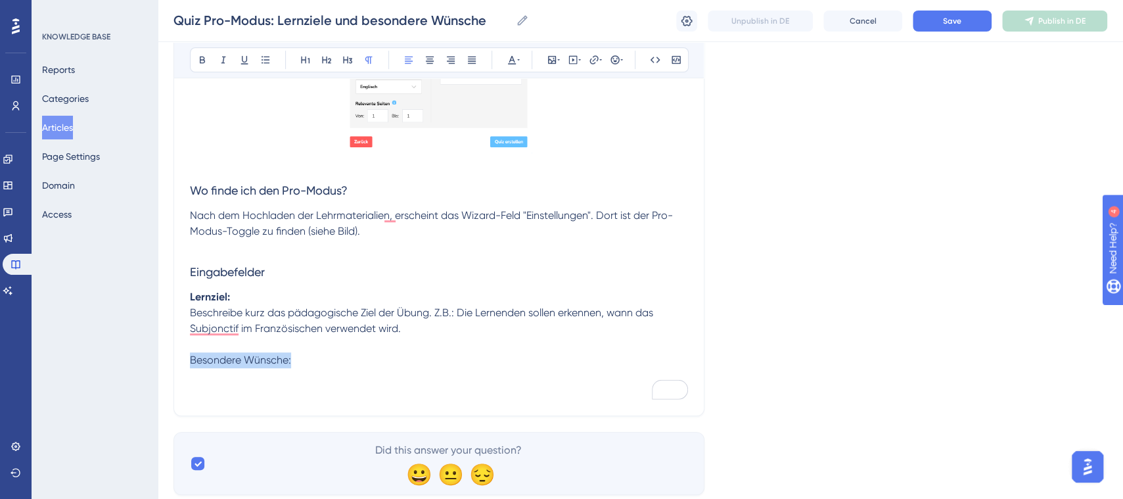
click at [168, 355] on div "Performance Users Engagement Widgets Feedback Product Updates Knowledge Base AI…" at bounding box center [641, 42] width 966 height 947
click at [202, 60] on icon at bounding box center [202, 60] width 11 height 11
click at [219, 386] on p "To enrich screen reader interactions, please activate Accessibility in Grammarl…" at bounding box center [439, 392] width 498 height 16
click at [210, 381] on p "To enrich screen reader interactions, please activate Accessibility in Grammarl…" at bounding box center [439, 376] width 498 height 16
click at [190, 415] on div "Language German (Default) Quiz Pro-Modus: Lernziele und besondere Wünsche für L…" at bounding box center [641, 74] width 934 height 841
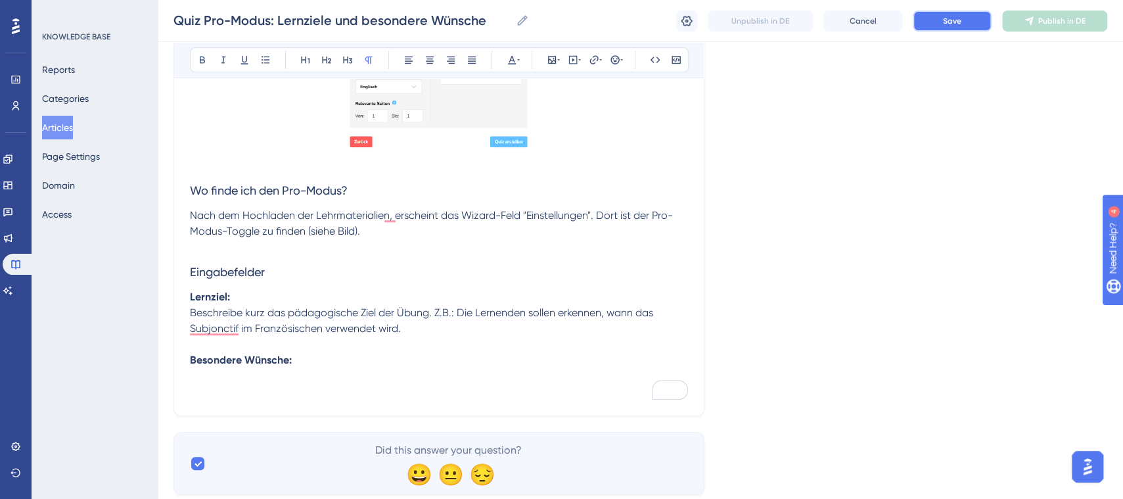
click at [947, 11] on button "Save" at bounding box center [952, 21] width 79 height 21
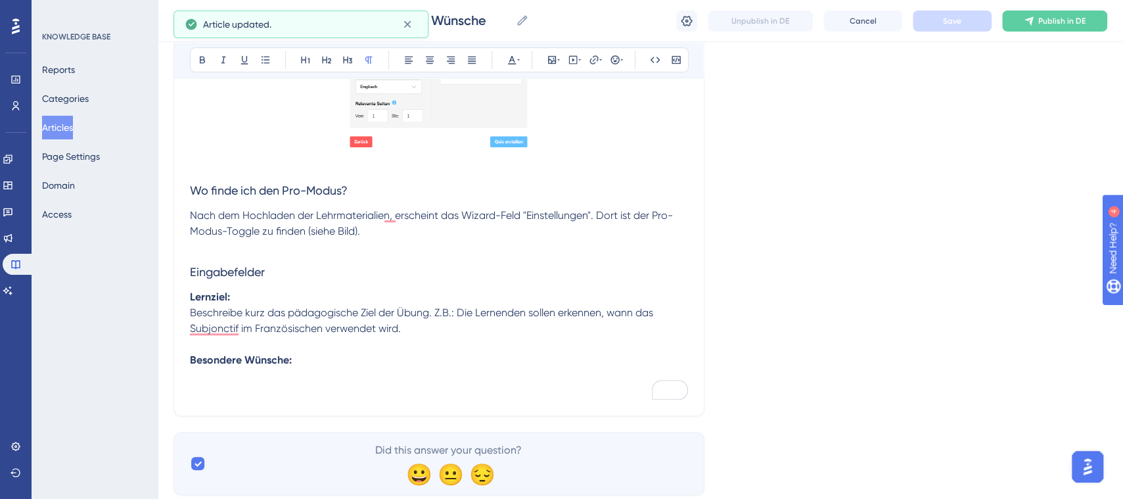
click at [247, 375] on p "To enrich screen reader interactions, please activate Accessibility in Grammarl…" at bounding box center [439, 376] width 498 height 16
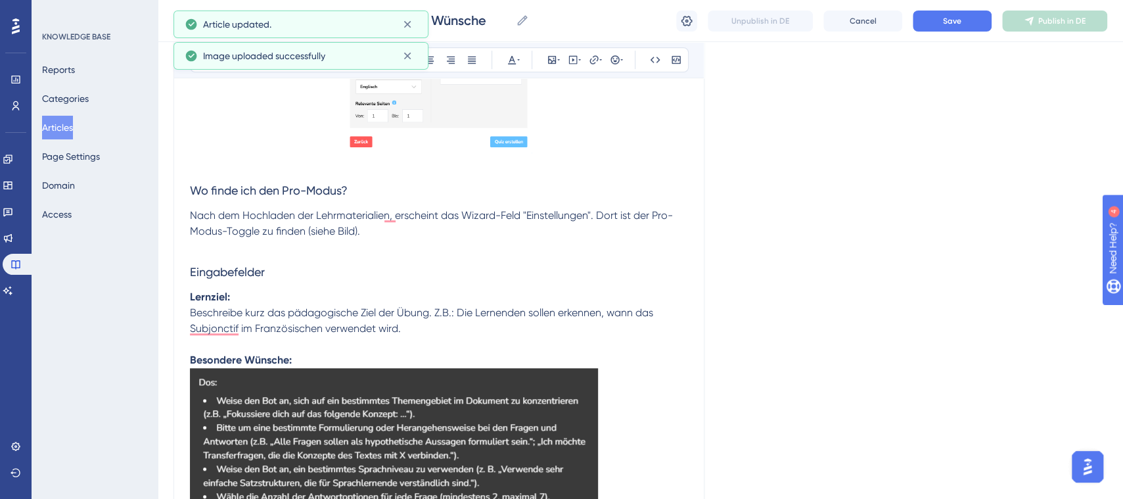
click at [337, 360] on p "Besondere Wünsche:" at bounding box center [439, 360] width 498 height 16
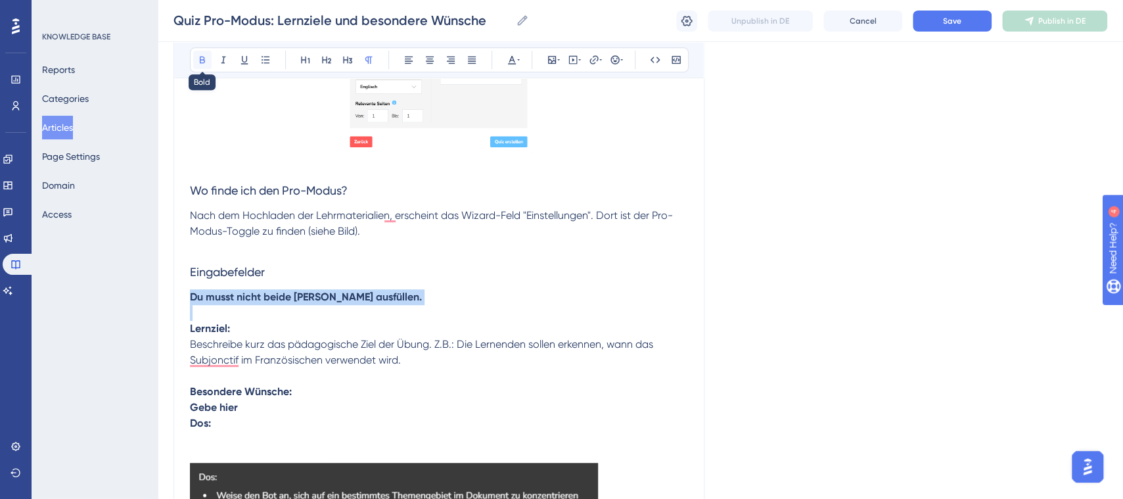
click at [200, 57] on icon at bounding box center [202, 60] width 5 height 7
drag, startPoint x: 428, startPoint y: 290, endPoint x: 462, endPoint y: 303, distance: 36.6
click at [428, 291] on p "Du musst nicht beide Felder ausfüllen." at bounding box center [439, 297] width 498 height 16
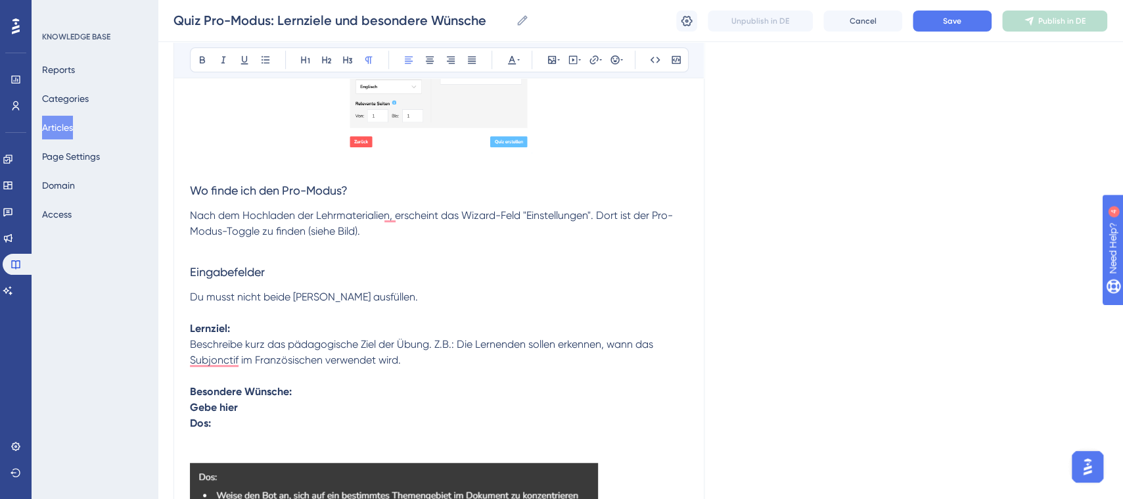
click at [340, 344] on span "Beschreibe kurz das pädagogische Ziel der Übung. Z.B.: Die Lernenden sollen erk…" at bounding box center [423, 352] width 466 height 28
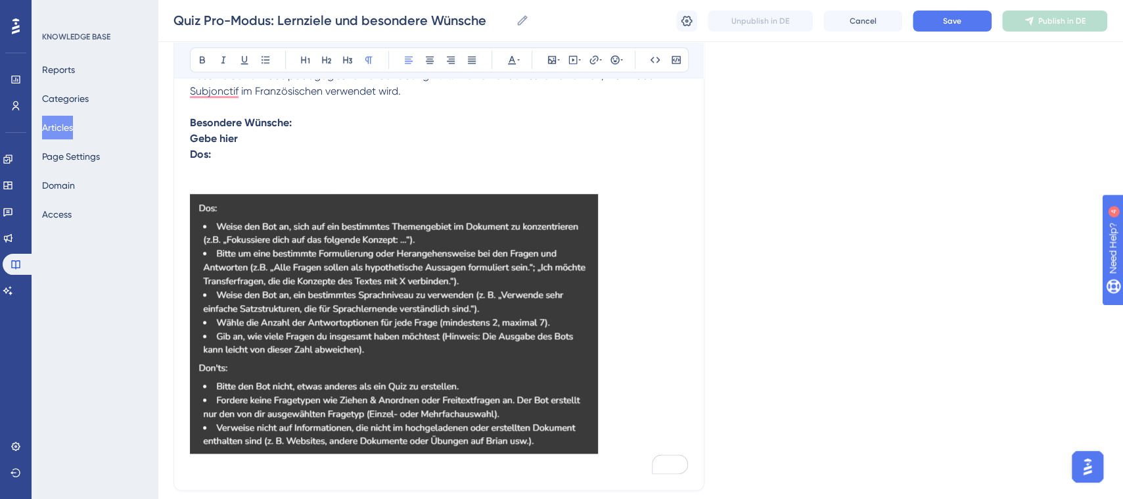
scroll to position [692, 0]
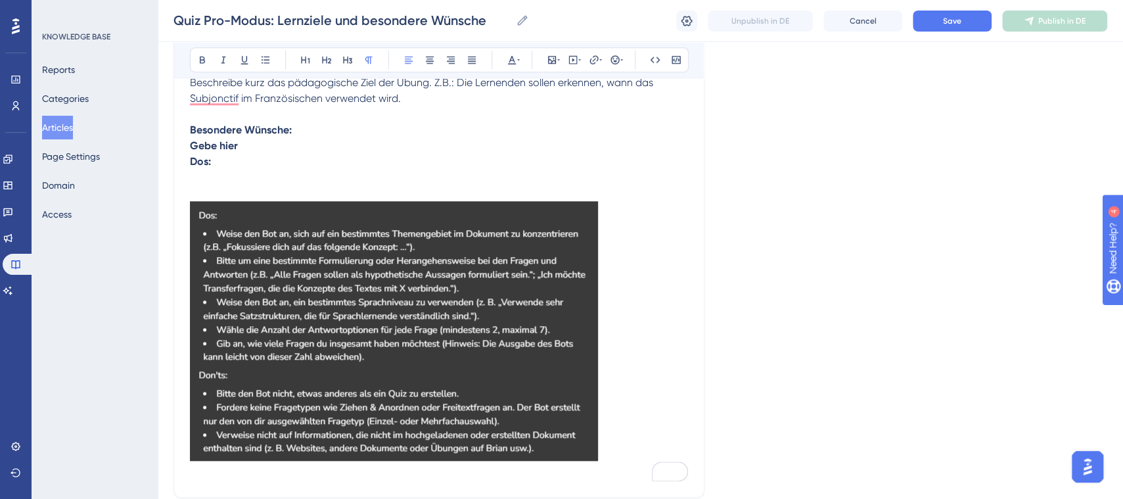
click at [271, 147] on p "Gebe hier" at bounding box center [439, 146] width 498 height 16
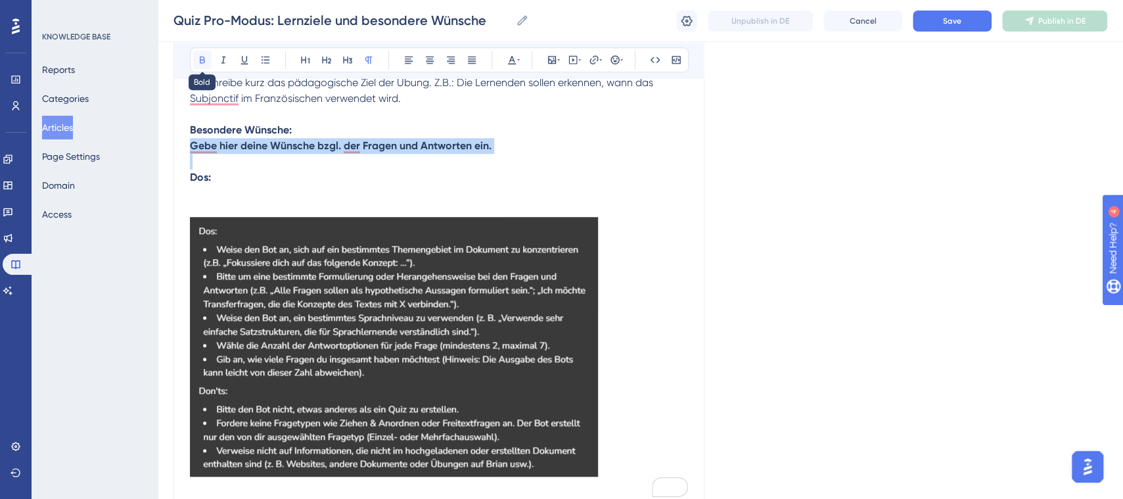
click at [200, 57] on icon at bounding box center [202, 60] width 11 height 11
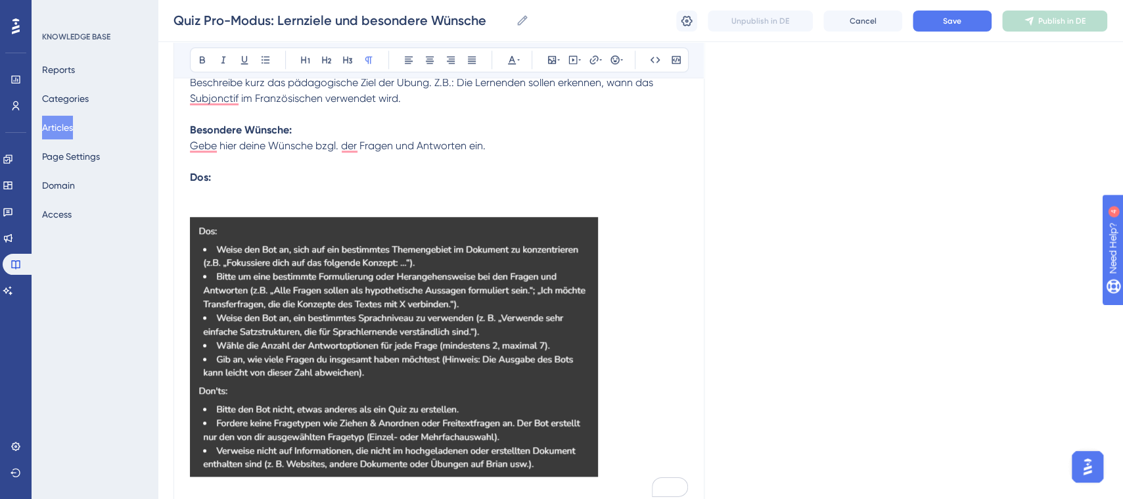
click at [240, 172] on p "Dos:" at bounding box center [439, 178] width 498 height 16
click at [214, 191] on p "To enrich screen reader interactions, please activate Accessibility in Grammarl…" at bounding box center [439, 193] width 498 height 16
drag, startPoint x: 260, startPoint y: 60, endPoint x: 268, endPoint y: 64, distance: 8.2
click at [262, 60] on icon at bounding box center [265, 60] width 11 height 11
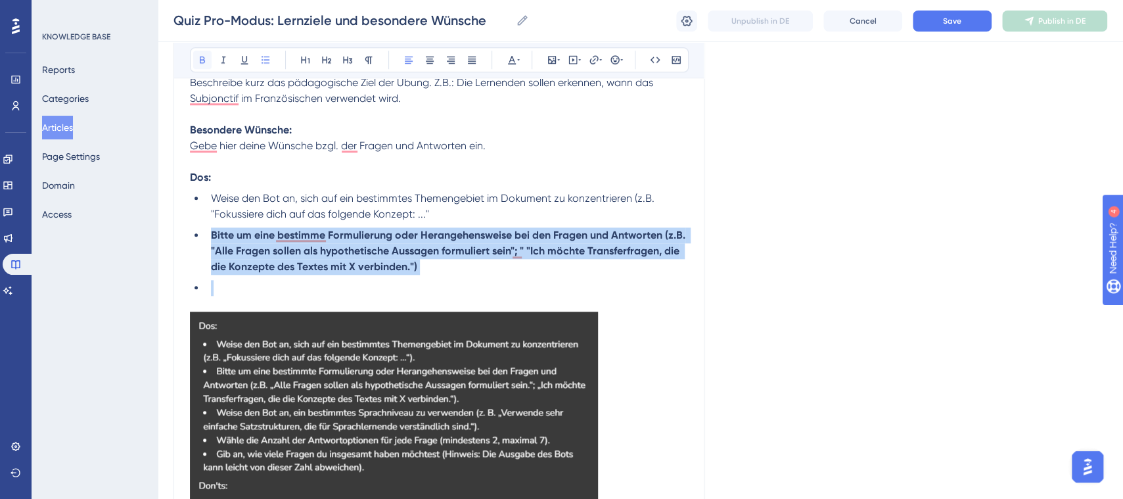
click at [201, 51] on button at bounding box center [202, 60] width 18 height 18
click at [198, 59] on icon at bounding box center [202, 60] width 11 height 11
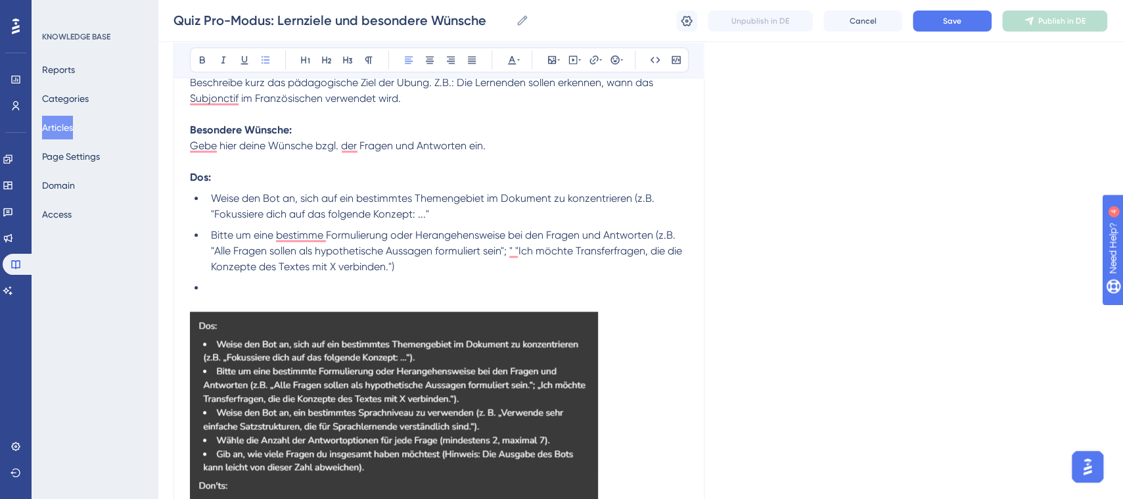
click at [241, 301] on p "To enrich screen reader interactions, please activate Accessibility in Grammarl…" at bounding box center [439, 304] width 498 height 16
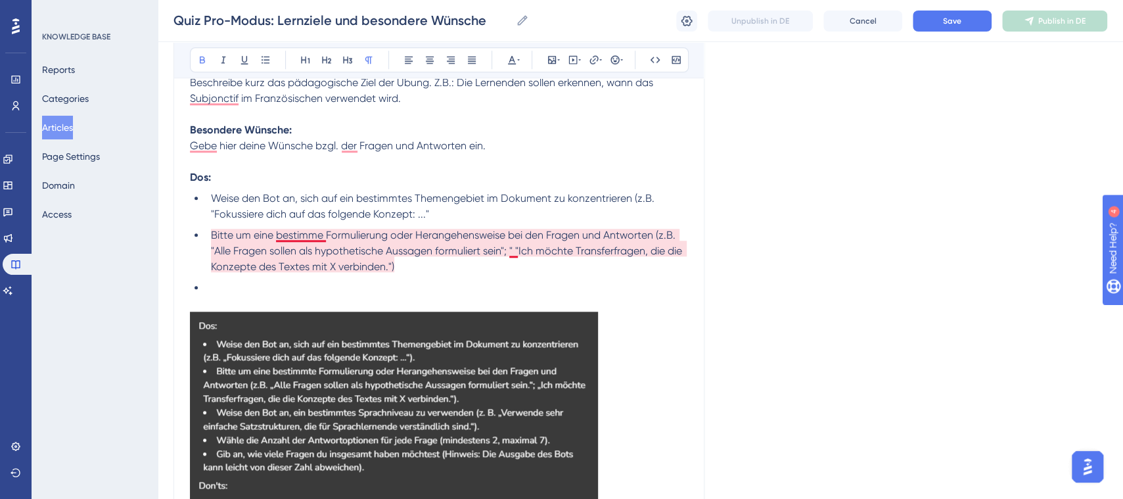
click at [318, 231] on span "Bitte um eine bestimme Formulierung oder Herangehensweise bei den Fragen und An…" at bounding box center [448, 251] width 474 height 44
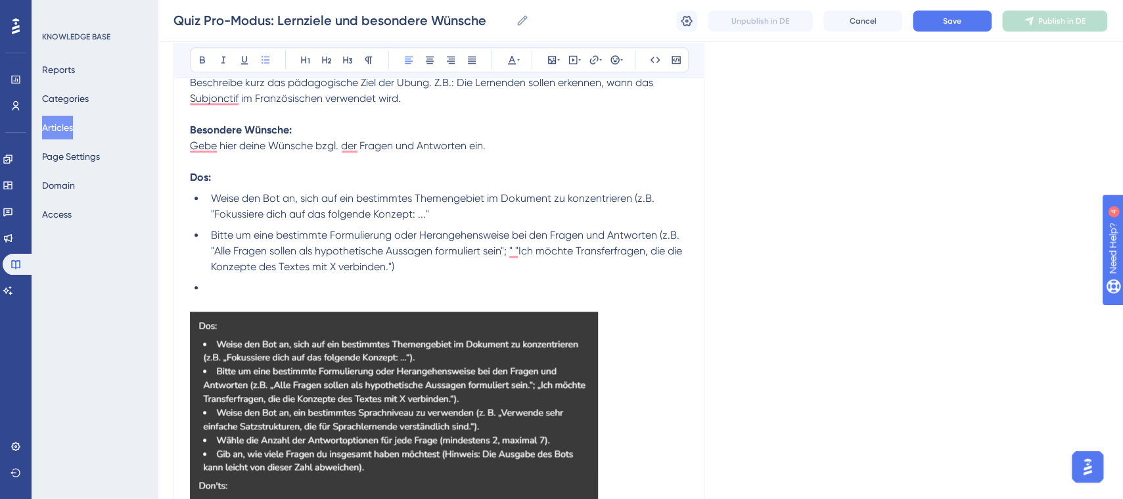
click at [303, 282] on li "To enrich screen reader interactions, please activate Accessibility in Grammarl…" at bounding box center [447, 288] width 482 height 16
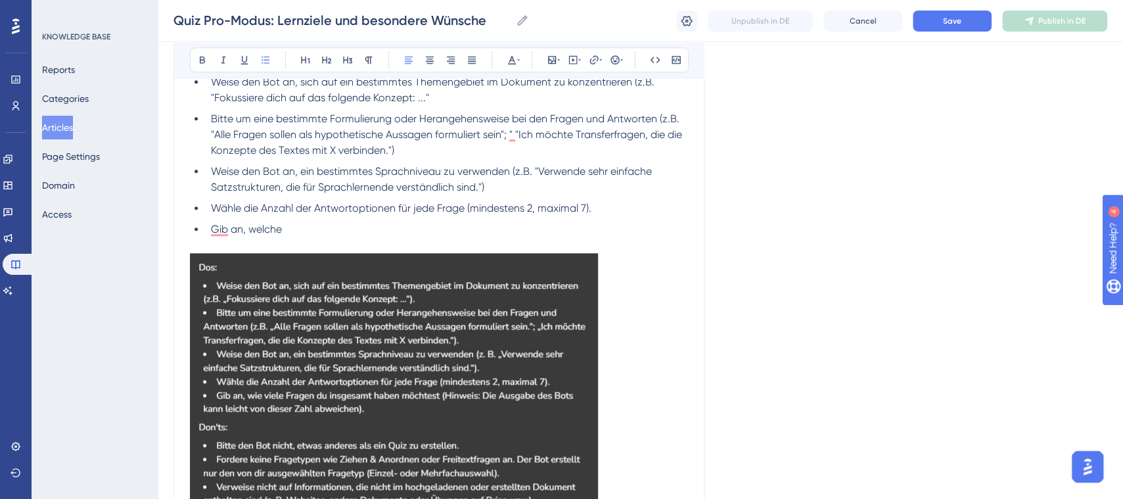
scroll to position [805, 0]
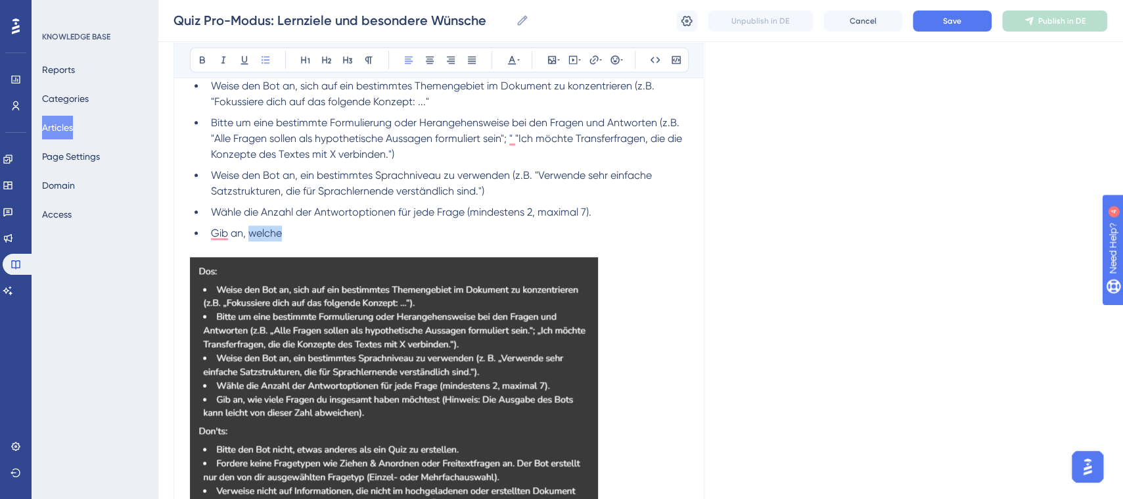
drag, startPoint x: 289, startPoint y: 233, endPoint x: 252, endPoint y: 232, distance: 36.8
click at [252, 232] on li "Gib an, welche" at bounding box center [447, 233] width 482 height 16
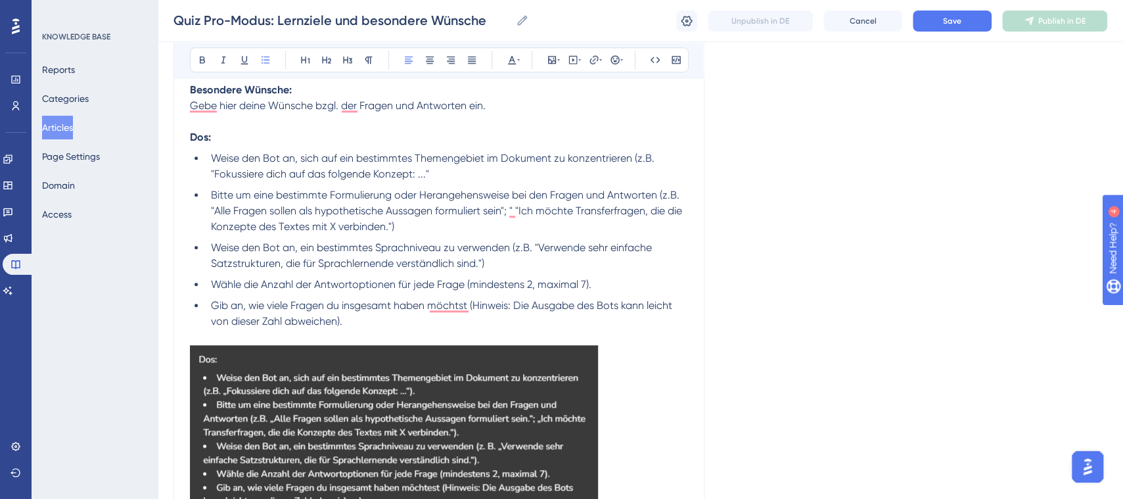
scroll to position [677, 0]
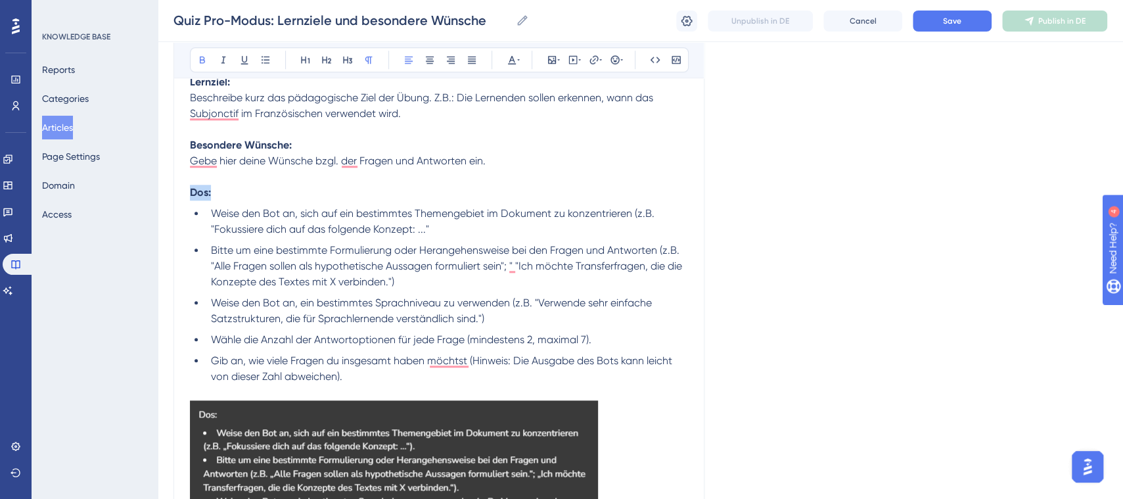
drag, startPoint x: 234, startPoint y: 187, endPoint x: 189, endPoint y: 191, distance: 45.6
click at [189, 191] on div "Quiz Pro-Modus: Lernziele und besondere Wünsche für Lehrpersonen 👩🏼‍🏫 Bold Ital…" at bounding box center [439, 83] width 531 height 1227
copy strong "Dos:"
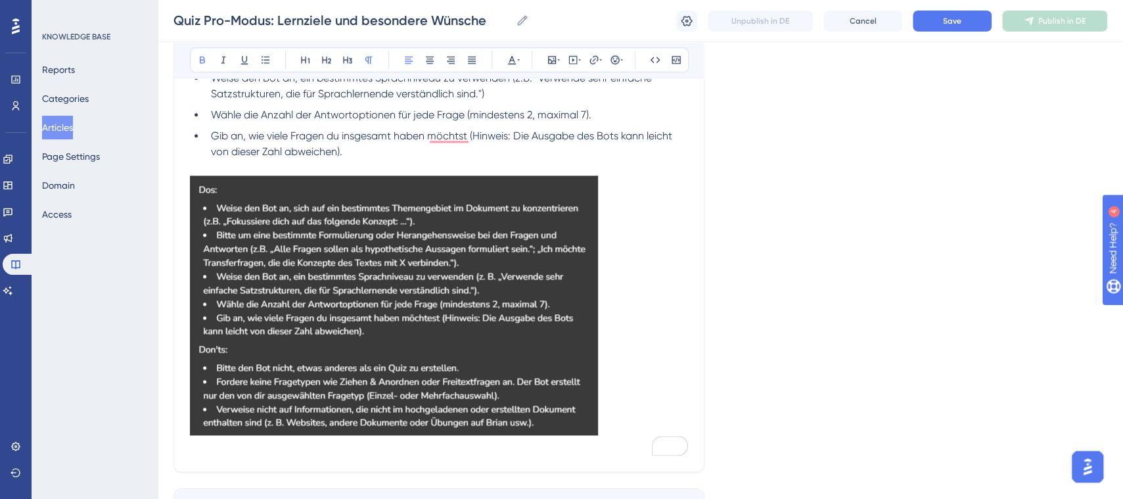
scroll to position [899, 0]
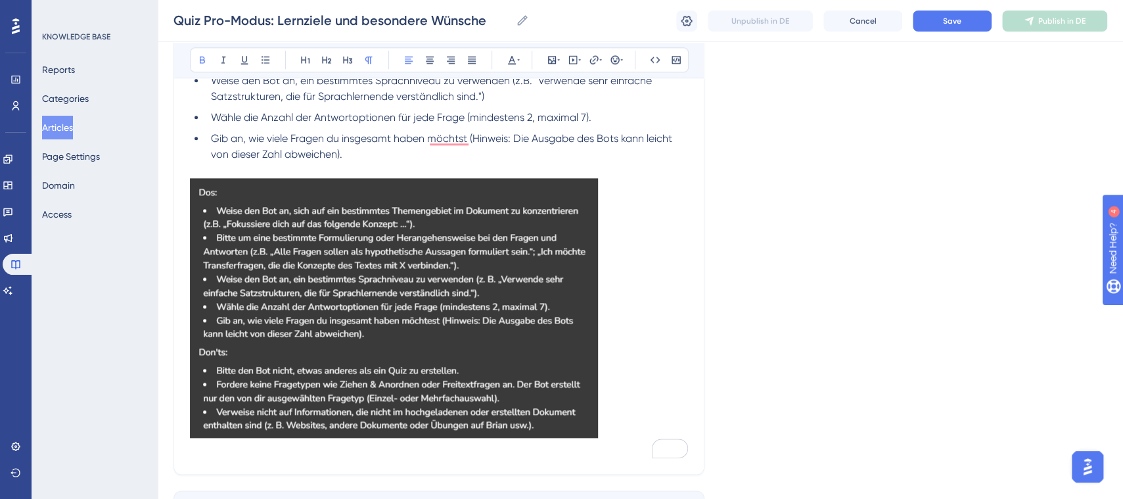
click at [368, 155] on li "Gib an, wie viele Fragen du insgesamt haben möchtst (Hinweis: Die Ausgabe des B…" at bounding box center [447, 147] width 482 height 32
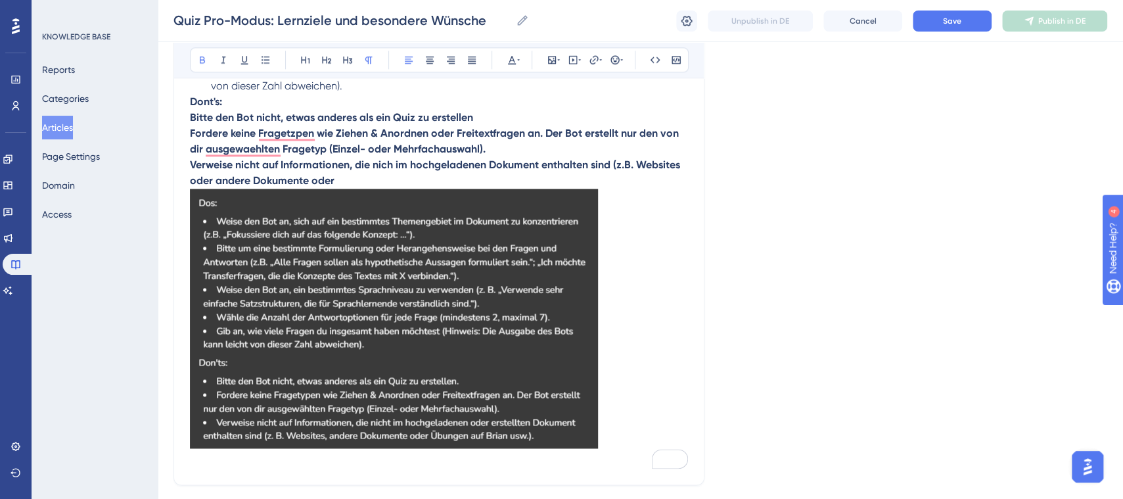
scroll to position [957, 0]
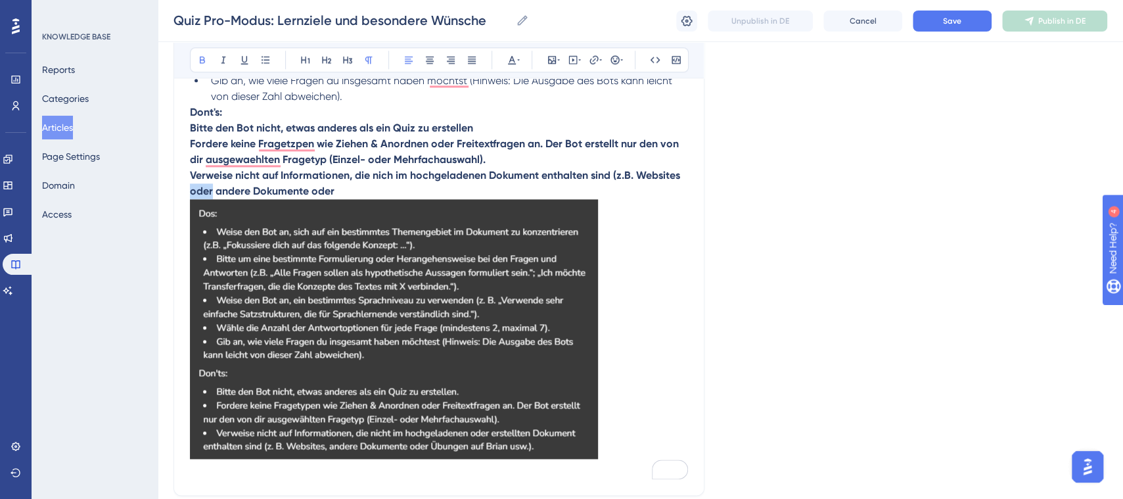
drag, startPoint x: 212, startPoint y: 186, endPoint x: 187, endPoint y: 189, distance: 24.5
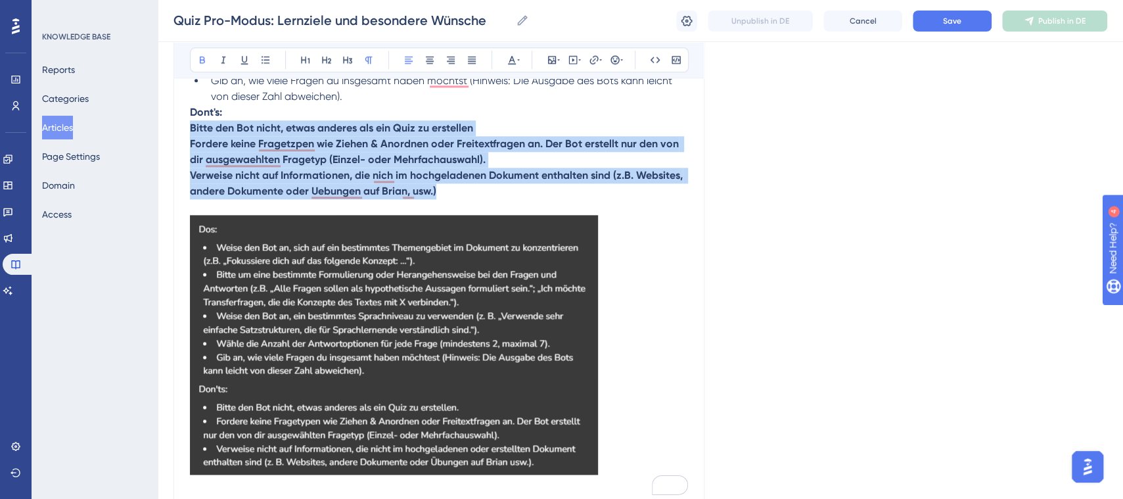
drag, startPoint x: 449, startPoint y: 194, endPoint x: 181, endPoint y: 134, distance: 274.1
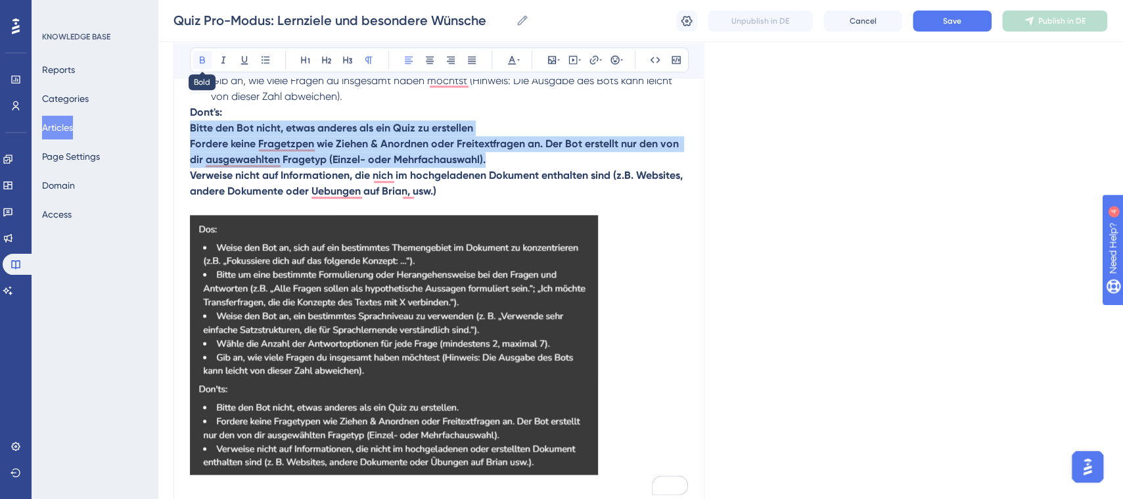
click at [198, 57] on icon at bounding box center [202, 60] width 11 height 11
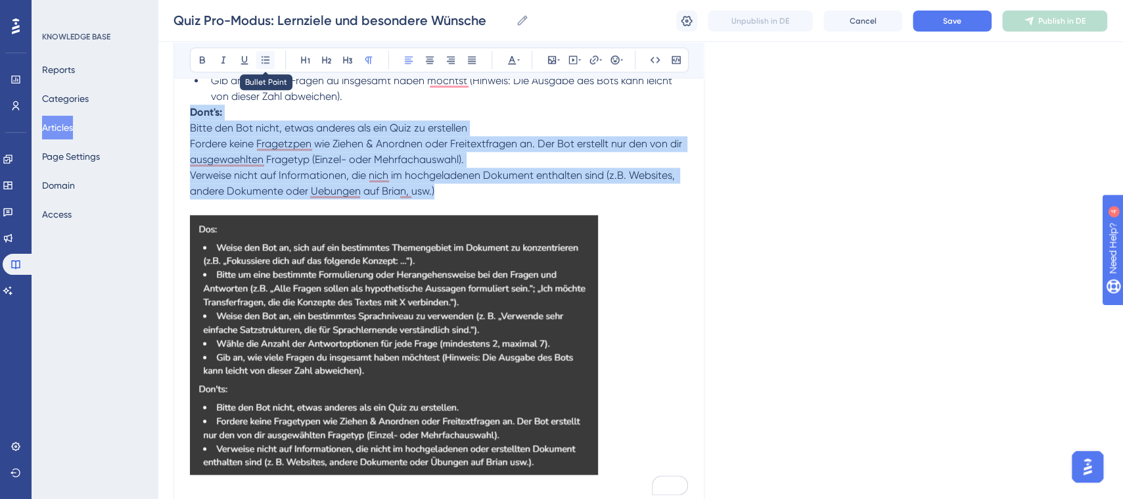
click at [266, 51] on button at bounding box center [265, 60] width 18 height 18
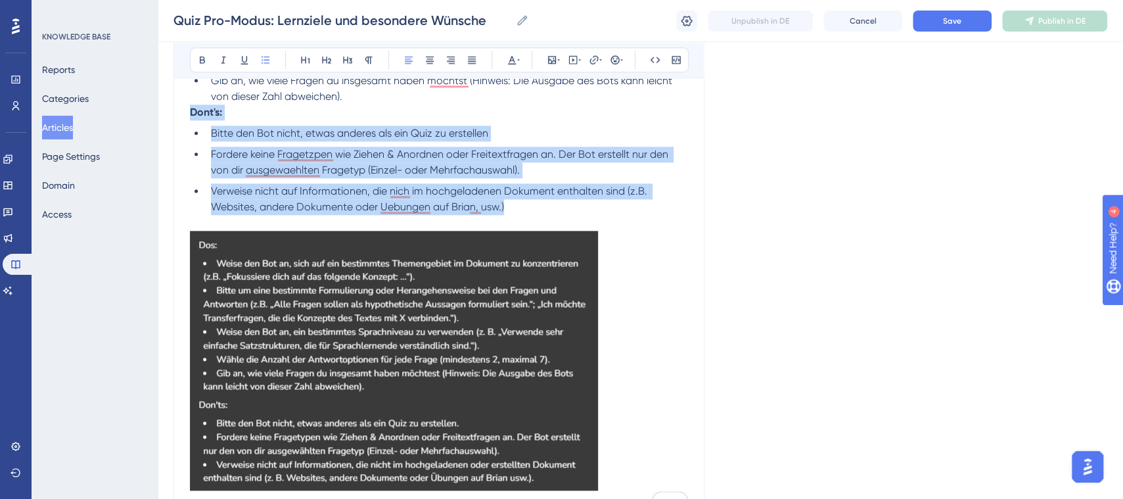
click at [421, 192] on span "Verweise nicht auf Informationen, die nich im hochgeladenen Dokument enthalten …" at bounding box center [430, 199] width 439 height 28
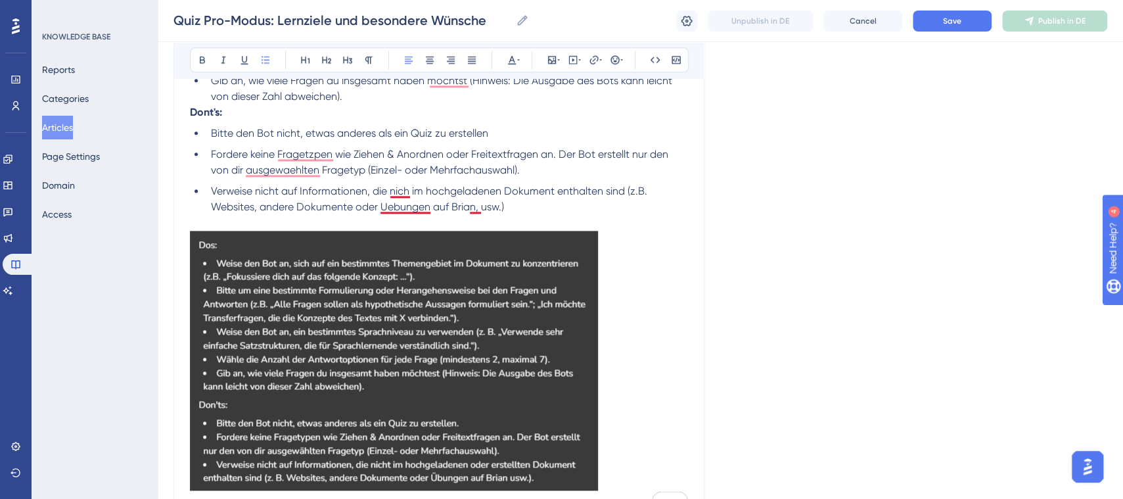
click at [404, 205] on span "Verweise nicht auf Informationen, die nich im hochgeladenen Dokument enthalten …" at bounding box center [430, 199] width 439 height 28
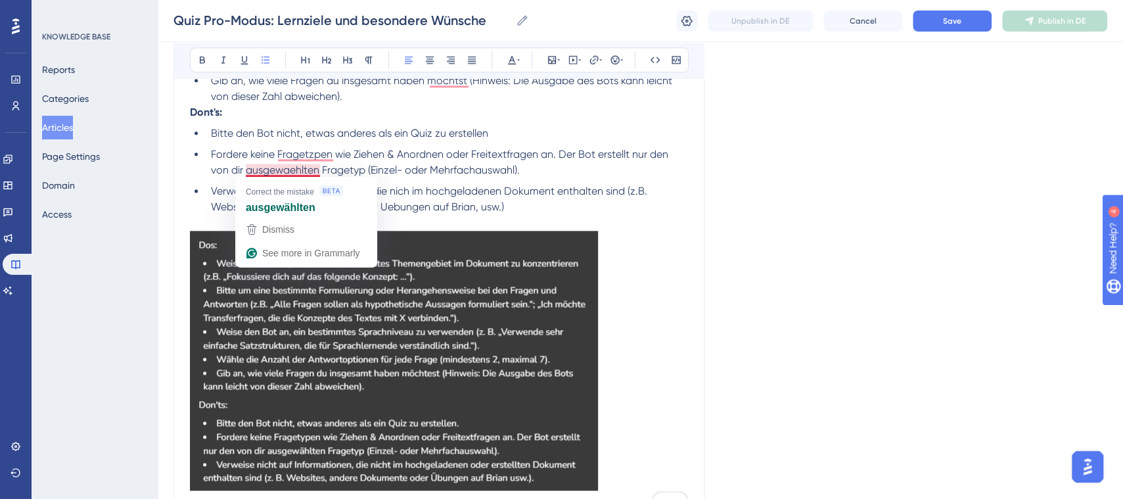
click at [269, 167] on span "Fordere keine Fragetzpen wie Ziehen & Anordnen oder Freitextfragen an. Der Bot …" at bounding box center [441, 162] width 460 height 28
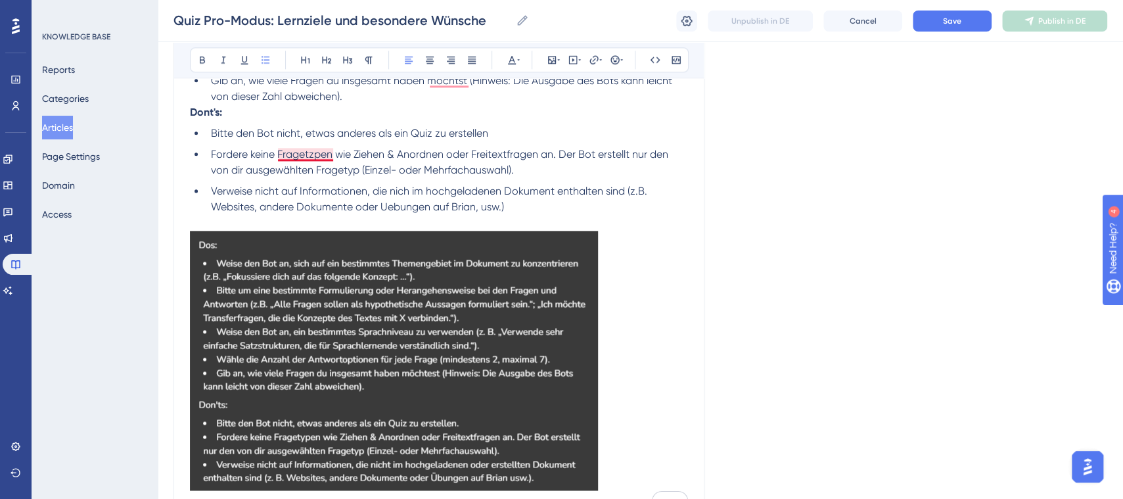
click at [306, 151] on span "Fordere keine Fragetzpen wie Ziehen & Anordnen oder Freitextfragen an. Der Bot …" at bounding box center [441, 162] width 460 height 28
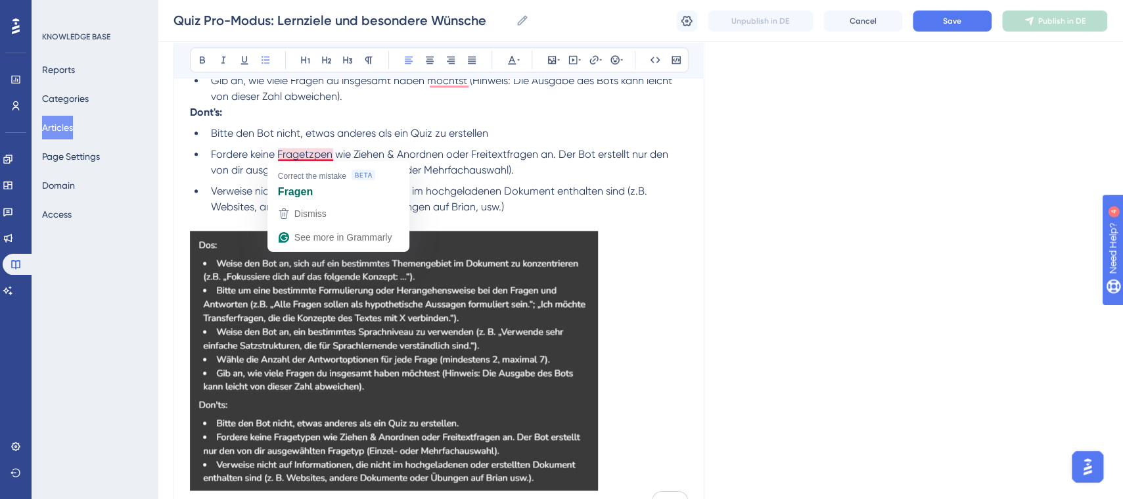
click at [347, 149] on span "Fordere keine Fragetzpen wie Ziehen & Anordnen oder Freitextfragen an. Der Bot …" at bounding box center [441, 162] width 460 height 28
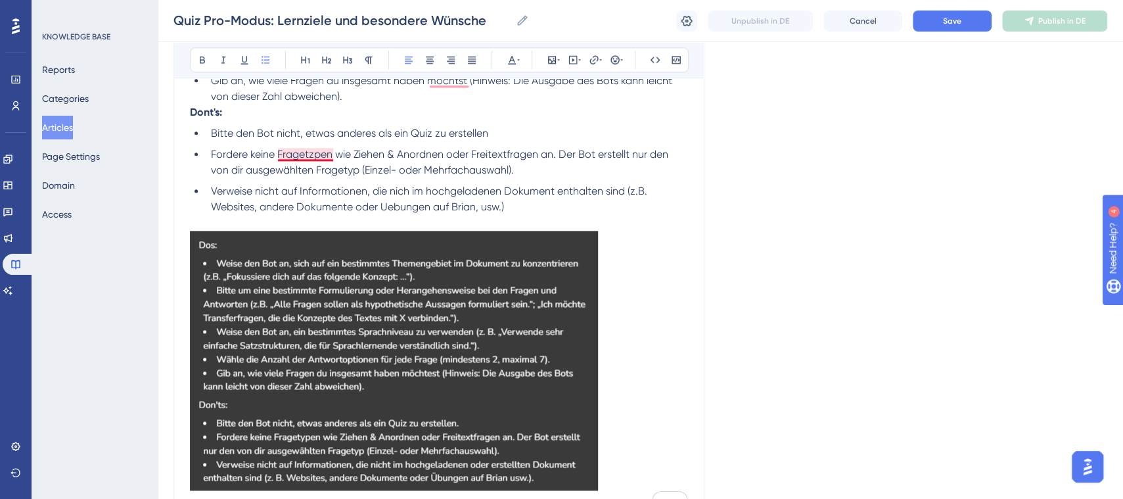
click at [318, 150] on span "Fordere keine Fragetzpen wie Ziehen & Anordnen oder Freitextfragen an. Der Bot …" at bounding box center [441, 162] width 460 height 28
click at [571, 217] on p "To enrich screen reader interactions, please activate Accessibility in Grammarl…" at bounding box center [439, 223] width 498 height 16
click at [515, 318] on img "To enrich screen reader interactions, please activate Accessibility in Grammarl…" at bounding box center [394, 361] width 408 height 260
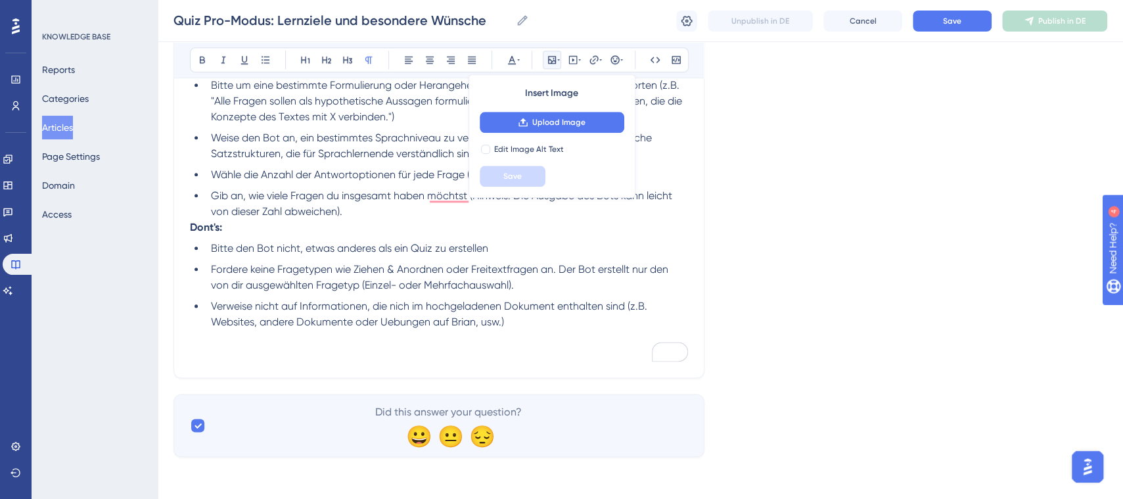
scroll to position [841, 0]
click at [192, 230] on strong "Dont's:" at bounding box center [206, 228] width 32 height 12
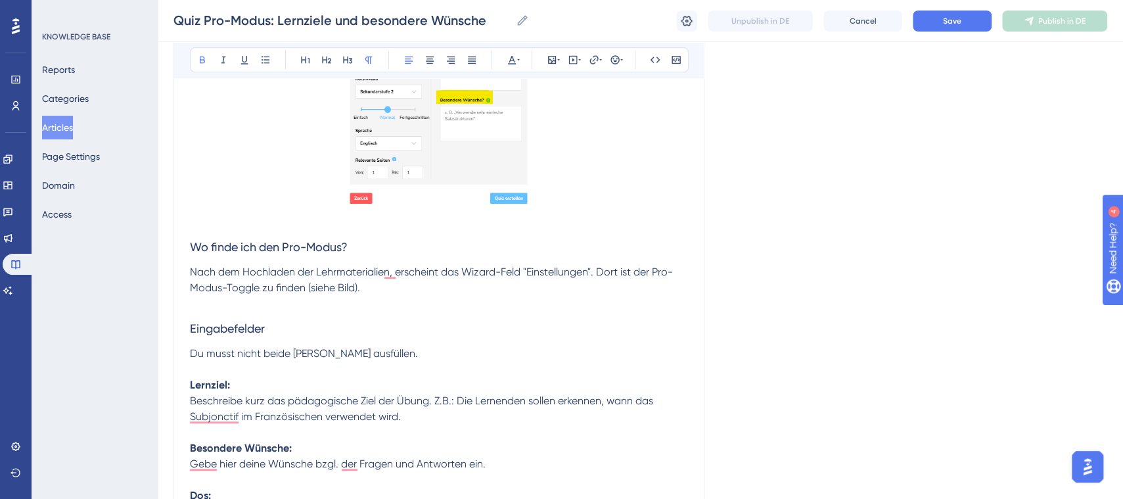
scroll to position [381, 0]
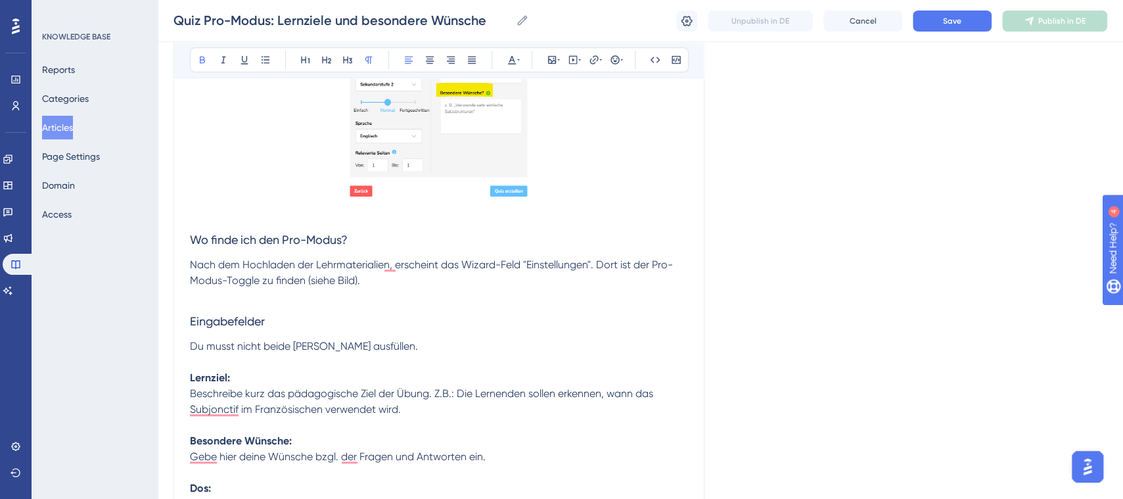
click at [270, 321] on h3 "Eingabefelder" at bounding box center [439, 321] width 498 height 34
click at [433, 367] on p "To enrich screen reader interactions, please activate Accessibility in Grammarl…" at bounding box center [439, 362] width 498 height 16
click at [431, 316] on span "Eingabefelder: Lernziel und Besondere Wuensche" at bounding box center [321, 321] width 262 height 14
drag, startPoint x: 420, startPoint y: 320, endPoint x: 427, endPoint y: 318, distance: 7.5
click at [427, 318] on span "Eingabefelder: Lernziel und Besondere Wuensche" at bounding box center [321, 321] width 262 height 14
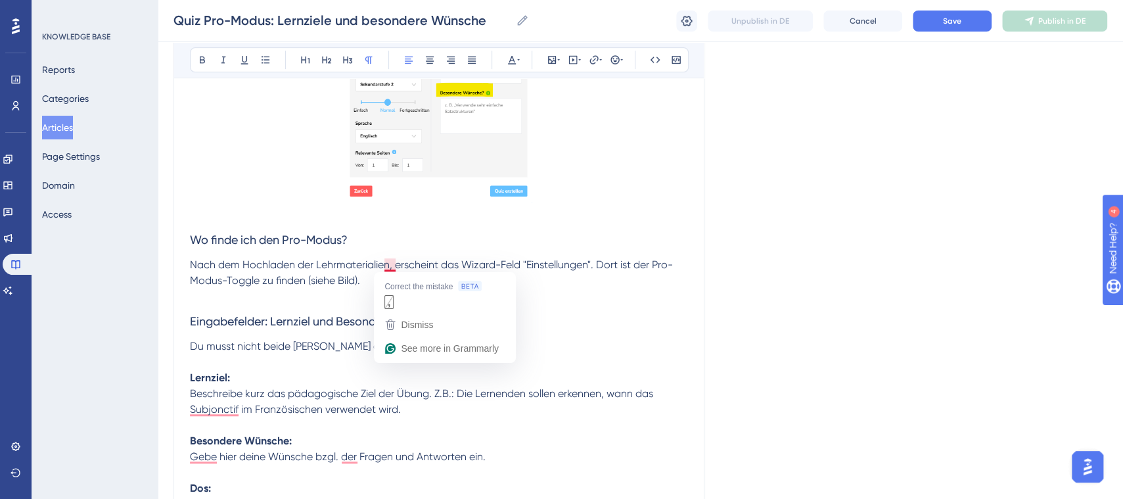
click at [395, 263] on span "Nach dem Hochladen der Lehrmaterialien, erscheint das Wizard-Feld "Einstellunge…" at bounding box center [431, 272] width 483 height 28
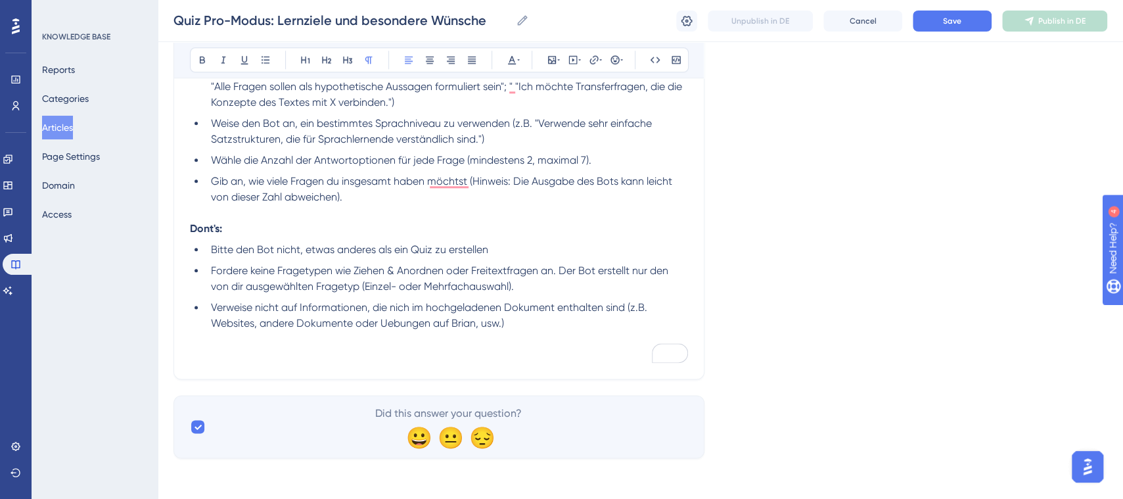
scroll to position [508, 0]
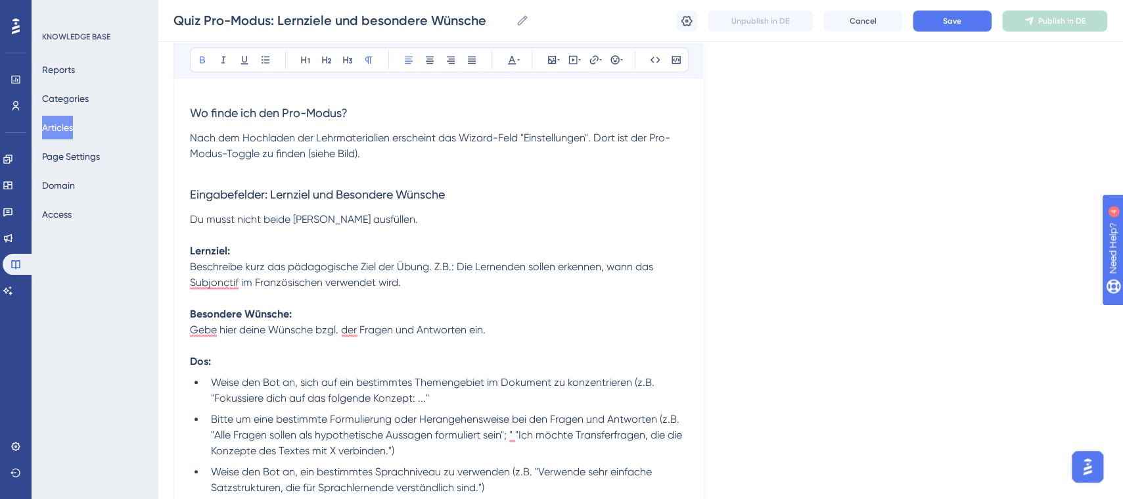
click at [193, 312] on strong "Besondere Wünsche:" at bounding box center [241, 314] width 102 height 12
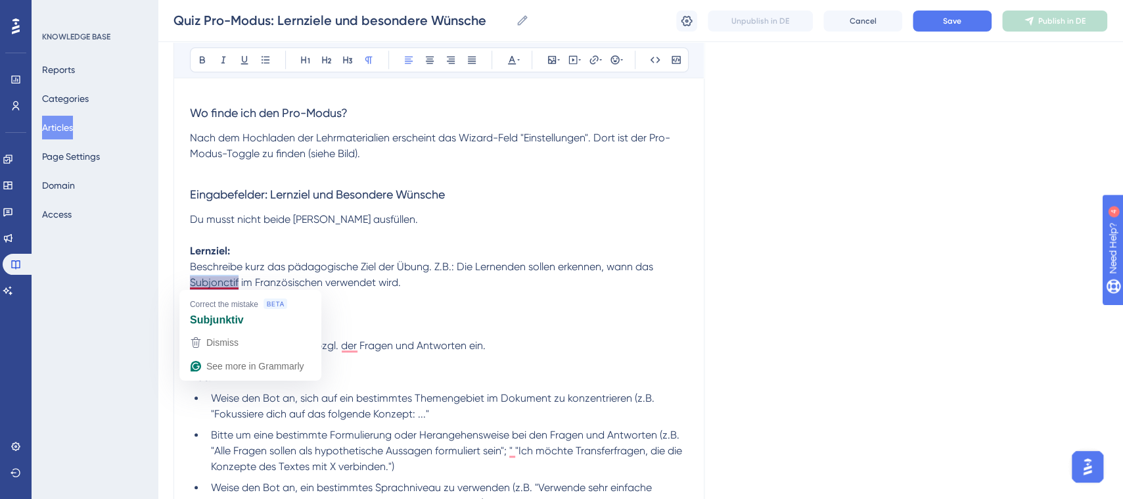
drag, startPoint x: 239, startPoint y: 286, endPoint x: 191, endPoint y: 286, distance: 48.0
click at [191, 286] on span "Beschreibe kurz das pädagogische Ziel der Übung. Z.B.: Die Lernenden sollen erk…" at bounding box center [423, 274] width 466 height 28
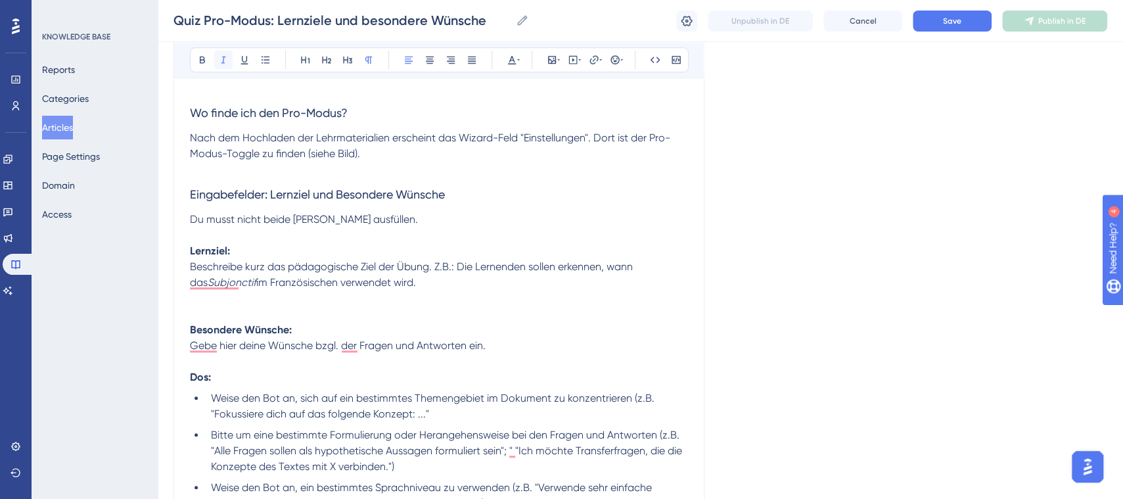
click at [222, 62] on icon at bounding box center [224, 60] width 5 height 7
click at [430, 256] on p "Lernziel:" at bounding box center [439, 251] width 498 height 16
click at [935, 11] on button "Save" at bounding box center [952, 21] width 79 height 21
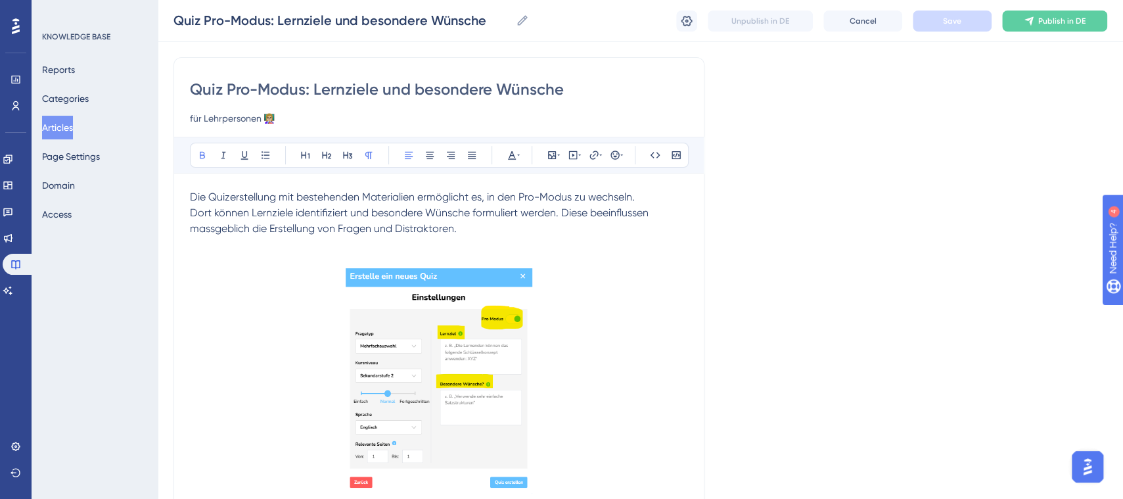
scroll to position [0, 0]
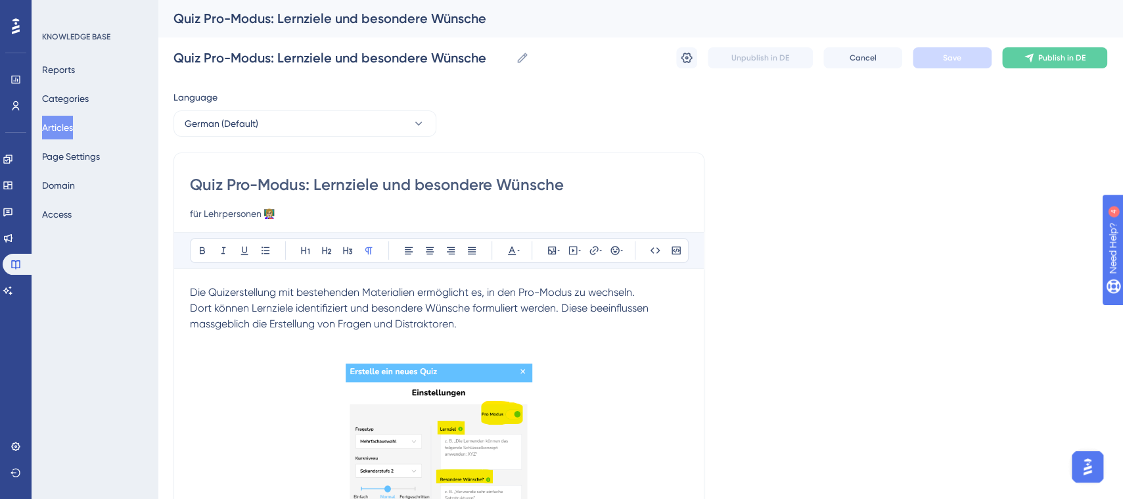
click at [646, 354] on p "To enrich screen reader interactions, please activate Accessibility in Grammarl…" at bounding box center [439, 356] width 498 height 16
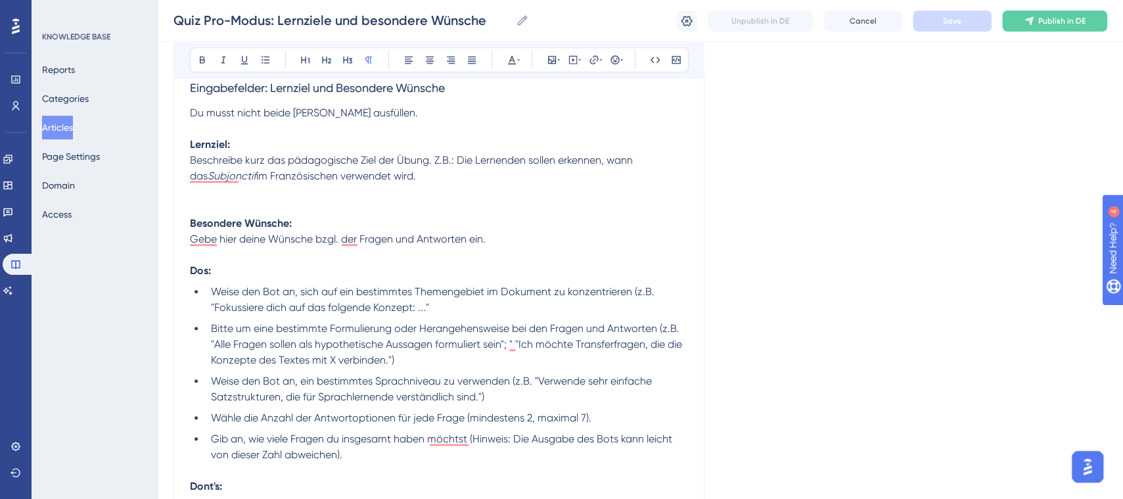
scroll to position [873, 0]
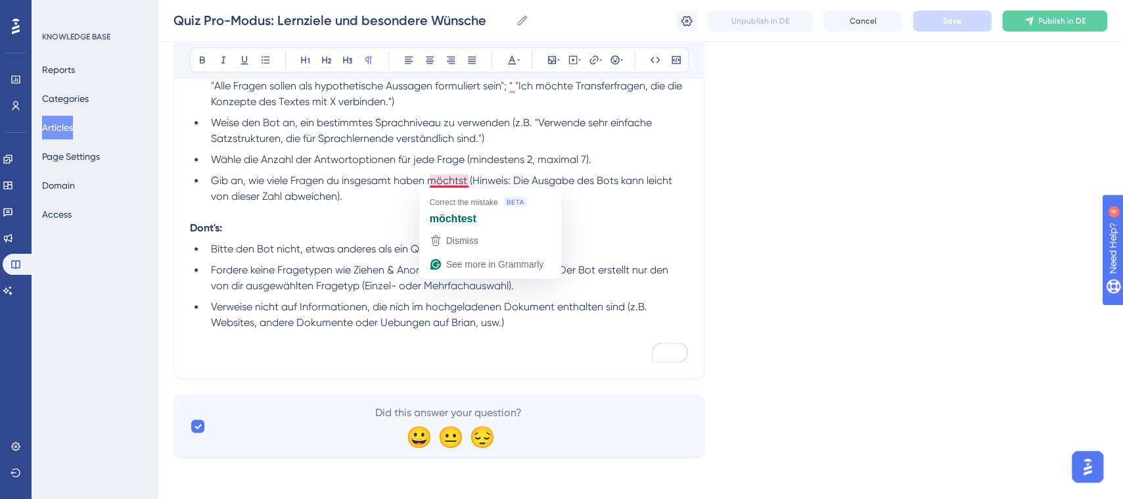
click at [461, 174] on span "Gib an, wie viele Fragen du insgesamt haben möchtst (Hinweis: Die Ausgabe des B…" at bounding box center [443, 188] width 464 height 28
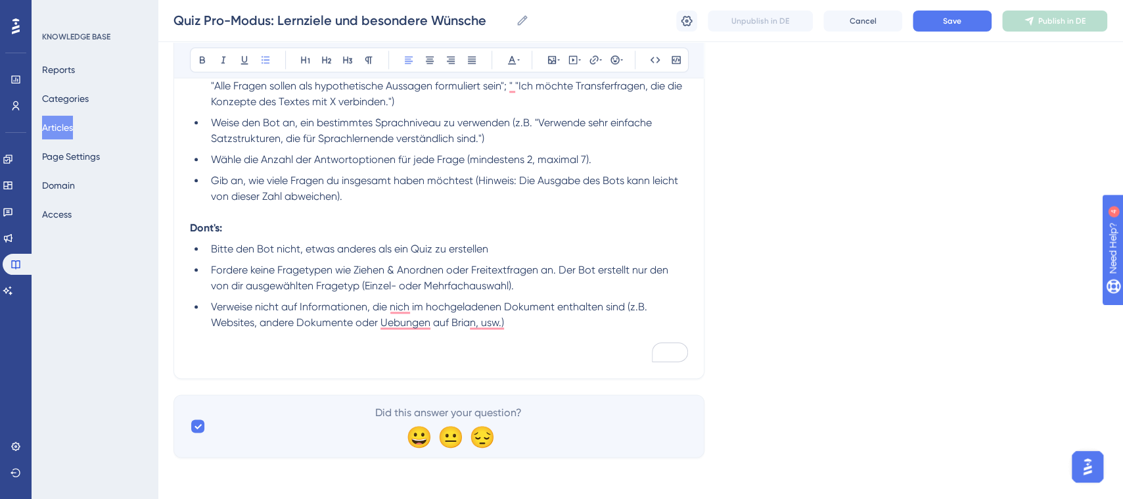
click at [608, 176] on span "Gib an, wie viele Fragen du insgesamt haben möchtest (Hinweis: Die Ausgabe des …" at bounding box center [446, 188] width 470 height 28
click at [572, 212] on p "To enrich screen reader interactions, please activate Accessibility in Grammarl…" at bounding box center [439, 212] width 498 height 16
click at [954, 22] on span "Save" at bounding box center [952, 21] width 18 height 11
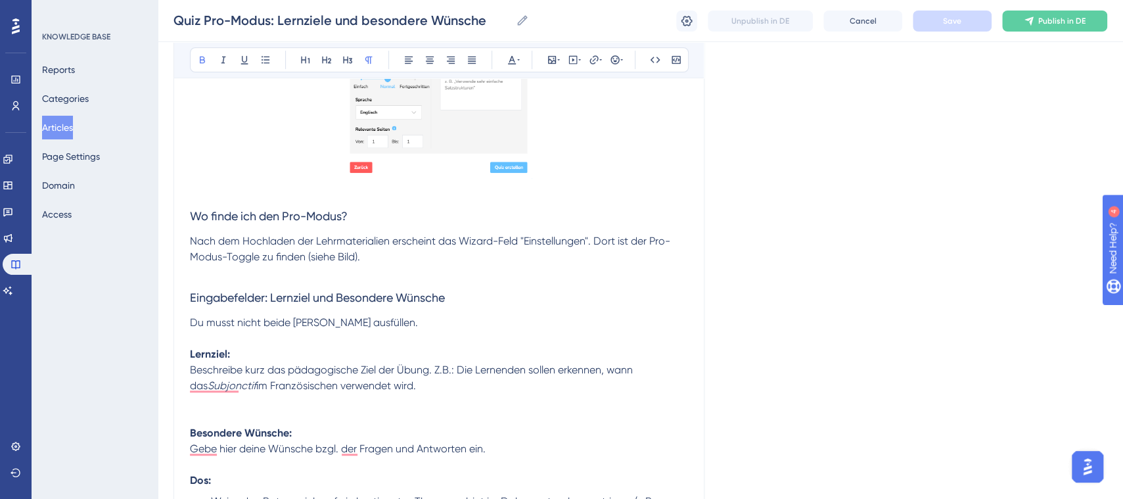
scroll to position [406, 12]
click at [260, 298] on span "Eingabefelder: Lernziel und Besondere Wünsche" at bounding box center [317, 296] width 255 height 14
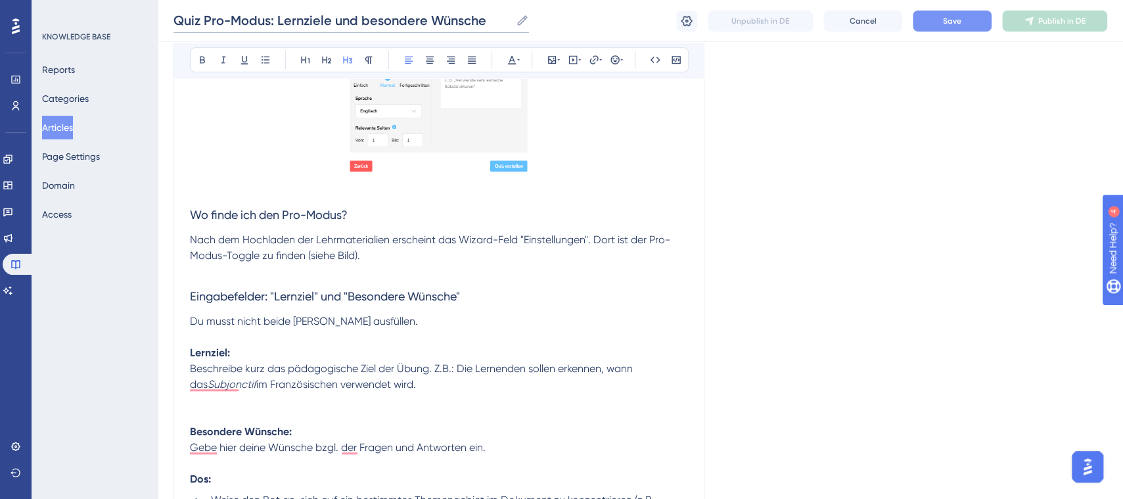
click at [365, 19] on input "Quiz Pro-Modus: Lernziele und besondere Wünsche" at bounding box center [342, 20] width 337 height 18
type input "Quiz Pro-Modus: "Lernziele" und "Besondere Wünsche""
click at [937, 13] on button "Save" at bounding box center [952, 21] width 79 height 21
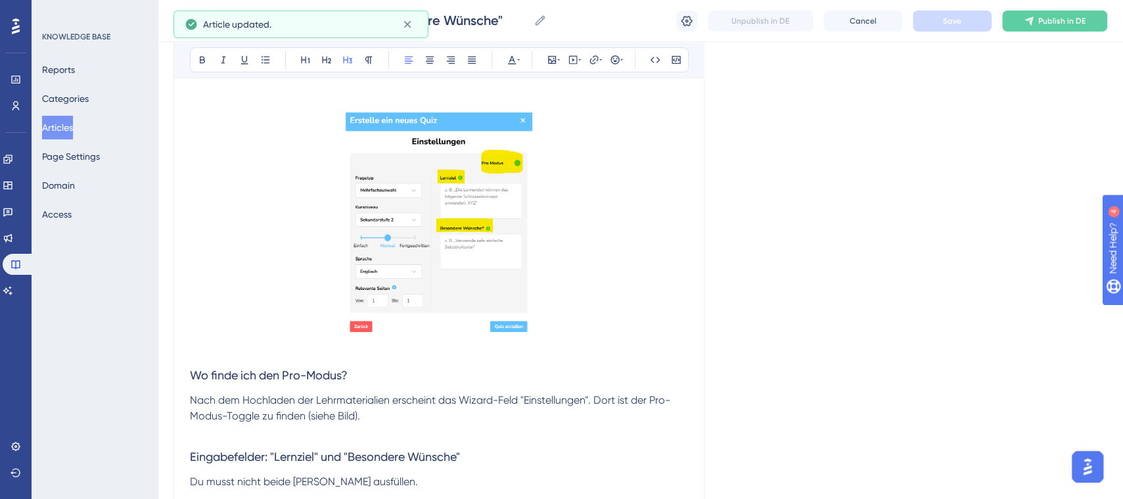
scroll to position [0, 12]
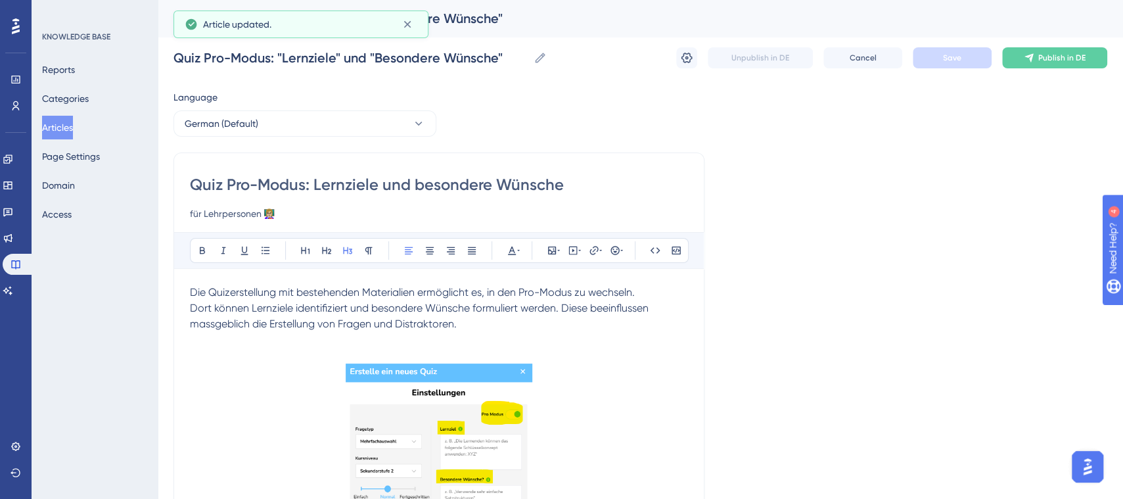
click at [68, 128] on button "Articles" at bounding box center [57, 128] width 31 height 24
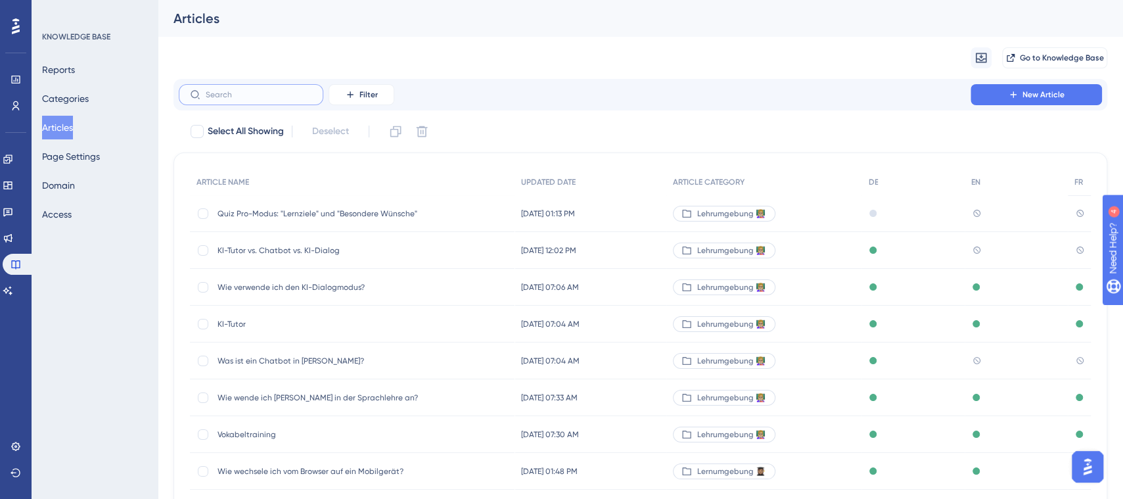
click at [232, 93] on input "text" at bounding box center [259, 94] width 106 height 9
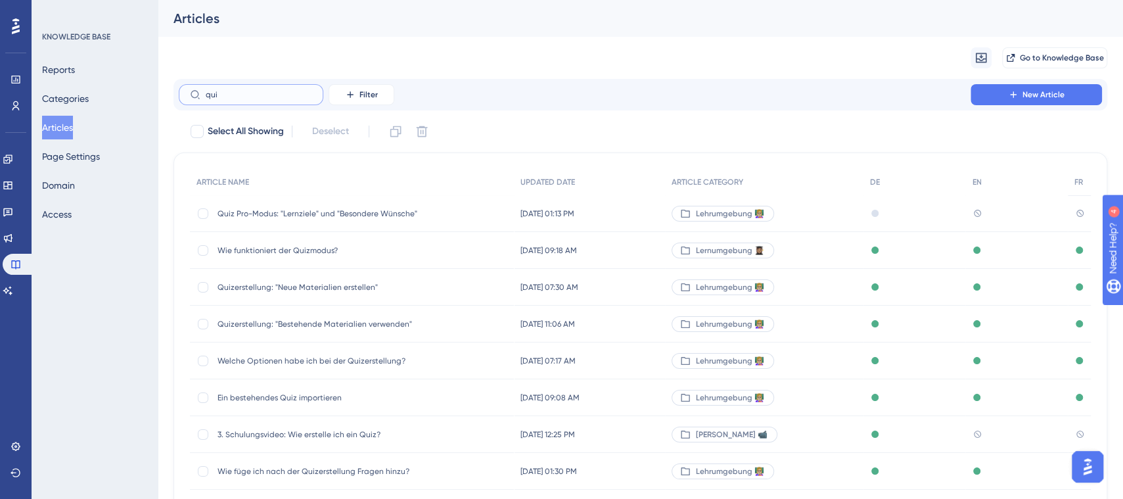
type input "quiy"
checkbox input "true"
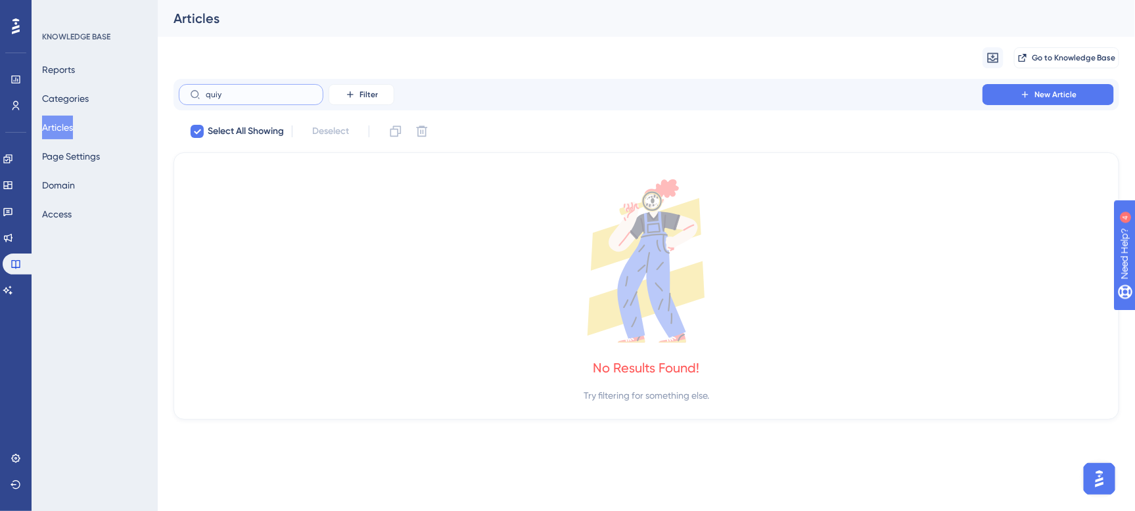
type input "qui"
checkbox input "false"
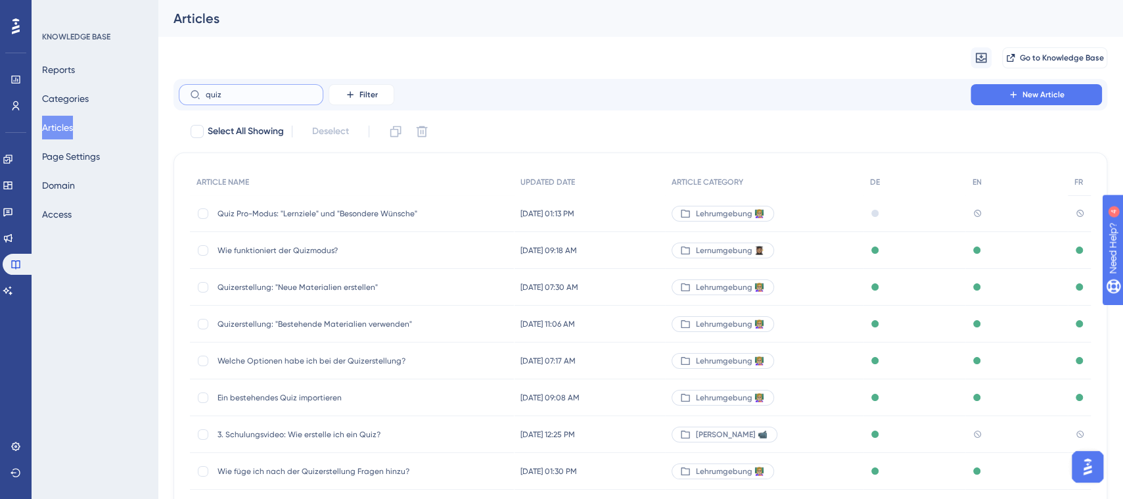
type input "quiz"
click at [375, 320] on span "Quizerstellung: "Bestehende Materialien verwenden"" at bounding box center [323, 324] width 210 height 11
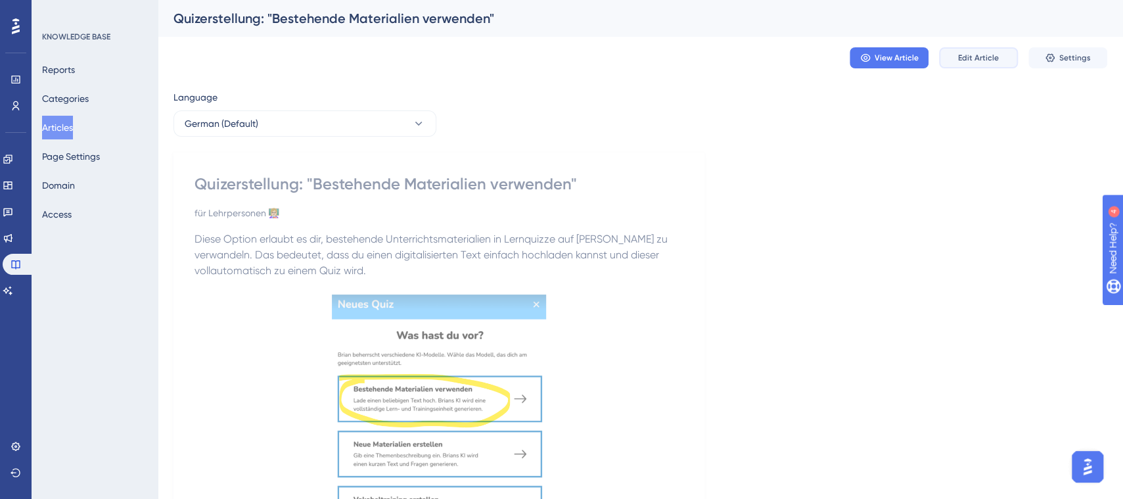
click at [987, 62] on span "Edit Article" at bounding box center [978, 58] width 41 height 11
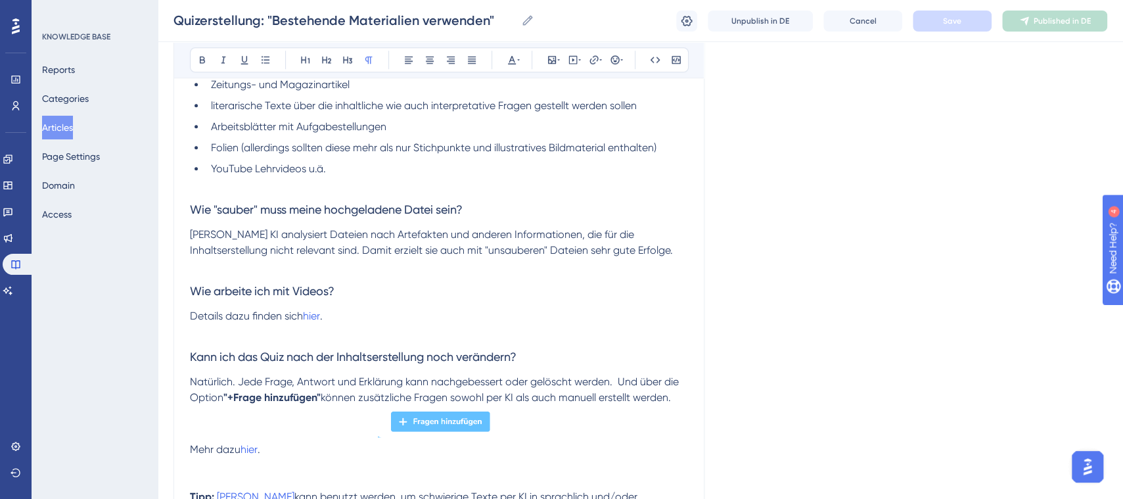
scroll to position [751, 0]
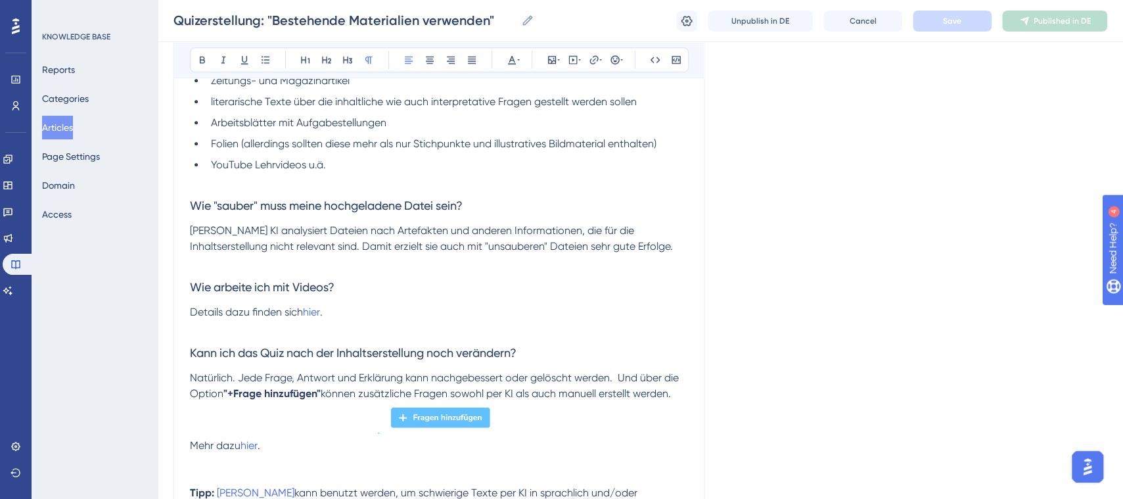
click at [239, 318] on p "Details dazu finden sich hier ." at bounding box center [439, 312] width 498 height 16
click at [191, 356] on span "Kann ich das Quiz nach der Inhaltserstellung noch verändern?" at bounding box center [353, 353] width 327 height 14
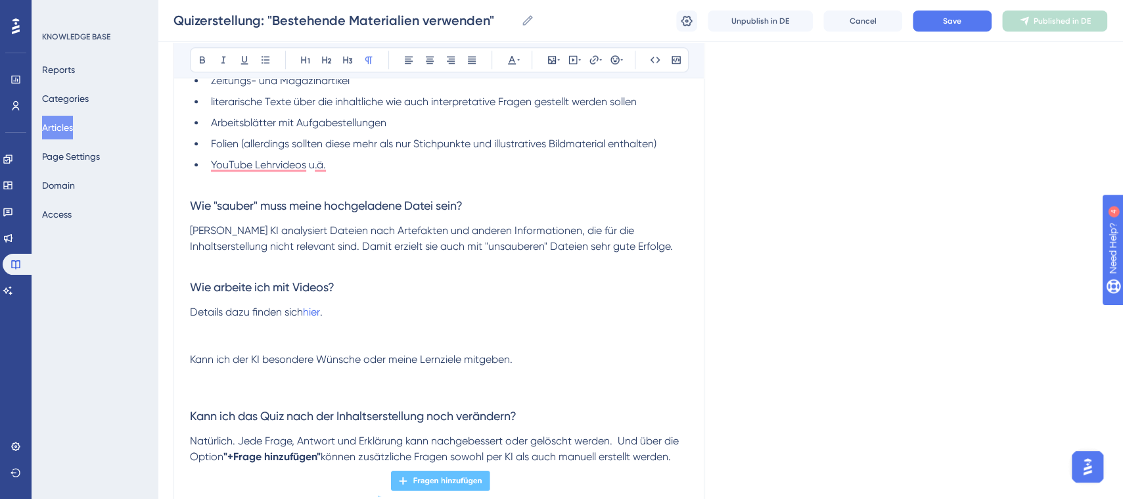
click at [521, 354] on p "Kann ich der KI besondere Wünsche oder meine Lernziele mitgeben." at bounding box center [439, 360] width 498 height 16
click at [185, 358] on div "Performance Users Engagement Widgets Feedback Product Updates Knowledge Base AI…" at bounding box center [561, 6] width 1123 height 1515
click at [346, 51] on button at bounding box center [348, 60] width 18 height 18
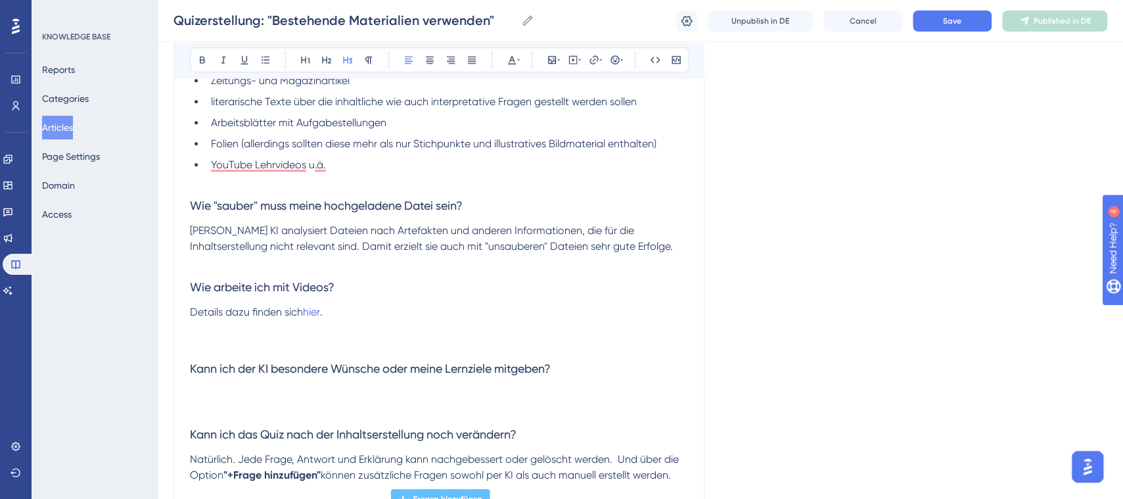
drag, startPoint x: 346, startPoint y: 398, endPoint x: 294, endPoint y: 362, distance: 63.8
click at [346, 398] on p "To enrich screen reader interactions, please activate Accessibility in Grammarl…" at bounding box center [439, 394] width 498 height 16
click at [278, 282] on span "Wie arbeite ich mit Videos?" at bounding box center [262, 287] width 145 height 14
click at [278, 365] on span "Kann ich der KI besondere Wünsche oder meine Lernziele mitgeben?" at bounding box center [370, 369] width 361 height 14
click at [234, 386] on p "To enrich screen reader interactions, please activate Accessibility in Grammarl…" at bounding box center [439, 394] width 498 height 16
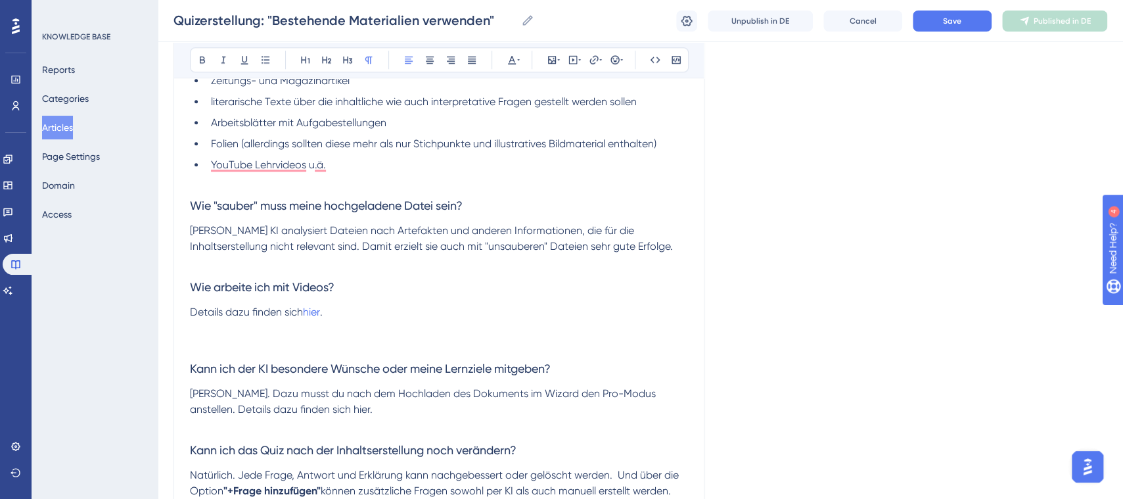
click at [417, 412] on p "Ja. Dazu musst du nach dem Hochladen des Dokuments im Wizard den Pro-Modus anst…" at bounding box center [439, 402] width 498 height 32
click at [548, 386] on p "Ja. Dazu musst du nach dem Hochladen des Dokuments im Wizard den Pro-Modus anst…" at bounding box center [439, 402] width 498 height 32
drag, startPoint x: 536, startPoint y: 391, endPoint x: 588, endPoint y: 390, distance: 51.9
click at [588, 390] on span "Ja. Dazu musst du nach dem Hochladen des Dokuments im Wizard den Pro-Modus anst…" at bounding box center [424, 401] width 469 height 28
drag, startPoint x: 200, startPoint y: 57, endPoint x: 212, endPoint y: 66, distance: 14.6
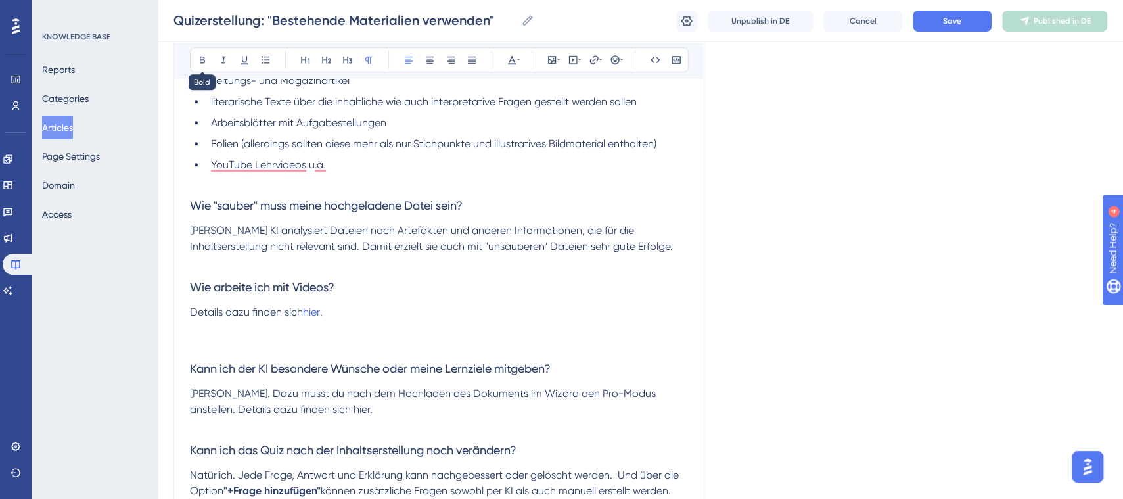
click at [199, 58] on icon at bounding box center [202, 60] width 11 height 11
click at [430, 355] on h3 "Kann ich der KI besondere Wünsche oder meine Lernziele mitgeben?" at bounding box center [439, 369] width 498 height 34
click at [972, 19] on button "Save" at bounding box center [952, 21] width 79 height 21
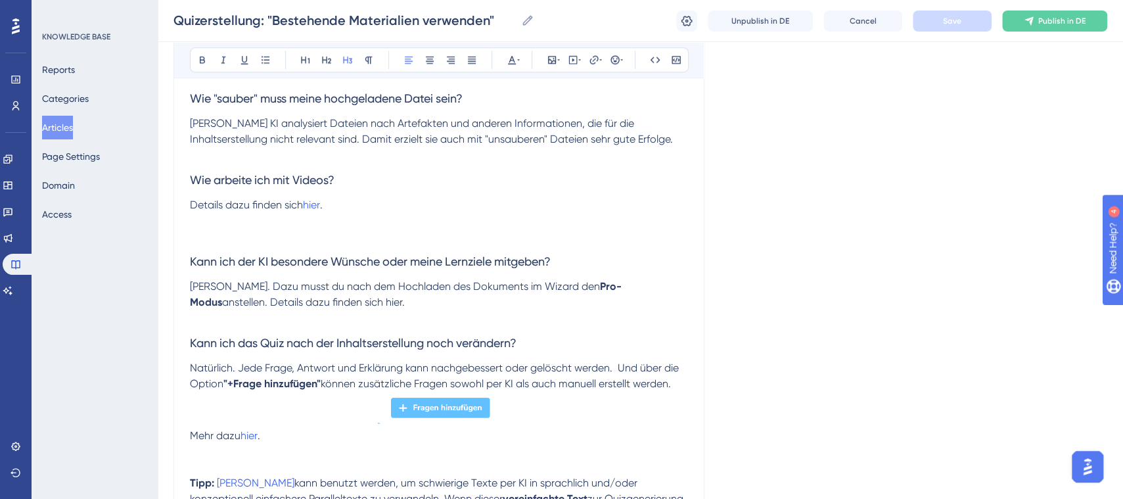
scroll to position [880, 0]
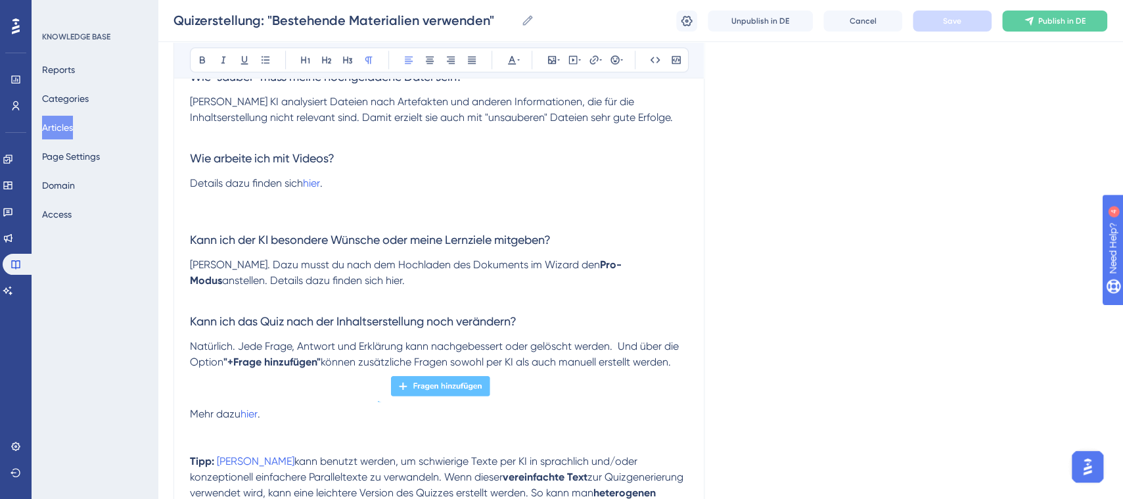
click at [291, 281] on p "Ja. Dazu musst du nach dem Hochladen des Dokuments im Wizard den Pro-Modus anst…" at bounding box center [439, 273] width 498 height 32
drag, startPoint x: 305, startPoint y: 281, endPoint x: 187, endPoint y: 214, distance: 135.4
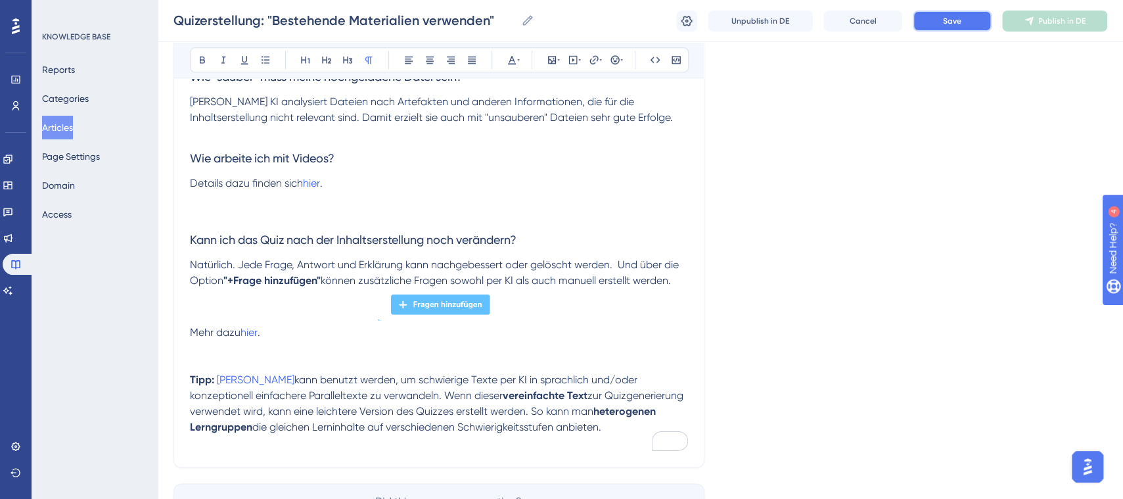
click at [969, 27] on button "Save" at bounding box center [952, 21] width 79 height 21
click at [207, 211] on p "To enrich screen reader interactions, please activate Accessibility in Grammarl…" at bounding box center [439, 215] width 498 height 16
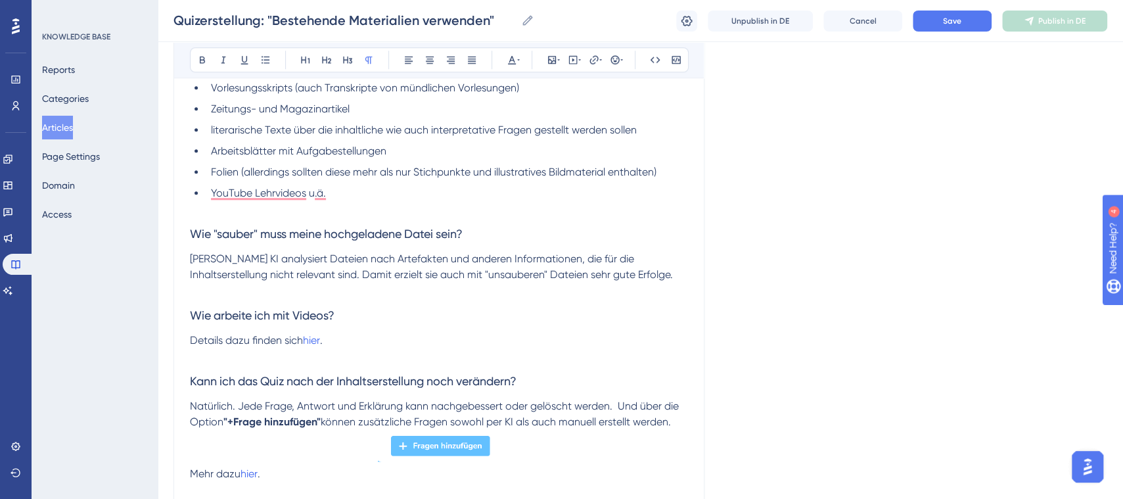
scroll to position [721, 0]
click at [968, 25] on button "Save" at bounding box center [952, 21] width 79 height 21
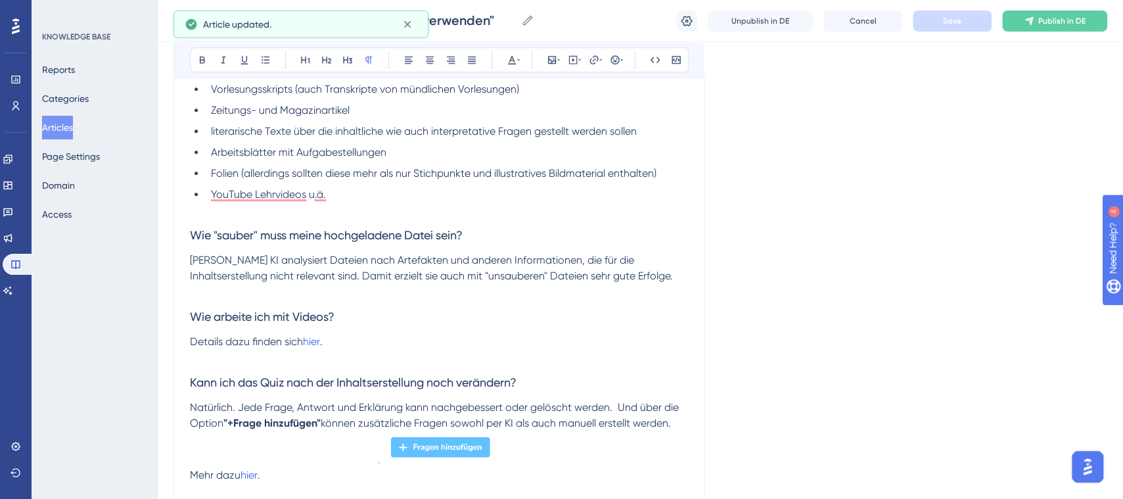
drag, startPoint x: 64, startPoint y: 118, endPoint x: 121, endPoint y: 113, distance: 56.8
click at [64, 118] on button "Articles" at bounding box center [57, 128] width 31 height 24
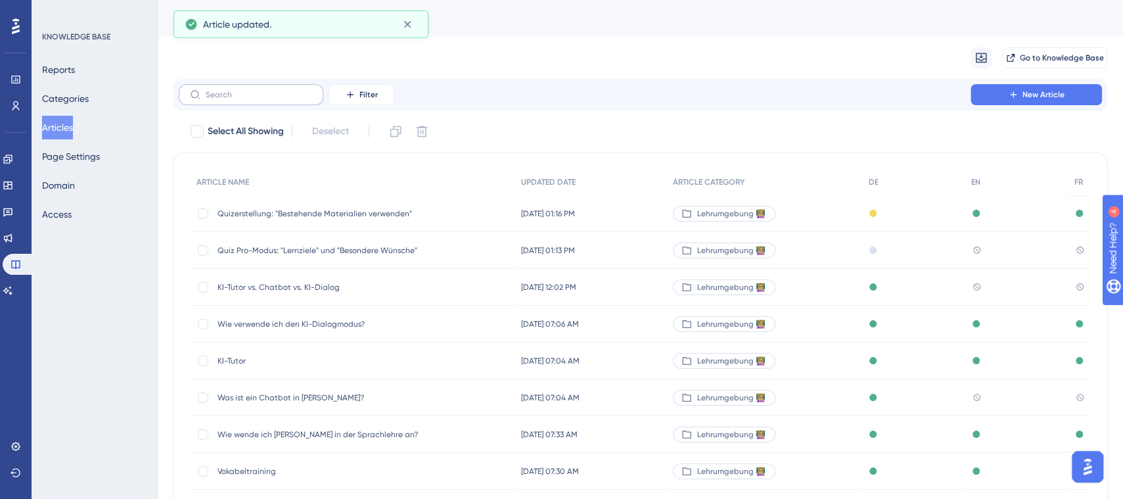
click at [254, 88] on label at bounding box center [251, 94] width 145 height 21
click at [254, 90] on input "text" at bounding box center [259, 94] width 106 height 9
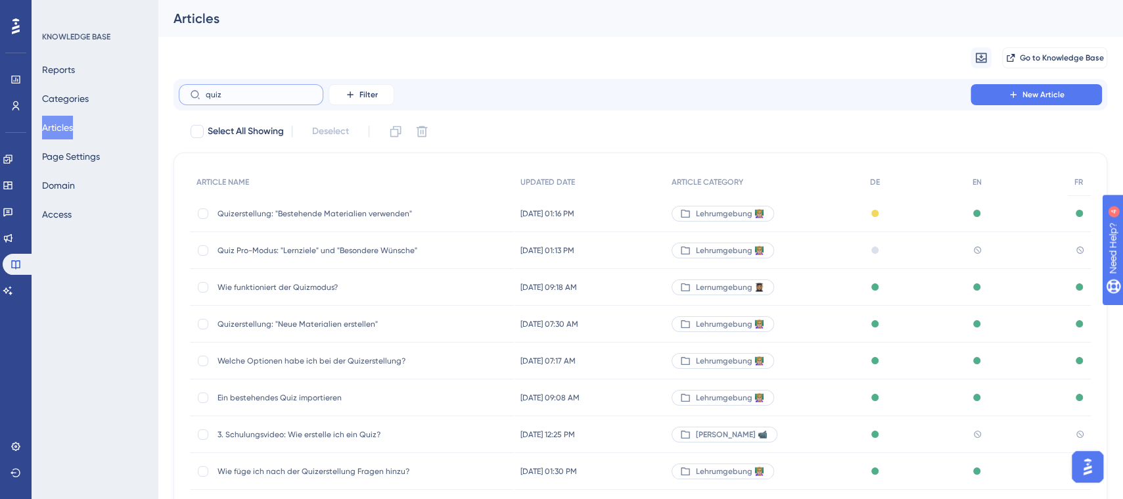
type input "quiz"
click at [312, 210] on span "Quizerstellung: "Bestehende Materialien verwenden"" at bounding box center [323, 213] width 210 height 11
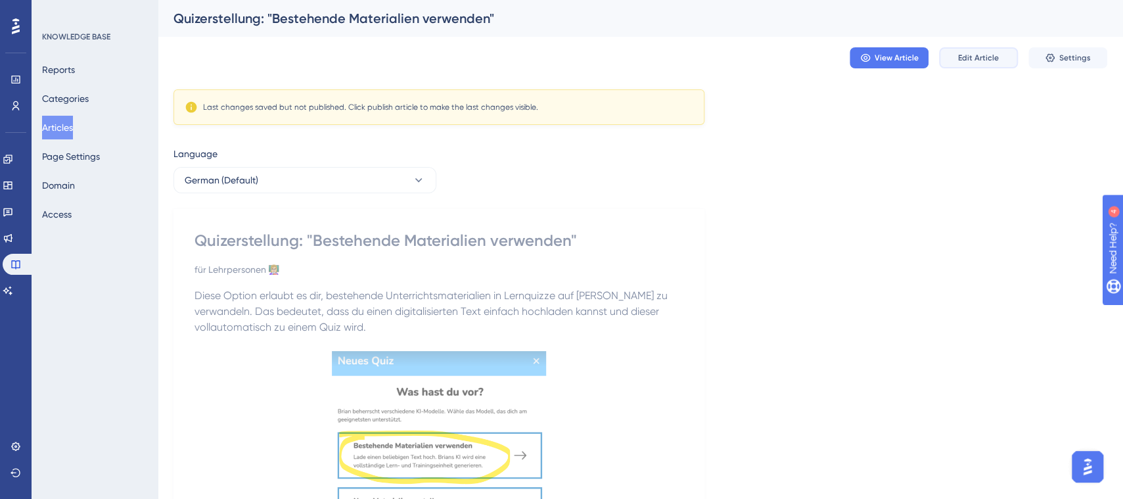
click at [983, 55] on span "Edit Article" at bounding box center [978, 58] width 41 height 11
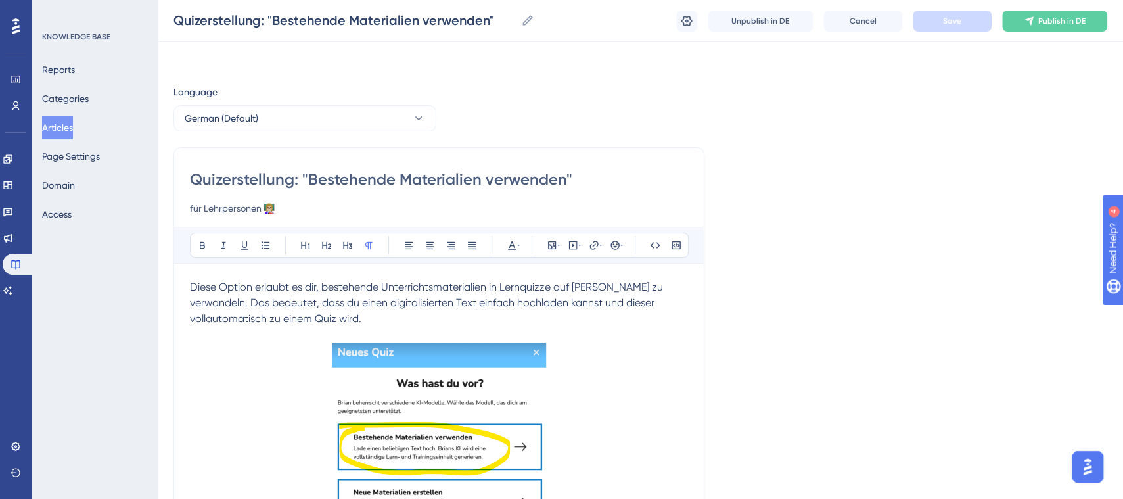
scroll to position [785, 0]
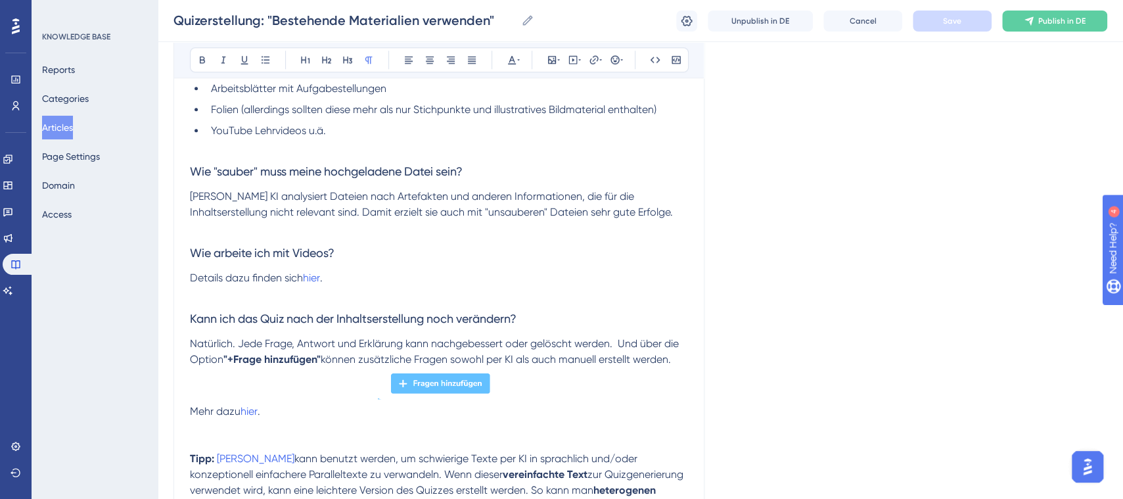
click at [433, 286] on p at bounding box center [439, 294] width 498 height 16
click at [370, 286] on p at bounding box center [439, 294] width 498 height 16
click at [302, 312] on span "Kann ich das Quiz nach der Inhaltserstellung noch verändern?" at bounding box center [353, 319] width 327 height 14
click at [247, 293] on p at bounding box center [439, 294] width 498 height 16
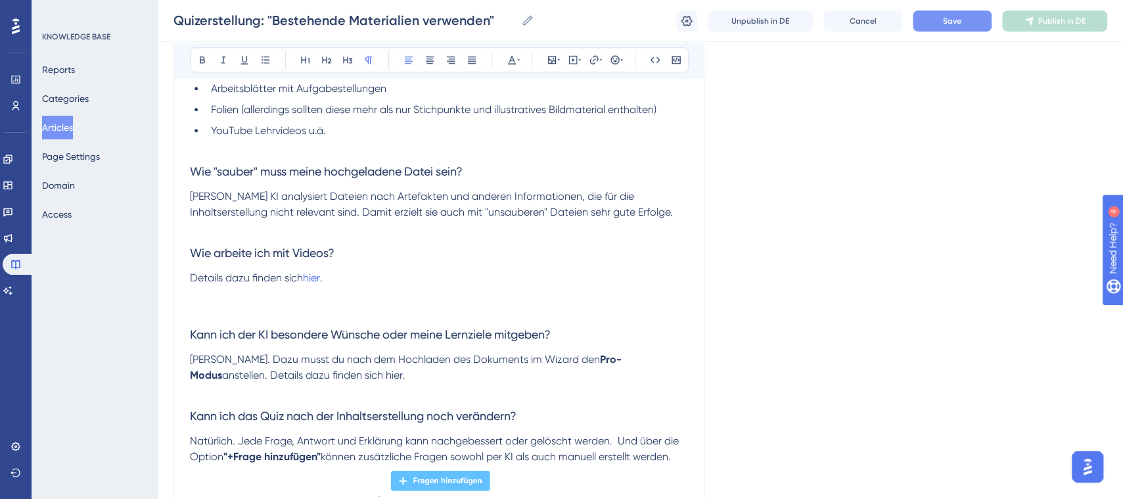
click at [949, 18] on span "Save" at bounding box center [952, 21] width 18 height 11
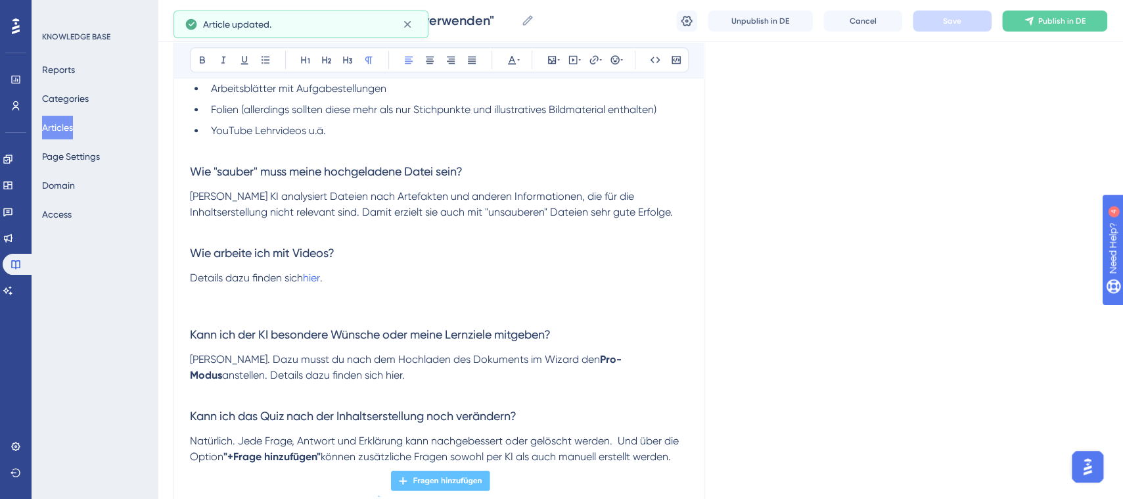
click at [73, 130] on button "Articles" at bounding box center [57, 128] width 31 height 24
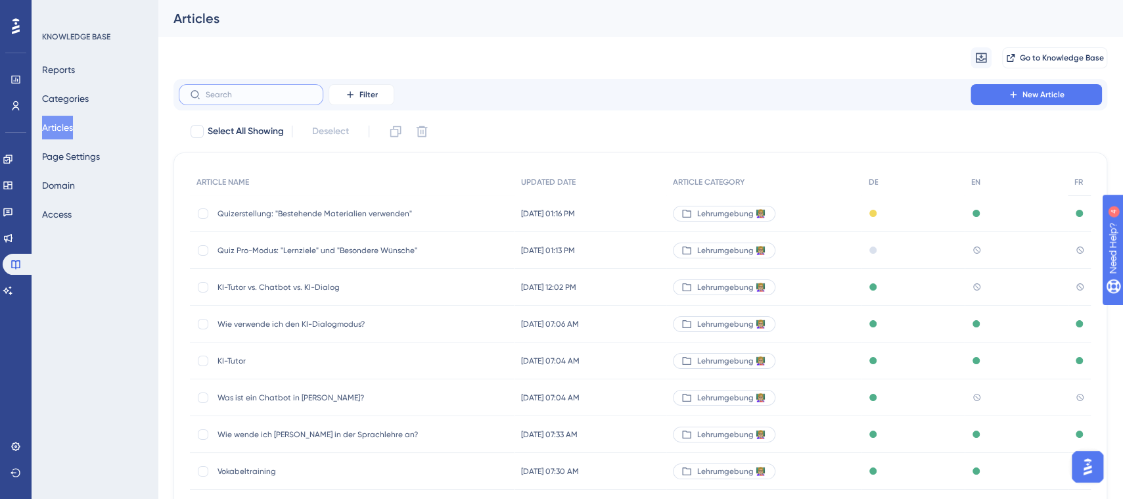
click at [250, 91] on input "text" at bounding box center [259, 94] width 106 height 9
click at [289, 250] on span "Quiz Pro-Modus: "Lernziele" und "Besondere Wünsche"" at bounding box center [323, 250] width 210 height 11
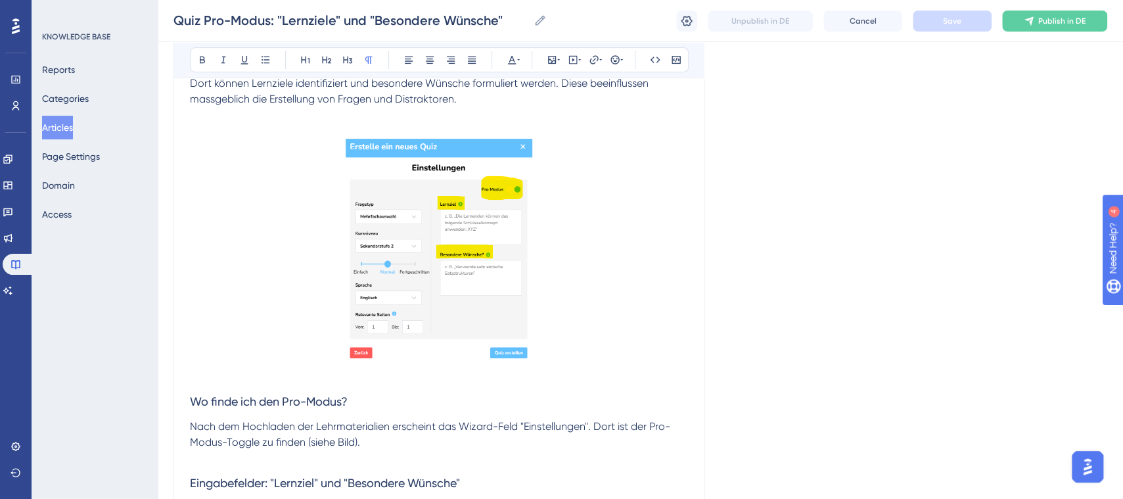
scroll to position [168, 0]
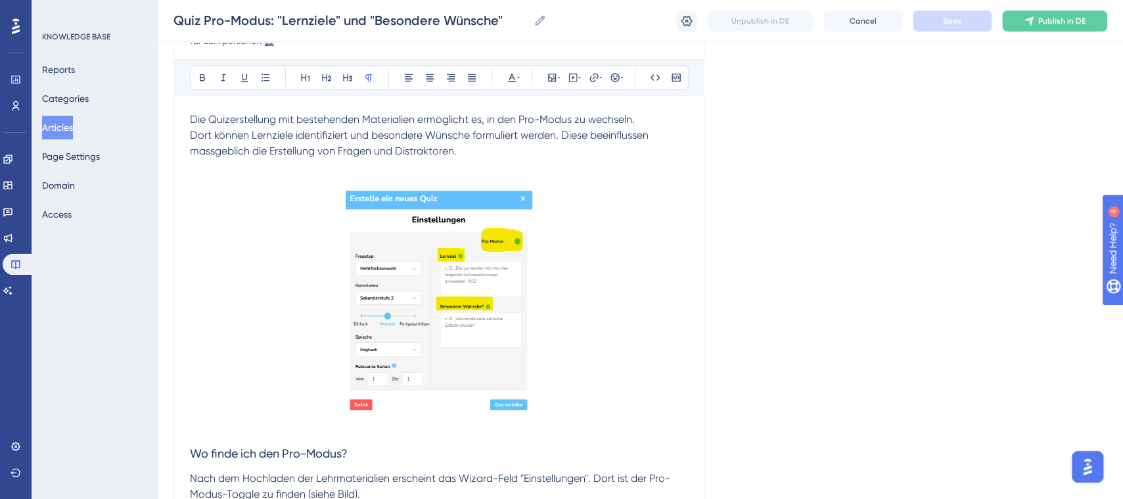
click at [247, 122] on span "Die Quizerstellung mit bestehenden Materialien ermöglicht es, in den Pro-Modus …" at bounding box center [412, 119] width 445 height 12
click at [470, 128] on p "Dort können Lernziele identifiziert und besondere Wünsche formuliert werden. Di…" at bounding box center [439, 144] width 498 height 32
click at [202, 134] on span "Dort können Lernziele identifiziert und besondere Wünsche formuliert werden. Di…" at bounding box center [420, 143] width 461 height 28
click at [191, 131] on span "Dort können Lernziele identifiziert und besondere Wünsche formuliert werden. Di…" at bounding box center [420, 143] width 461 height 28
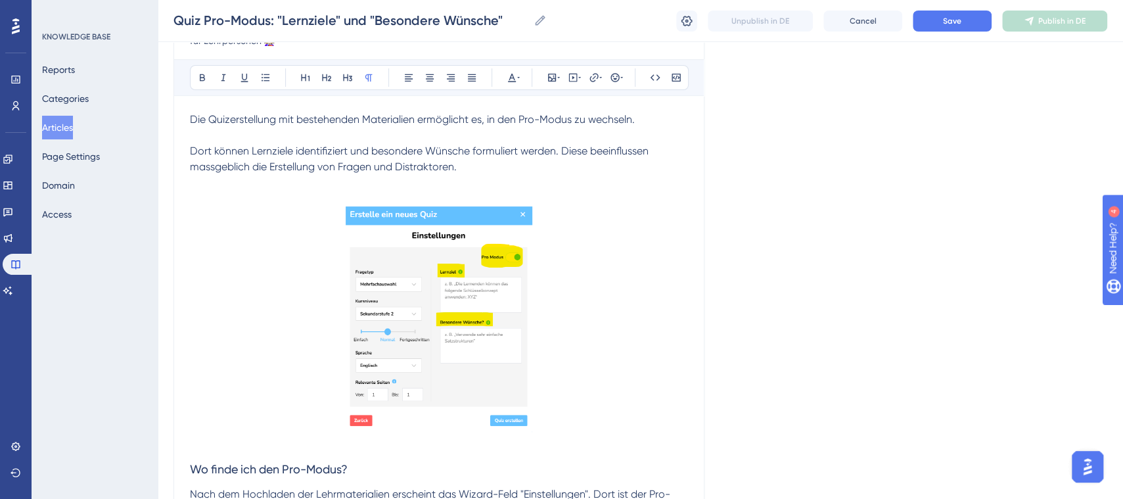
click at [281, 181] on p at bounding box center [439, 183] width 498 height 16
click at [608, 170] on p "Dort können Lernziele identifiziert und besondere Wünsche formuliert werden. Di…" at bounding box center [439, 159] width 498 height 32
drag, startPoint x: 590, startPoint y: 148, endPoint x: 260, endPoint y: 161, distance: 330.3
click at [260, 161] on span "Dort können Lernziele identifiziert und besondere Wünsche formuliert werden. Di…" at bounding box center [420, 159] width 461 height 28
click at [475, 151] on span "Dort können Lernziele identifiziert und besondere Wünsche formuliert werden. Di…" at bounding box center [420, 159] width 461 height 28
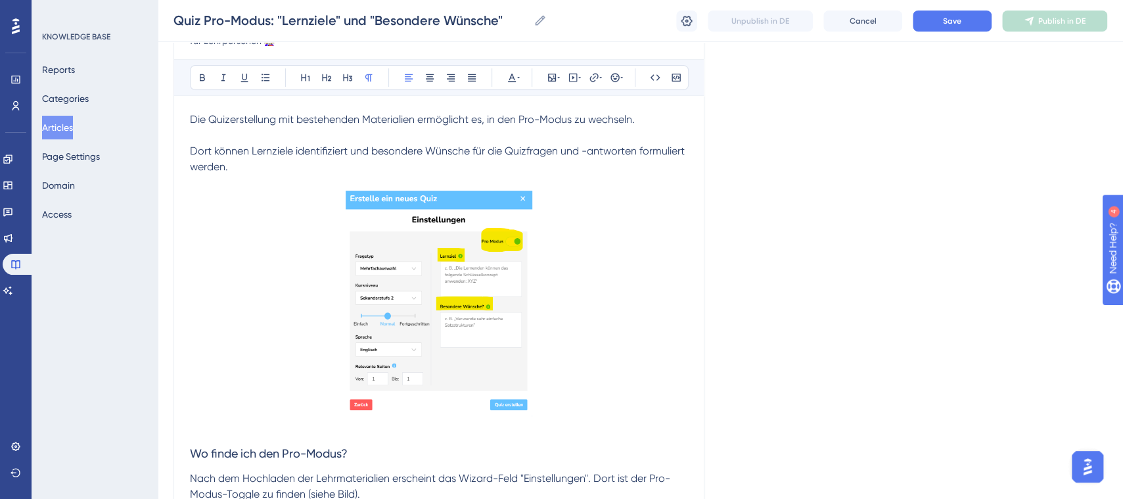
click at [423, 148] on span "Dort können Lernziele identifiziert und besondere Wünsche für die Quizfragen un…" at bounding box center [439, 159] width 498 height 28
click at [191, 151] on span "Dort können Lernziele identifiziert und besondere Wünsche für die Quizfragen un…" at bounding box center [439, 159] width 498 height 28
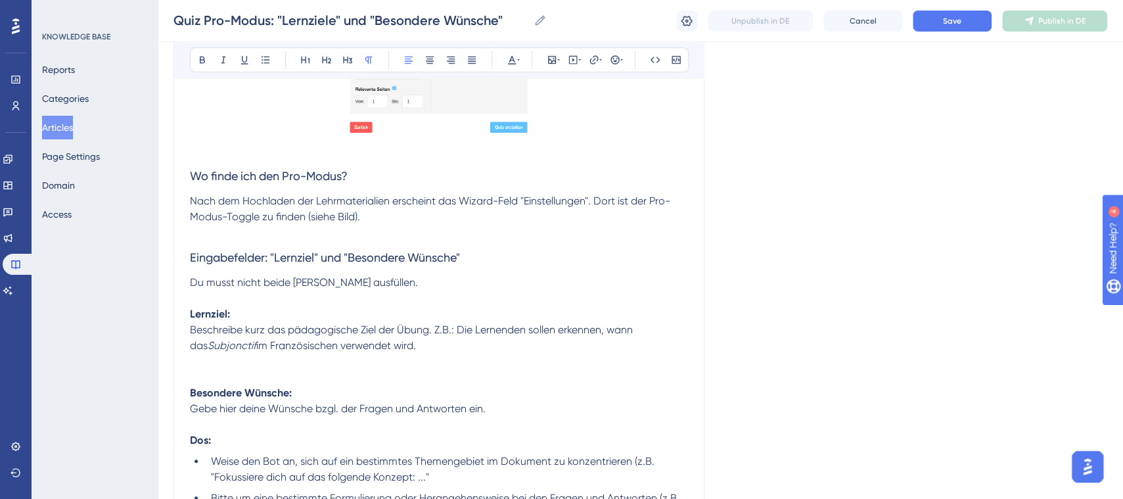
scroll to position [453, 0]
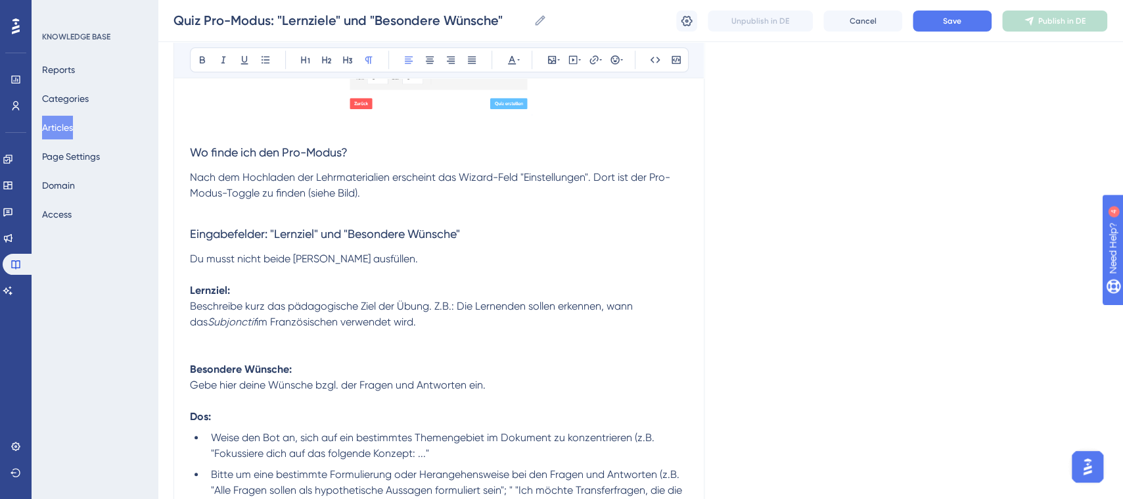
click at [438, 309] on span "Beschreibe kurz das pädagogische Ziel der Übung. Z.B.: Die Lernenden sollen erk…" at bounding box center [413, 314] width 446 height 28
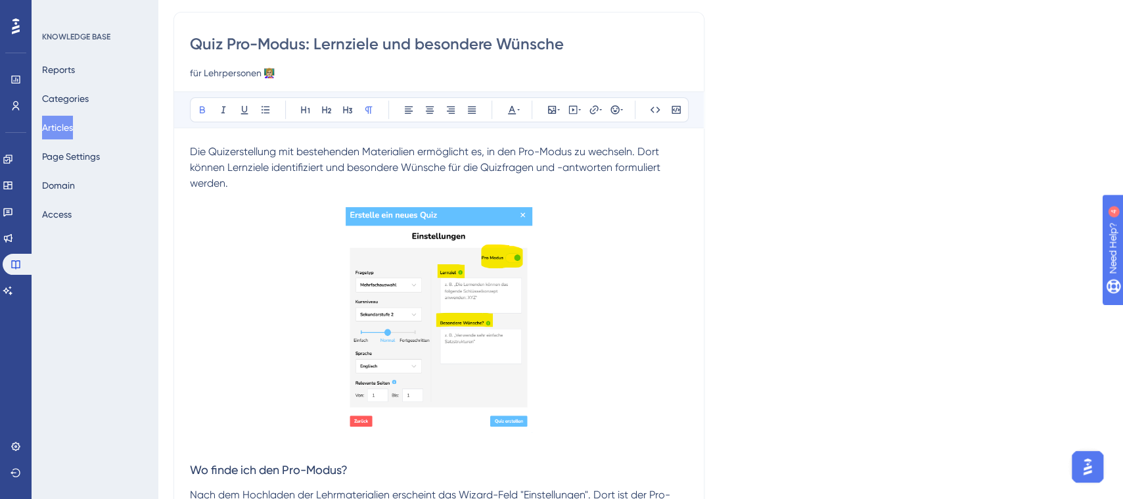
scroll to position [0, 0]
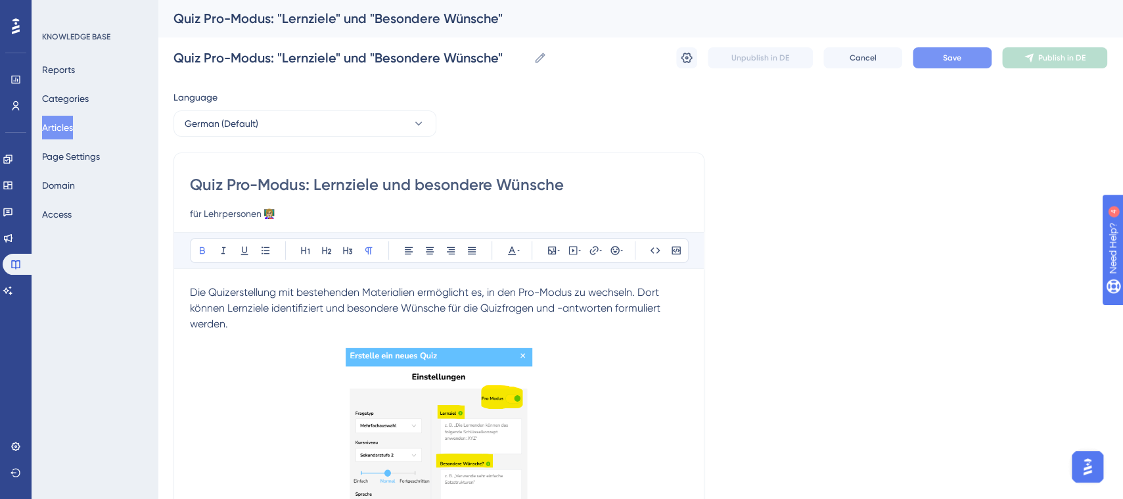
click at [957, 54] on span "Save" at bounding box center [952, 58] width 18 height 11
